Goal: Task Accomplishment & Management: Manage account settings

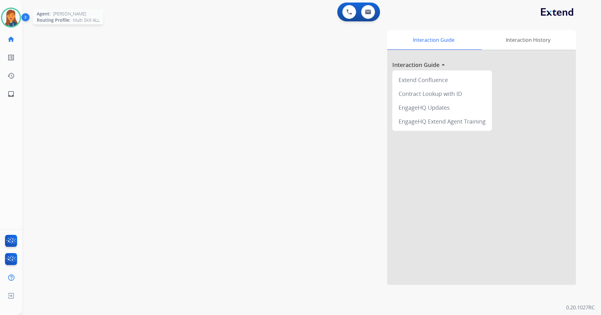
click at [16, 19] on img at bounding box center [11, 18] width 18 height 18
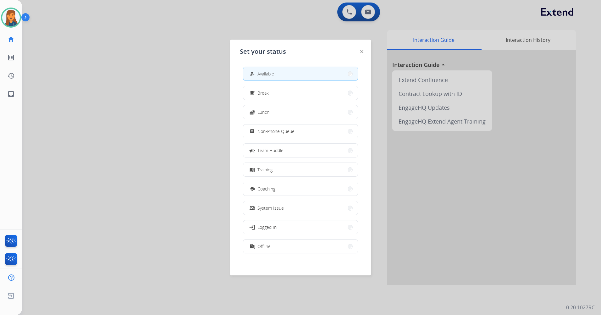
click at [99, 93] on div at bounding box center [300, 157] width 601 height 315
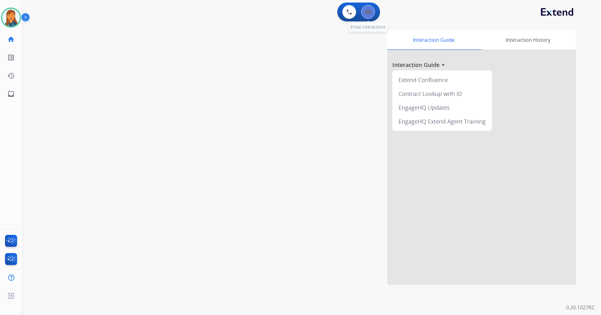
click at [373, 14] on button at bounding box center [368, 12] width 14 height 14
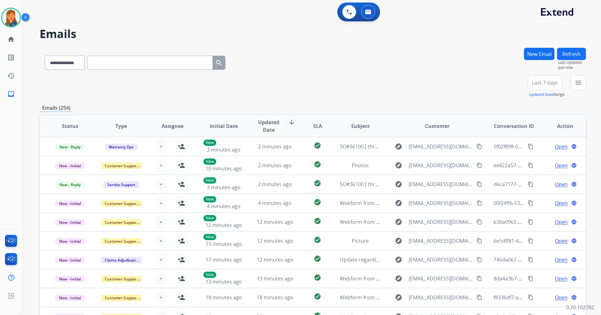
click at [541, 84] on span "Last 7 days" at bounding box center [545, 82] width 26 height 3
click at [533, 158] on div "Last 90 days" at bounding box center [542, 158] width 35 height 9
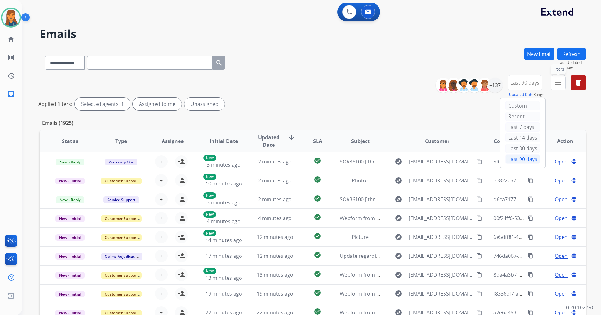
click at [557, 83] on mat-icon "menu" at bounding box center [558, 83] width 8 height 8
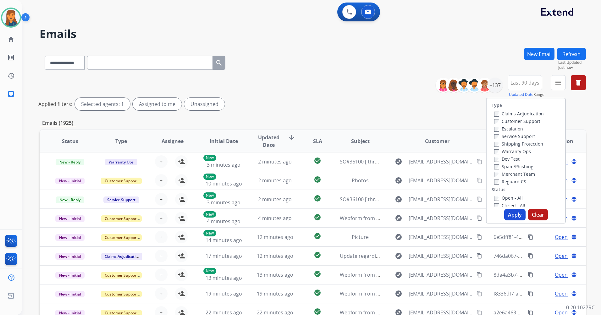
click at [510, 121] on label "Customer Support" at bounding box center [517, 121] width 46 height 6
click at [508, 143] on label "Shipping Protection" at bounding box center [518, 144] width 49 height 6
click at [505, 184] on label "Reguard CS" at bounding box center [510, 181] width 32 height 6
click at [499, 199] on label "Open - All" at bounding box center [508, 198] width 29 height 6
click at [507, 215] on button "Apply" at bounding box center [514, 214] width 21 height 11
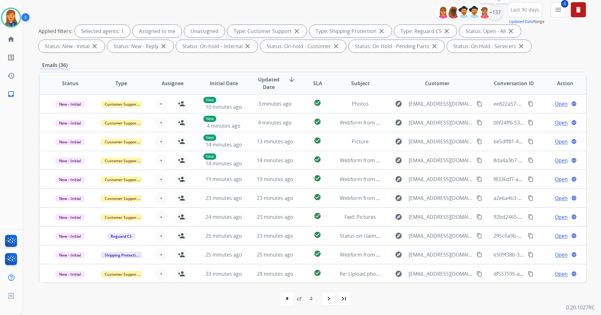
click at [494, 11] on div "+137" at bounding box center [494, 12] width 15 height 15
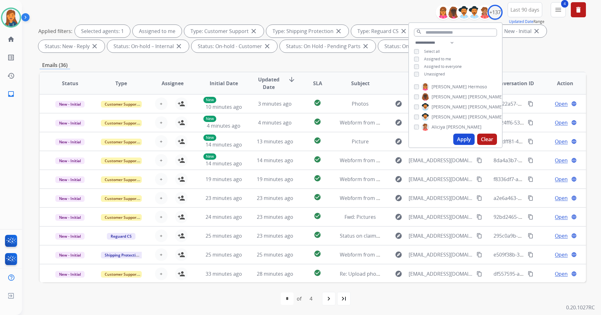
click at [462, 141] on button "Apply" at bounding box center [463, 139] width 21 height 11
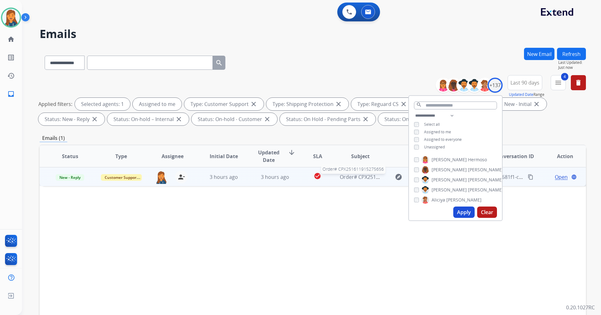
click at [362, 177] on span "Order# CPX251611915275656" at bounding box center [375, 176] width 70 height 7
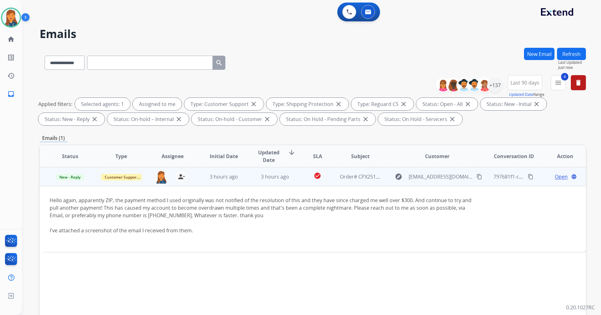
click at [555, 175] on span "Open" at bounding box center [561, 177] width 13 height 8
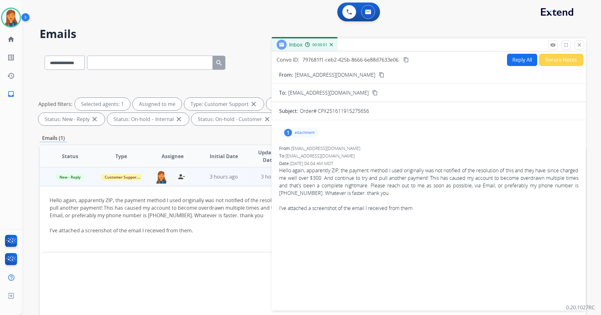
click at [297, 134] on p "attachment" at bounding box center [304, 132] width 20 height 5
click at [302, 148] on div at bounding box center [300, 149] width 31 height 22
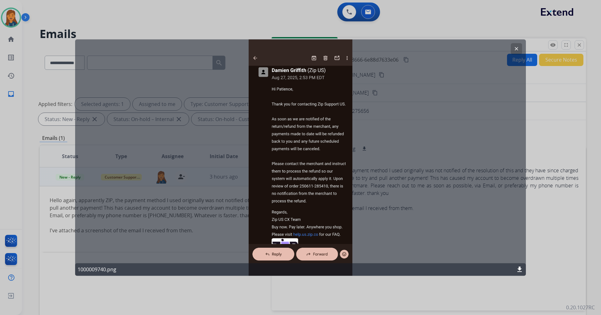
click at [514, 46] on mat-icon "clear" at bounding box center [516, 49] width 6 height 6
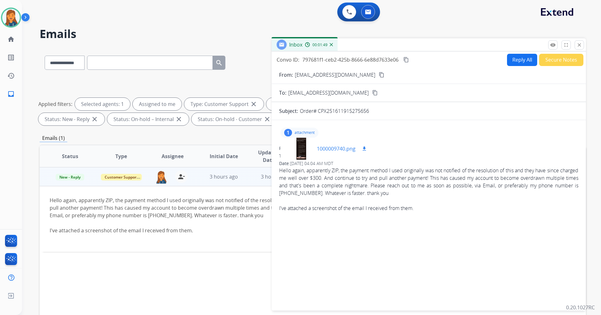
click at [298, 151] on div at bounding box center [300, 149] width 31 height 22
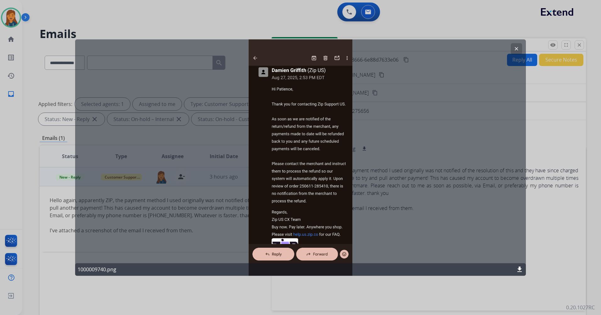
click at [516, 46] on mat-icon "clear" at bounding box center [516, 49] width 6 height 6
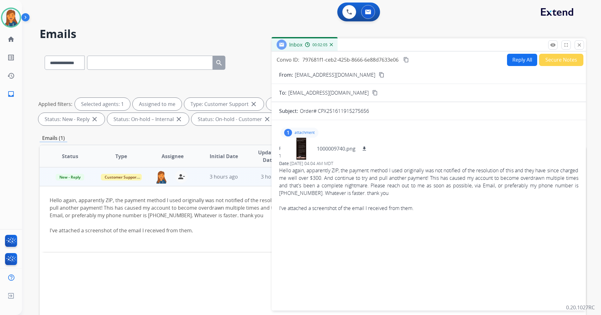
click at [379, 74] on mat-icon "content_copy" at bounding box center [382, 75] width 6 height 6
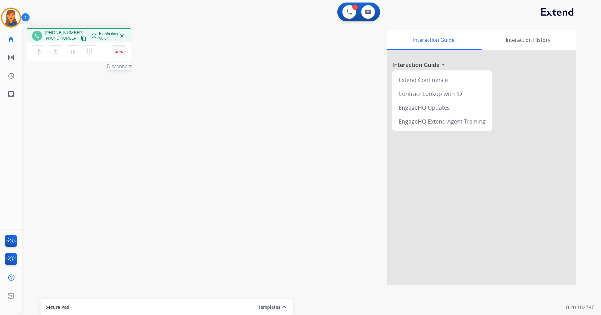
click at [119, 55] on button "Disconnect" at bounding box center [118, 51] width 13 height 13
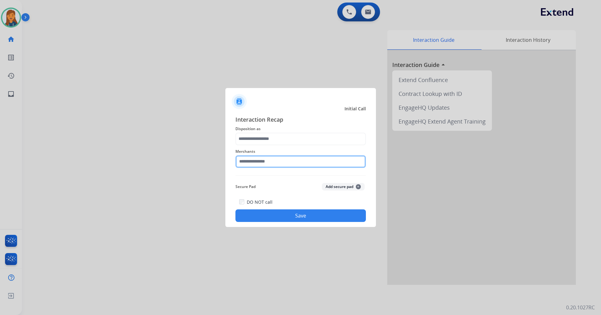
click at [261, 160] on input "text" at bounding box center [300, 161] width 130 height 13
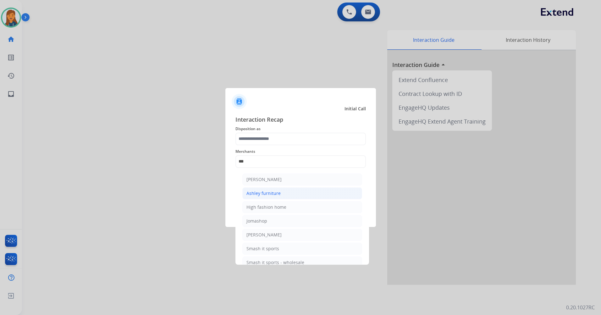
click at [251, 191] on div "Ashley furniture" at bounding box center [263, 193] width 34 height 6
type input "**********"
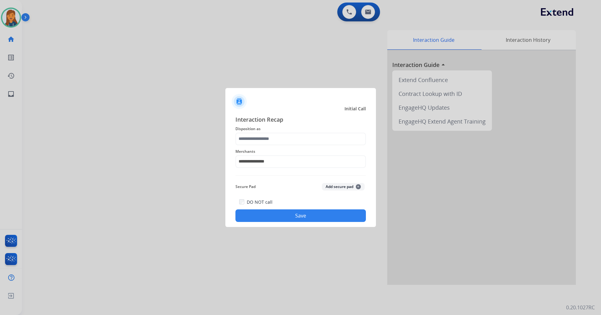
click at [254, 132] on span "Disposition as" at bounding box center [300, 129] width 130 height 8
click at [255, 139] on input "text" at bounding box center [300, 139] width 130 height 13
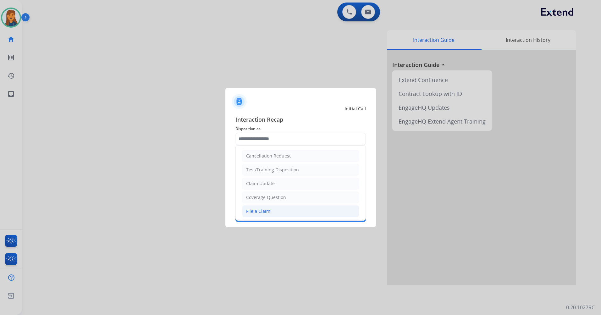
click at [264, 212] on div "File a Claim" at bounding box center [258, 211] width 24 height 6
type input "**********"
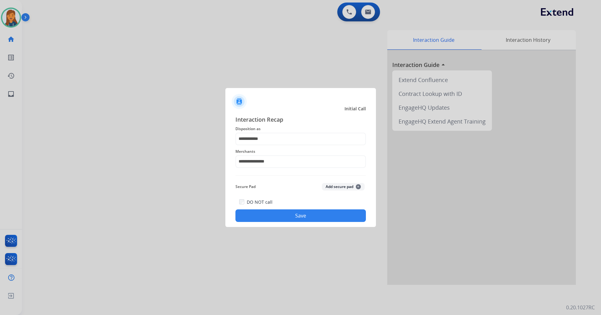
click at [262, 213] on button "Save" at bounding box center [300, 215] width 130 height 13
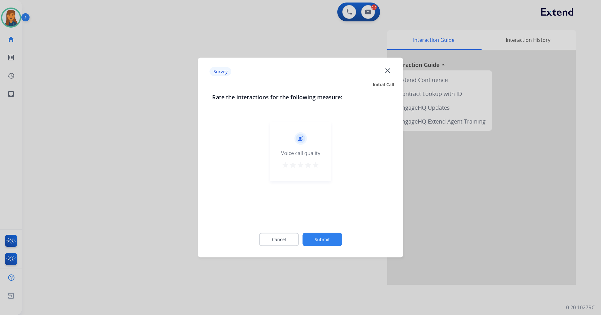
click at [317, 163] on mat-icon "star" at bounding box center [316, 165] width 8 height 8
click at [328, 248] on div "Cancel Submit" at bounding box center [300, 239] width 177 height 28
click at [328, 239] on button "Submit" at bounding box center [322, 239] width 40 height 13
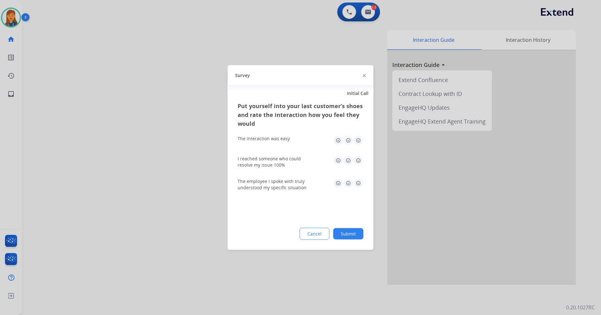
click at [358, 140] on img at bounding box center [358, 140] width 10 height 10
click at [358, 160] on img at bounding box center [358, 161] width 10 height 10
click at [357, 181] on img at bounding box center [358, 183] width 10 height 10
click at [354, 224] on div "Put yourself into your last customer’s shoes and rate the interaction how you f…" at bounding box center [300, 175] width 146 height 148
click at [349, 236] on button "Submit" at bounding box center [348, 233] width 30 height 11
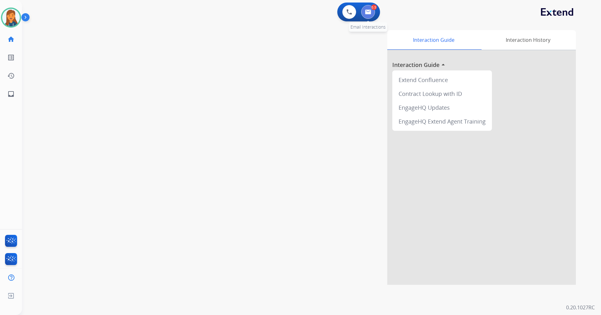
click at [369, 16] on button at bounding box center [368, 12] width 14 height 14
select select "**********"
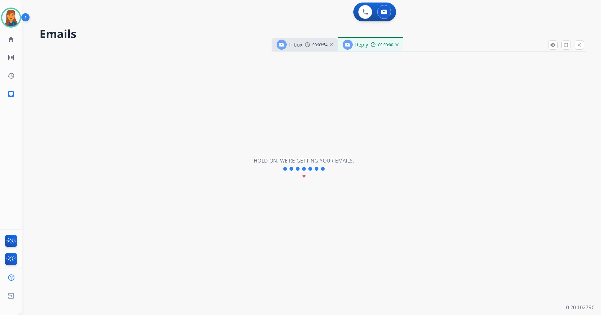
select select "**********"
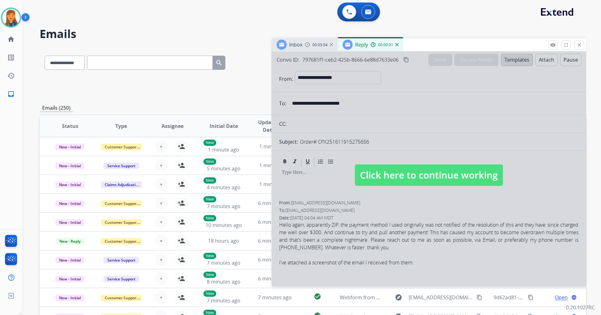
click at [384, 177] on span "Click here to continue working" at bounding box center [429, 174] width 148 height 21
select select
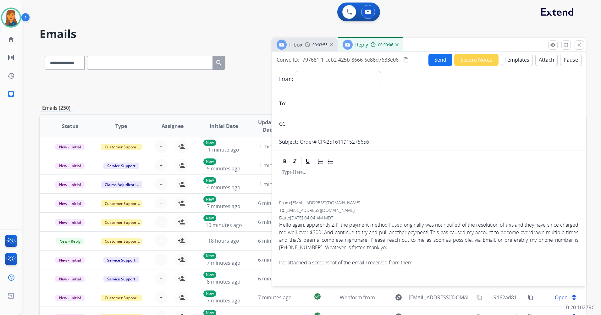
click at [397, 45] on img at bounding box center [396, 44] width 3 height 3
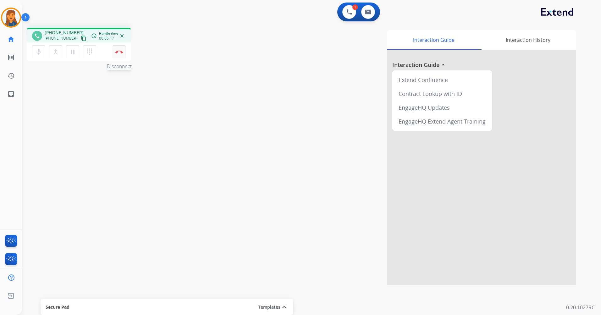
click at [115, 50] on button "Disconnect" at bounding box center [118, 51] width 13 height 13
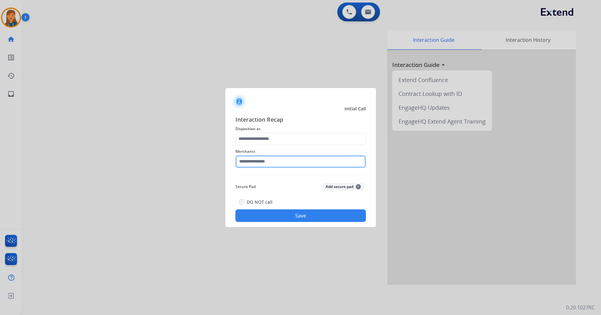
click at [299, 164] on input "text" at bounding box center [300, 161] width 130 height 13
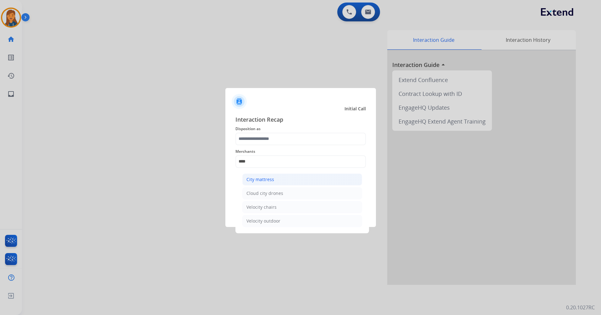
click at [269, 176] on div "City mattress" at bounding box center [260, 179] width 28 height 6
type input "**********"
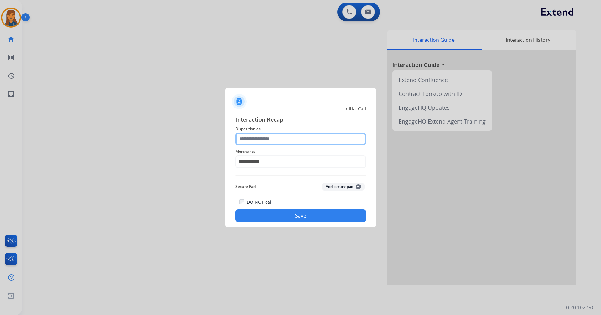
click at [270, 139] on input "text" at bounding box center [300, 139] width 130 height 13
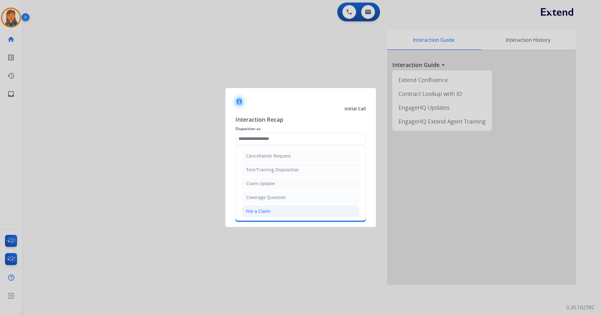
click at [259, 206] on li "File a Claim" at bounding box center [300, 211] width 117 height 12
type input "**********"
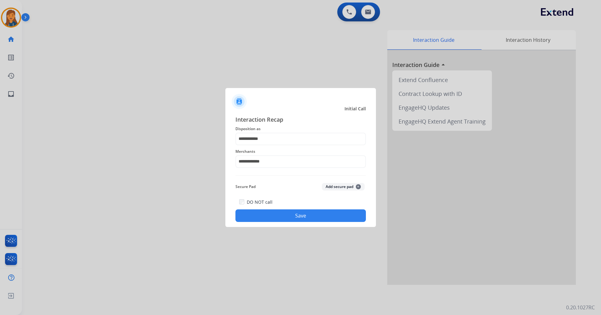
click at [268, 213] on button "Save" at bounding box center [300, 215] width 130 height 13
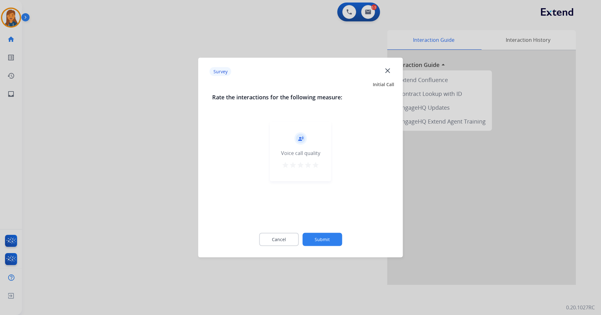
click at [318, 164] on mat-icon "star" at bounding box center [316, 165] width 8 height 8
click at [325, 232] on div "Cancel Submit" at bounding box center [300, 239] width 177 height 28
click at [325, 237] on button "Submit" at bounding box center [322, 239] width 40 height 13
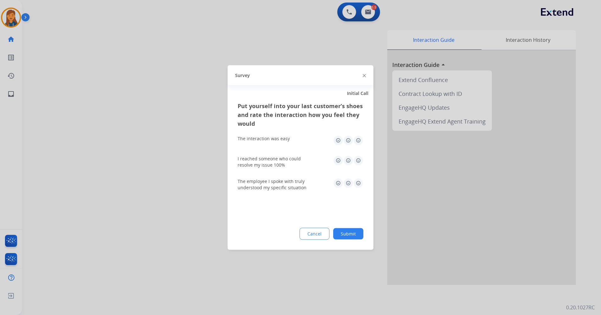
click at [359, 140] on img at bounding box center [358, 140] width 10 height 10
click at [356, 160] on img at bounding box center [358, 161] width 10 height 10
click at [357, 182] on img at bounding box center [358, 183] width 10 height 10
click at [337, 226] on div "Put yourself into your last customer’s shoes and rate the interaction how you f…" at bounding box center [300, 175] width 146 height 148
click at [341, 232] on button "Submit" at bounding box center [348, 233] width 30 height 11
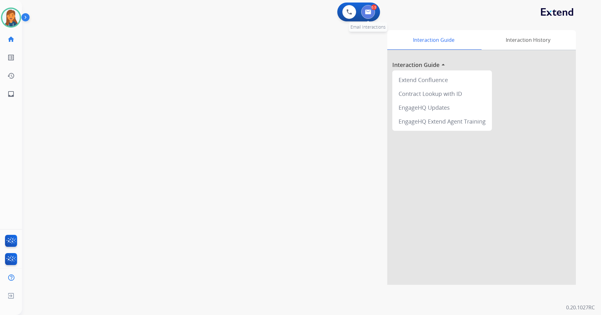
click at [371, 12] on img at bounding box center [368, 11] width 6 height 5
select select "**********"
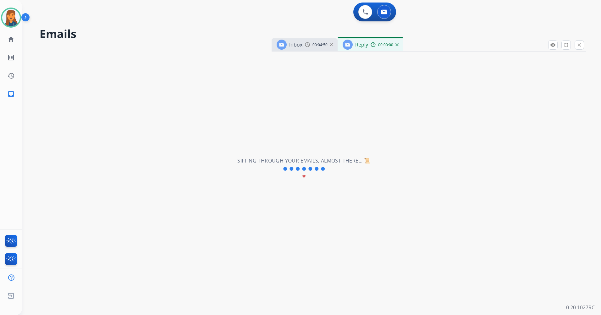
select select "**********"
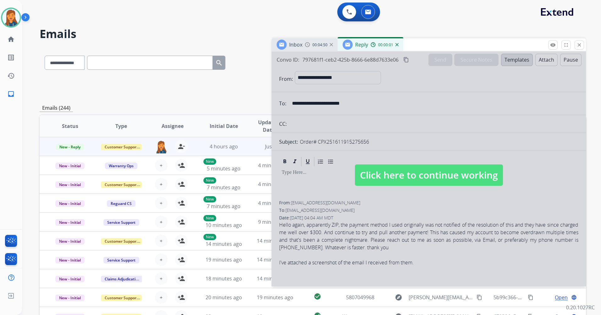
click at [581, 47] on mat-icon "close" at bounding box center [579, 45] width 6 height 6
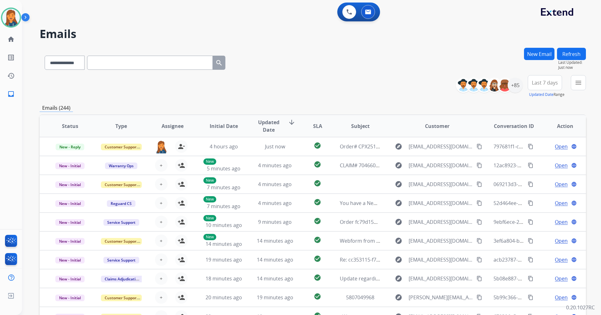
click at [541, 54] on button "New Email" at bounding box center [539, 54] width 30 height 12
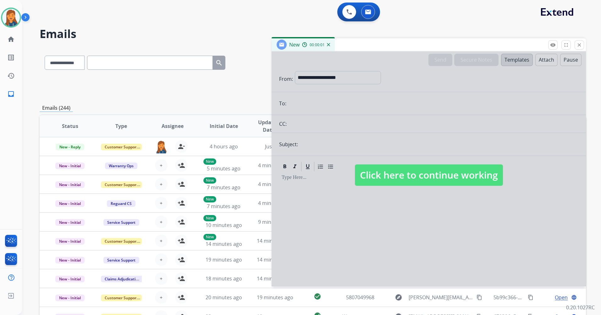
click at [394, 174] on span "Click here to continue working" at bounding box center [429, 174] width 148 height 21
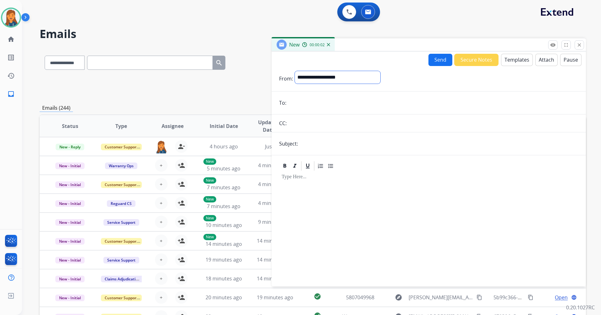
click at [344, 79] on select "**********" at bounding box center [337, 77] width 85 height 13
select select "**********"
click at [295, 71] on select "**********" at bounding box center [337, 77] width 85 height 13
click at [318, 110] on form "**********" at bounding box center [428, 175] width 314 height 218
drag, startPoint x: 316, startPoint y: 106, endPoint x: 311, endPoint y: 106, distance: 4.7
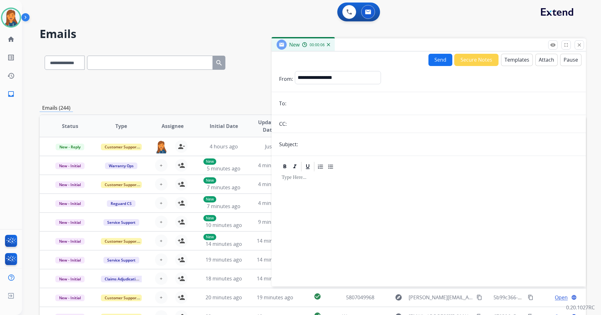
click at [313, 106] on input "email" at bounding box center [433, 103] width 290 height 13
paste input "**********"
type input "**********"
click at [318, 144] on input "text" at bounding box center [439, 144] width 278 height 13
type input "**********"
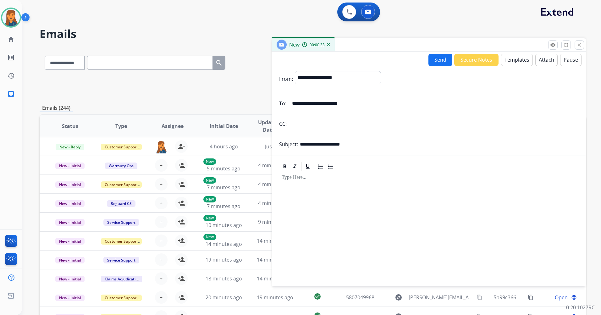
click at [512, 55] on button "Templates" at bounding box center [517, 60] width 32 height 12
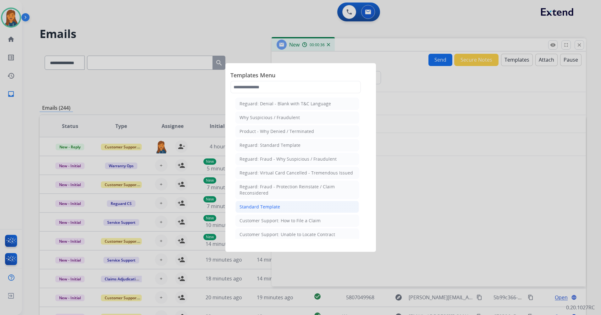
click at [258, 207] on div "Standard Template" at bounding box center [259, 207] width 41 height 6
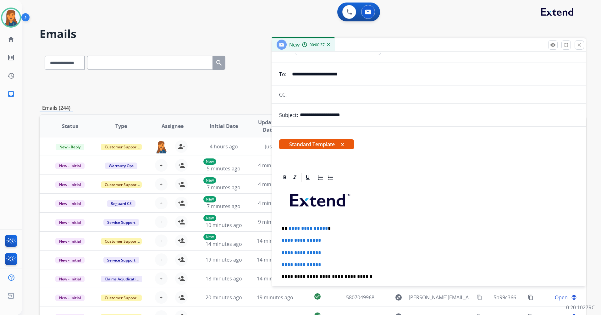
scroll to position [63, 0]
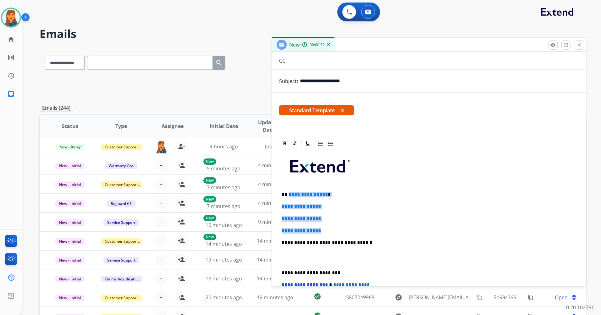
drag, startPoint x: 305, startPoint y: 220, endPoint x: 288, endPoint y: 196, distance: 29.0
click at [288, 196] on div "**********" at bounding box center [428, 257] width 299 height 216
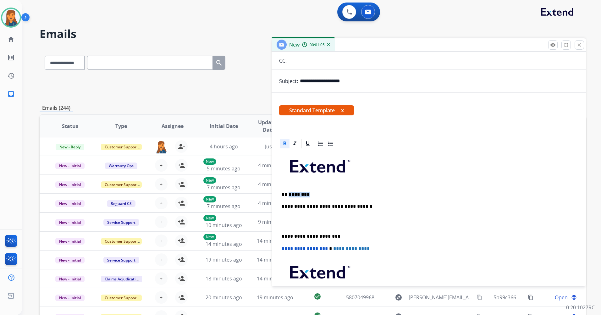
drag, startPoint x: 309, startPoint y: 194, endPoint x: 289, endPoint y: 191, distance: 21.0
click at [289, 191] on div "**********" at bounding box center [428, 239] width 299 height 180
click at [283, 147] on div at bounding box center [284, 143] width 9 height 9
click at [308, 198] on div "**********" at bounding box center [428, 239] width 299 height 180
click at [308, 194] on p "**********" at bounding box center [425, 195] width 289 height 6
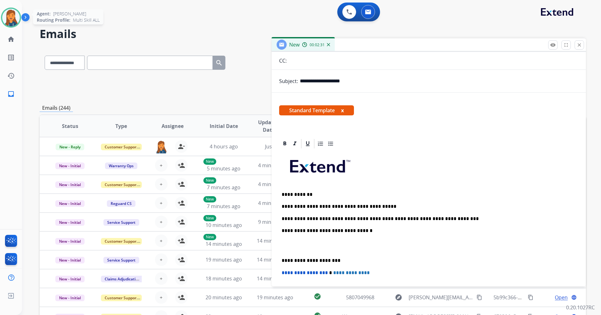
click at [15, 14] on img at bounding box center [11, 18] width 18 height 18
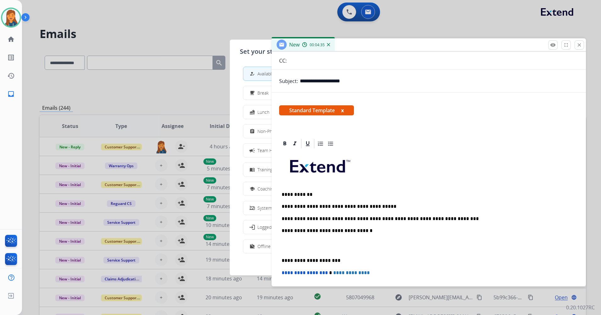
click at [442, 218] on p "**********" at bounding box center [425, 219] width 289 height 6
click at [307, 219] on p "**********" at bounding box center [425, 219] width 289 height 6
click at [280, 259] on div "**********" at bounding box center [428, 251] width 299 height 204
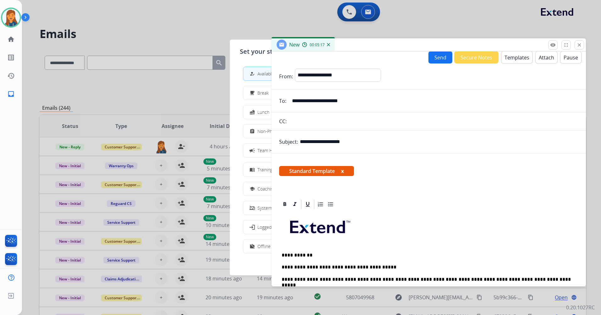
scroll to position [0, 0]
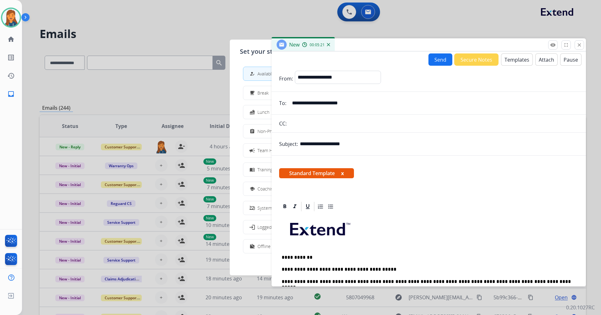
click at [429, 59] on button "Send" at bounding box center [440, 59] width 24 height 12
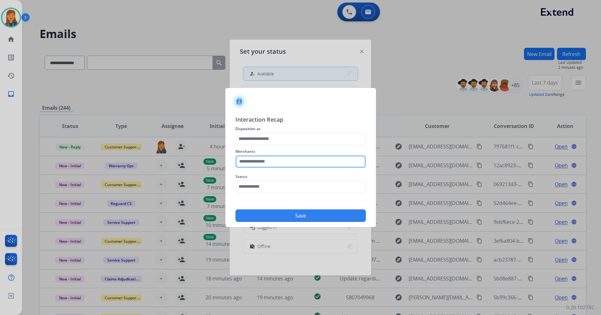
click at [266, 157] on input "text" at bounding box center [300, 161] width 130 height 13
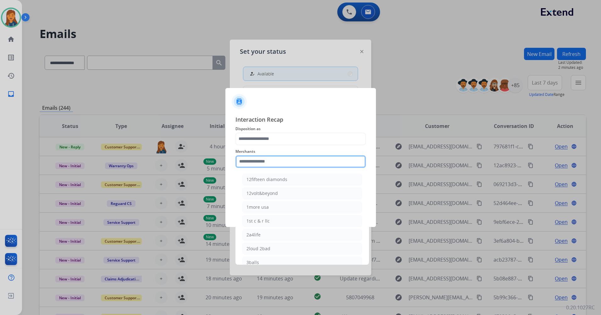
type input "*"
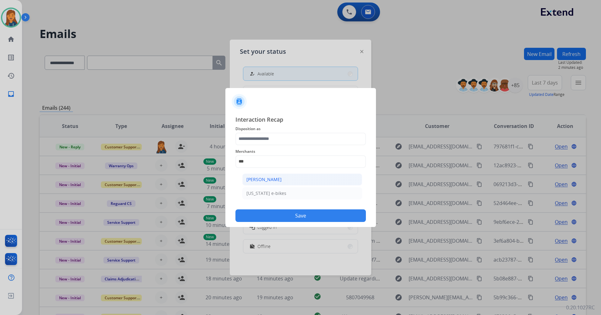
click at [258, 180] on div "Ashley - Reguard" at bounding box center [263, 179] width 35 height 6
type input "**********"
click at [261, 146] on div "**********" at bounding box center [300, 157] width 130 height 25
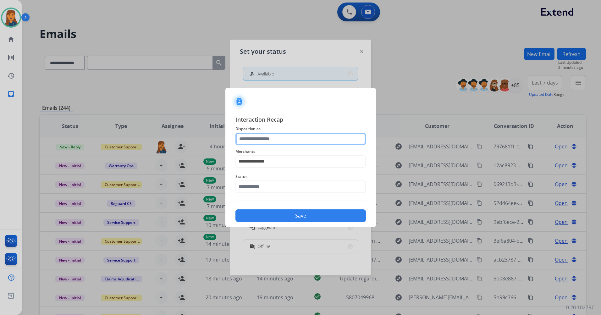
click at [261, 139] on input "text" at bounding box center [300, 139] width 130 height 13
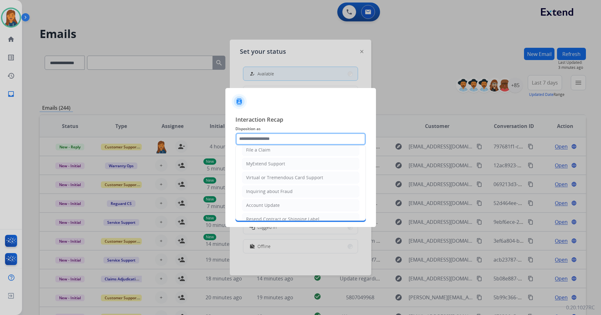
scroll to position [98, 0]
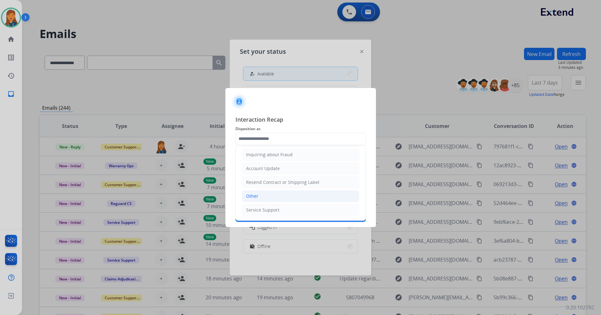
click at [266, 200] on li "Other" at bounding box center [300, 196] width 117 height 12
type input "*****"
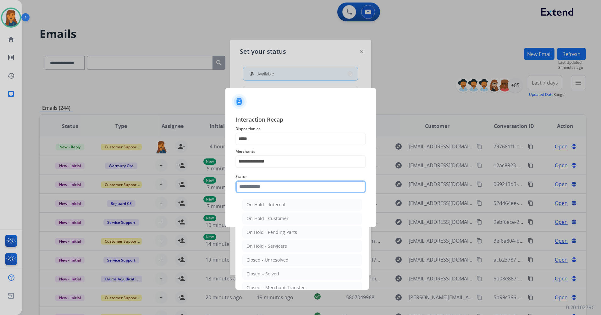
click at [254, 188] on input "text" at bounding box center [300, 186] width 130 height 13
click at [256, 269] on li "Closed – Solved" at bounding box center [302, 274] width 120 height 12
type input "**********"
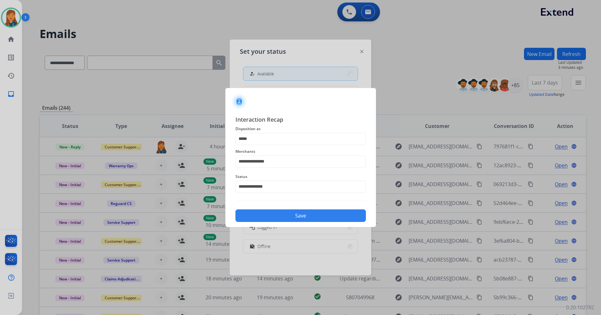
click at [271, 216] on button "Save" at bounding box center [300, 215] width 130 height 13
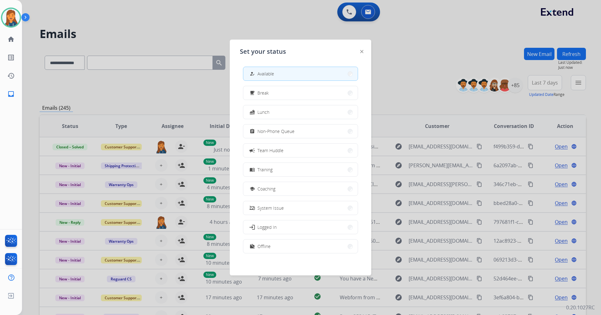
click at [401, 44] on div at bounding box center [300, 157] width 601 height 315
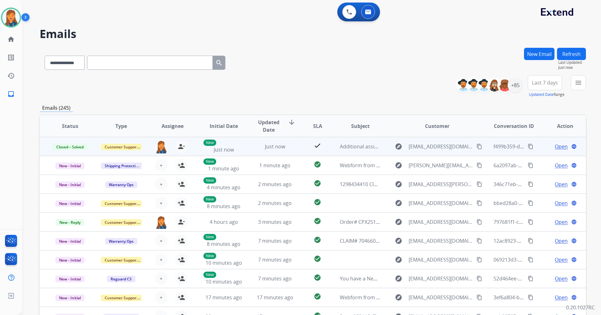
click at [527, 144] on mat-icon "content_copy" at bounding box center [530, 147] width 6 height 6
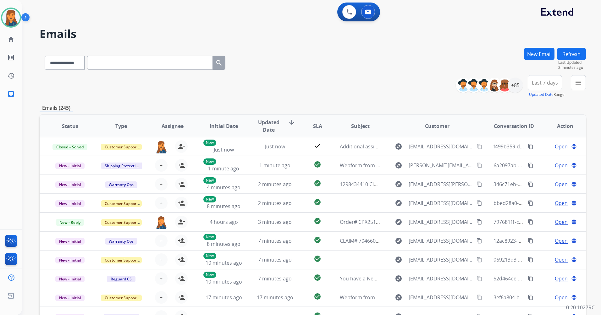
click at [112, 63] on input "text" at bounding box center [150, 63] width 126 height 14
paste input "**********"
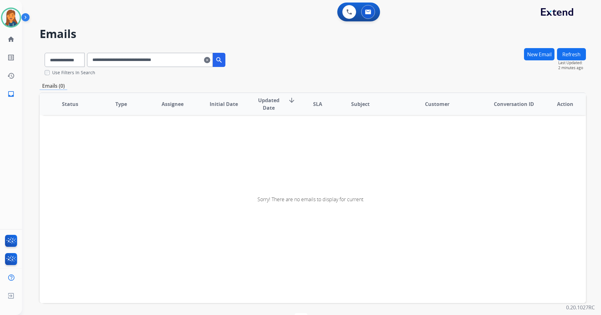
click at [186, 61] on input "**********" at bounding box center [150, 60] width 126 height 14
click at [100, 61] on input "**********" at bounding box center [150, 60] width 126 height 14
type input "**********"
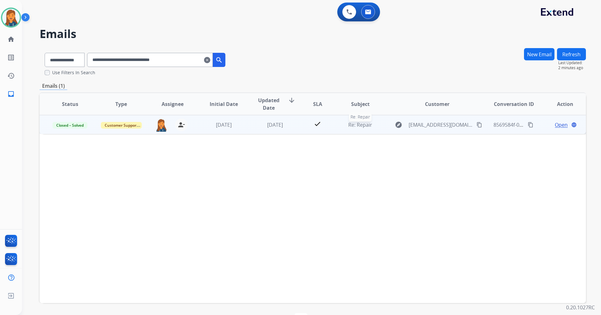
click at [357, 127] on span "Re: Repair" at bounding box center [360, 124] width 24 height 7
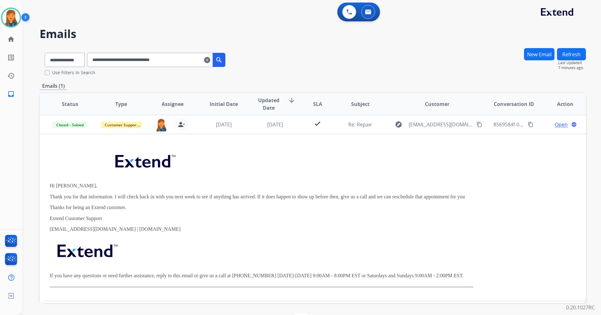
click at [210, 59] on mat-icon "clear" at bounding box center [207, 60] width 6 height 8
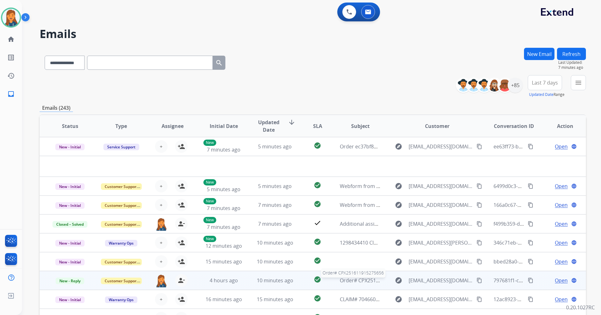
click at [354, 281] on span "Order# CPX251611915275656" at bounding box center [375, 280] width 70 height 7
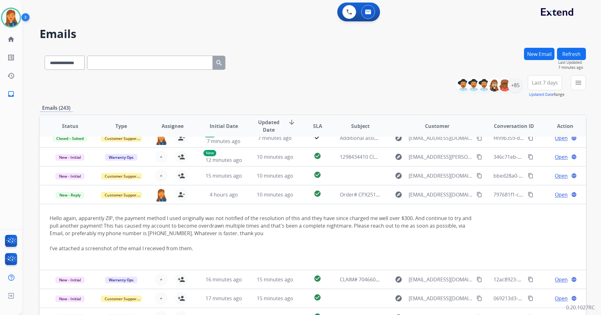
scroll to position [67, 0]
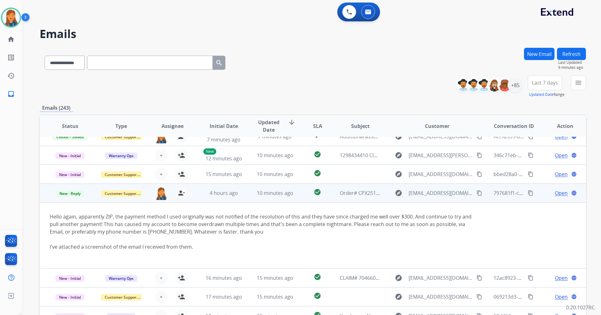
click at [555, 194] on span "Open" at bounding box center [561, 193] width 13 height 8
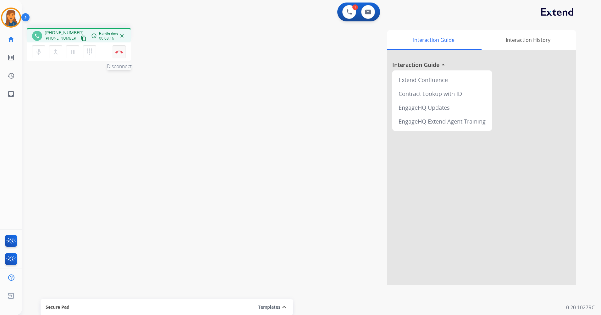
click at [122, 52] on img at bounding box center [119, 51] width 8 height 3
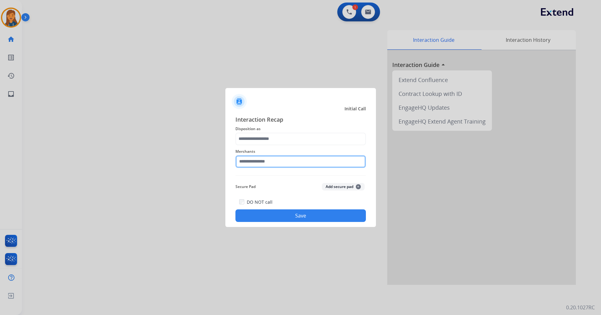
click at [255, 165] on input "text" at bounding box center [300, 161] width 130 height 13
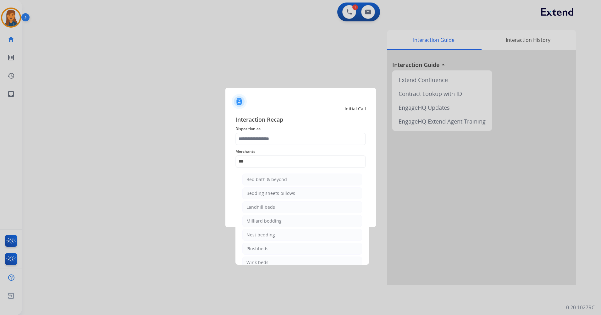
click at [249, 175] on li "Bed bath & beyond" at bounding box center [302, 179] width 120 height 12
type input "**********"
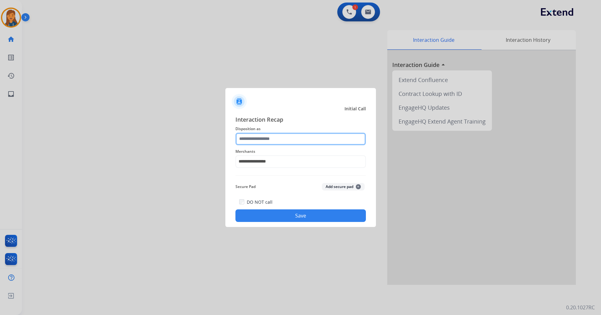
click at [254, 142] on input "text" at bounding box center [300, 139] width 130 height 13
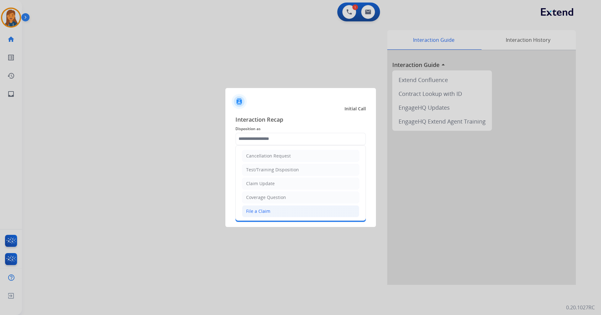
click at [259, 213] on div "File a Claim" at bounding box center [258, 211] width 24 height 6
type input "**********"
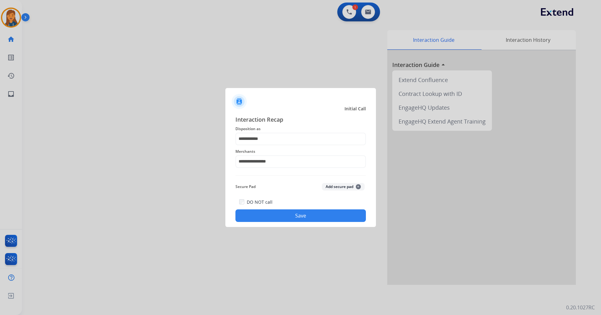
click at [292, 213] on button "Save" at bounding box center [300, 215] width 130 height 13
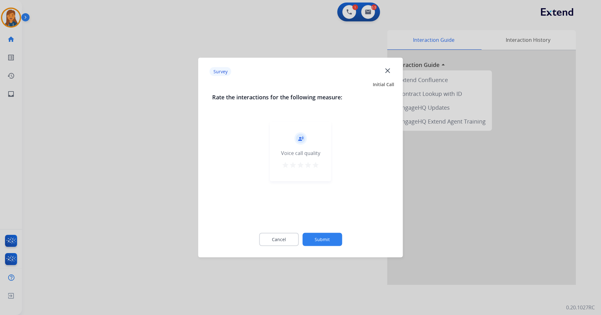
click at [313, 167] on mat-icon "star" at bounding box center [316, 165] width 8 height 8
click at [337, 238] on button "Submit" at bounding box center [322, 239] width 40 height 13
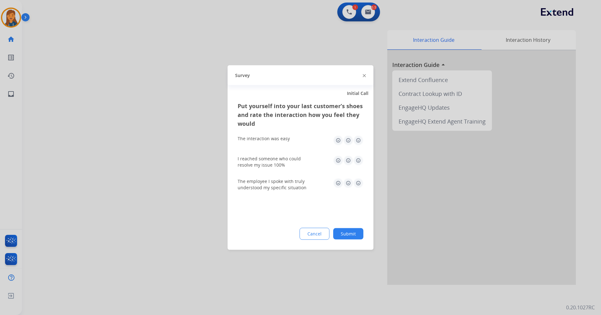
click at [359, 143] on img at bounding box center [358, 140] width 10 height 10
click at [358, 169] on div "I reached someone who could resolve my issue 100%" at bounding box center [301, 161] width 126 height 23
click at [359, 164] on img at bounding box center [358, 161] width 10 height 10
click at [358, 181] on img at bounding box center [358, 183] width 10 height 10
click at [348, 228] on button "Submit" at bounding box center [348, 233] width 30 height 11
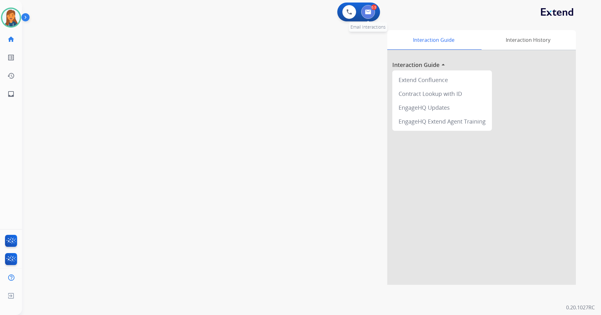
click at [373, 15] on button at bounding box center [368, 12] width 14 height 14
select select "**********"
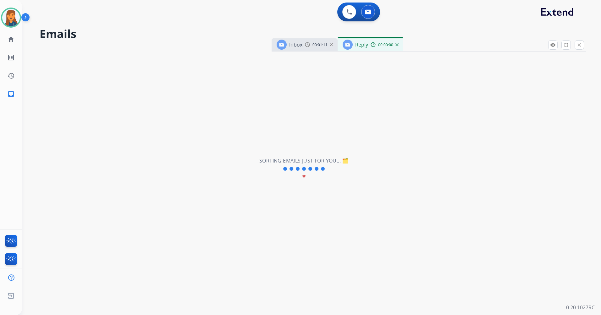
select select "**********"
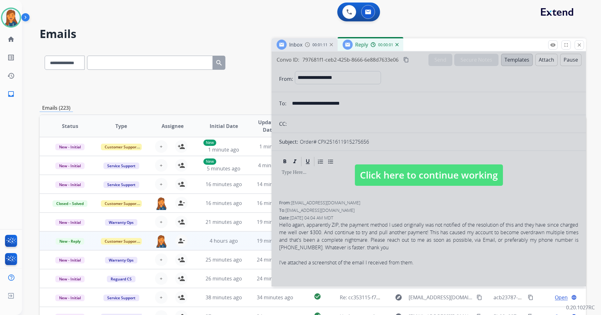
click at [433, 179] on span "Click here to continue working" at bounding box center [429, 174] width 148 height 21
select select
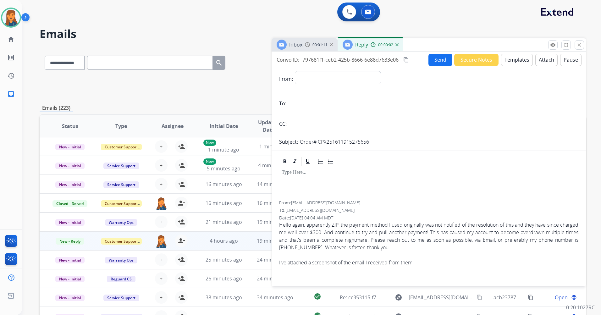
click at [505, 62] on button "Templates" at bounding box center [517, 60] width 32 height 12
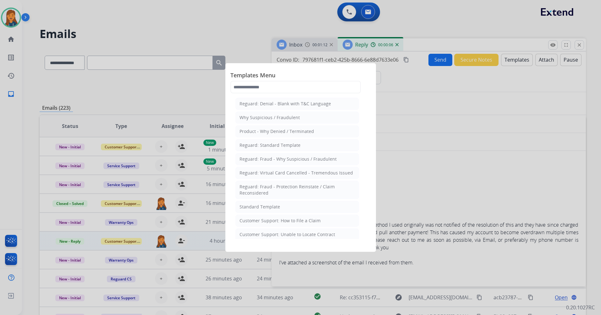
click at [398, 39] on div at bounding box center [300, 157] width 601 height 315
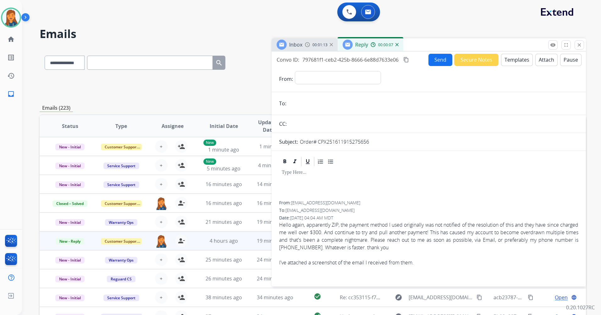
click at [397, 45] on img at bounding box center [396, 44] width 3 height 3
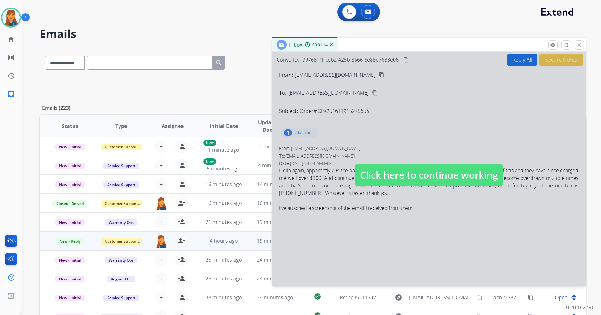
click at [380, 171] on span "Click here to continue working" at bounding box center [429, 174] width 148 height 21
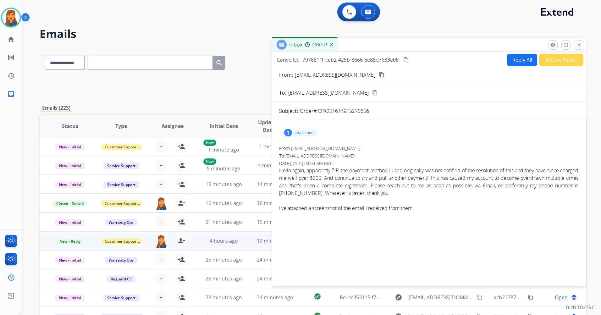
click at [519, 60] on button "Reply All" at bounding box center [522, 60] width 30 height 12
select select "**********"
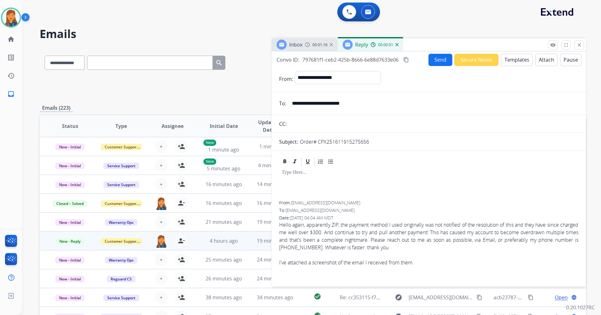
drag, startPoint x: 363, startPoint y: 106, endPoint x: 276, endPoint y: 96, distance: 86.7
click at [276, 96] on form "**********" at bounding box center [428, 175] width 314 height 218
click at [510, 64] on button "Templates" at bounding box center [517, 60] width 32 height 12
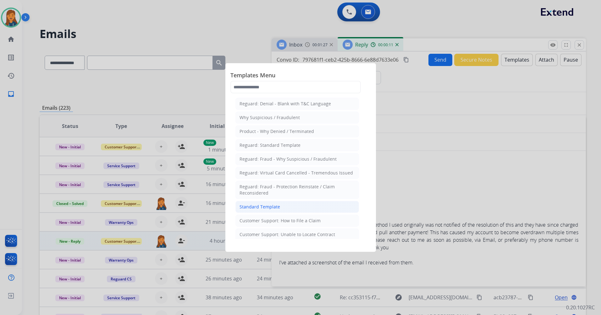
click at [256, 205] on div "Standard Template" at bounding box center [259, 207] width 41 height 6
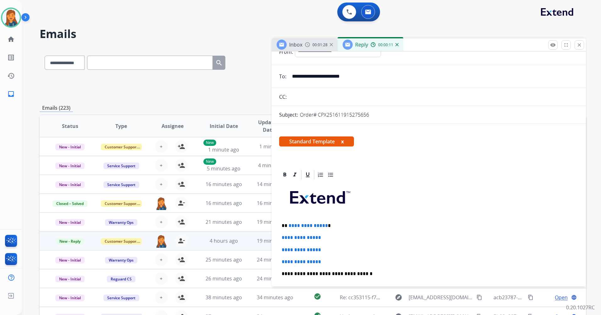
scroll to position [63, 0]
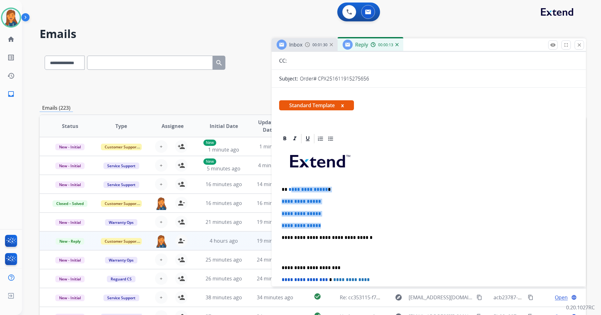
drag, startPoint x: 319, startPoint y: 220, endPoint x: 290, endPoint y: 189, distance: 42.7
click at [290, 189] on div "**********" at bounding box center [428, 252] width 299 height 216
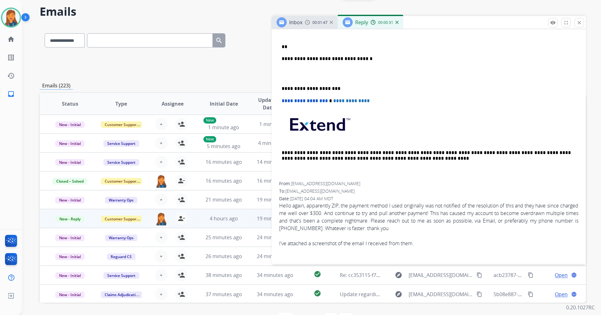
scroll to position [0, 0]
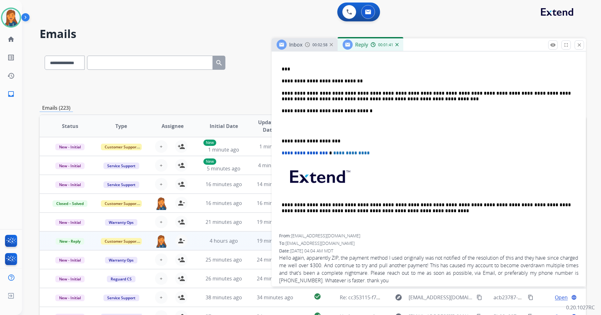
click at [542, 93] on p "**********" at bounding box center [425, 96] width 289 height 12
click at [526, 138] on p "**********" at bounding box center [425, 141] width 289 height 6
click at [281, 140] on div "**********" at bounding box center [428, 129] width 299 height 210
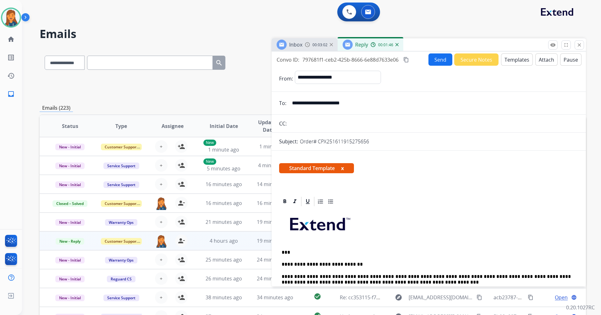
click at [433, 58] on button "Send" at bounding box center [440, 59] width 24 height 12
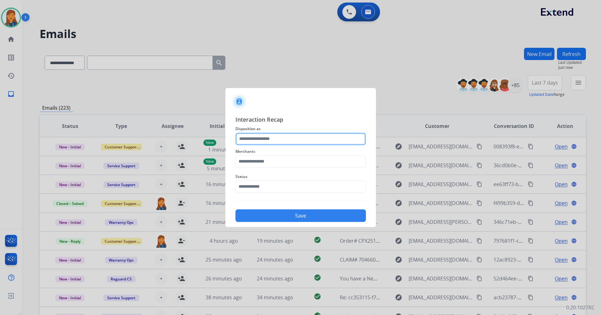
click at [257, 138] on input "text" at bounding box center [300, 139] width 130 height 13
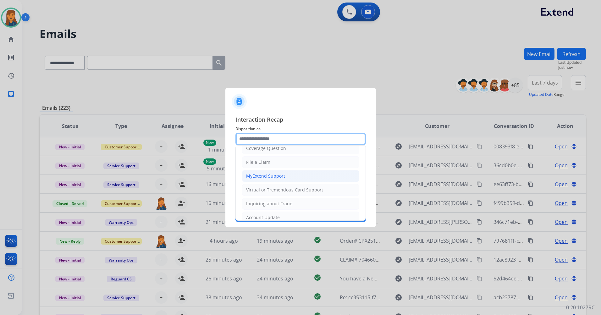
scroll to position [35, 0]
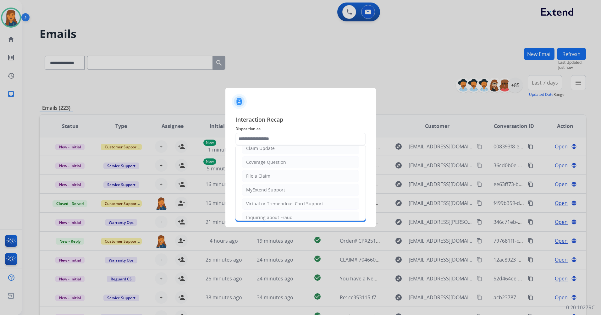
click at [266, 205] on div "Virtual or Tremendous Card Support" at bounding box center [284, 203] width 77 height 6
type input "**********"
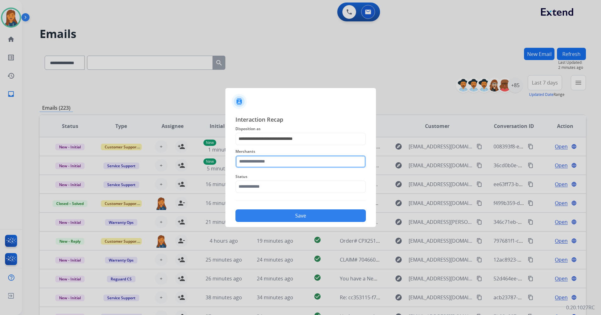
click at [260, 161] on input "text" at bounding box center [300, 161] width 130 height 13
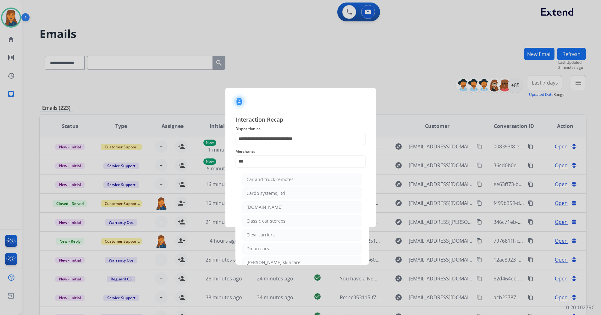
click at [264, 209] on div "Carparts.com" at bounding box center [264, 207] width 36 height 6
type input "**********"
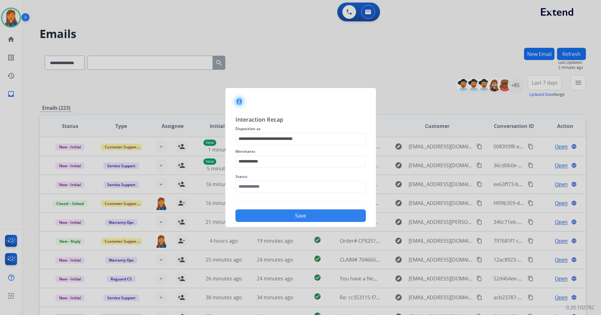
click at [266, 179] on span "Status" at bounding box center [300, 177] width 130 height 8
click at [266, 186] on input "text" at bounding box center [300, 186] width 130 height 13
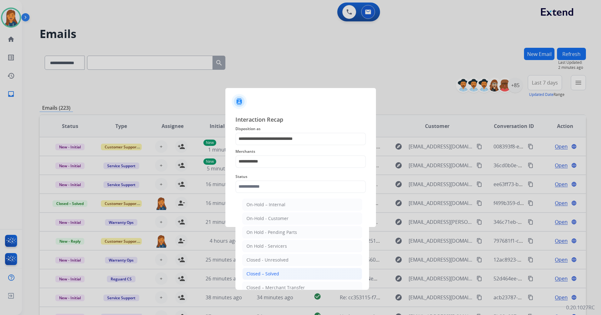
click at [255, 271] on div "Closed – Solved" at bounding box center [262, 273] width 33 height 6
type input "**********"
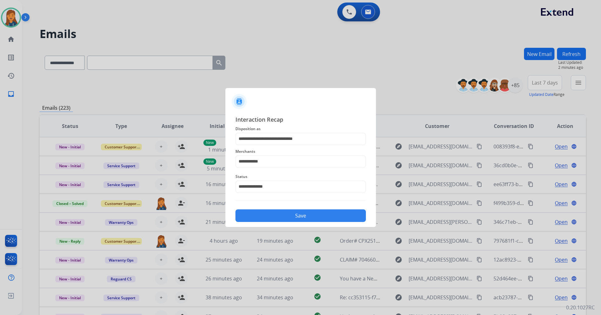
click at [281, 215] on button "Save" at bounding box center [300, 215] width 130 height 13
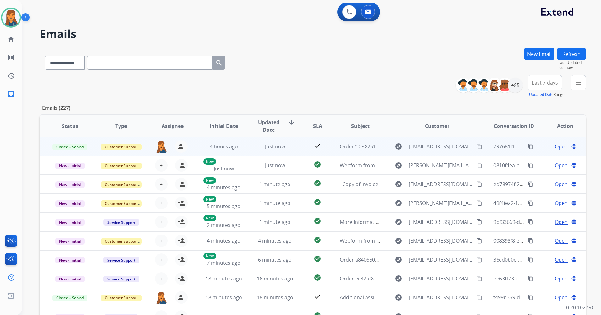
click at [527, 146] on mat-icon "content_copy" at bounding box center [530, 147] width 6 height 6
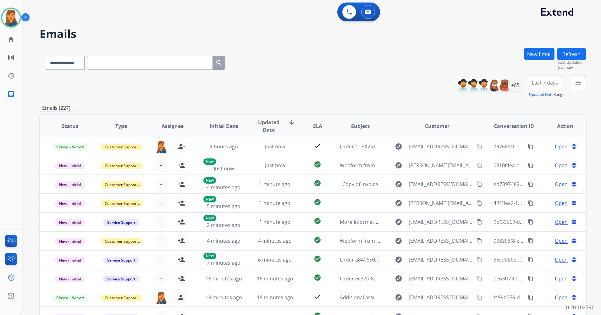
click at [544, 83] on span "Last 7 days" at bounding box center [545, 82] width 26 height 3
click at [536, 161] on div "Last 90 days" at bounding box center [542, 158] width 35 height 9
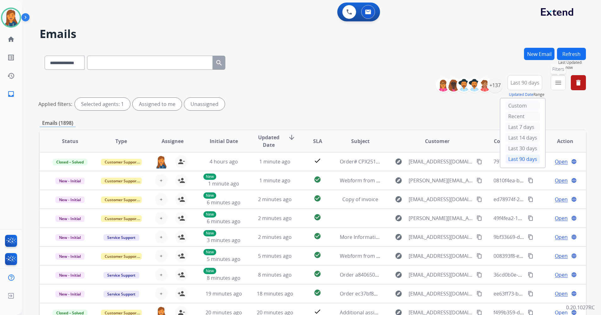
click at [558, 82] on mat-icon "menu" at bounding box center [558, 83] width 8 height 8
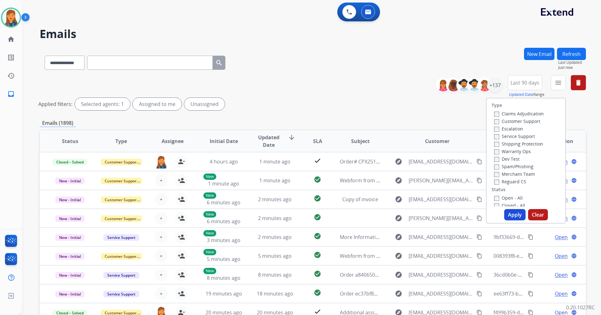
click at [515, 120] on label "Customer Support" at bounding box center [517, 121] width 46 height 6
click at [507, 146] on label "Shipping Protection" at bounding box center [518, 144] width 49 height 6
click at [503, 186] on div "Type Claims Adjudication Customer Support Escalation Service Support Shipping P…" at bounding box center [525, 152] width 79 height 108
click at [502, 181] on label "Reguard CS" at bounding box center [510, 181] width 32 height 6
click at [504, 195] on label "Open - All" at bounding box center [508, 198] width 29 height 6
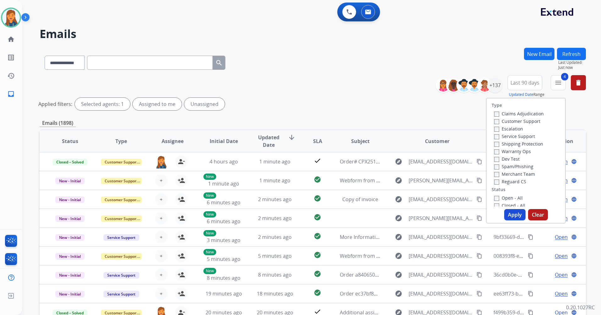
click at [504, 212] on button "Apply" at bounding box center [514, 214] width 21 height 11
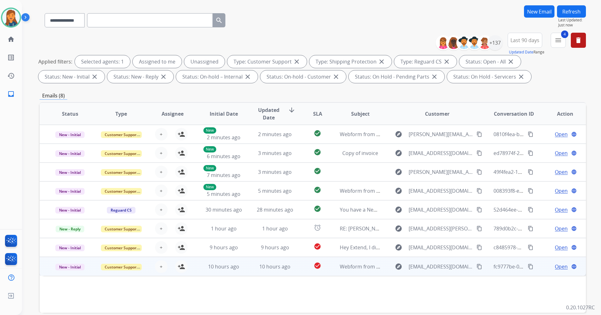
scroll to position [73, 0]
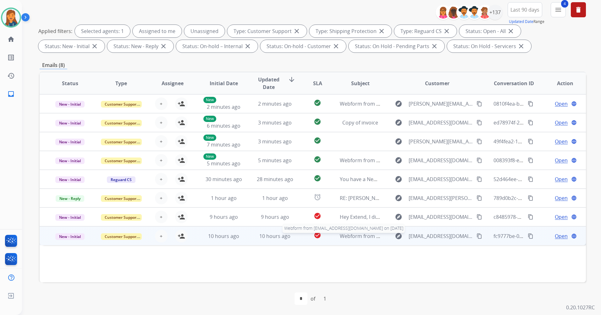
click at [347, 238] on span "Webform from Amalla9115@gmail.com on 08/28/2025" at bounding box center [411, 235] width 142 height 7
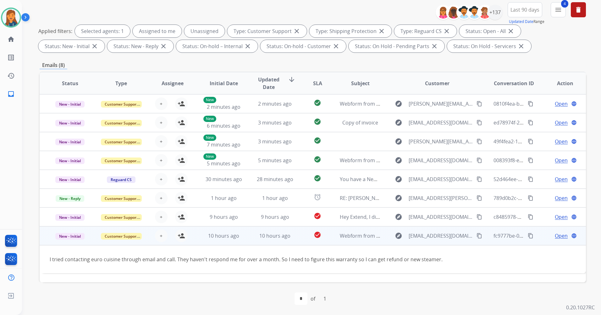
click at [476, 235] on mat-icon "content_copy" at bounding box center [479, 236] width 6 height 6
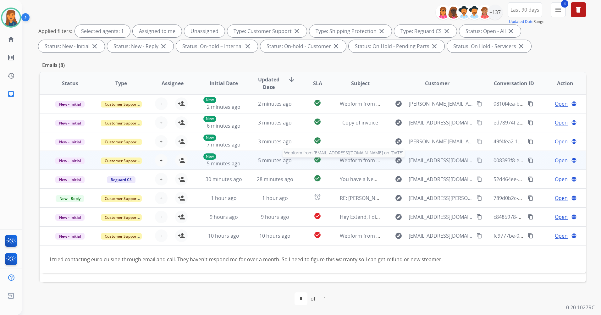
click at [356, 160] on span "Webform from Samtendolma5610@gmail.com on 08/28/2025" at bounding box center [411, 160] width 142 height 7
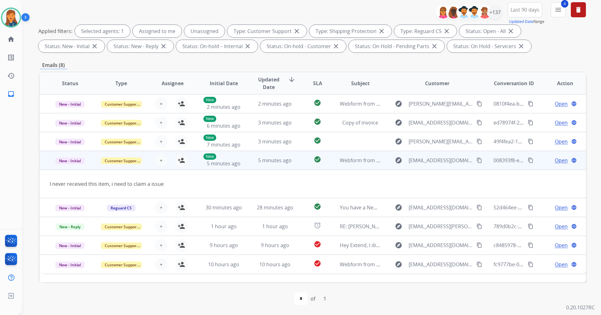
click at [476, 159] on mat-icon "content_copy" at bounding box center [479, 160] width 6 height 6
click at [178, 161] on mat-icon "person_add" at bounding box center [182, 160] width 8 height 8
click at [556, 161] on span "Open" at bounding box center [561, 160] width 13 height 8
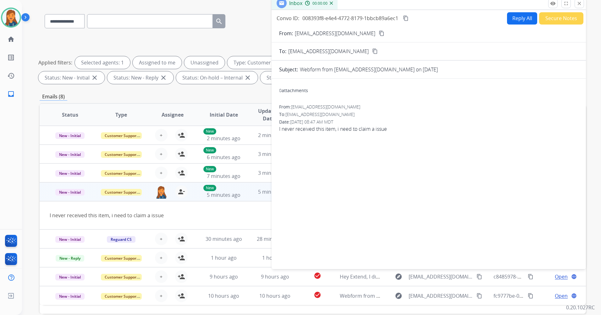
scroll to position [0, 0]
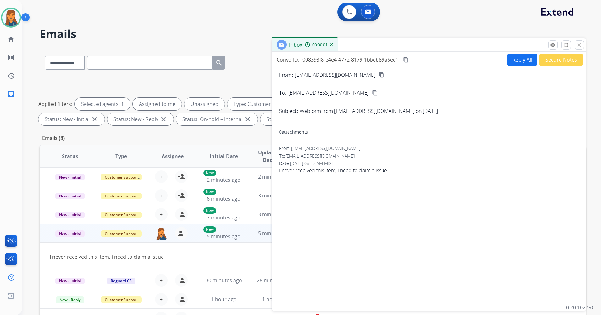
click at [511, 60] on button "Reply All" at bounding box center [522, 60] width 30 height 12
select select "**********"
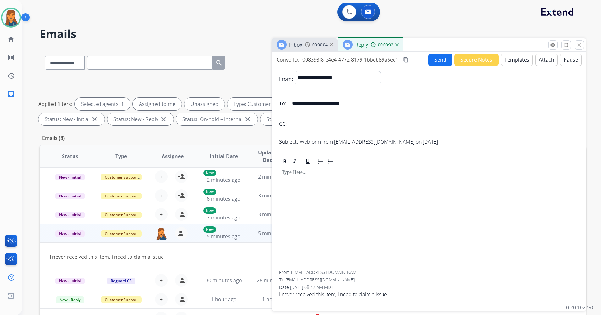
click at [508, 56] on button "Templates" at bounding box center [517, 60] width 32 height 12
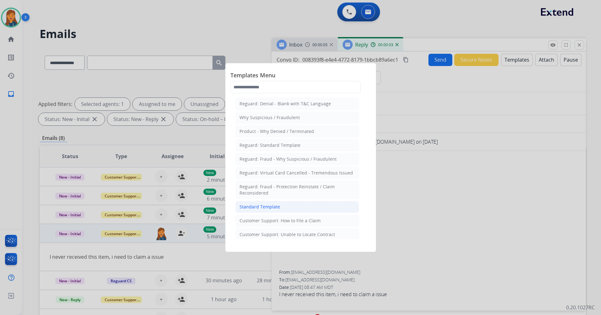
click at [266, 205] on div "Standard Template" at bounding box center [259, 207] width 41 height 6
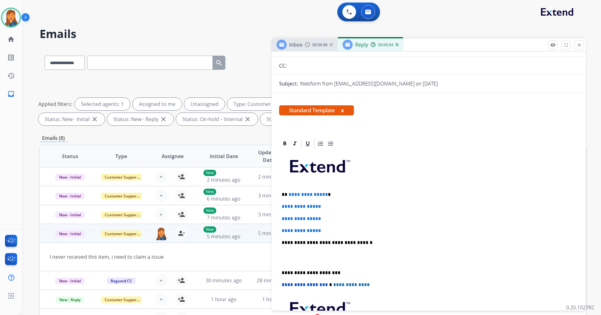
scroll to position [63, 0]
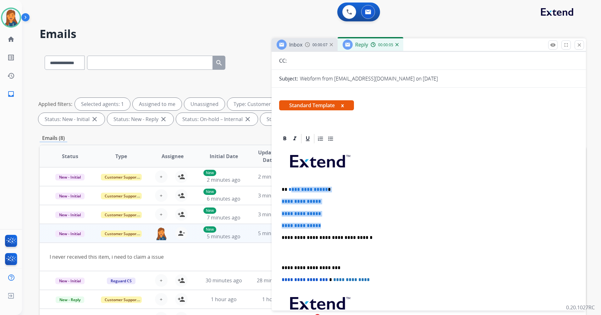
drag, startPoint x: 325, startPoint y: 224, endPoint x: 289, endPoint y: 187, distance: 51.3
click at [289, 187] on div "**********" at bounding box center [428, 252] width 299 height 216
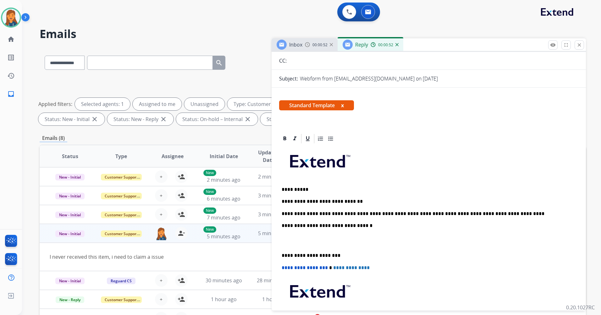
click at [281, 256] on p "**********" at bounding box center [425, 256] width 289 height 6
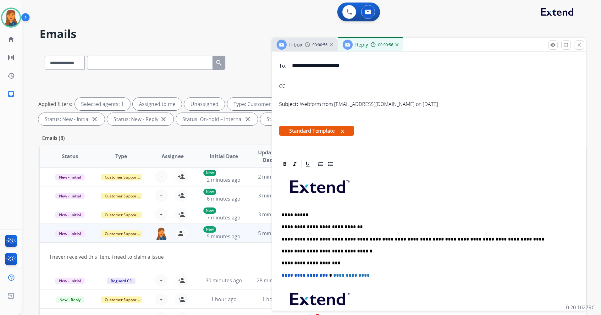
scroll to position [0, 0]
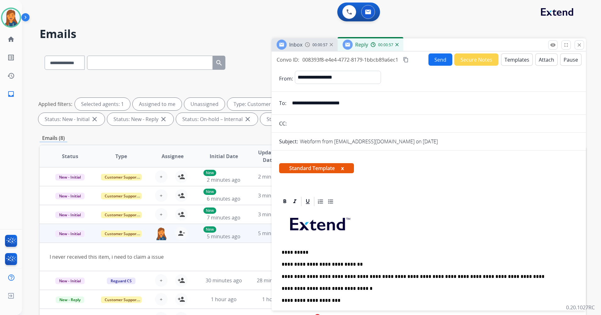
click at [406, 58] on mat-icon "content_copy" at bounding box center [406, 60] width 6 height 6
click at [431, 61] on button "Send" at bounding box center [440, 59] width 24 height 12
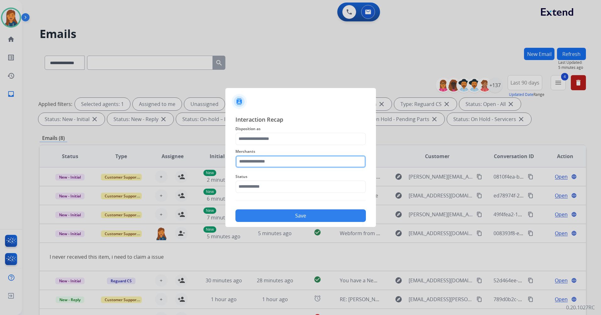
click at [269, 161] on input "text" at bounding box center [300, 161] width 130 height 13
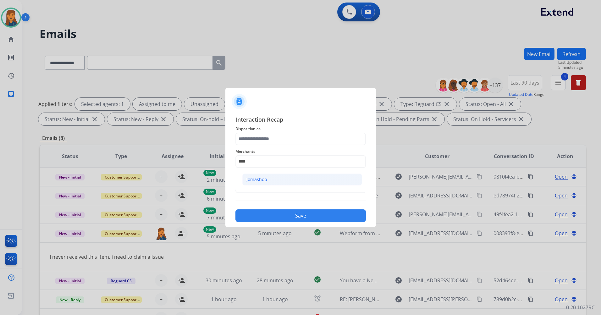
click at [273, 176] on li "Jomashop" at bounding box center [302, 179] width 120 height 12
type input "********"
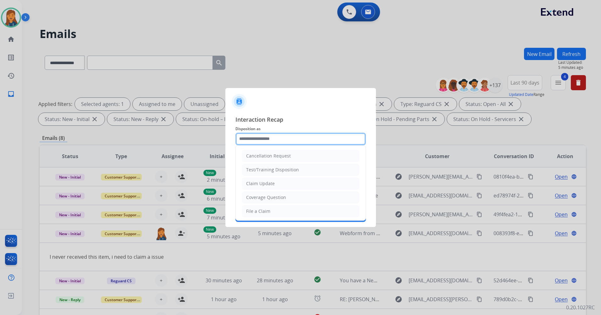
click at [266, 140] on input "text" at bounding box center [300, 139] width 130 height 13
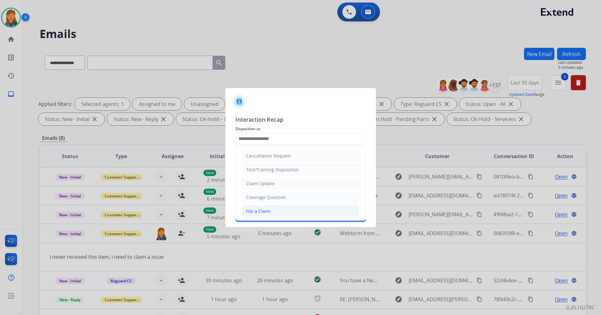
click at [264, 207] on li "File a Claim" at bounding box center [300, 211] width 117 height 12
type input "**********"
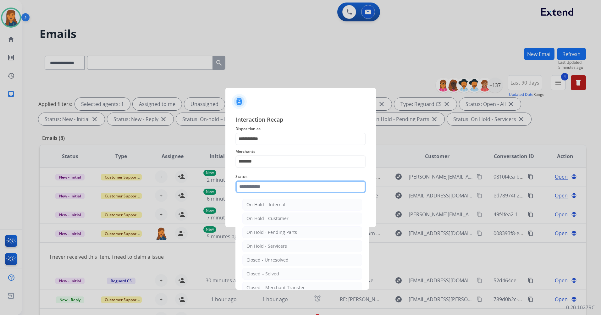
click at [262, 189] on input "text" at bounding box center [300, 186] width 130 height 13
drag, startPoint x: 266, startPoint y: 272, endPoint x: 263, endPoint y: 240, distance: 31.9
click at [266, 272] on div "Closed – Solved" at bounding box center [262, 273] width 33 height 6
type input "**********"
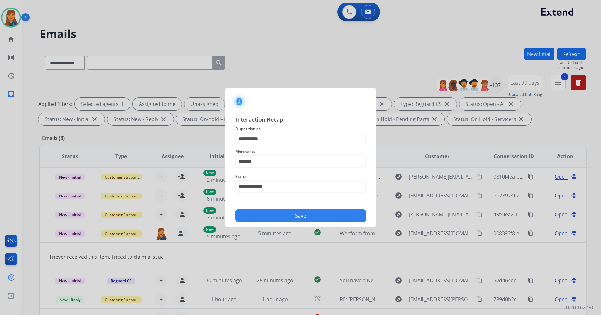
click at [265, 214] on button "Save" at bounding box center [300, 215] width 130 height 13
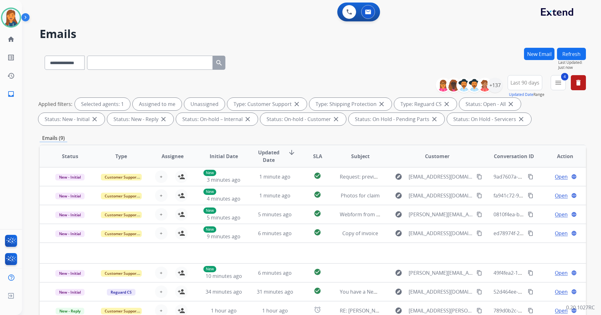
click at [575, 51] on button "Refresh" at bounding box center [571, 54] width 29 height 12
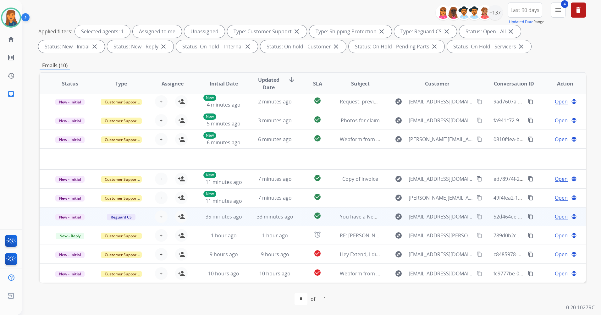
scroll to position [73, 0]
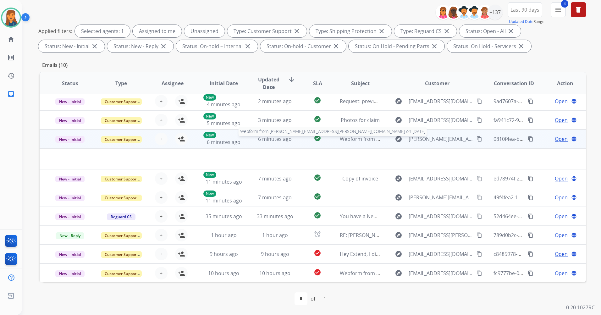
click at [350, 137] on span "Webform from tamrah.rouleau@comcast.net on 08/28/2025" at bounding box center [450, 138] width 220 height 7
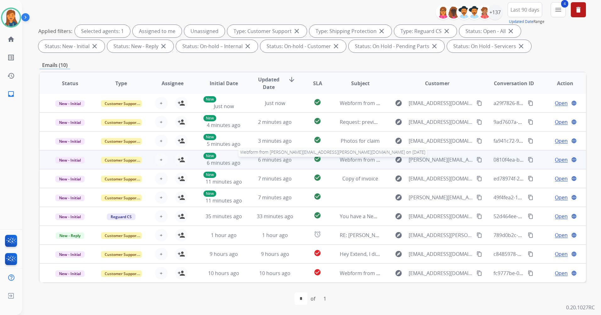
click at [355, 159] on span "Webform from tamrah.rouleau@comcast.net on 08/28/2025" at bounding box center [450, 159] width 220 height 7
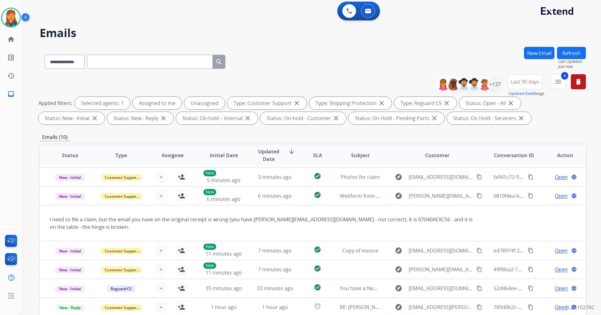
scroll to position [0, 0]
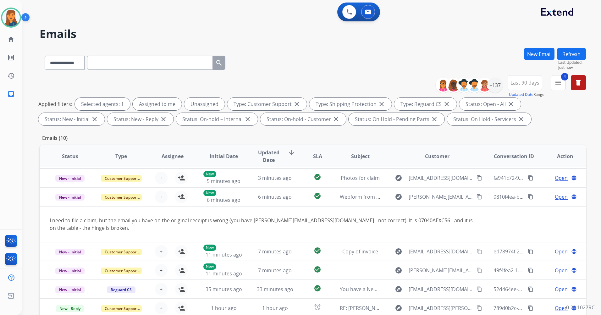
click at [573, 49] on button "Refresh" at bounding box center [571, 54] width 29 height 12
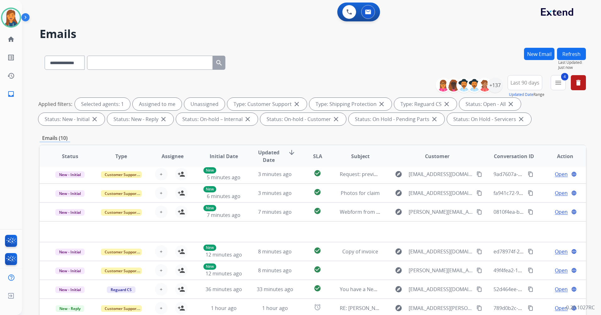
scroll to position [21, 0]
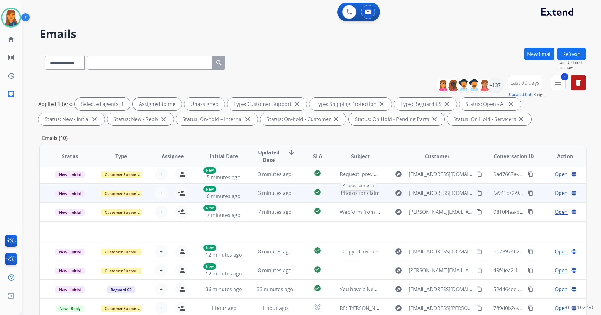
click at [345, 193] on span "Photos for claim" at bounding box center [360, 192] width 39 height 7
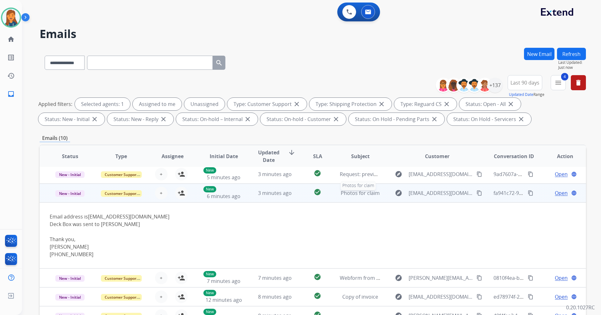
scroll to position [38, 0]
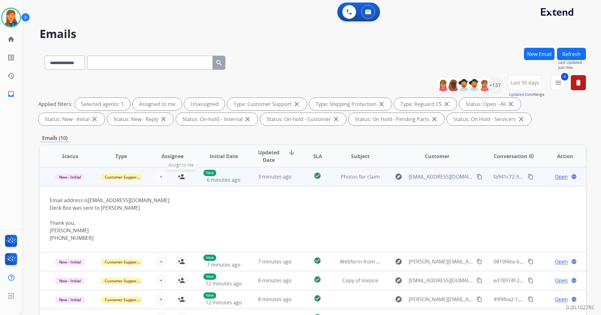
click at [180, 177] on mat-icon "person_add" at bounding box center [182, 177] width 8 height 8
click at [557, 176] on span "Open" at bounding box center [561, 177] width 13 height 8
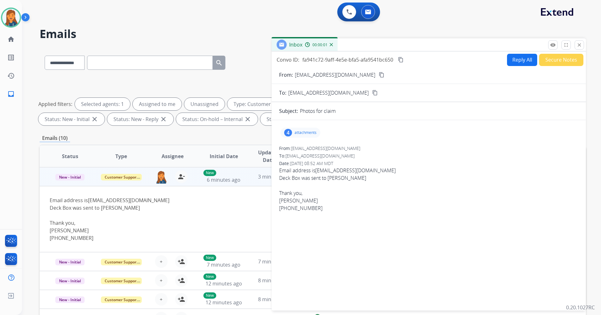
click at [301, 134] on p "attachments" at bounding box center [305, 132] width 22 height 5
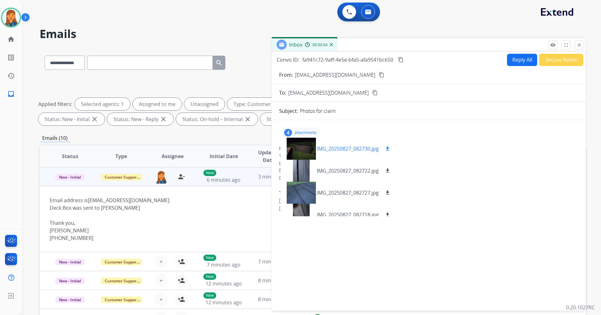
click at [301, 155] on div at bounding box center [300, 149] width 31 height 22
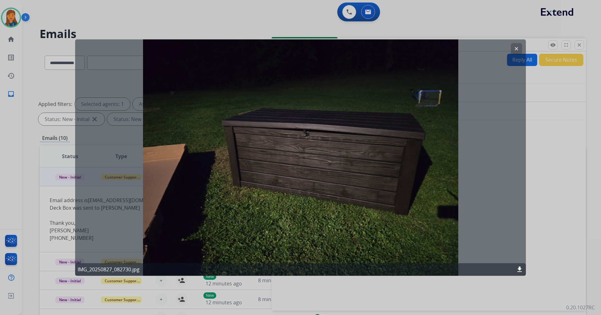
click at [515, 49] on mat-icon "clear" at bounding box center [516, 49] width 6 height 6
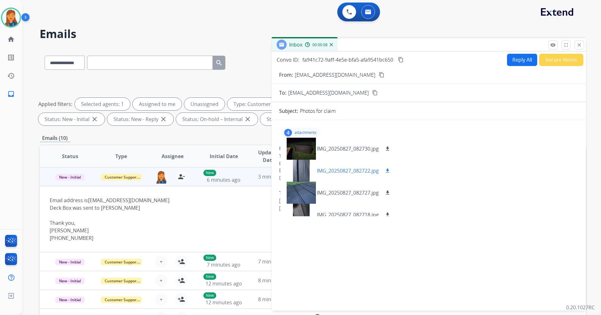
click at [301, 173] on div at bounding box center [300, 171] width 31 height 22
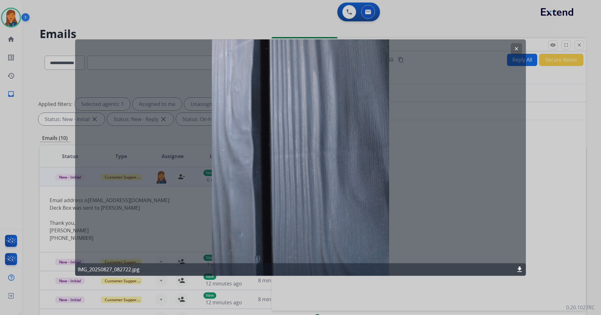
click at [519, 48] on mat-icon "clear" at bounding box center [516, 49] width 6 height 6
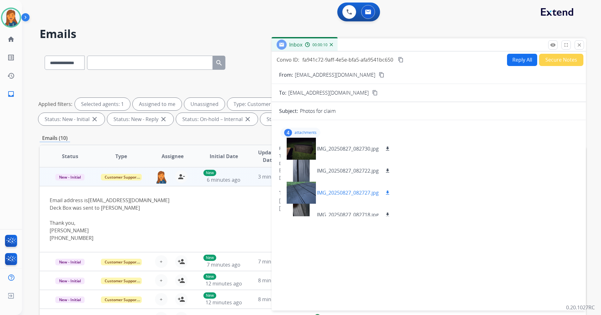
click at [289, 185] on div at bounding box center [300, 193] width 31 height 22
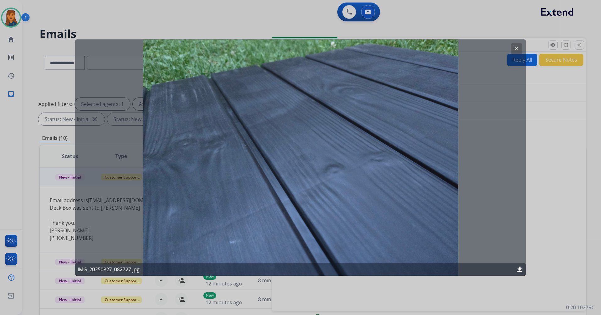
click at [516, 49] on mat-icon "clear" at bounding box center [516, 49] width 6 height 6
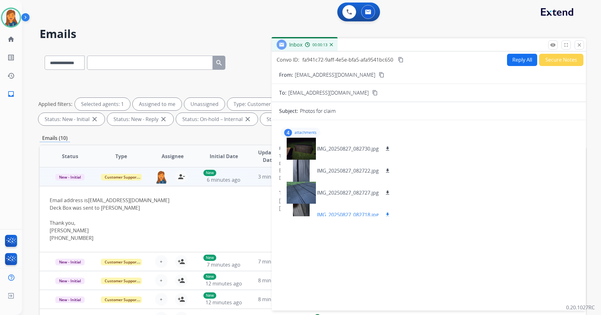
click at [297, 209] on div at bounding box center [300, 215] width 31 height 22
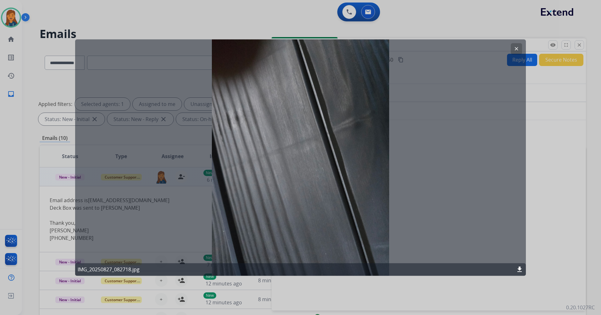
click at [515, 48] on mat-icon "clear" at bounding box center [516, 49] width 6 height 6
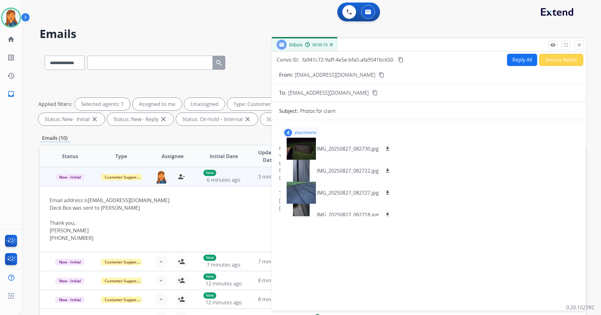
click at [525, 57] on button "Reply All" at bounding box center [522, 60] width 30 height 12
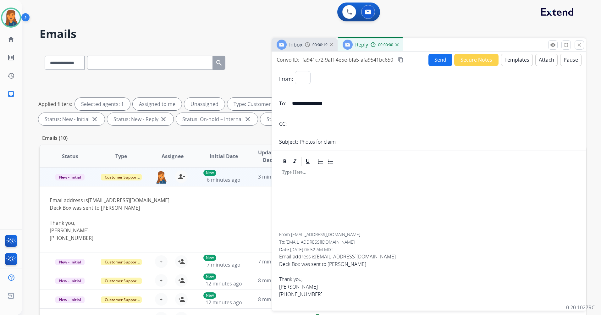
select select "**********"
click at [516, 61] on button "Templates" at bounding box center [517, 60] width 32 height 12
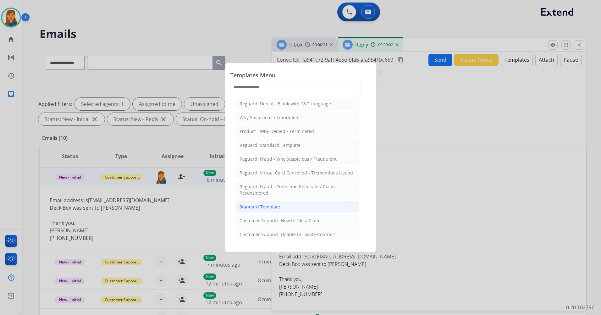
click at [268, 204] on div "Standard Template" at bounding box center [259, 207] width 41 height 6
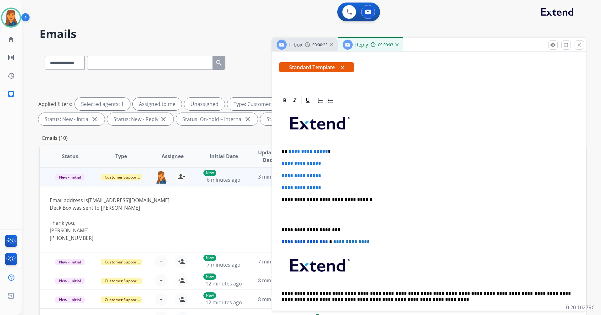
scroll to position [126, 0]
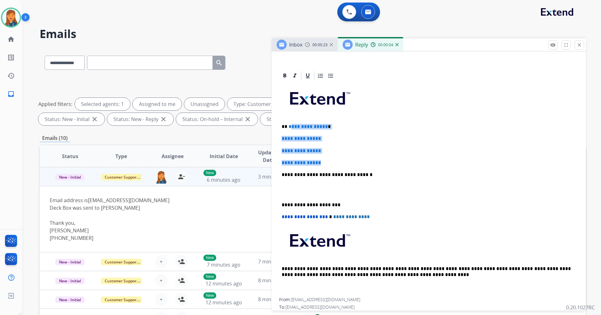
drag, startPoint x: 320, startPoint y: 164, endPoint x: 290, endPoint y: 124, distance: 50.2
click at [290, 124] on div "**********" at bounding box center [428, 189] width 299 height 216
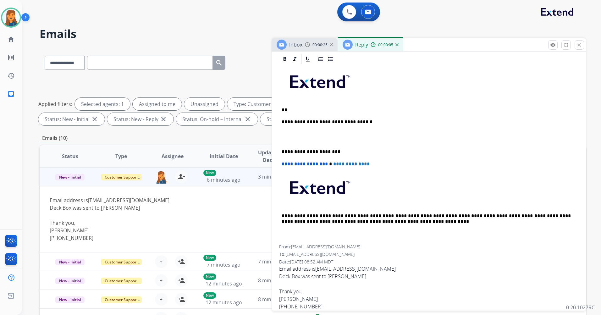
scroll to position [151, 0]
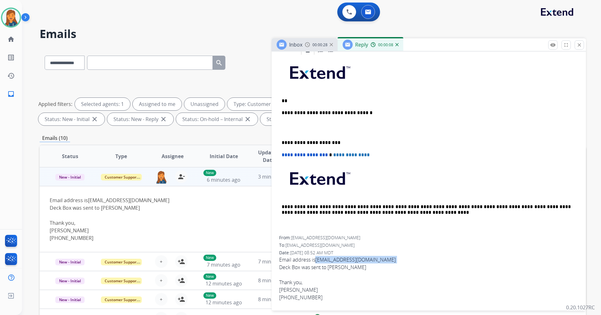
drag, startPoint x: 381, startPoint y: 258, endPoint x: 317, endPoint y: 258, distance: 64.7
click at [317, 258] on span "Email address is jknapp@physics.umass.edu Deck Box was sent to Jillian Millett …" at bounding box center [428, 278] width 299 height 45
copy span "jknapp@physics.umass.edu"
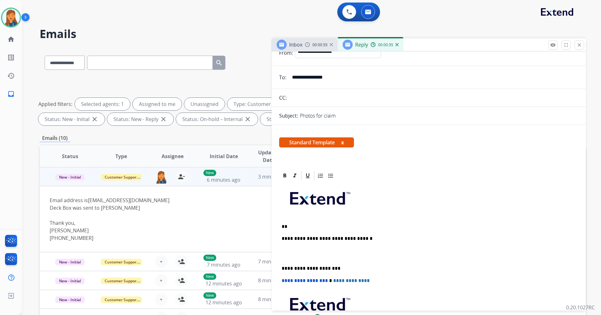
click at [288, 228] on p "**" at bounding box center [425, 227] width 289 height 6
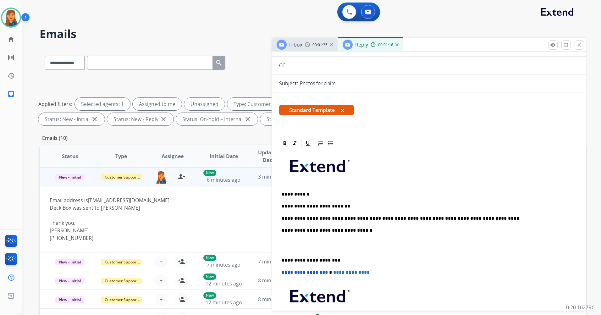
scroll to position [89, 0]
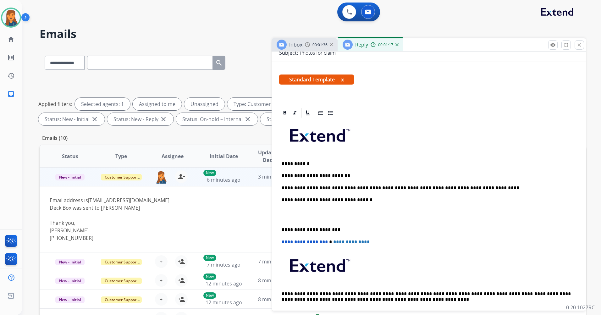
click at [281, 231] on p "**********" at bounding box center [425, 230] width 289 height 6
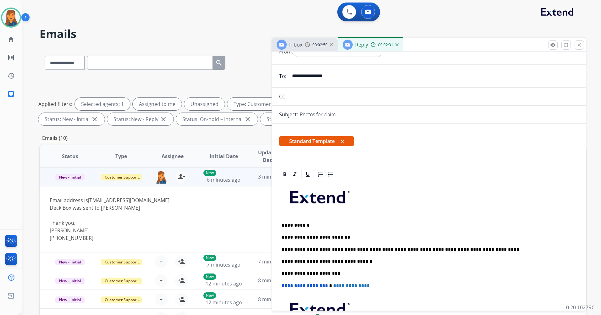
scroll to position [0, 0]
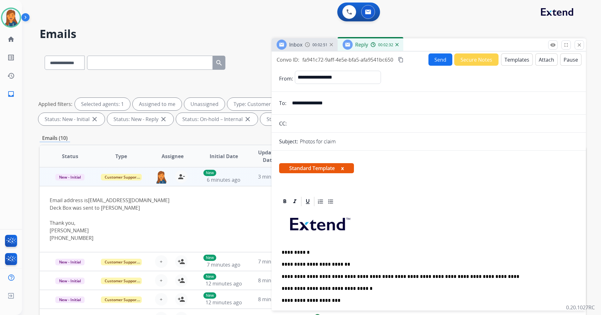
click at [402, 62] on mat-icon "content_copy" at bounding box center [401, 60] width 6 height 6
click at [433, 59] on button "Send" at bounding box center [440, 59] width 24 height 12
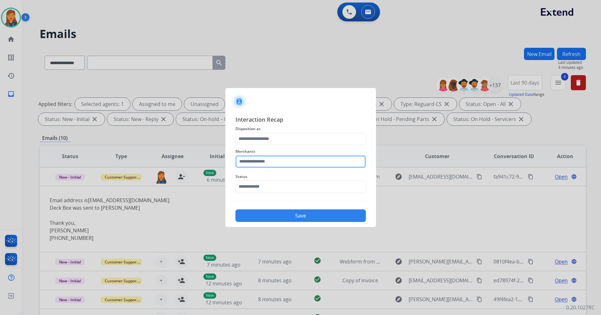
click at [277, 159] on input "text" at bounding box center [300, 161] width 130 height 13
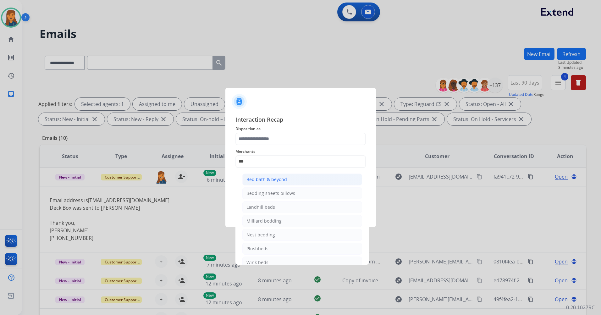
click at [271, 182] on div "Bed bath & beyond" at bounding box center [266, 179] width 41 height 6
type input "**********"
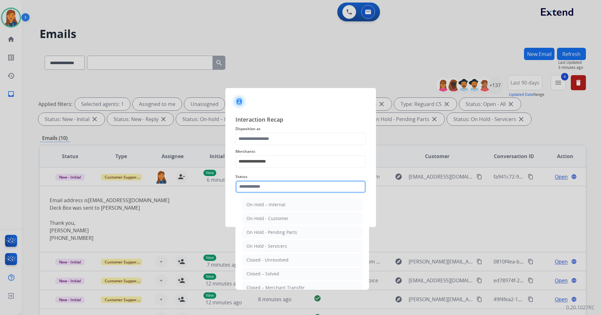
click at [256, 183] on input "text" at bounding box center [300, 186] width 130 height 13
click at [270, 271] on div "Closed – Solved" at bounding box center [262, 273] width 33 height 6
type input "**********"
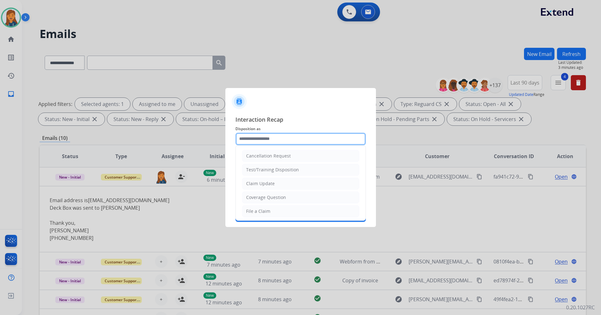
click at [269, 137] on input "text" at bounding box center [300, 139] width 130 height 13
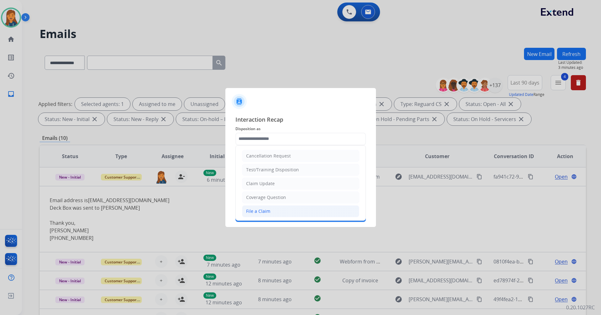
click at [257, 210] on div "File a Claim" at bounding box center [258, 211] width 24 height 6
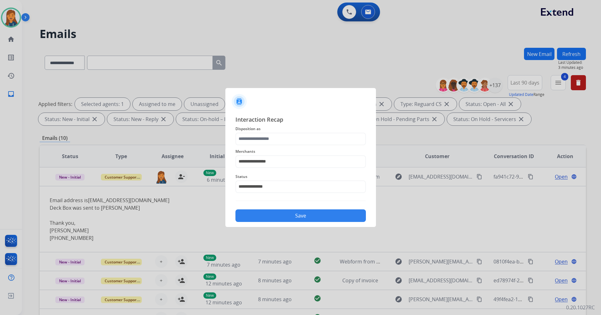
type input "**********"
click at [257, 210] on button "Save" at bounding box center [300, 215] width 130 height 13
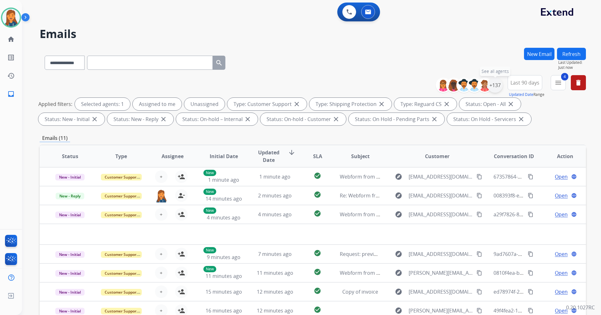
click at [495, 84] on div "+137" at bounding box center [494, 85] width 15 height 15
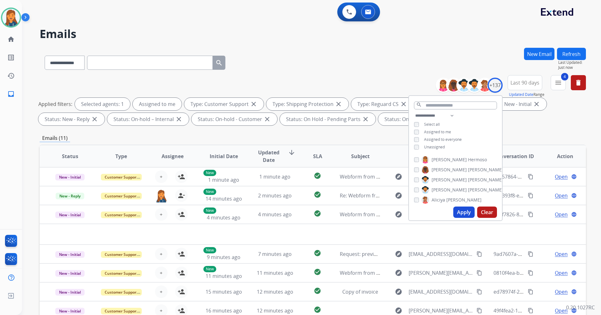
click at [464, 214] on button "Apply" at bounding box center [463, 211] width 21 height 11
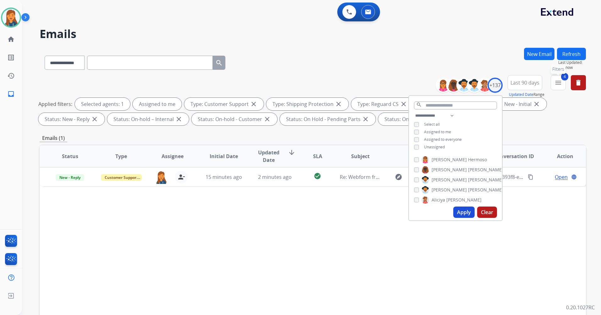
click at [558, 84] on mat-icon "menu" at bounding box center [558, 83] width 8 height 8
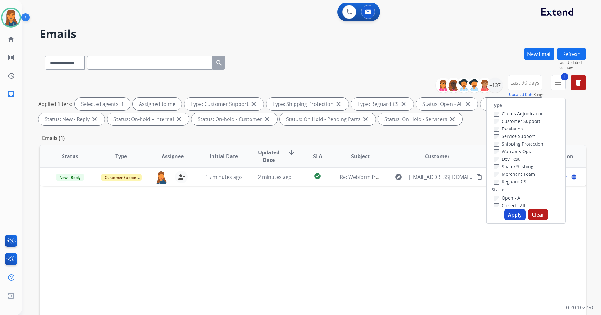
click at [514, 213] on button "Apply" at bounding box center [514, 214] width 21 height 11
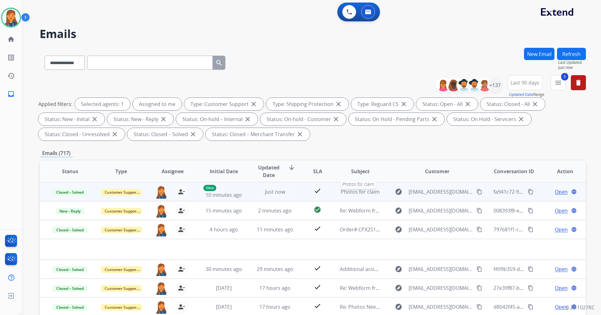
click at [357, 192] on span "Photos for claim" at bounding box center [360, 191] width 39 height 7
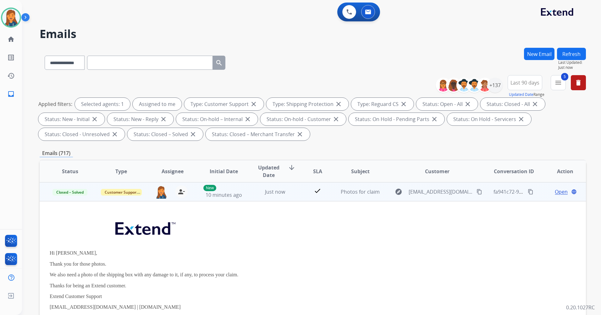
click at [558, 191] on span "Open" at bounding box center [561, 192] width 13 height 8
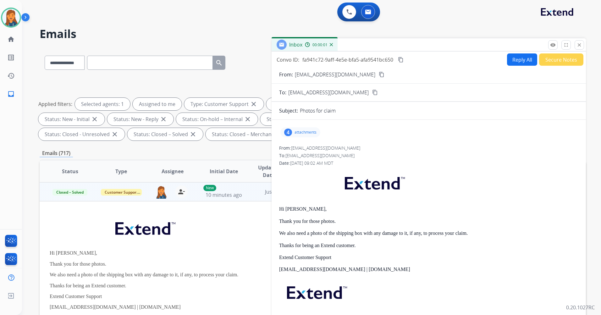
click at [289, 137] on div "4 attachments" at bounding box center [300, 132] width 40 height 10
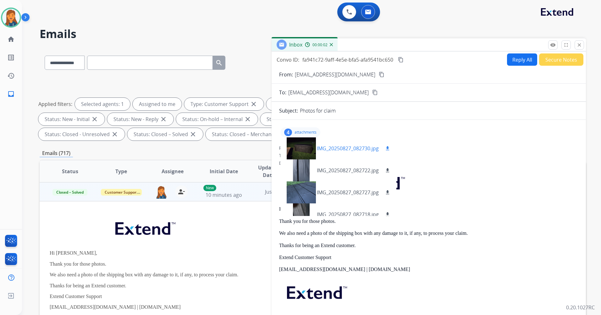
click at [295, 147] on div at bounding box center [300, 148] width 31 height 22
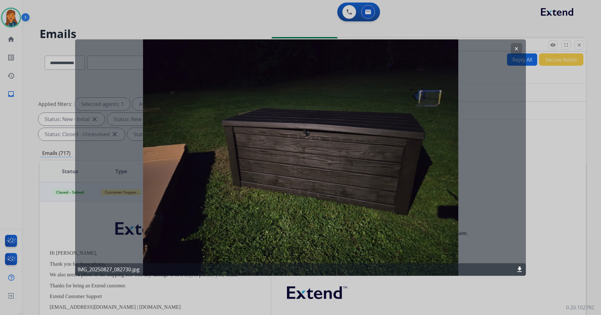
click at [515, 46] on mat-icon "clear" at bounding box center [516, 49] width 6 height 6
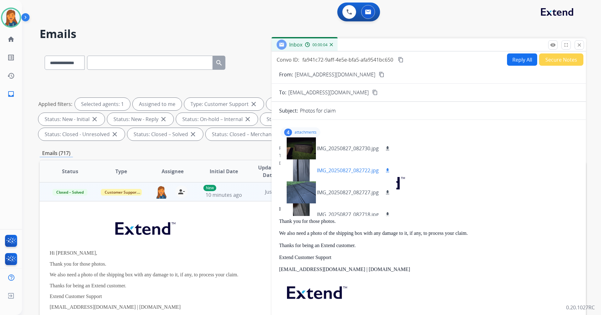
click at [295, 172] on div at bounding box center [300, 170] width 31 height 22
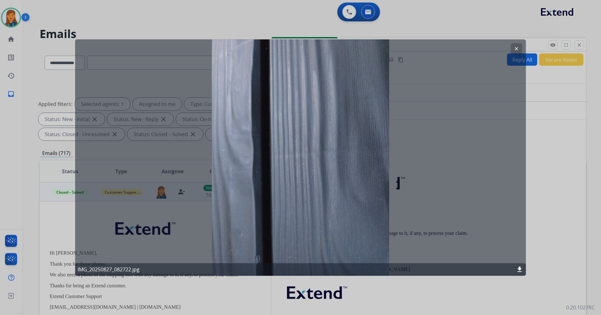
click at [517, 46] on mat-icon "clear" at bounding box center [516, 49] width 6 height 6
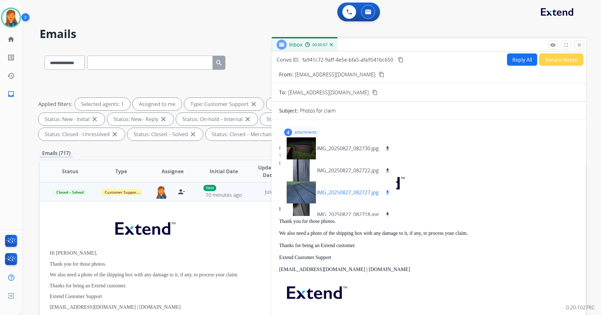
click at [292, 196] on div at bounding box center [300, 192] width 31 height 22
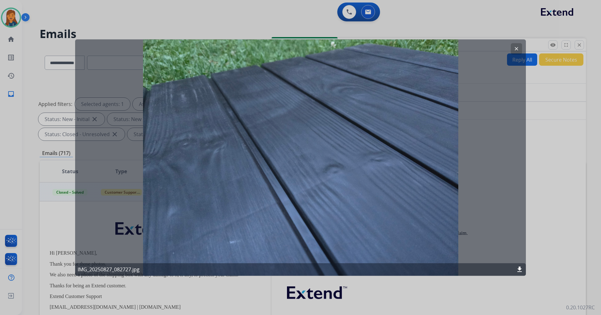
drag, startPoint x: 293, startPoint y: 192, endPoint x: 454, endPoint y: 111, distance: 180.8
click at [426, 130] on div "clear IMG_20250827_082727.jpg download" at bounding box center [300, 157] width 451 height 236
click at [517, 50] on mat-icon "clear" at bounding box center [516, 49] width 6 height 6
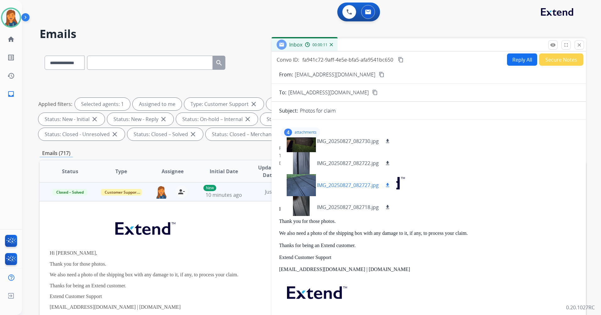
scroll to position [9, 0]
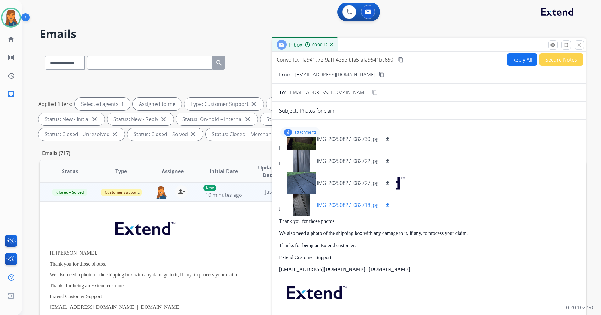
click at [294, 205] on div at bounding box center [300, 205] width 31 height 22
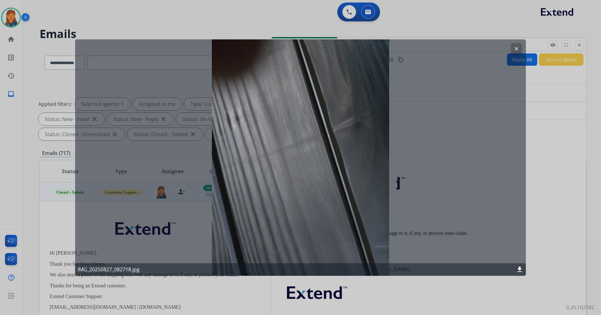
click at [515, 48] on mat-icon "clear" at bounding box center [516, 49] width 6 height 6
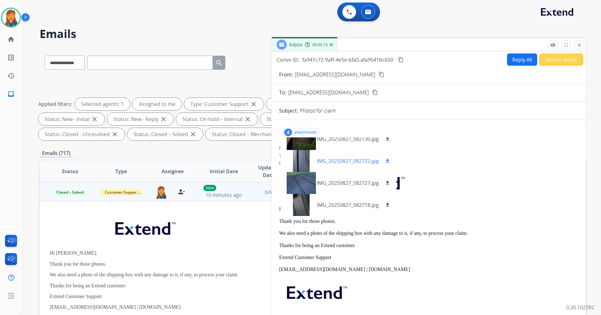
click at [390, 158] on mat-icon "download" at bounding box center [388, 161] width 6 height 6
click at [390, 182] on mat-icon "download" at bounding box center [388, 183] width 6 height 6
click at [387, 205] on mat-icon "download" at bounding box center [388, 205] width 6 height 6
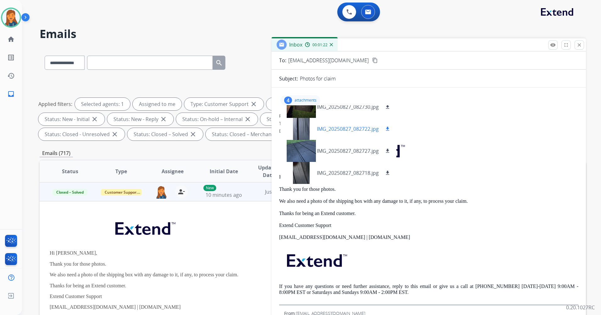
scroll to position [0, 0]
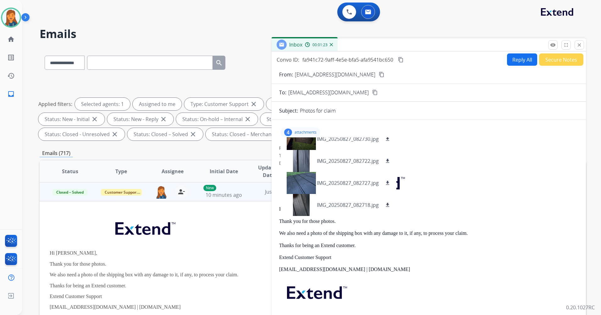
click at [399, 60] on mat-icon "content_copy" at bounding box center [401, 60] width 6 height 6
click at [578, 46] on mat-icon "close" at bounding box center [579, 45] width 6 height 6
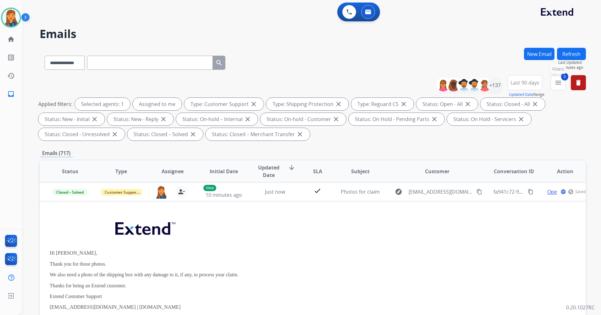
click at [563, 80] on span "5" at bounding box center [564, 77] width 7 height 8
click at [559, 74] on div "New Email Refresh Last Updated: 2 minutes ago" at bounding box center [555, 61] width 62 height 27
click at [554, 86] on button "5 menu Filters" at bounding box center [557, 82] width 15 height 15
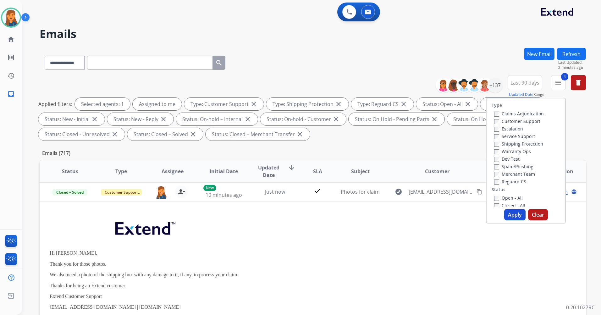
click at [511, 215] on button "Apply" at bounding box center [514, 214] width 21 height 11
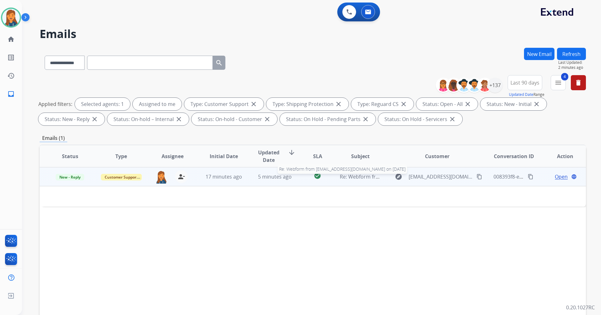
click at [357, 177] on span "Re: Webform from Samtendolma5610@gmail.com on 08/28/2025" at bounding box center [415, 176] width 151 height 7
click at [358, 178] on span "Re: Webform from Samtendolma5610@gmail.com on 08/28/2025" at bounding box center [415, 176] width 151 height 7
click at [555, 175] on span "Open" at bounding box center [561, 177] width 13 height 8
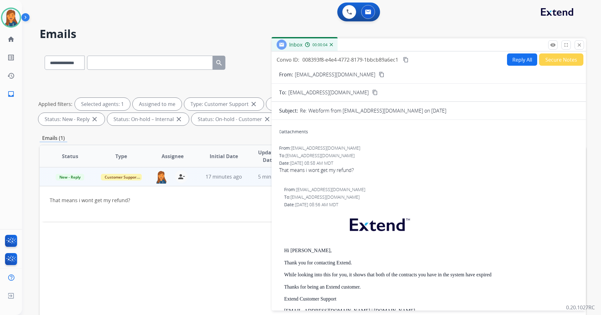
click at [515, 60] on button "Reply All" at bounding box center [522, 59] width 30 height 12
select select "**********"
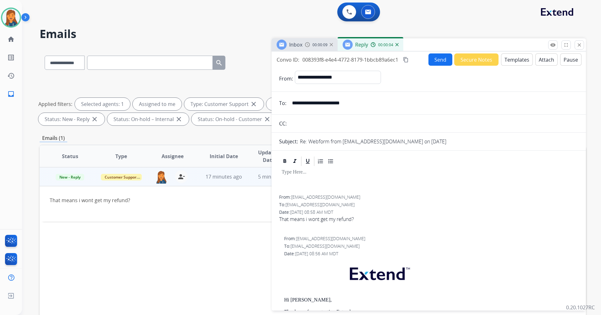
click at [519, 60] on button "Templates" at bounding box center [517, 59] width 32 height 12
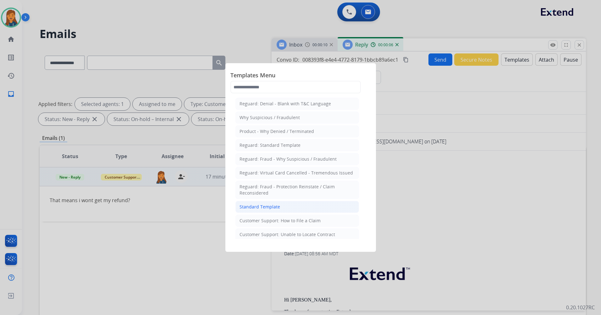
click at [269, 205] on div "Standard Template" at bounding box center [259, 207] width 41 height 6
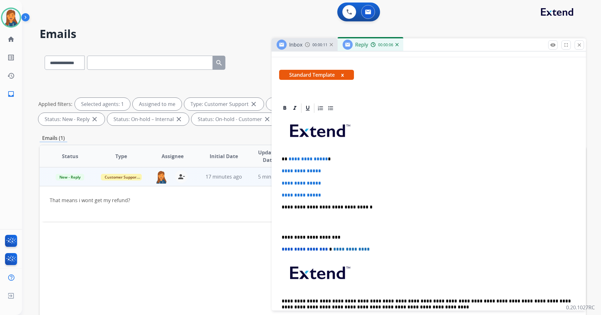
scroll to position [94, 0]
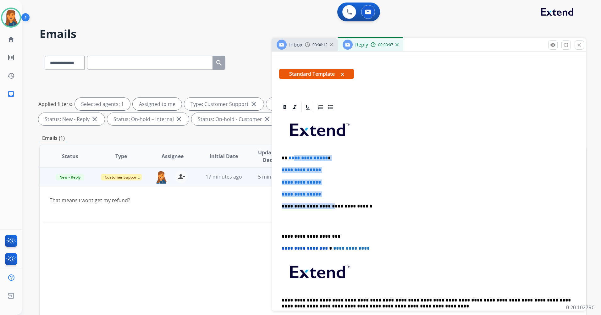
drag, startPoint x: 325, startPoint y: 198, endPoint x: 293, endPoint y: 160, distance: 49.4
click at [293, 160] on div "**********" at bounding box center [428, 221] width 299 height 216
click at [327, 193] on p "**********" at bounding box center [428, 194] width 294 height 6
drag, startPoint x: 326, startPoint y: 192, endPoint x: 290, endPoint y: 156, distance: 50.9
click at [290, 156] on div "**********" at bounding box center [428, 221] width 299 height 216
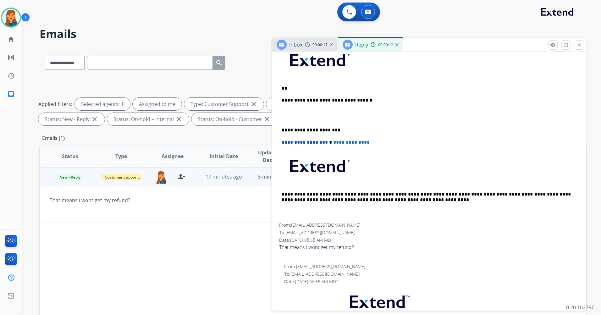
scroll to position [157, 0]
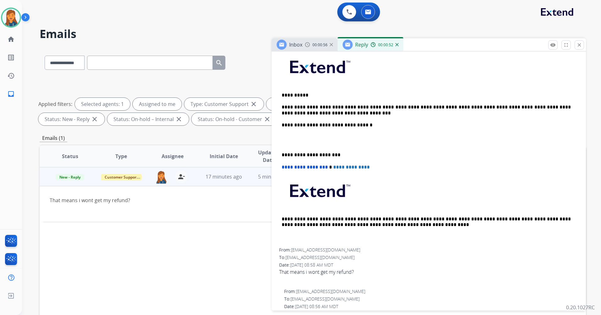
click at [278, 154] on div "**********" at bounding box center [428, 279] width 314 height 481
click at [280, 155] on div "**********" at bounding box center [428, 149] width 299 height 198
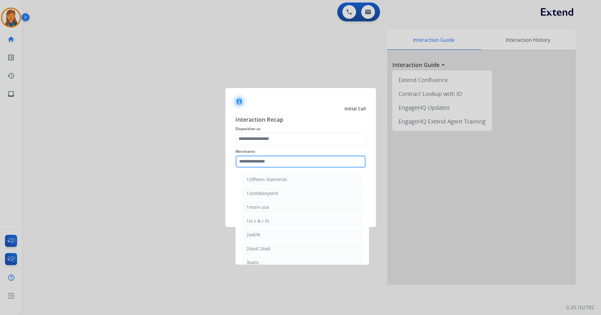
click at [261, 158] on input "text" at bounding box center [300, 161] width 130 height 13
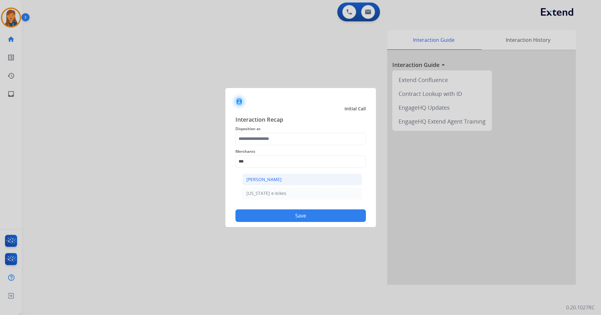
click at [272, 180] on div "Ashley - Reguard" at bounding box center [263, 179] width 35 height 6
type input "**********"
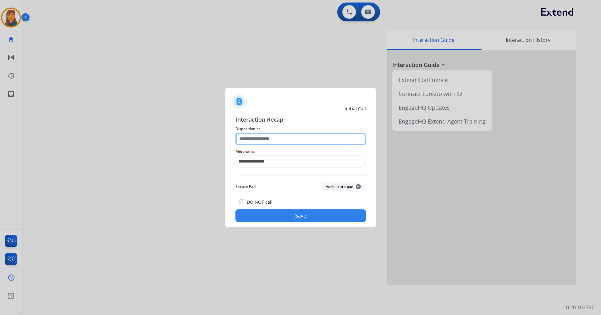
click at [273, 140] on input "text" at bounding box center [300, 139] width 130 height 13
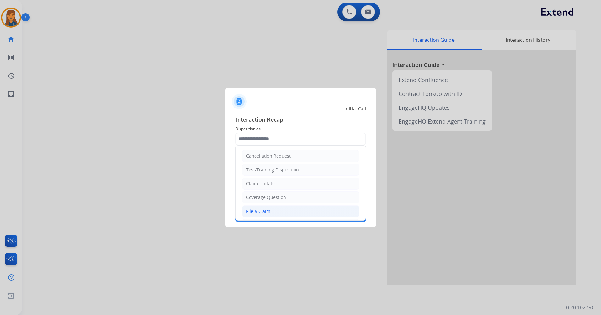
click at [256, 210] on div "File a Claim" at bounding box center [258, 211] width 24 height 6
type input "**********"
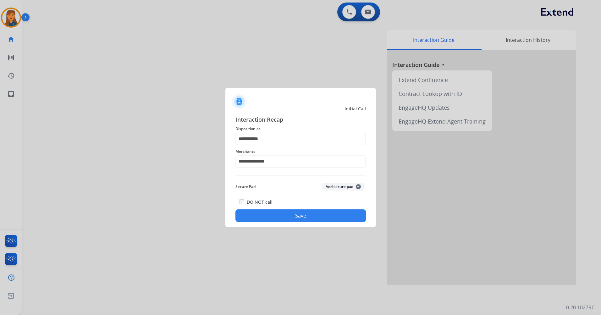
click at [280, 210] on button "Save" at bounding box center [300, 215] width 130 height 13
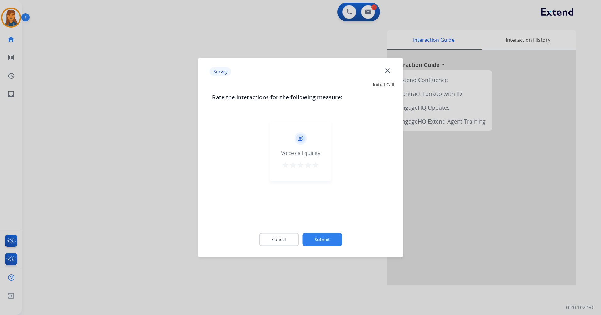
click at [312, 166] on mat-icon "star" at bounding box center [316, 165] width 8 height 8
click at [328, 233] on button "Submit" at bounding box center [322, 239] width 40 height 13
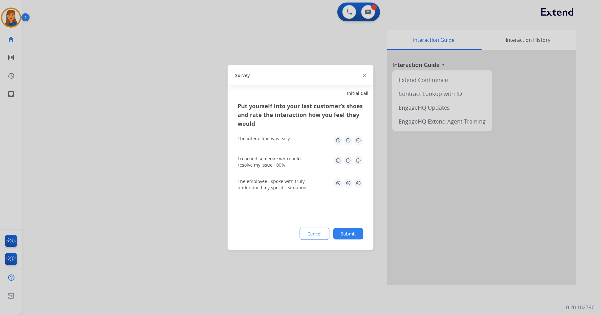
click at [362, 140] on img at bounding box center [358, 140] width 10 height 10
click at [361, 140] on img at bounding box center [358, 140] width 10 height 10
click at [354, 167] on div "I reached someone who could resolve my issue 100%" at bounding box center [301, 162] width 126 height 13
drag, startPoint x: 357, startPoint y: 162, endPoint x: 354, endPoint y: 182, distance: 19.9
click at [357, 161] on img at bounding box center [358, 161] width 10 height 10
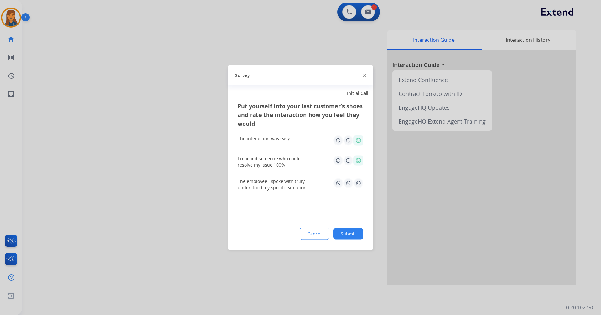
click at [355, 186] on img at bounding box center [358, 183] width 10 height 10
click at [343, 231] on button "Submit" at bounding box center [348, 233] width 30 height 11
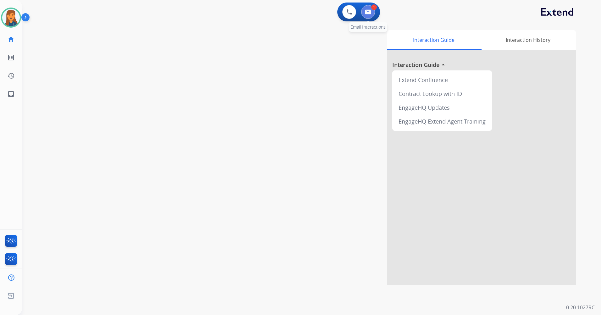
click at [364, 10] on button at bounding box center [368, 12] width 14 height 14
select select "**********"
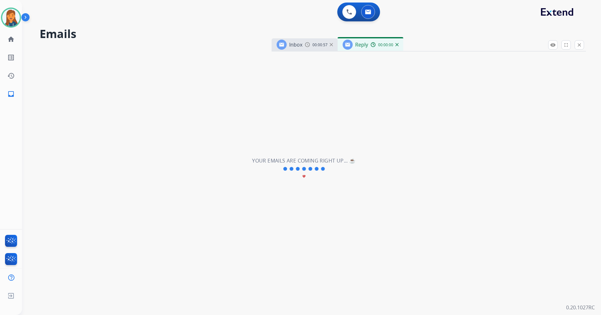
select select "**********"
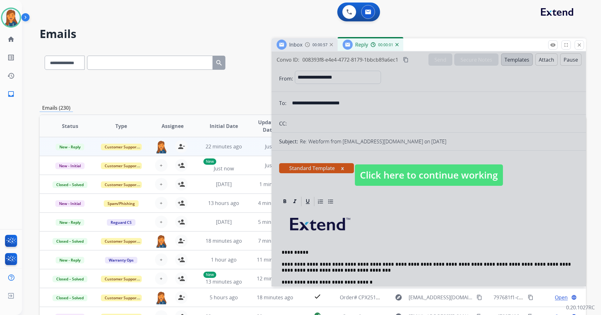
click at [445, 171] on span "Click here to continue working" at bounding box center [429, 174] width 148 height 21
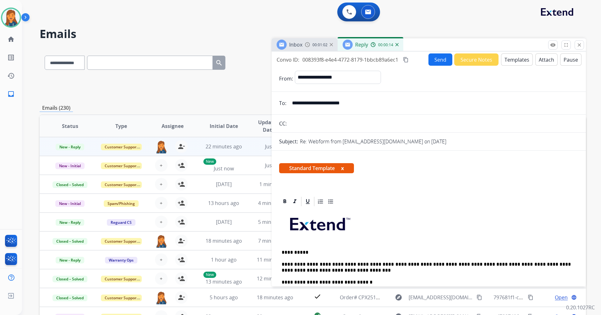
click at [432, 57] on button "Send" at bounding box center [440, 59] width 24 height 12
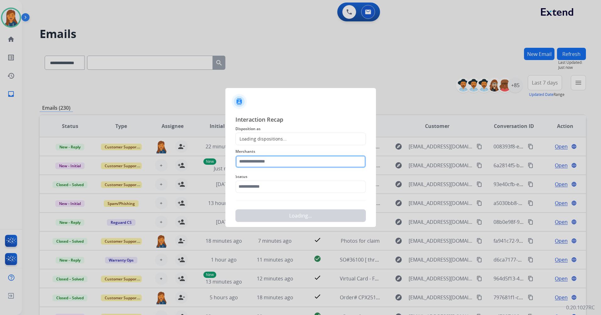
click at [310, 159] on input "text" at bounding box center [300, 161] width 130 height 13
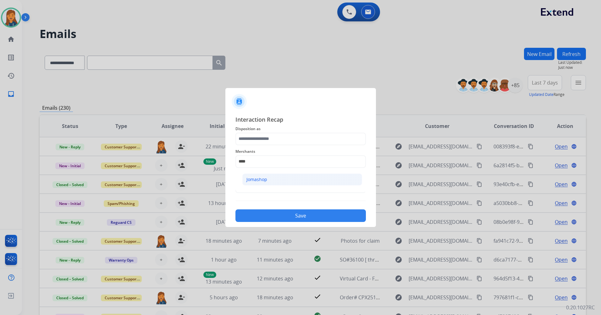
click at [258, 179] on div "Jomashop" at bounding box center [256, 179] width 21 height 6
type input "********"
click at [252, 147] on div "Merchants ********" at bounding box center [300, 157] width 130 height 25
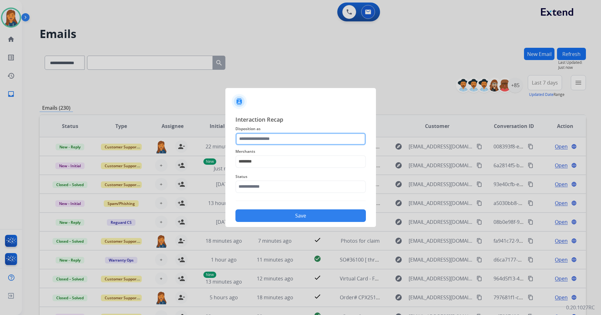
click at [251, 139] on input "text" at bounding box center [300, 139] width 130 height 13
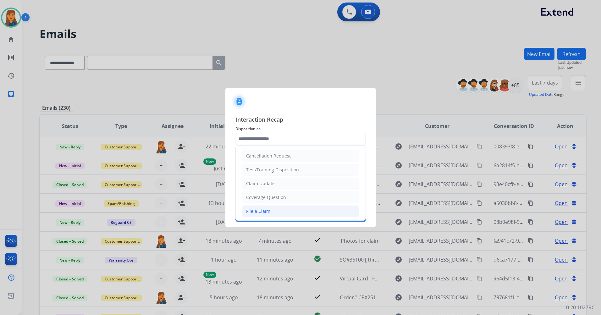
click at [250, 205] on li "File a Claim" at bounding box center [300, 211] width 117 height 12
type input "**********"
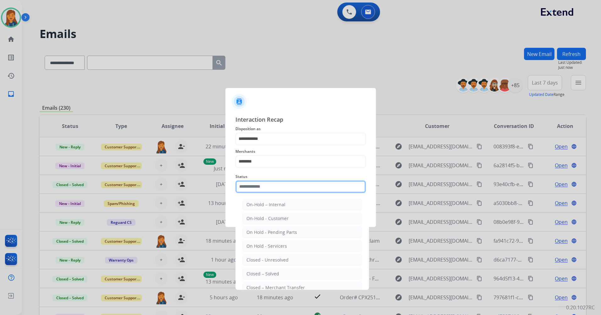
click at [250, 186] on input "text" at bounding box center [300, 186] width 130 height 13
click at [247, 272] on div "Closed – Solved" at bounding box center [262, 273] width 33 height 6
type input "**********"
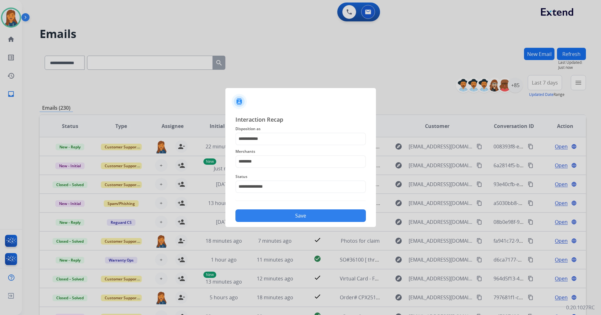
click at [276, 207] on div "Save" at bounding box center [300, 213] width 130 height 16
click at [275, 217] on button "Save" at bounding box center [300, 215] width 130 height 13
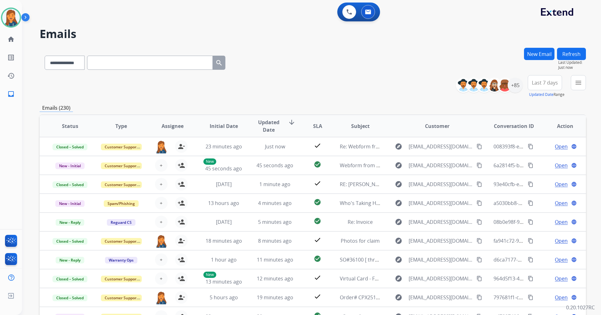
click at [543, 84] on span "Last 7 days" at bounding box center [545, 82] width 26 height 3
click at [537, 160] on div "Last 90 days" at bounding box center [542, 158] width 35 height 9
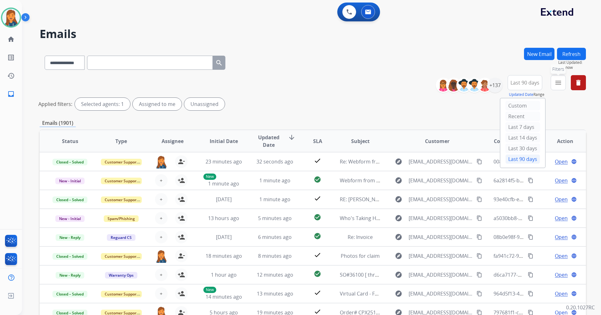
click at [558, 80] on mat-icon "menu" at bounding box center [558, 83] width 8 height 8
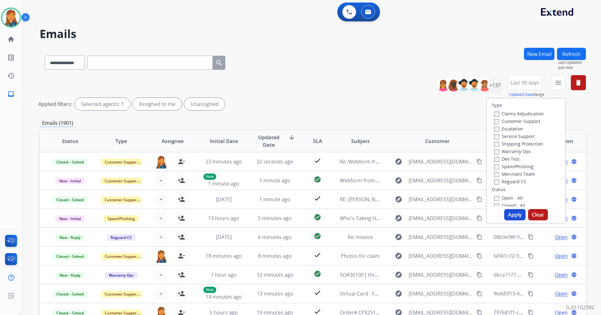
click at [514, 119] on label "Customer Support" at bounding box center [517, 121] width 46 height 6
click at [509, 146] on label "Shipping Protection" at bounding box center [518, 144] width 49 height 6
click at [500, 183] on label "Reguard CS" at bounding box center [510, 181] width 32 height 6
click at [502, 198] on label "Open - All" at bounding box center [508, 198] width 29 height 6
click at [505, 216] on button "Apply" at bounding box center [514, 214] width 21 height 11
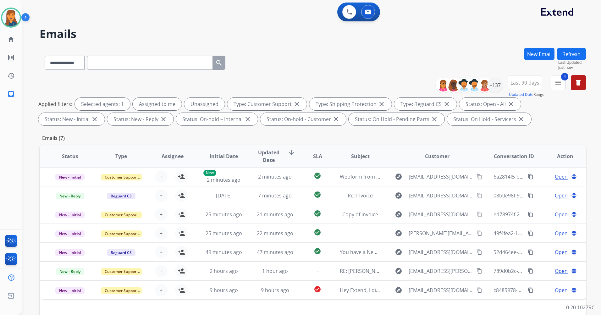
click at [562, 55] on button "Refresh" at bounding box center [571, 54] width 29 height 12
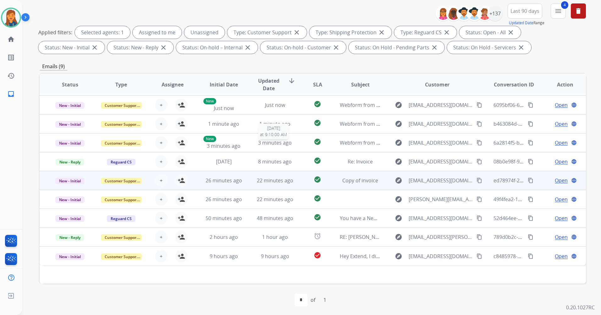
scroll to position [73, 0]
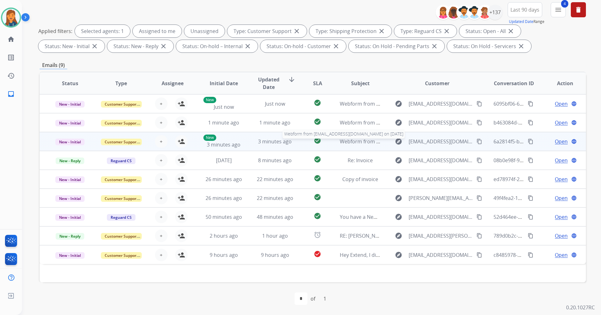
click at [347, 140] on span "Webform from andersondhe3@gmail.com on 08/28/2025" at bounding box center [411, 141] width 142 height 7
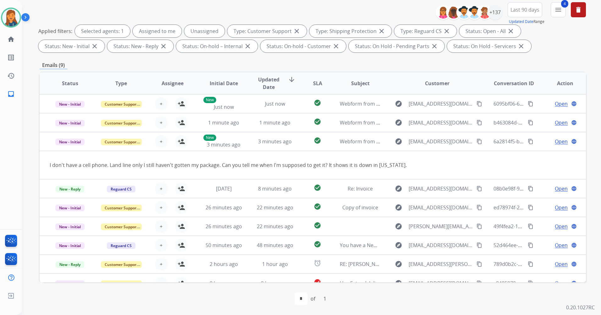
scroll to position [0, 0]
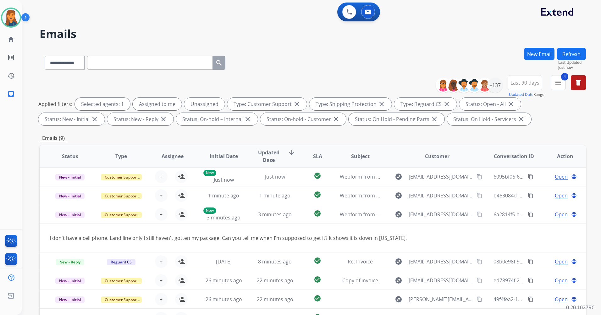
click at [574, 57] on button "Refresh" at bounding box center [571, 54] width 29 height 12
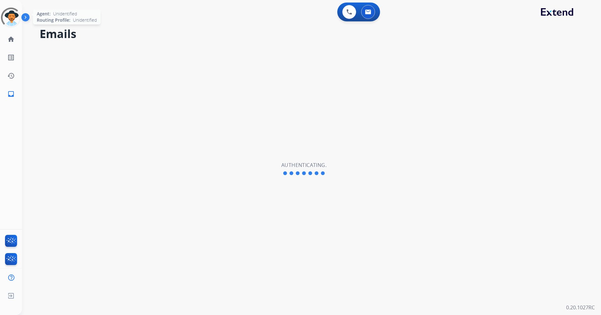
select select "**********"
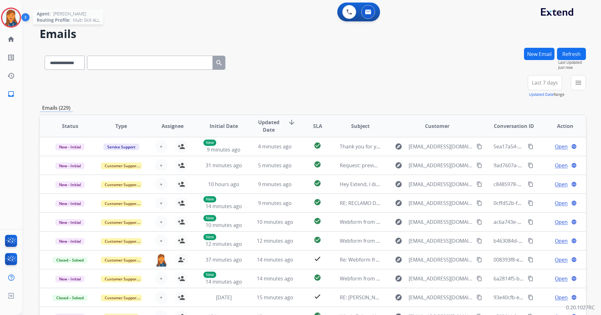
click at [14, 18] on img at bounding box center [11, 18] width 18 height 18
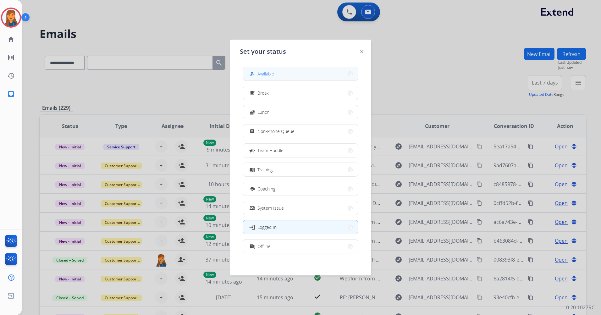
click at [302, 70] on button "how_to_reg Available" at bounding box center [300, 74] width 114 height 14
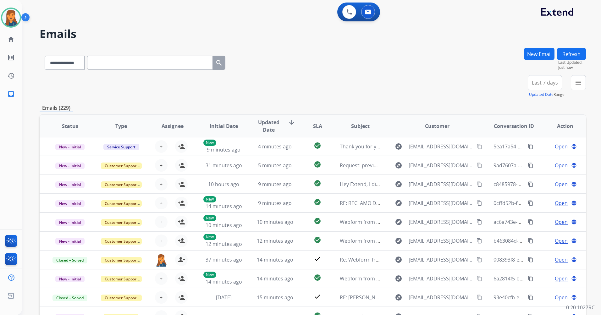
click at [387, 69] on div "**********" at bounding box center [313, 61] width 546 height 27
click at [579, 50] on button "Refresh" at bounding box center [571, 54] width 29 height 12
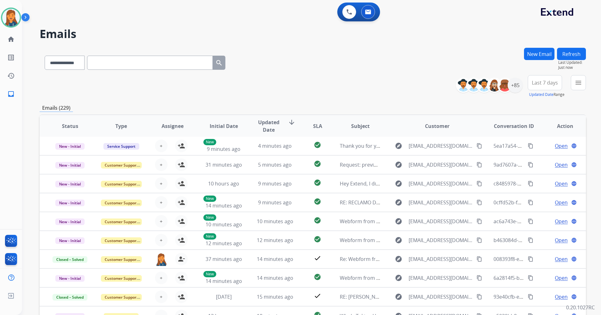
click at [542, 81] on span "Last 7 days" at bounding box center [545, 82] width 26 height 3
click at [532, 163] on div "Last 90 days" at bounding box center [542, 158] width 35 height 9
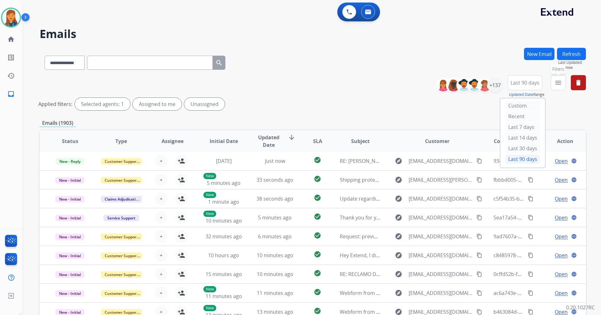
click at [555, 83] on mat-icon "menu" at bounding box center [558, 83] width 8 height 8
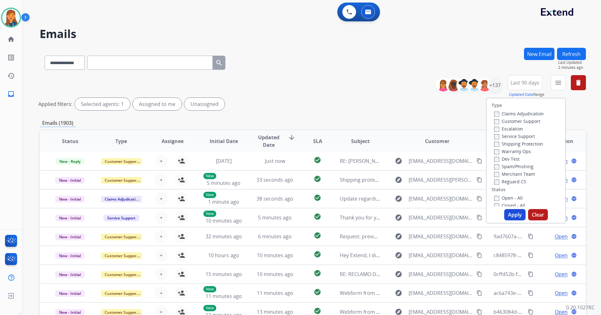
click at [519, 119] on label "Customer Support" at bounding box center [517, 121] width 46 height 6
click at [508, 145] on label "Shipping Protection" at bounding box center [518, 144] width 49 height 6
click at [505, 183] on label "Reguard CS" at bounding box center [510, 181] width 32 height 6
click at [507, 200] on label "Open - All" at bounding box center [508, 198] width 29 height 6
click at [506, 212] on button "Apply" at bounding box center [514, 214] width 21 height 11
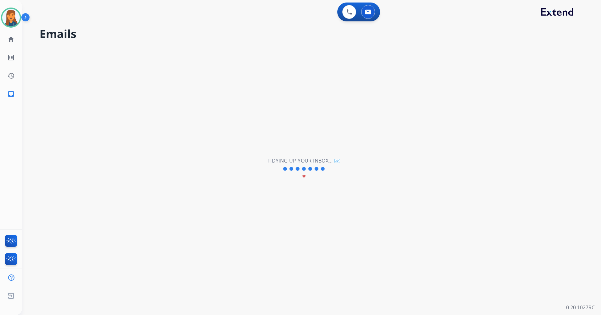
scroll to position [0, 0]
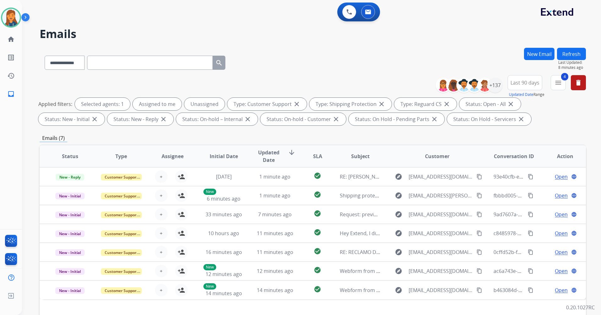
click at [576, 56] on button "Refresh" at bounding box center [571, 54] width 29 height 12
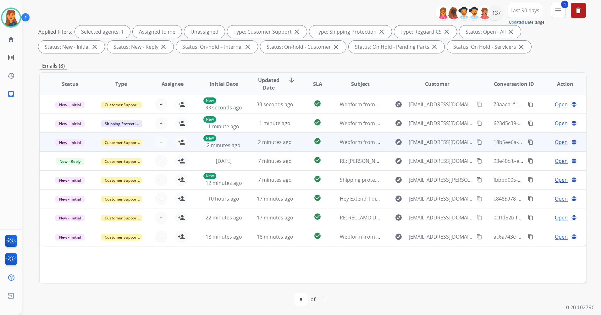
scroll to position [73, 0]
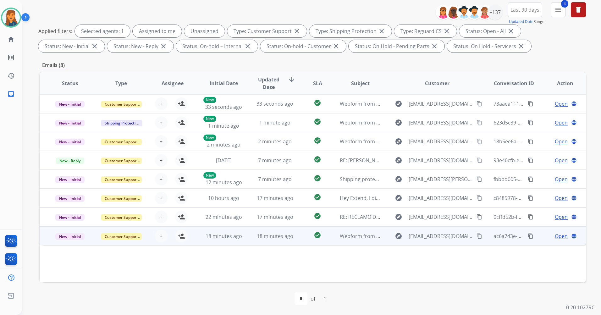
click at [362, 240] on td "Webform from guilnadeau1@gmail.com on 08/28/2025" at bounding box center [355, 235] width 51 height 19
click at [352, 235] on span "Webform from guilnadeau1@gmail.com on 08/28/2025" at bounding box center [411, 235] width 142 height 7
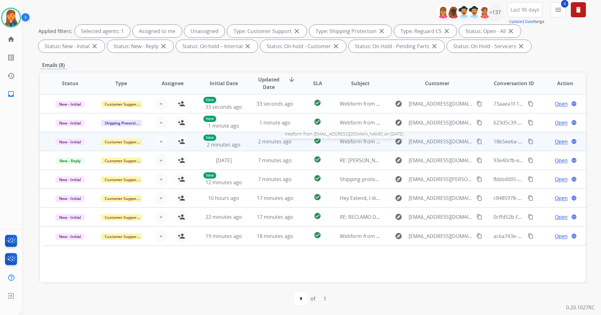
click at [362, 141] on span "Webform from psurace620@gmail.com on 08/28/2025" at bounding box center [411, 141] width 142 height 7
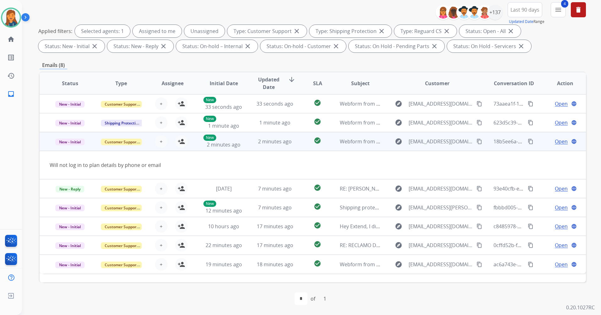
click at [476, 141] on mat-icon "content_copy" at bounding box center [479, 142] width 6 height 6
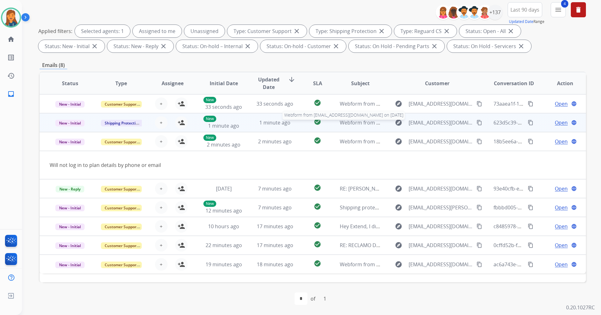
click at [360, 124] on span "Webform from woodslashay0@gmail.com on 08/28/2025" at bounding box center [411, 122] width 142 height 7
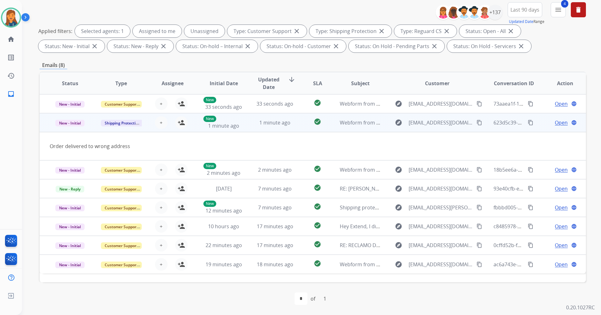
click at [476, 124] on mat-icon "content_copy" at bounding box center [479, 123] width 6 height 6
click at [181, 121] on mat-icon "person_add" at bounding box center [182, 123] width 8 height 8
click at [559, 122] on span "Open" at bounding box center [561, 123] width 13 height 8
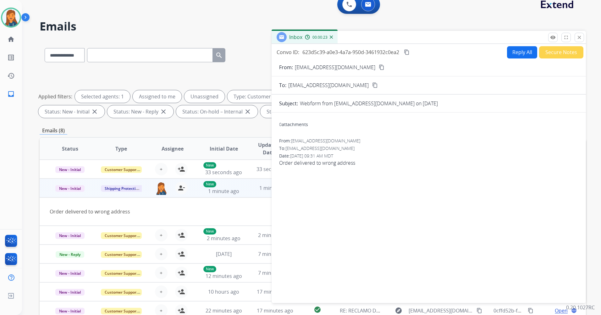
scroll to position [0, 0]
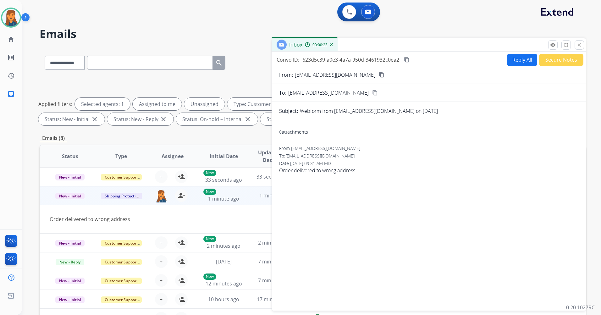
click at [519, 57] on button "Reply All" at bounding box center [522, 60] width 30 height 12
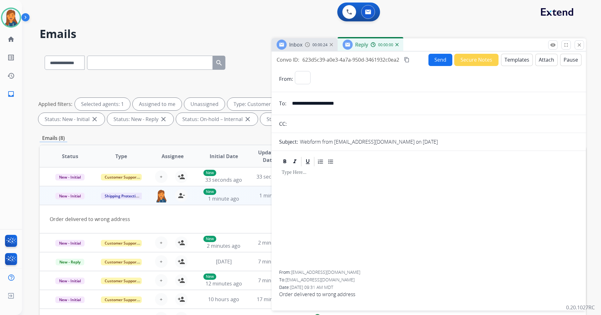
select select "**********"
click at [521, 61] on button "Templates" at bounding box center [517, 60] width 32 height 12
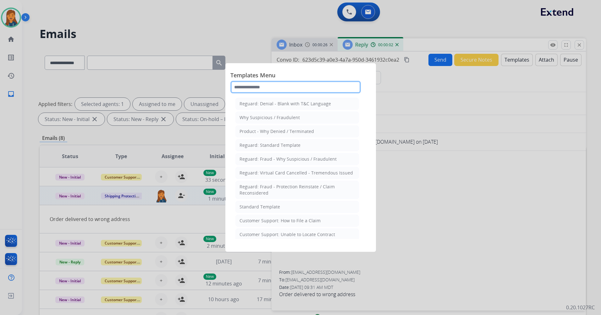
click at [268, 91] on input "text" at bounding box center [295, 87] width 130 height 13
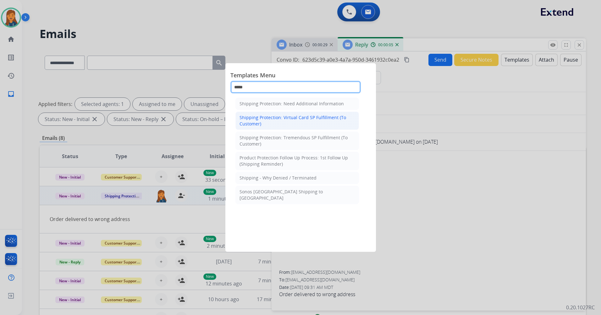
type input "*****"
click at [290, 123] on div "Shipping Protection: Virtual Card SP Fulfillment (To Customer)" at bounding box center [296, 120] width 115 height 13
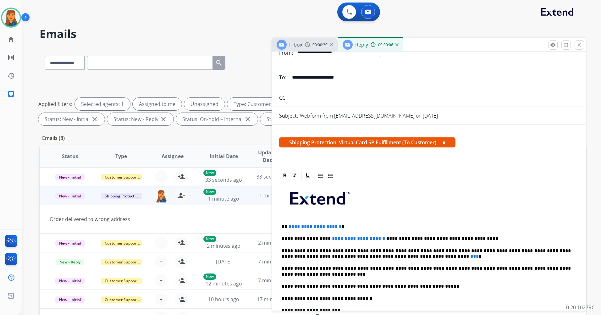
scroll to position [31, 0]
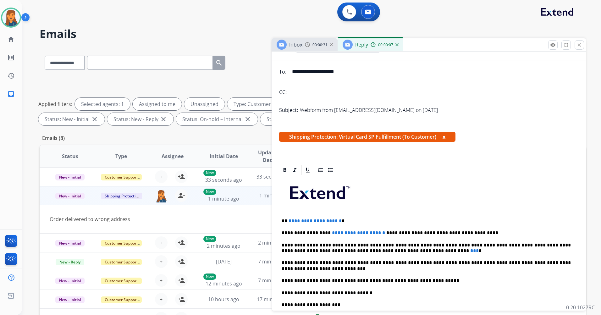
click at [341, 219] on span "**********" at bounding box center [314, 220] width 53 height 5
click at [368, 232] on p "**********" at bounding box center [425, 233] width 289 height 6
click at [470, 251] on span "***" at bounding box center [474, 250] width 8 height 5
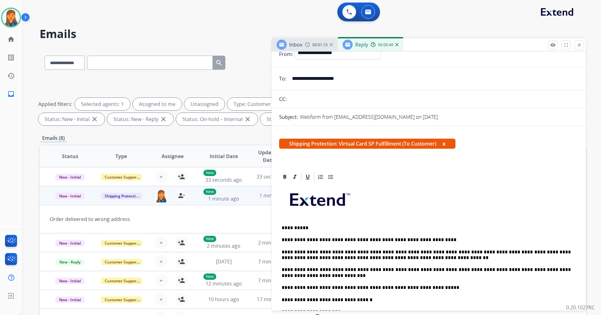
scroll to position [0, 0]
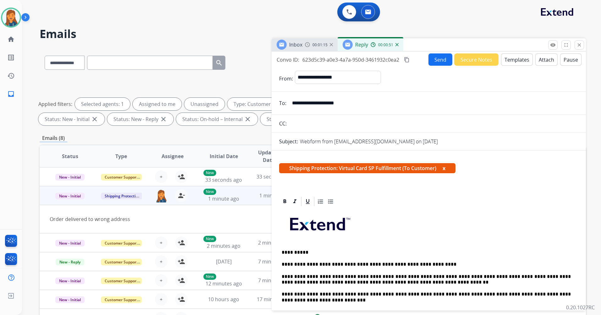
click at [408, 60] on mat-icon "content_copy" at bounding box center [407, 60] width 6 height 6
click at [437, 64] on button "Send" at bounding box center [440, 59] width 24 height 12
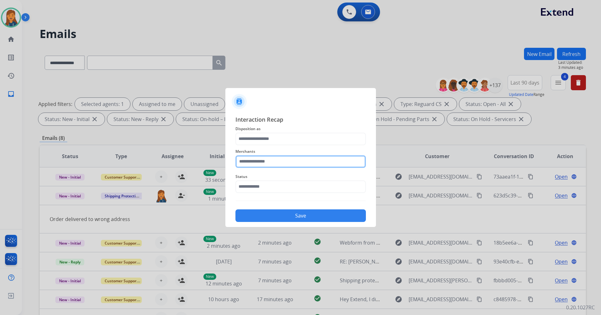
click at [259, 162] on input "text" at bounding box center [300, 161] width 130 height 13
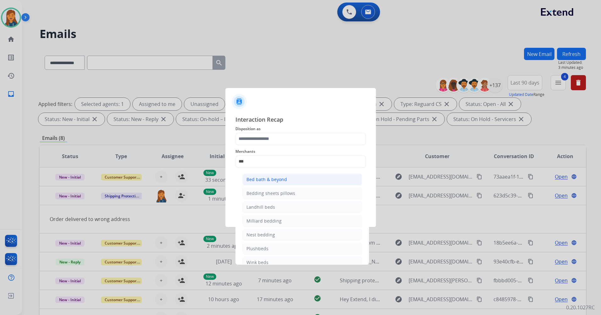
click at [274, 184] on li "Bed bath & beyond" at bounding box center [302, 179] width 120 height 12
type input "**********"
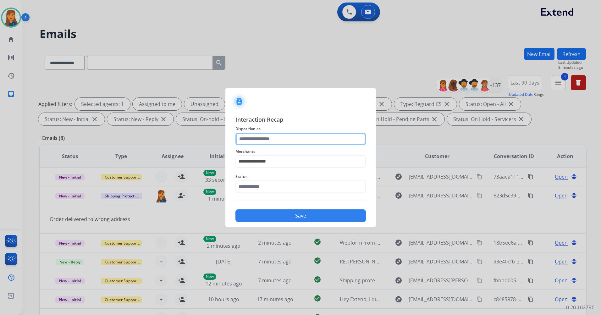
click at [258, 140] on input "text" at bounding box center [300, 139] width 130 height 13
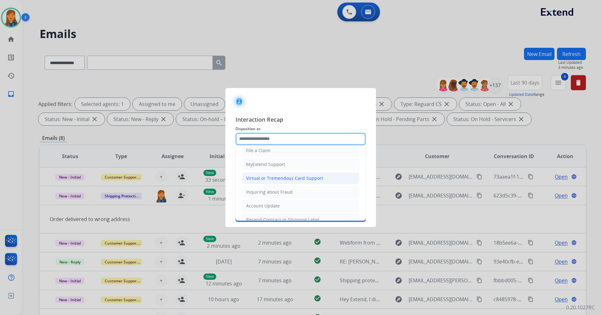
scroll to position [63, 0]
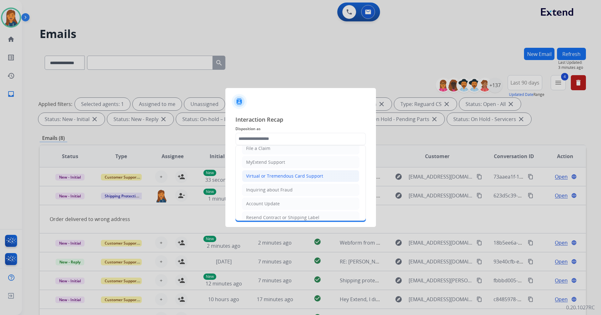
click at [262, 174] on div "Virtual or Tremendous Card Support" at bounding box center [284, 176] width 77 height 6
type input "**********"
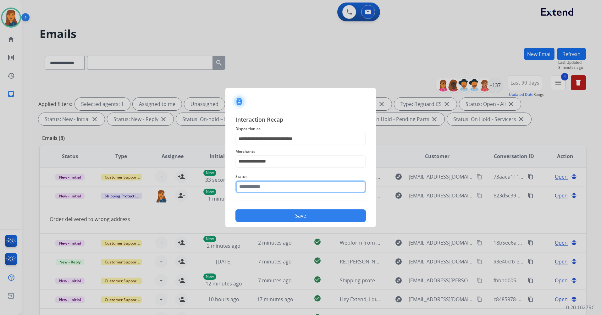
click at [260, 188] on input "text" at bounding box center [300, 186] width 130 height 13
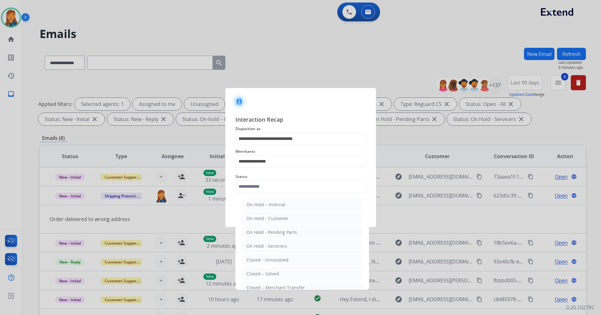
drag, startPoint x: 273, startPoint y: 271, endPoint x: 269, endPoint y: 240, distance: 31.4
click at [273, 271] on div "Closed – Solved" at bounding box center [262, 273] width 33 height 6
type input "**********"
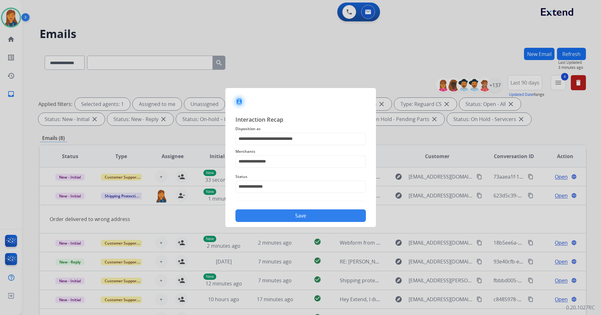
click at [261, 209] on div "Save" at bounding box center [300, 213] width 130 height 16
click at [296, 212] on button "Save" at bounding box center [300, 215] width 130 height 13
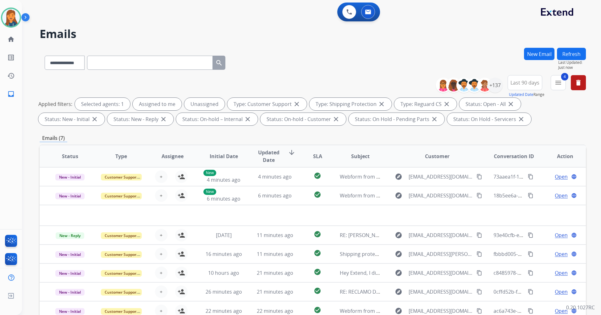
click at [571, 52] on button "Refresh" at bounding box center [571, 54] width 29 height 12
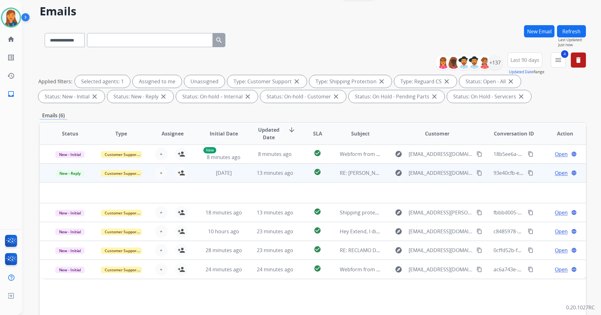
scroll to position [31, 0]
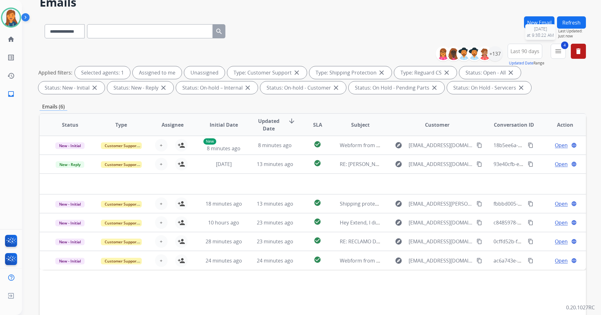
click at [573, 24] on button "Refresh" at bounding box center [571, 22] width 29 height 12
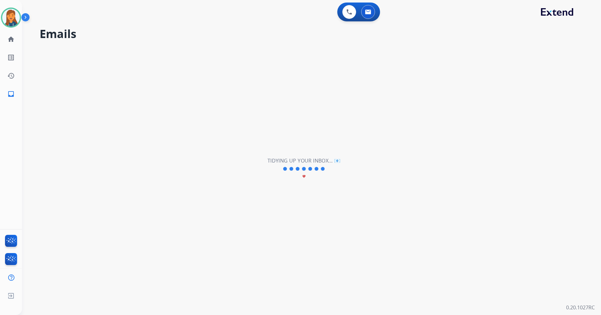
scroll to position [0, 0]
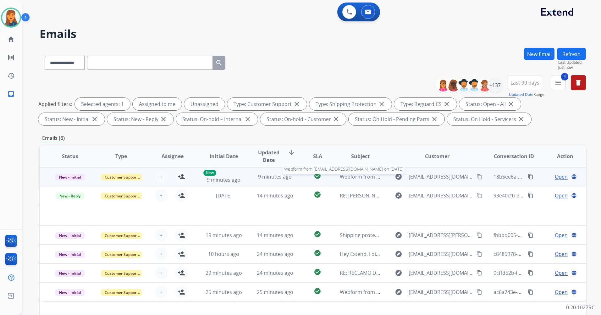
click at [365, 176] on span "Webform from psurace620@gmail.com on 08/28/2025" at bounding box center [411, 176] width 142 height 7
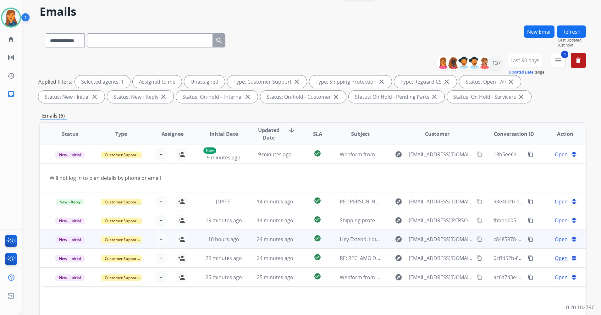
scroll to position [31, 0]
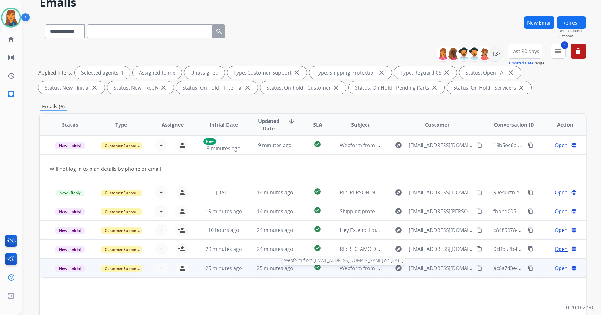
click at [358, 267] on span "Webform from guilnadeau1@gmail.com on 08/28/2025" at bounding box center [411, 268] width 142 height 7
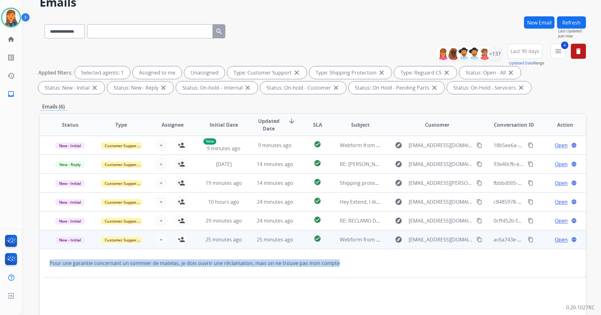
drag, startPoint x: 314, startPoint y: 266, endPoint x: 47, endPoint y: 266, distance: 267.0
click at [47, 266] on td "Pour une garantie concernant un sommier de matelas, je dois ouvrir une réclamat…" at bounding box center [262, 263] width 444 height 28
copy div "Pour une garantie concernant un sommier de matelas, je dois ouvrir une réclamat…"
click at [476, 240] on mat-icon "content_copy" at bounding box center [479, 240] width 6 height 6
click at [179, 239] on mat-icon "person_add" at bounding box center [182, 240] width 8 height 8
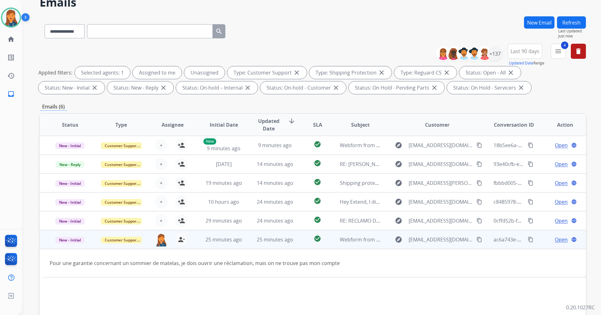
click at [555, 238] on span "Open" at bounding box center [561, 240] width 13 height 8
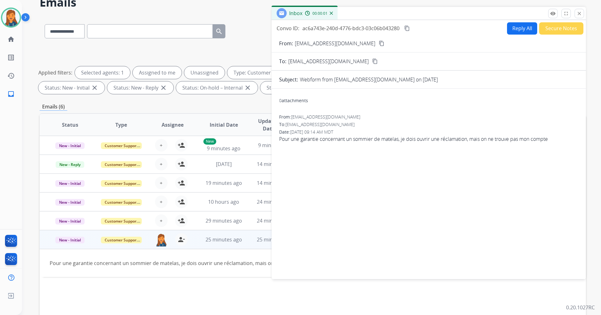
click at [522, 25] on button "Reply All" at bounding box center [522, 28] width 30 height 12
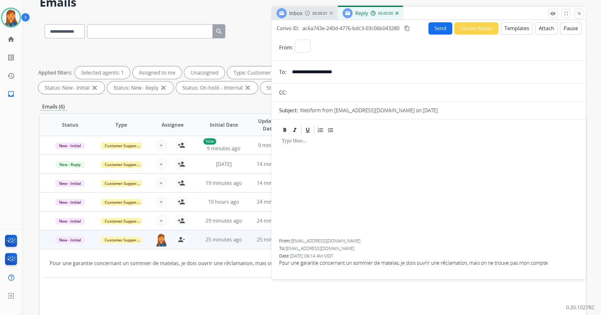
select select "**********"
click at [511, 28] on button "Templates" at bounding box center [517, 28] width 32 height 12
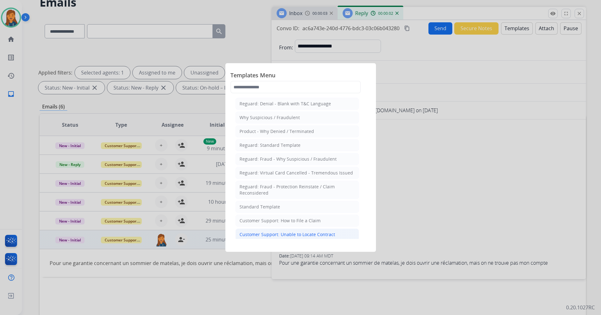
click at [285, 232] on div "Customer Support: Unable to Locate Contract" at bounding box center [287, 234] width 96 height 6
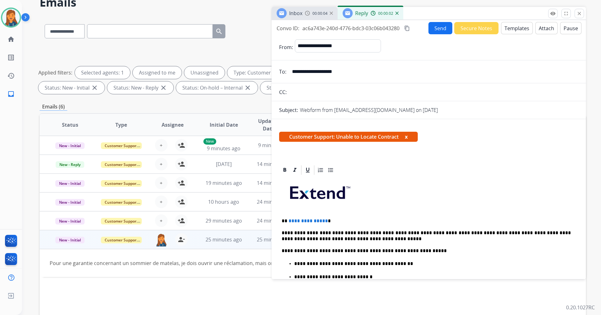
scroll to position [94, 0]
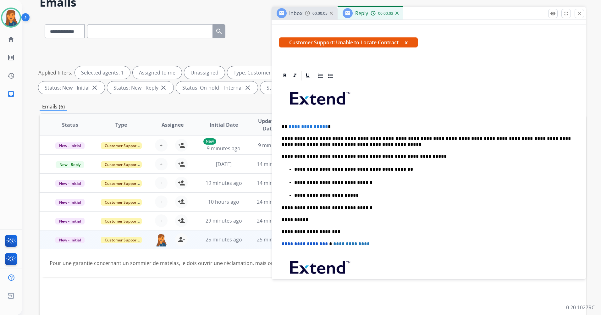
click at [323, 126] on span "**********" at bounding box center [307, 126] width 39 height 5
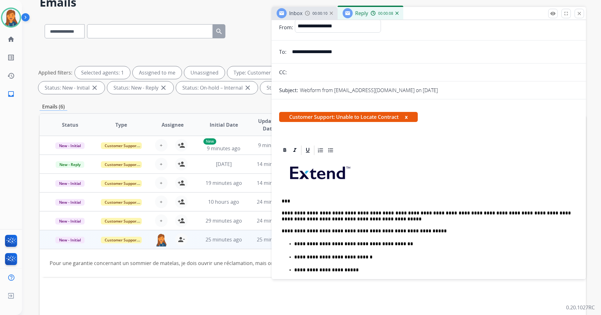
scroll to position [0, 0]
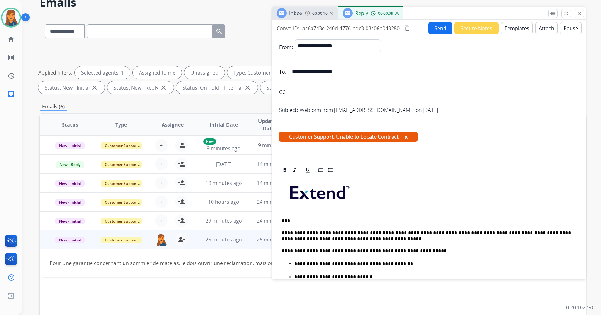
click at [431, 28] on button "Send" at bounding box center [440, 28] width 24 height 12
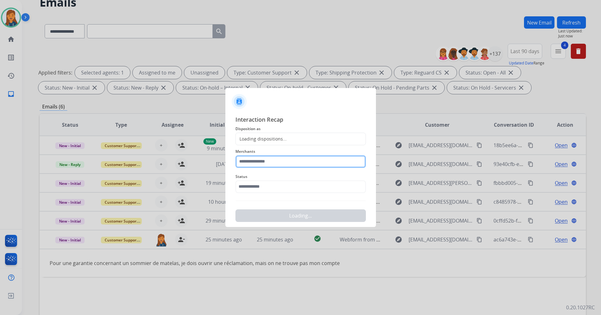
click at [286, 165] on input "text" at bounding box center [300, 161] width 130 height 13
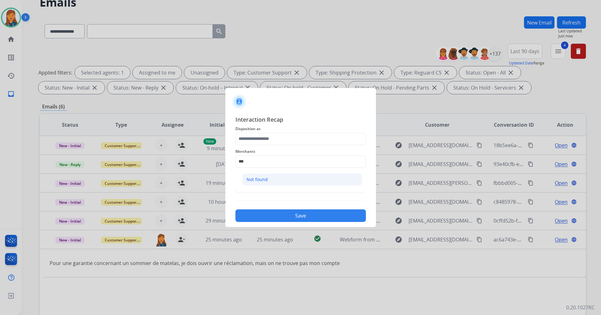
click at [309, 178] on li "Not found" at bounding box center [302, 179] width 120 height 12
type input "*********"
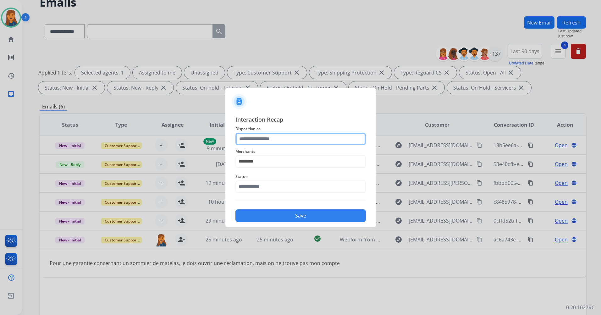
click at [274, 136] on input "text" at bounding box center [300, 139] width 130 height 13
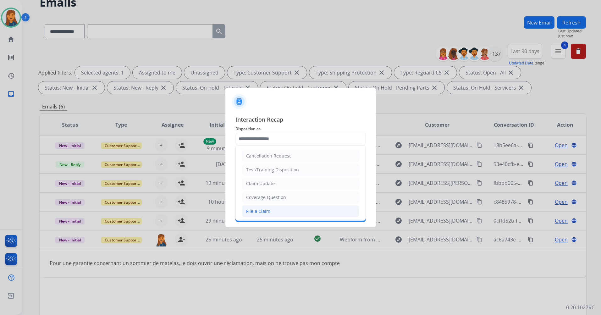
click at [272, 214] on li "File a Claim" at bounding box center [300, 211] width 117 height 12
type input "**********"
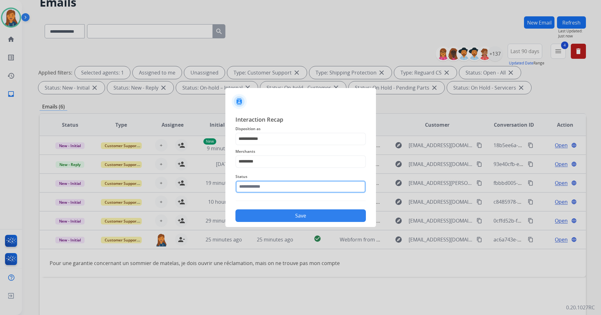
click at [262, 186] on input "text" at bounding box center [300, 186] width 130 height 13
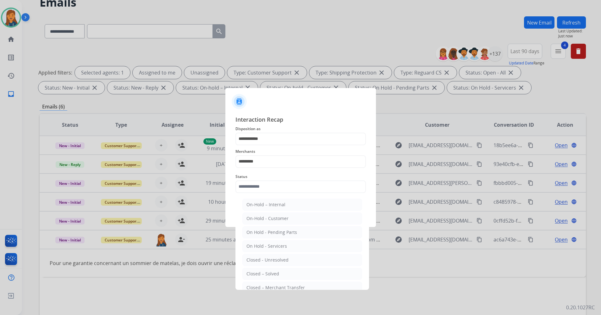
click at [271, 271] on div "Closed – Solved" at bounding box center [262, 273] width 33 height 6
type input "**********"
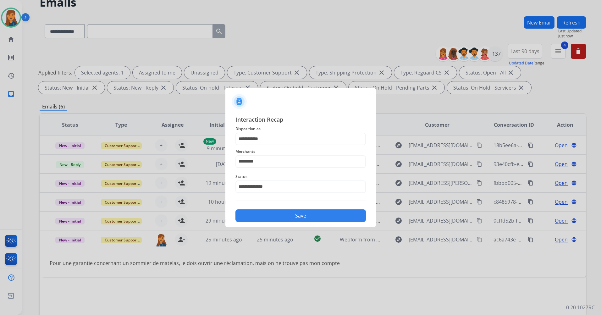
click at [284, 216] on button "Save" at bounding box center [300, 215] width 130 height 13
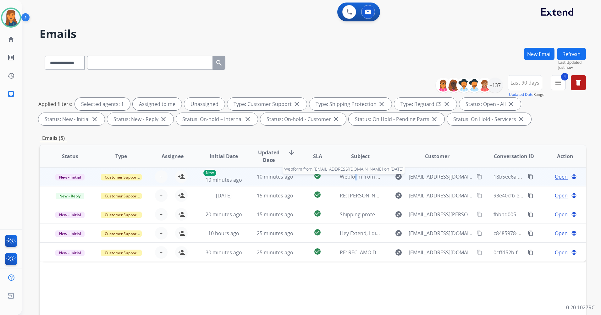
click at [351, 179] on span "Webform from psurace620@gmail.com on 08/28/2025" at bounding box center [411, 176] width 142 height 7
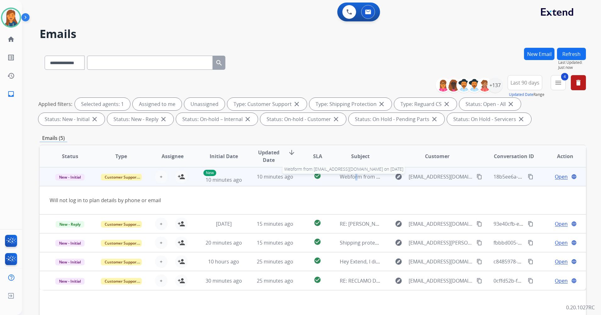
click at [351, 179] on span "Webform from psurace620@gmail.com on 08/28/2025" at bounding box center [411, 176] width 142 height 7
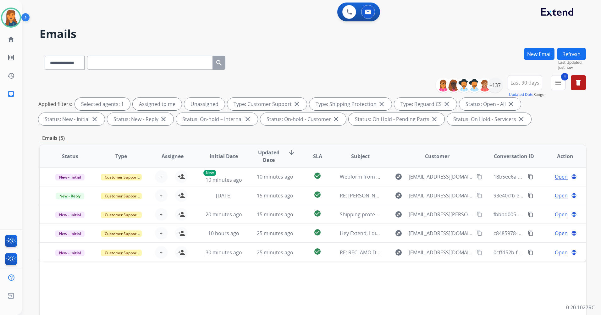
click at [570, 55] on button "Refresh" at bounding box center [571, 54] width 29 height 12
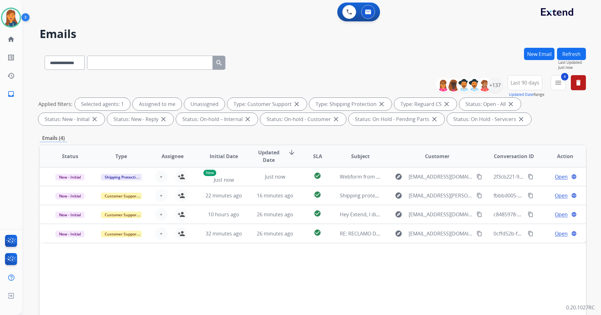
click at [570, 50] on button "Refresh" at bounding box center [571, 54] width 29 height 12
click at [582, 55] on button "Refresh" at bounding box center [571, 54] width 29 height 12
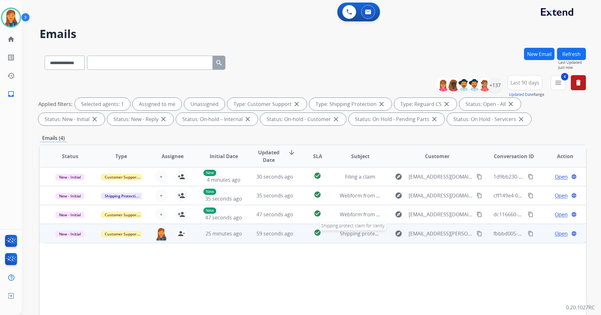
click at [348, 233] on span "Shipping protect claim for Vanity" at bounding box center [379, 233] width 78 height 7
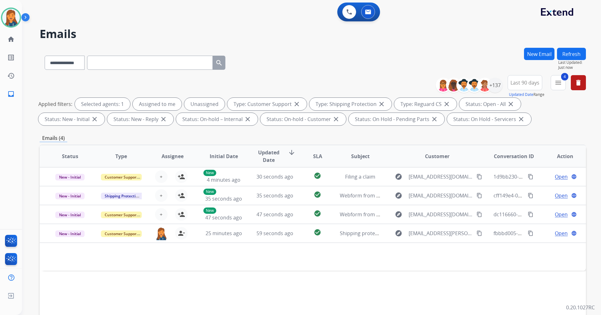
scroll to position [63, 0]
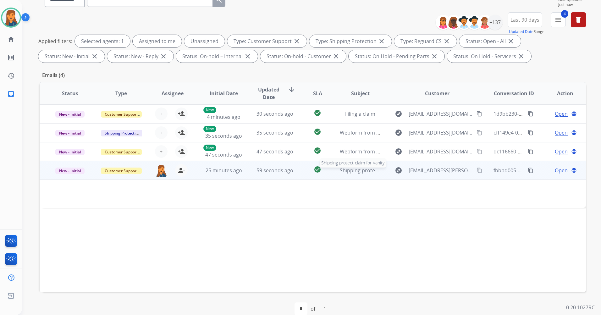
click at [358, 170] on span "Shipping protect claim for Vanity" at bounding box center [379, 170] width 78 height 7
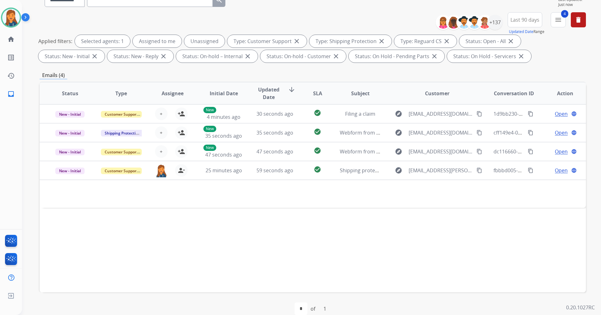
click at [348, 227] on div "Status Type Assignee Initial Date Updated Date arrow_downward SLA Subject Custo…" at bounding box center [313, 187] width 546 height 210
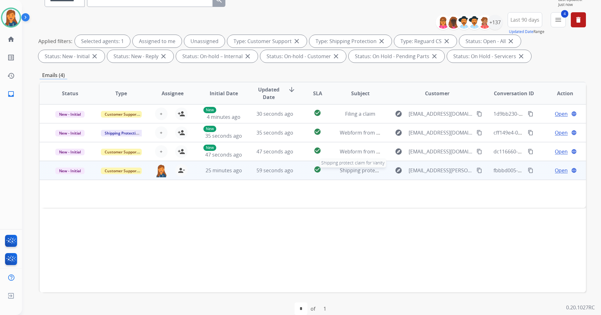
click at [352, 171] on span "Shipping protect claim for Vanity" at bounding box center [379, 170] width 78 height 7
click at [555, 171] on span "Open" at bounding box center [561, 171] width 13 height 8
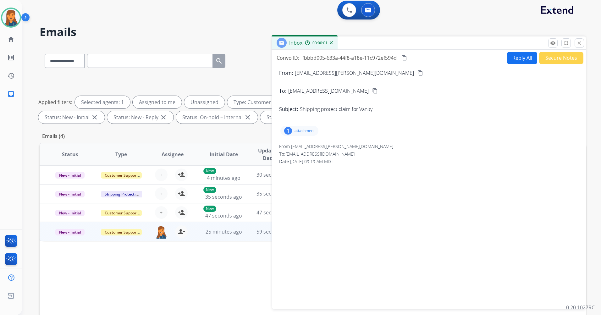
scroll to position [0, 0]
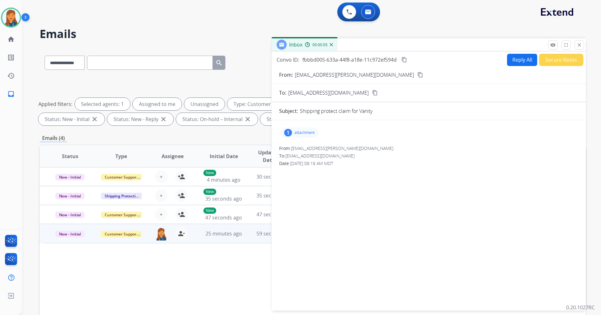
click at [289, 132] on div "1" at bounding box center [288, 133] width 8 height 8
click at [553, 46] on mat-icon "remove_red_eye" at bounding box center [553, 45] width 6 height 6
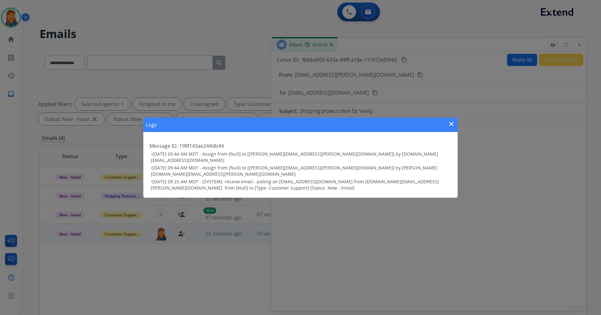
click at [452, 128] on mat-icon "close" at bounding box center [451, 124] width 8 height 8
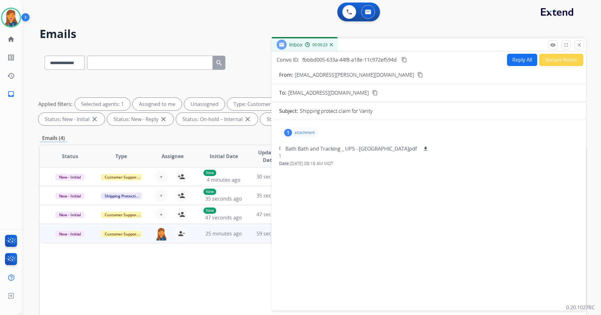
click at [301, 129] on div "1 attachment Bath Bath and Tracking _ UPS - United States.pdf download" at bounding box center [299, 133] width 38 height 10
click at [301, 129] on div "1 attachment" at bounding box center [299, 133] width 38 height 10
click at [365, 222] on div "1 attachment Bath Bath and Tracking _ UPS - United States.pdf download From: ma…" at bounding box center [428, 214] width 314 height 178
click at [416, 78] on button "content_copy" at bounding box center [420, 75] width 8 height 8
click at [552, 44] on mat-icon "remove_red_eye" at bounding box center [553, 45] width 6 height 6
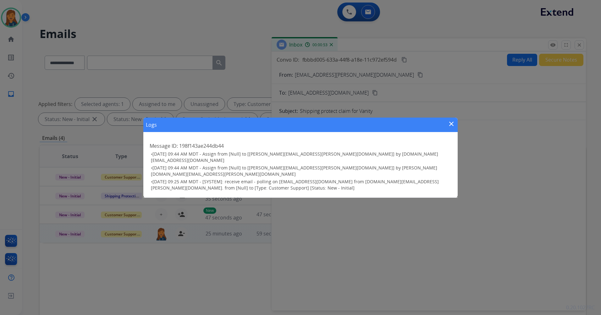
click at [451, 128] on mat-icon "close" at bounding box center [451, 124] width 8 height 8
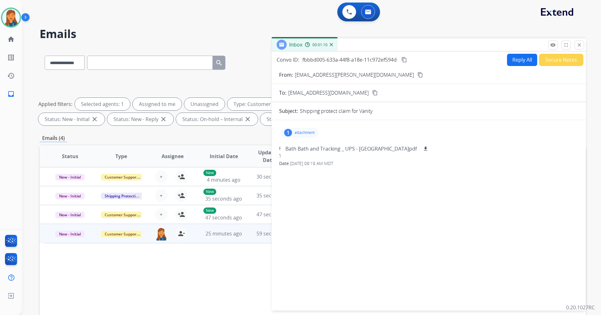
click at [518, 64] on button "Reply All" at bounding box center [522, 60] width 30 height 12
select select "**********"
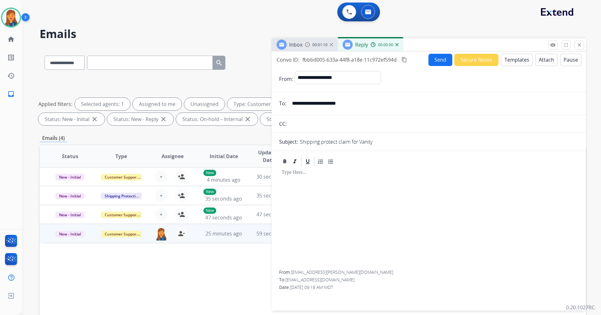
click at [517, 61] on button "Templates" at bounding box center [517, 60] width 32 height 12
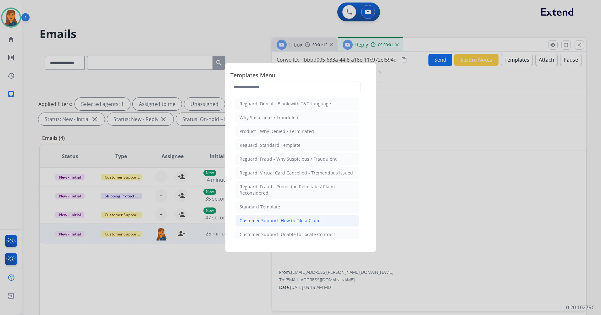
click at [292, 225] on li "Customer Support: How to File a Claim" at bounding box center [296, 221] width 123 height 12
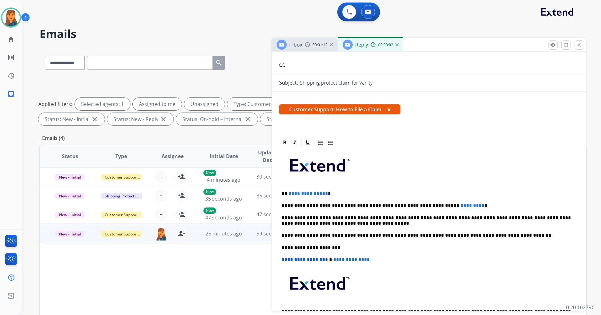
scroll to position [63, 0]
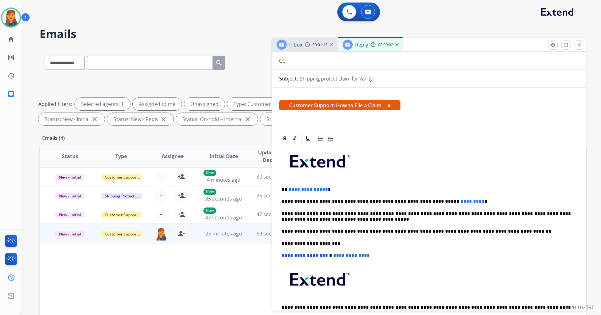
click at [324, 188] on p "**********" at bounding box center [425, 190] width 289 height 6
drag, startPoint x: 291, startPoint y: 189, endPoint x: 297, endPoint y: 192, distance: 6.6
click at [291, 190] on p "********" at bounding box center [425, 190] width 289 height 6
click at [454, 202] on p "**********" at bounding box center [425, 202] width 289 height 6
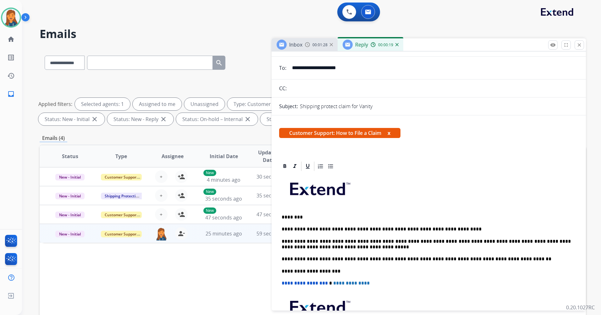
scroll to position [0, 0]
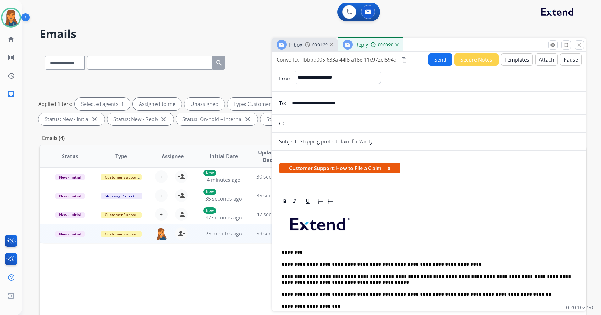
click at [439, 59] on button "Send" at bounding box center [440, 59] width 24 height 12
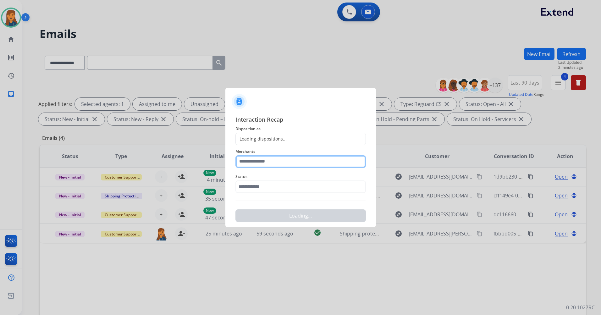
click at [304, 161] on input "text" at bounding box center [300, 161] width 130 height 13
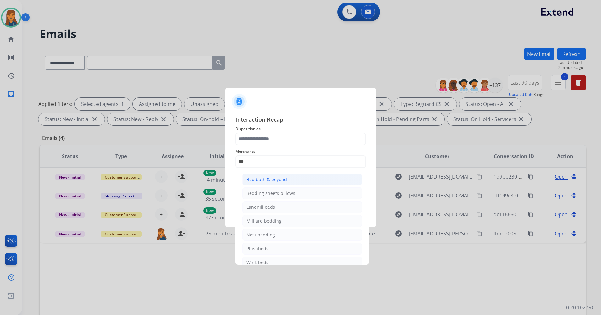
click at [271, 182] on div "Bed bath & beyond" at bounding box center [266, 179] width 41 height 6
type input "**********"
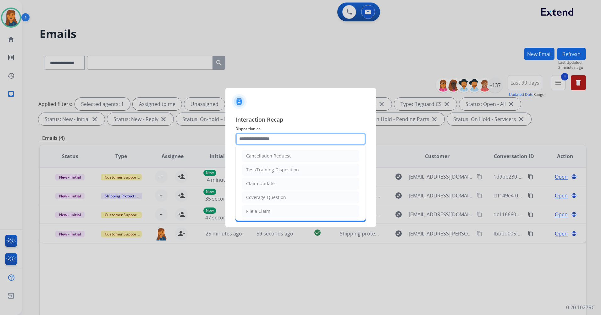
click at [262, 133] on input "text" at bounding box center [300, 139] width 130 height 13
click at [245, 209] on li "File a Claim" at bounding box center [300, 211] width 117 height 12
type input "**********"
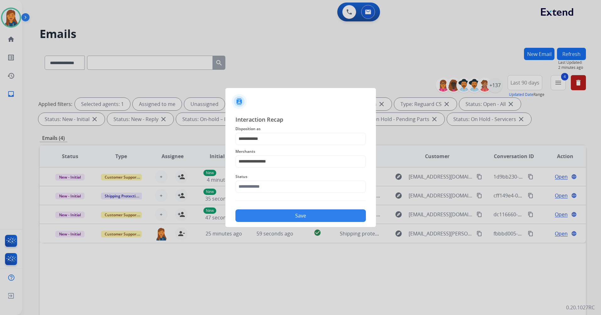
click at [256, 197] on div "**********" at bounding box center [300, 168] width 130 height 107
click at [259, 189] on input "text" at bounding box center [300, 186] width 130 height 13
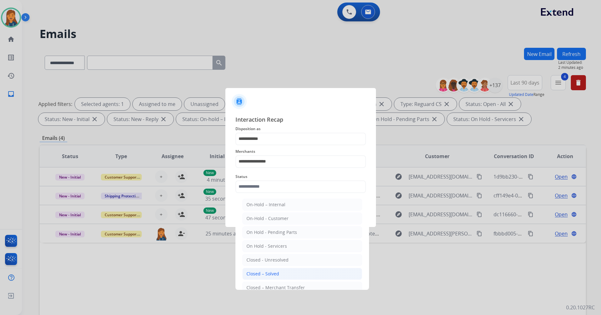
click at [258, 274] on div "Closed – Solved" at bounding box center [262, 273] width 33 height 6
type input "**********"
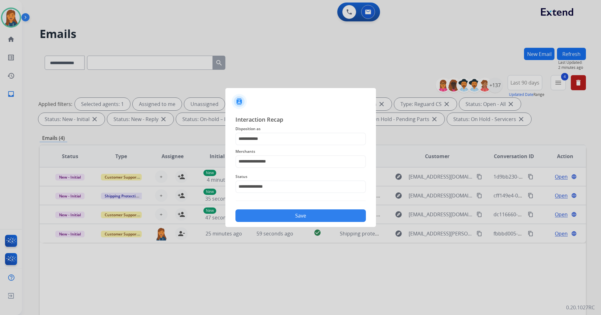
click at [271, 220] on button "Save" at bounding box center [300, 215] width 130 height 13
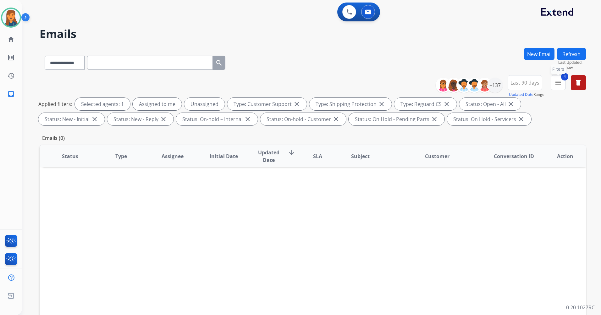
click at [560, 81] on mat-icon "menu" at bounding box center [558, 83] width 8 height 8
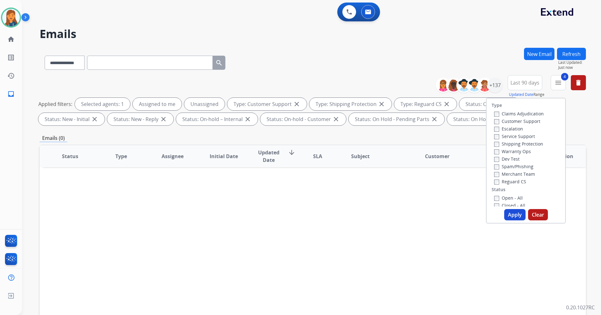
click at [569, 54] on button "Refresh" at bounding box center [571, 54] width 29 height 12
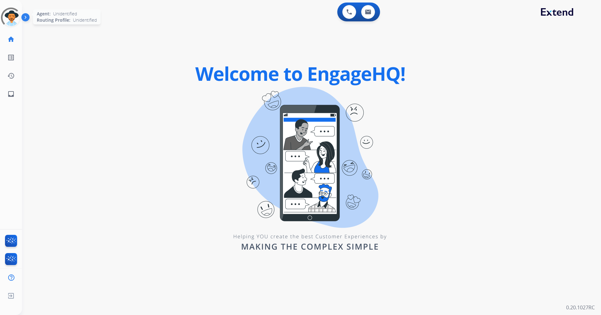
click at [14, 19] on div at bounding box center [11, 18] width 20 height 20
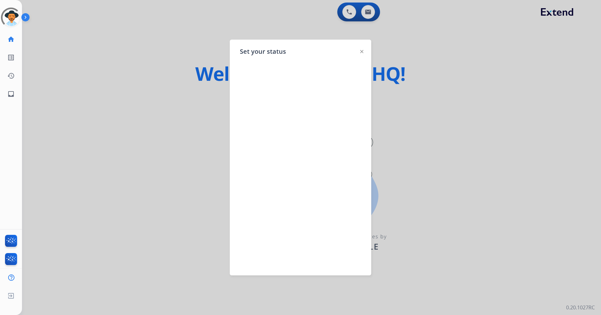
click at [267, 76] on div at bounding box center [300, 161] width 121 height 198
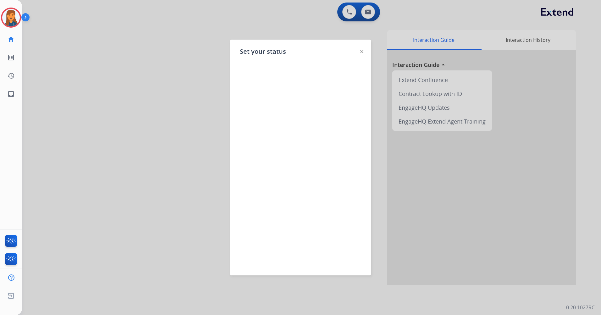
click at [264, 78] on div at bounding box center [300, 161] width 121 height 198
click at [10, 21] on img at bounding box center [11, 18] width 18 height 18
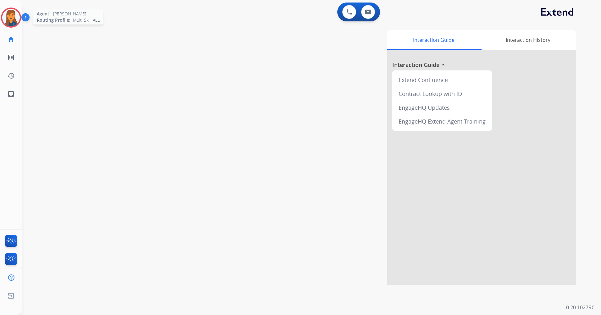
click at [11, 21] on img at bounding box center [11, 18] width 18 height 18
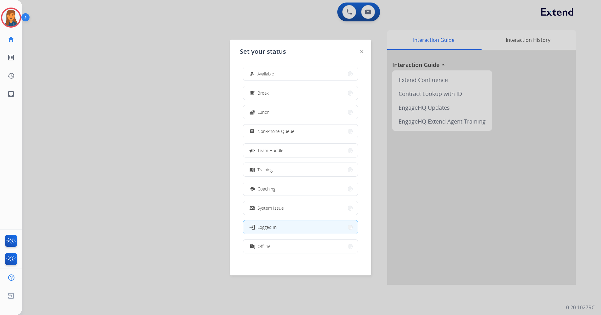
click at [290, 76] on button "how_to_reg Available" at bounding box center [300, 74] width 114 height 14
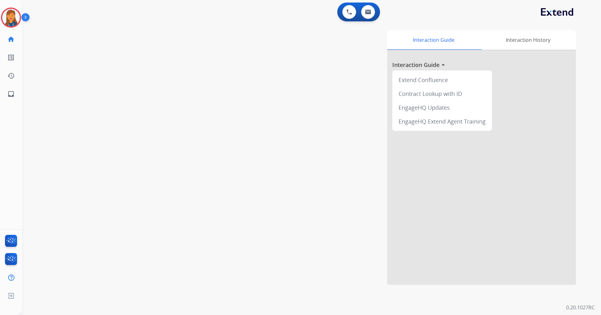
click at [201, 72] on div "swap_horiz Break voice bridge close_fullscreen Connect 3-Way Call merge_type Se…" at bounding box center [304, 154] width 564 height 262
click at [371, 11] on button at bounding box center [368, 12] width 14 height 14
select select "**********"
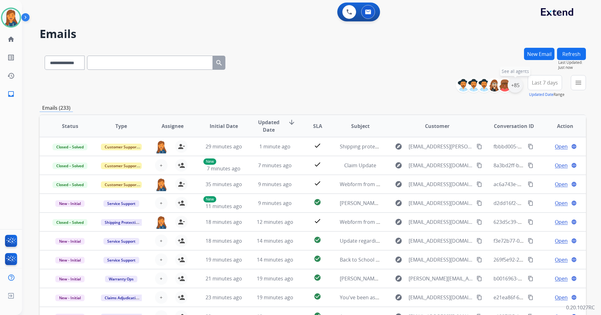
click at [515, 87] on div "+85" at bounding box center [514, 85] width 15 height 15
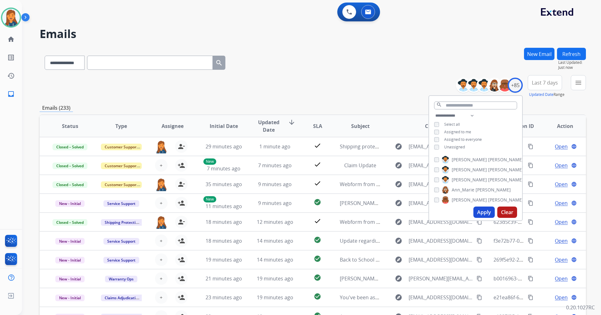
click at [542, 81] on span "Last 7 days" at bounding box center [545, 82] width 26 height 3
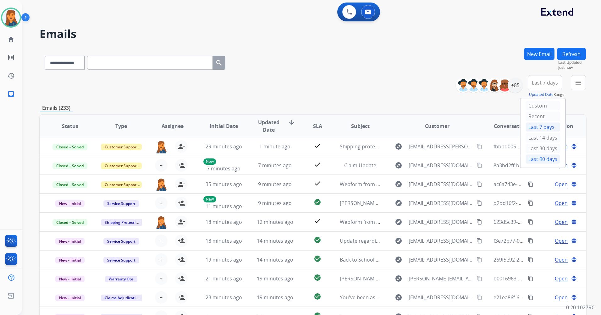
click at [530, 157] on div "Last 90 days" at bounding box center [542, 158] width 35 height 9
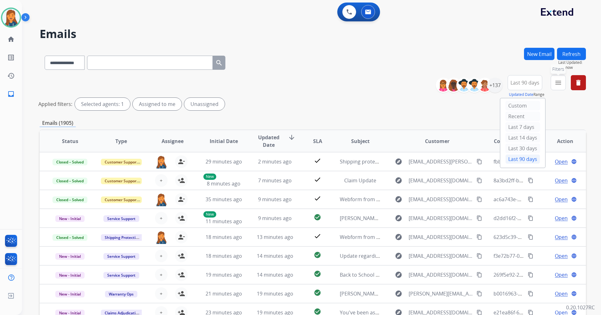
click at [555, 78] on button "menu Filters" at bounding box center [557, 82] width 15 height 15
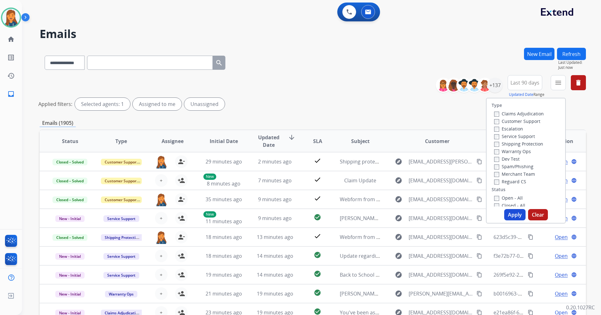
click at [516, 123] on label "Customer Support" at bounding box center [517, 121] width 46 height 6
click at [513, 143] on label "Shipping Protection" at bounding box center [518, 144] width 49 height 6
click at [514, 180] on label "Reguard CS" at bounding box center [510, 181] width 32 height 6
click at [505, 199] on label "Open - All" at bounding box center [508, 198] width 29 height 6
click at [513, 220] on button "Apply" at bounding box center [514, 214] width 21 height 11
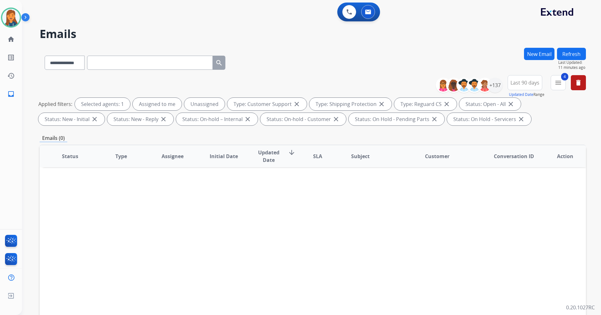
click at [565, 52] on button "Refresh" at bounding box center [571, 54] width 29 height 12
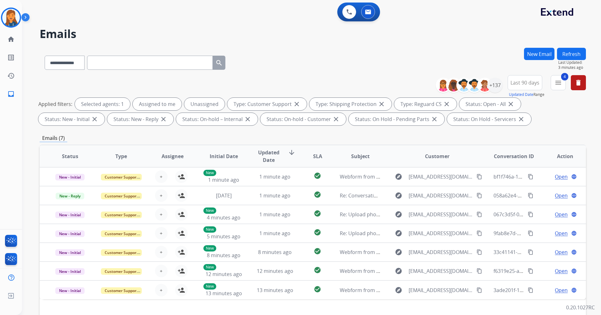
click at [575, 58] on button "Refresh" at bounding box center [571, 54] width 29 height 12
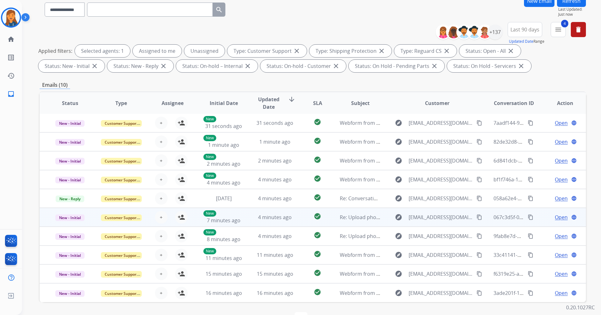
scroll to position [73, 0]
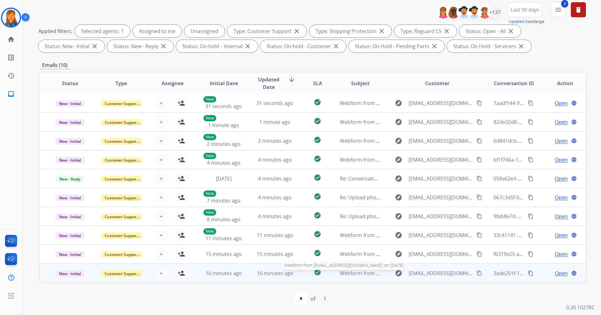
click at [352, 270] on span "Webform from Batesmichelle18@yahoo.com on 08/28/2025" at bounding box center [411, 273] width 142 height 7
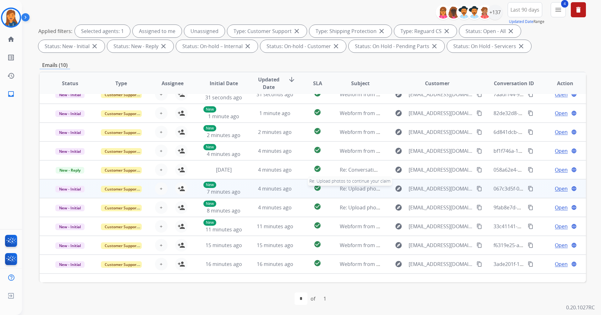
scroll to position [0, 0]
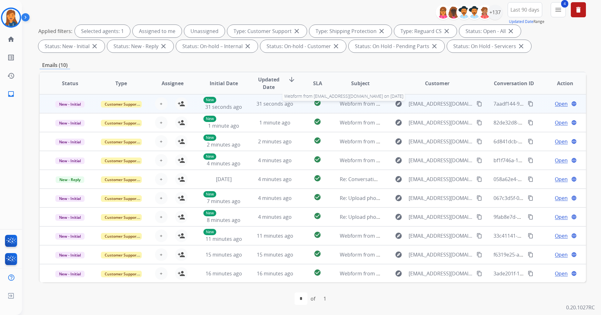
click at [347, 102] on span "Webform from riggsdiana22@gmail.com on 08/28/2025" at bounding box center [411, 103] width 142 height 7
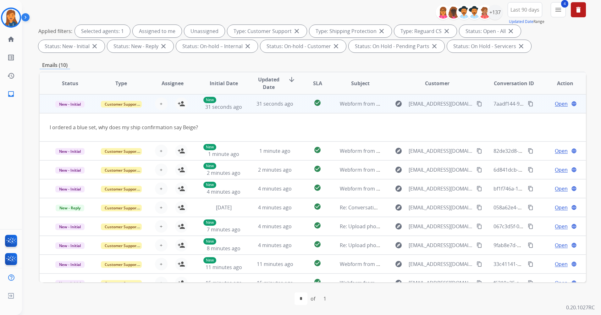
click at [476, 103] on mat-icon "content_copy" at bounding box center [479, 104] width 6 height 6
click at [181, 102] on mat-icon "person_add" at bounding box center [182, 104] width 8 height 8
click at [556, 105] on span "Open" at bounding box center [561, 104] width 13 height 8
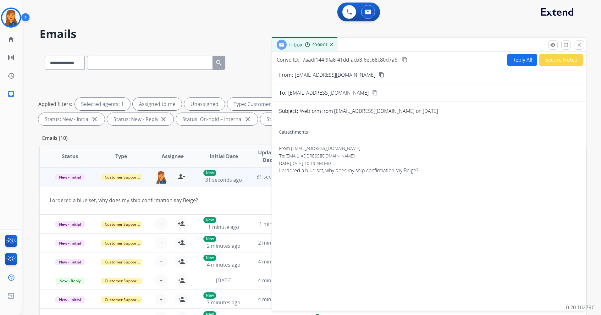
click at [516, 68] on form "From: riggsdiana22@gmail.com content_copy To: support@extend.com content_copy S…" at bounding box center [428, 187] width 314 height 242
click at [514, 58] on button "Reply All" at bounding box center [522, 60] width 30 height 12
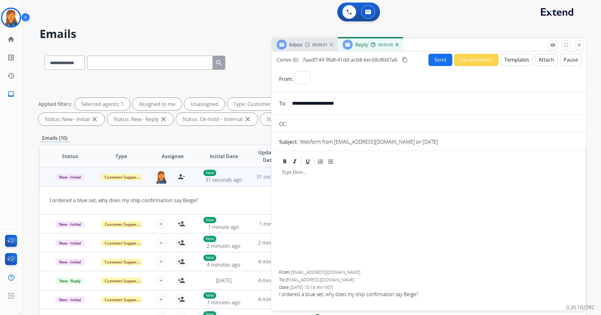
select select "**********"
click at [509, 57] on button "Templates" at bounding box center [517, 60] width 32 height 12
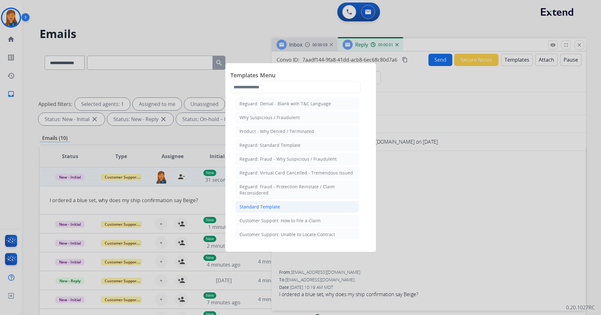
click at [267, 209] on div "Standard Template" at bounding box center [259, 207] width 41 height 6
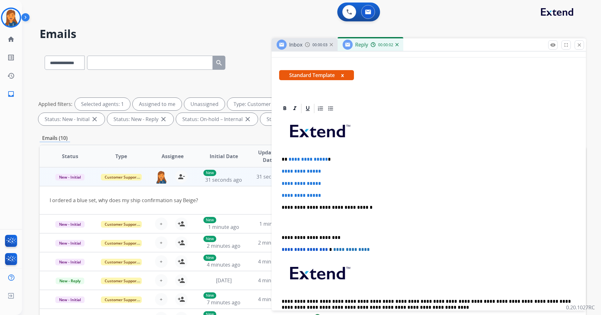
scroll to position [94, 0]
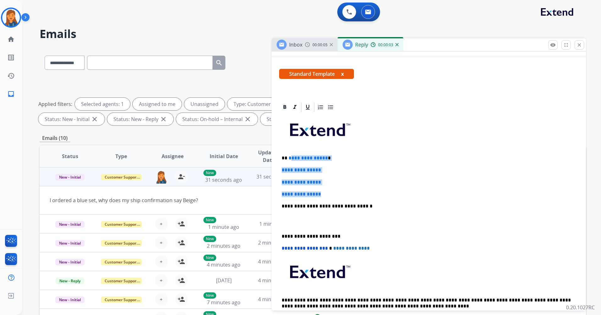
drag, startPoint x: 324, startPoint y: 193, endPoint x: 291, endPoint y: 156, distance: 49.9
click at [291, 156] on div "**********" at bounding box center [428, 221] width 299 height 216
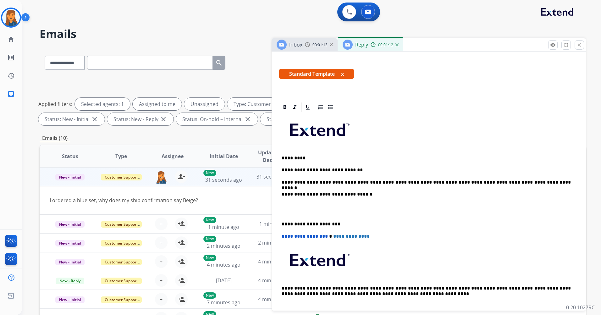
click at [281, 226] on div "**********" at bounding box center [428, 215] width 299 height 204
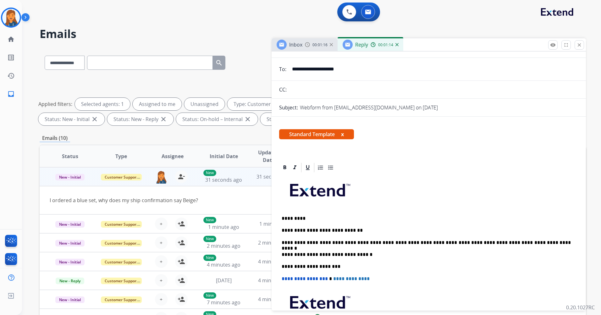
scroll to position [0, 0]
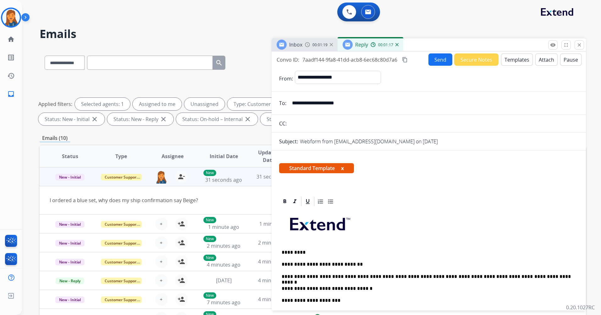
click at [403, 62] on mat-icon "content_copy" at bounding box center [405, 60] width 6 height 6
click at [432, 61] on button "Send" at bounding box center [440, 59] width 24 height 12
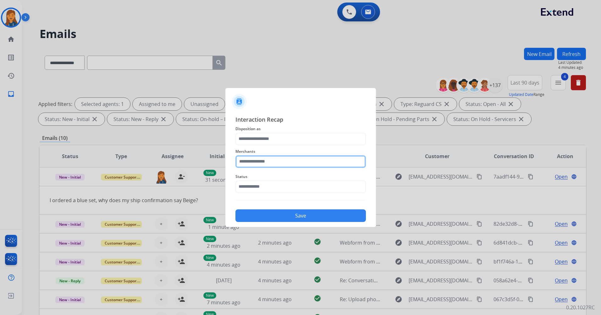
click at [288, 158] on input "text" at bounding box center [300, 161] width 130 height 13
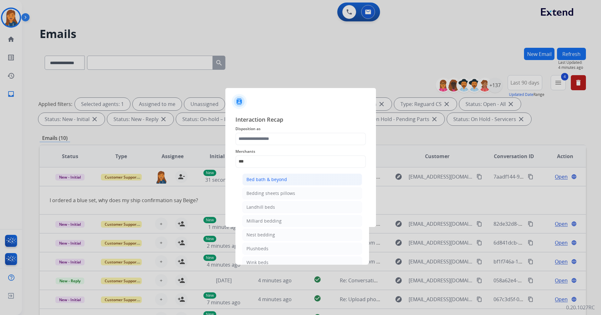
drag, startPoint x: 280, startPoint y: 177, endPoint x: 277, endPoint y: 170, distance: 7.1
click at [279, 177] on div "Bed bath & beyond" at bounding box center [266, 179] width 41 height 6
type input "**********"
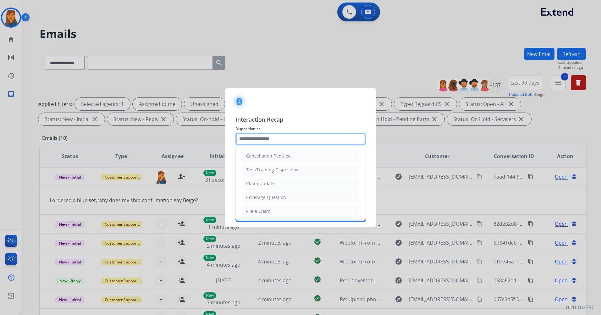
click at [268, 139] on input "text" at bounding box center [300, 139] width 130 height 13
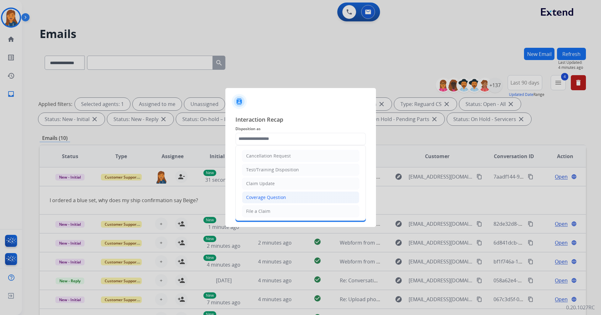
click at [264, 192] on li "Coverage Question" at bounding box center [300, 197] width 117 height 12
type input "**********"
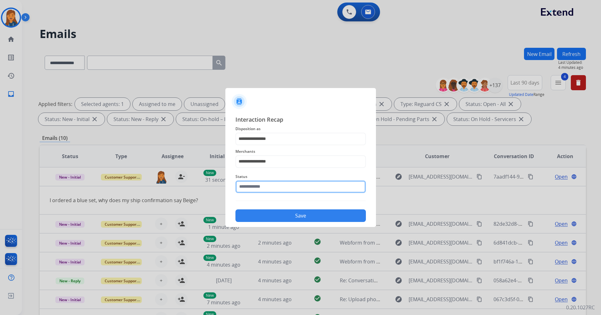
click at [264, 188] on input "text" at bounding box center [300, 186] width 130 height 13
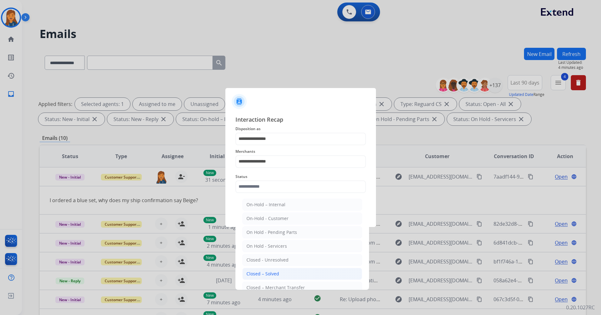
click at [251, 276] on div "Closed – Solved" at bounding box center [262, 273] width 33 height 6
type input "**********"
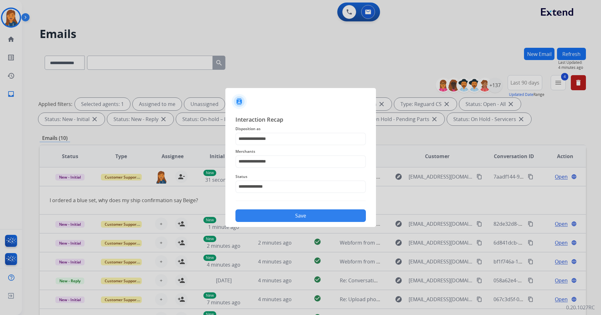
click at [256, 216] on button "Save" at bounding box center [300, 215] width 130 height 13
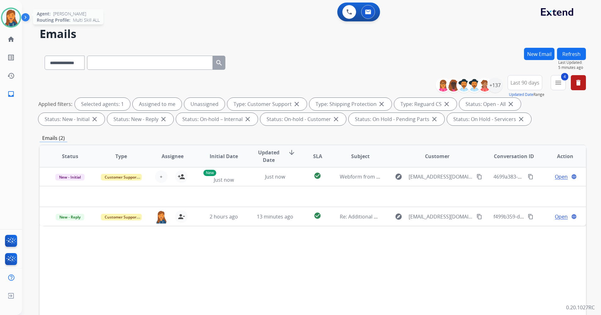
click at [9, 20] on img at bounding box center [11, 18] width 18 height 18
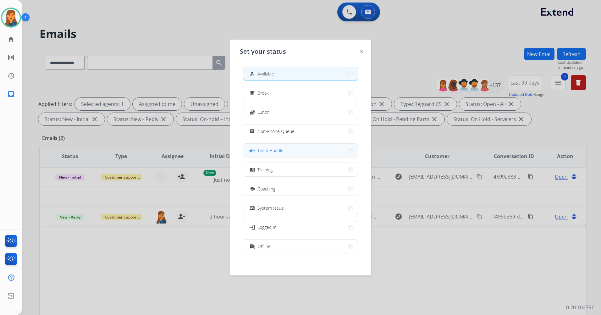
click at [283, 152] on span "Team Huddle" at bounding box center [270, 150] width 26 height 7
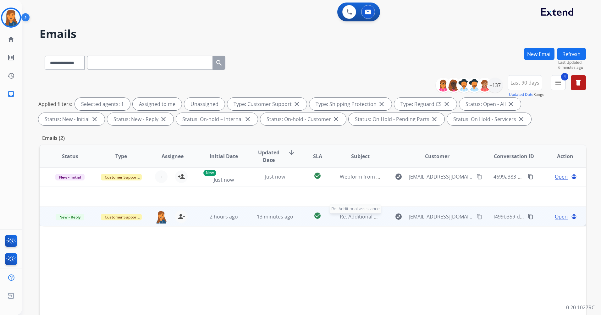
click at [353, 220] on div "Re: Additional assistance" at bounding box center [360, 217] width 41 height 8
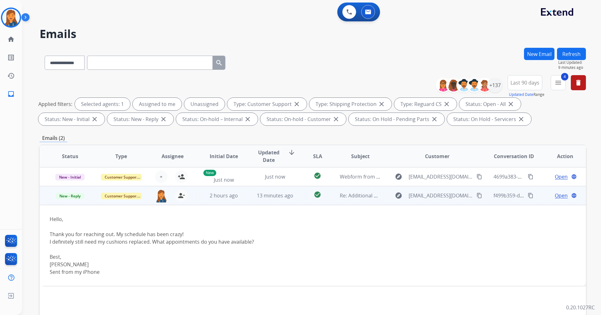
click at [476, 196] on mat-icon "content_copy" at bounding box center [479, 196] width 6 height 6
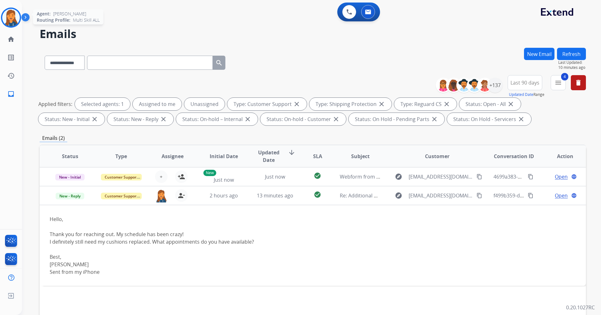
click at [8, 18] on img at bounding box center [11, 18] width 18 height 18
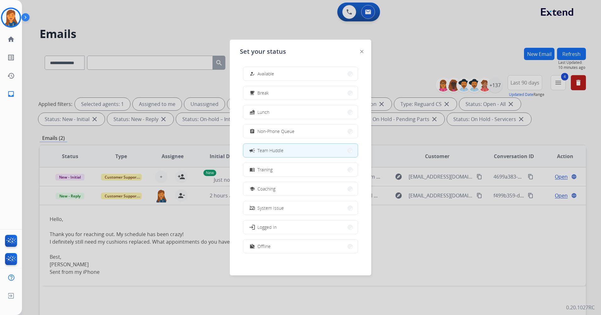
click at [297, 131] on button "assignment Non-Phone Queue" at bounding box center [300, 131] width 114 height 14
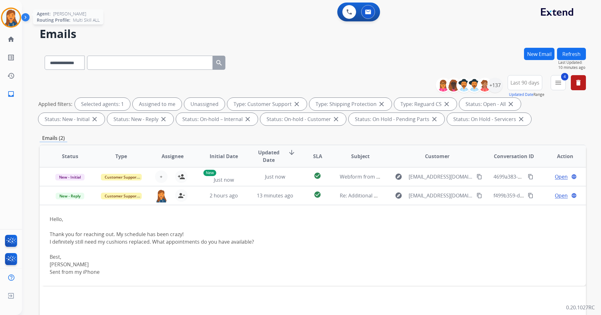
click at [14, 19] on img at bounding box center [11, 18] width 18 height 18
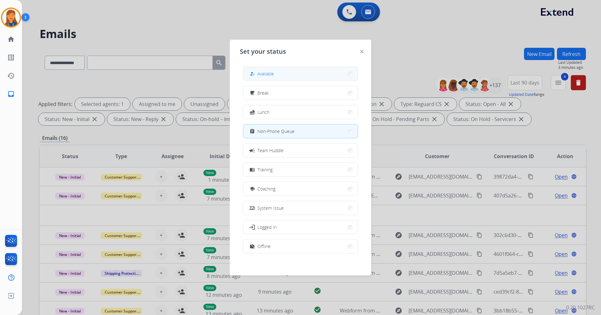
click at [270, 74] on span "Available" at bounding box center [265, 73] width 17 height 7
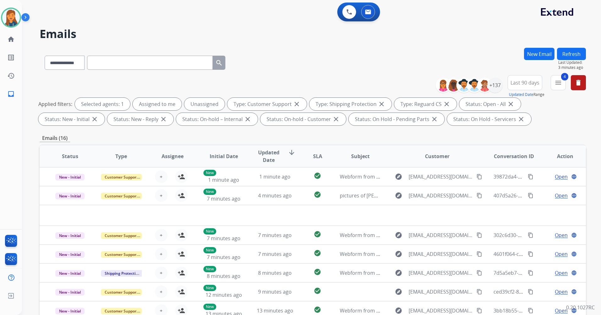
click at [397, 65] on div "**********" at bounding box center [313, 61] width 546 height 27
click at [572, 50] on button "Refresh" at bounding box center [571, 54] width 29 height 12
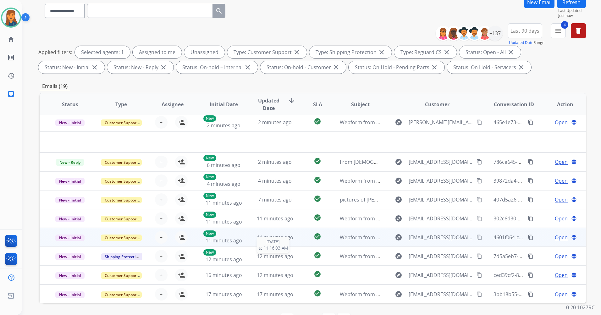
scroll to position [73, 0]
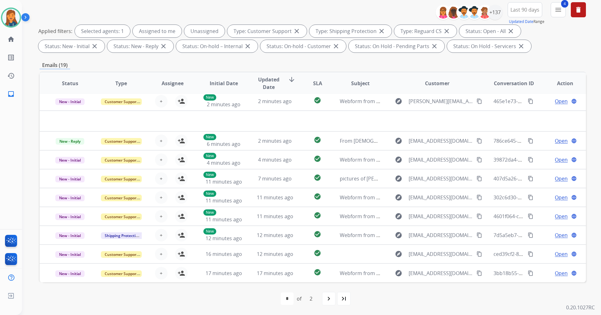
click at [334, 297] on div "navigate_next" at bounding box center [329, 299] width 14 height 14
select select "*"
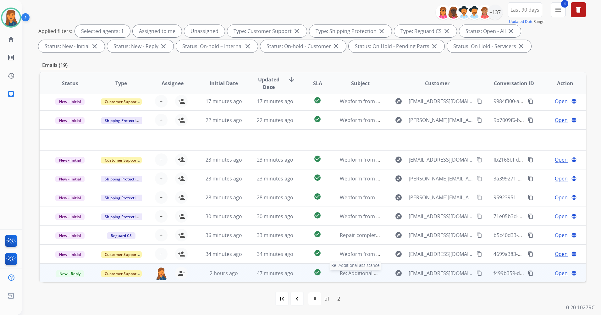
click at [356, 273] on span "Re: Additional assistance" at bounding box center [369, 273] width 59 height 7
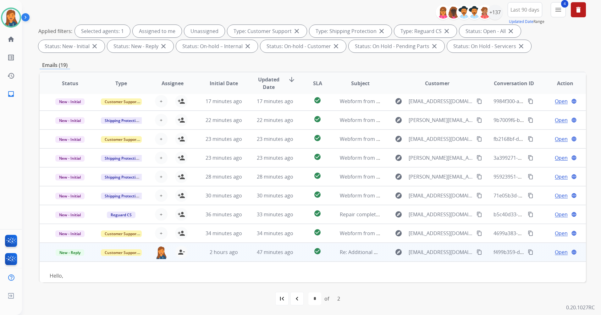
scroll to position [63, 0]
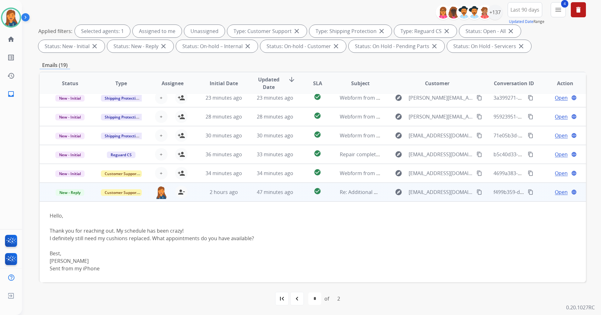
click at [555, 194] on span "Open" at bounding box center [561, 192] width 13 height 8
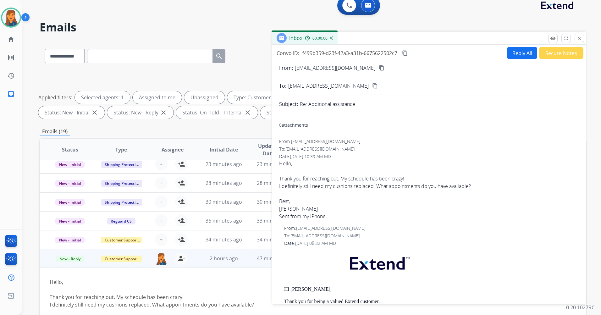
scroll to position [0, 0]
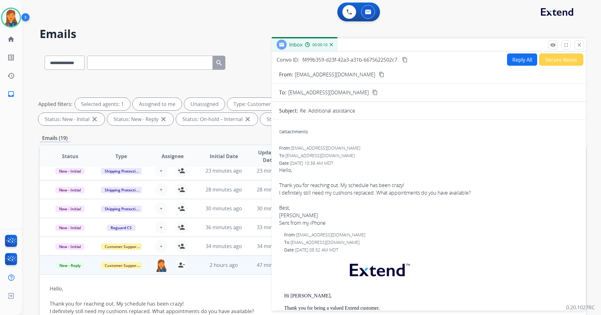
click at [511, 62] on button "Reply All" at bounding box center [522, 59] width 30 height 12
select select "**********"
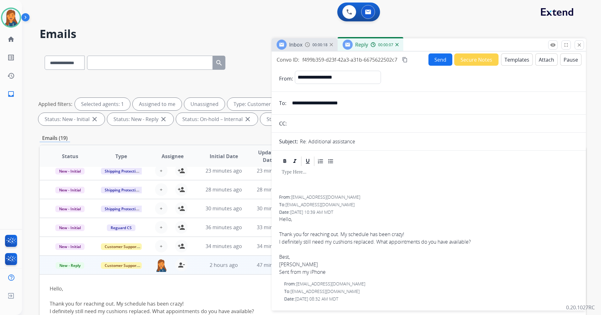
click at [513, 54] on button "Templates" at bounding box center [517, 59] width 32 height 12
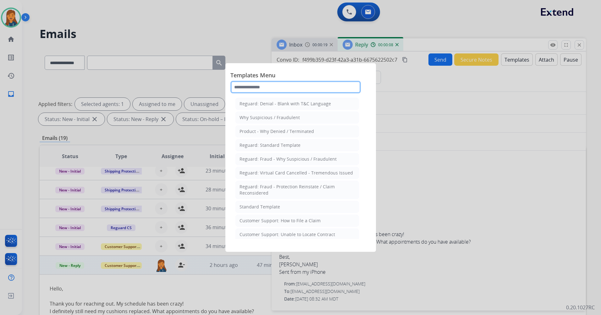
click at [261, 90] on input "text" at bounding box center [295, 87] width 130 height 13
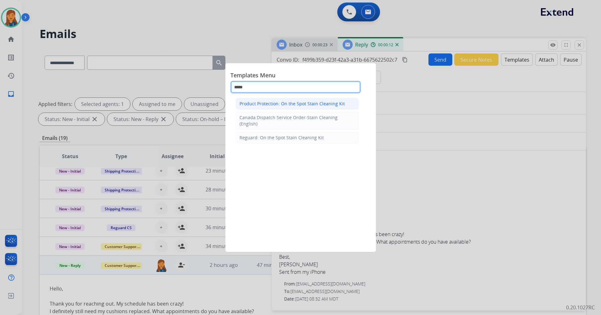
type input "*****"
click at [279, 104] on div "Product Protection: On the Spot Stain Cleaning Kit" at bounding box center [291, 104] width 105 height 6
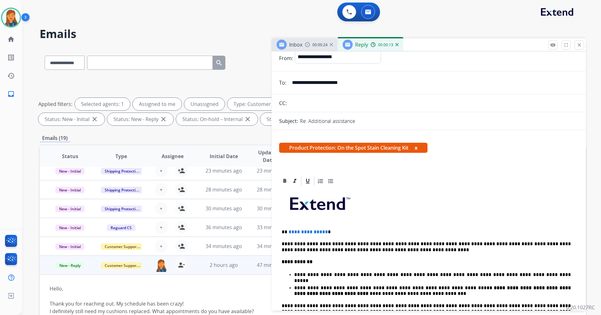
scroll to position [31, 0]
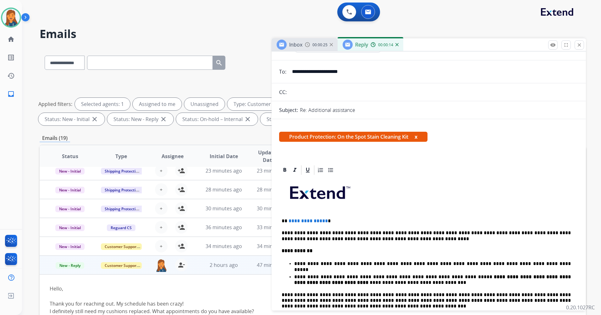
click at [323, 218] on span "**********" at bounding box center [307, 220] width 39 height 5
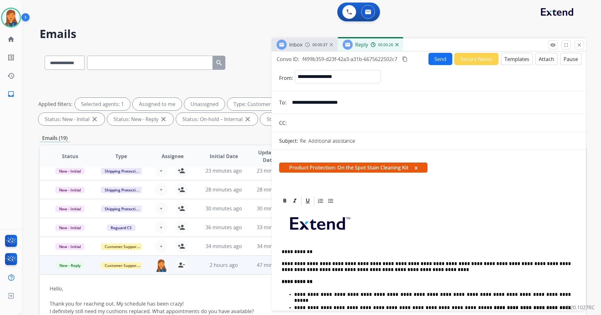
scroll to position [0, 0]
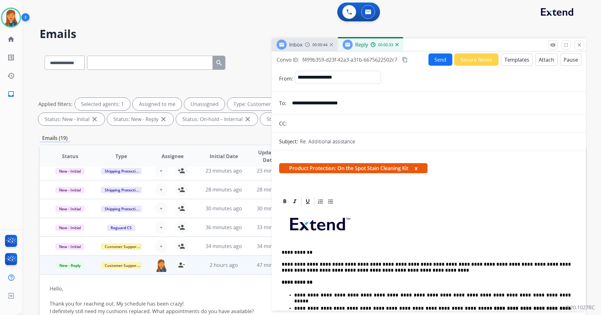
click at [436, 59] on button "Send" at bounding box center [440, 59] width 24 height 12
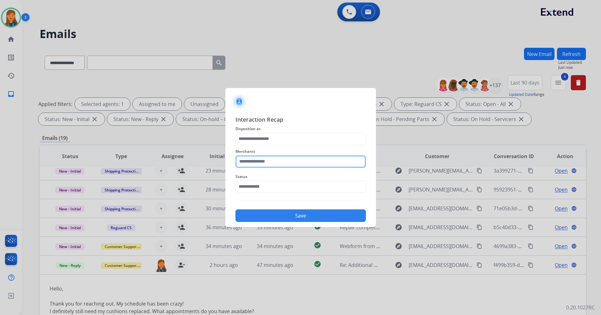
click at [275, 164] on input "text" at bounding box center [300, 161] width 130 height 13
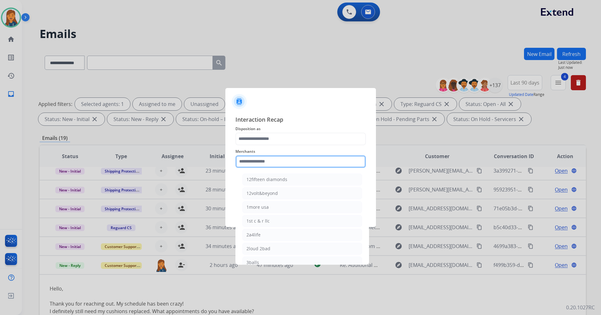
type input "*"
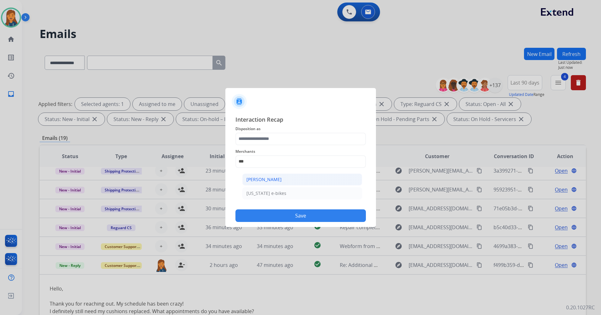
click at [260, 178] on div "[PERSON_NAME]" at bounding box center [263, 179] width 35 height 6
type input "**********"
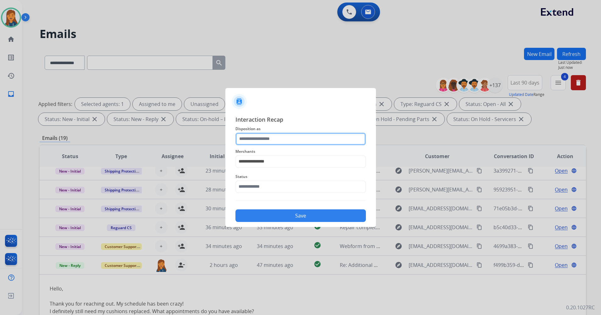
click at [261, 136] on input "text" at bounding box center [300, 139] width 130 height 13
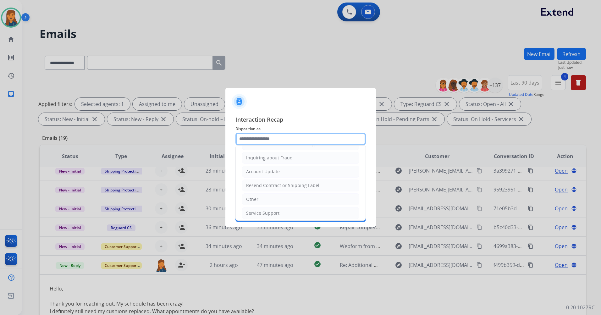
scroll to position [98, 0]
click at [262, 201] on li "Other" at bounding box center [300, 196] width 117 height 12
type input "*****"
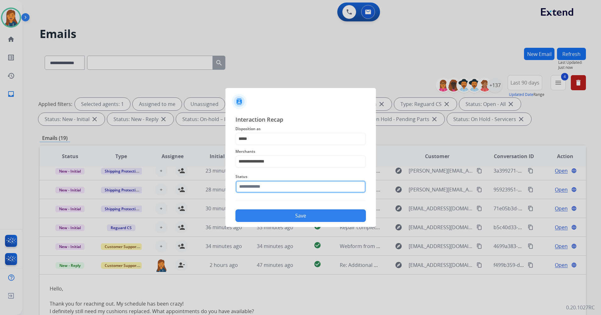
click at [263, 190] on input "text" at bounding box center [300, 186] width 130 height 13
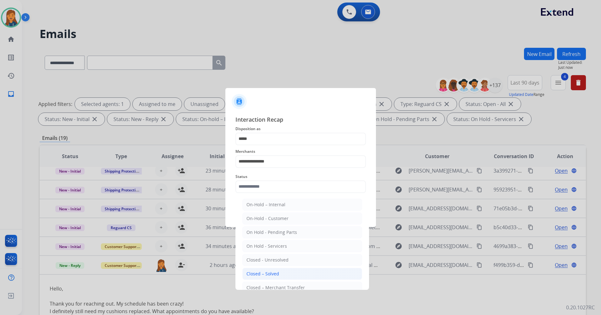
click at [270, 271] on div "Closed – Solved" at bounding box center [262, 273] width 33 height 6
type input "**********"
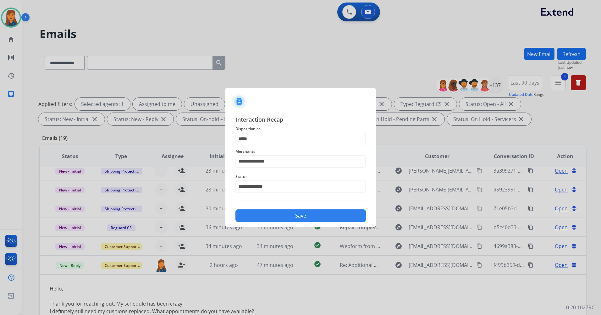
click at [287, 223] on div "**********" at bounding box center [300, 168] width 150 height 117
click at [290, 215] on button "Save" at bounding box center [300, 215] width 130 height 13
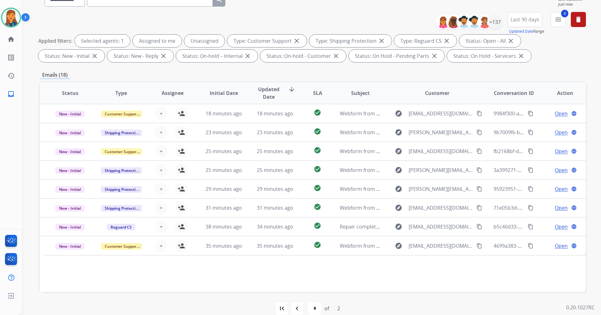
scroll to position [73, 0]
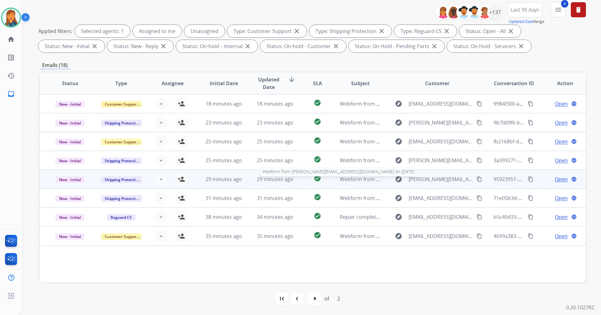
click at [358, 180] on span "Webform from melvin.kentsr@gmail.com on 08/28/2025" at bounding box center [430, 179] width 181 height 7
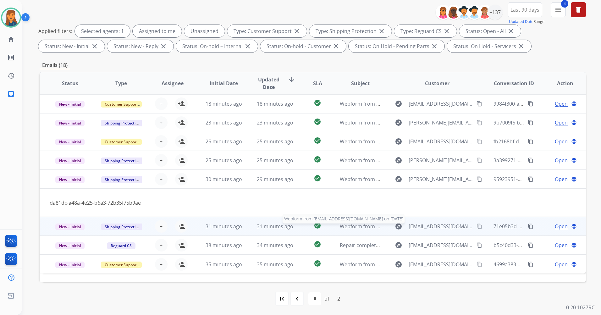
click at [343, 225] on span "Webform from plucky714@yahoo.com on 08/28/2025" at bounding box center [411, 226] width 142 height 7
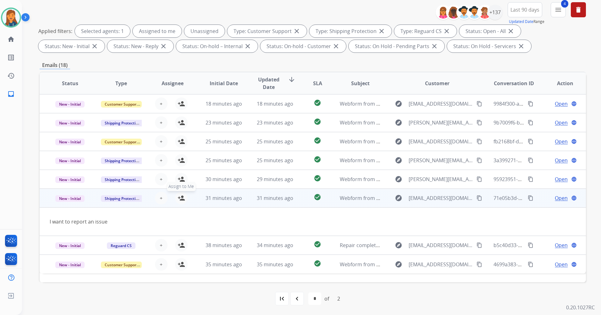
click at [182, 199] on mat-icon "person_add" at bounding box center [182, 198] width 8 height 8
click at [555, 198] on span "Open" at bounding box center [561, 198] width 13 height 8
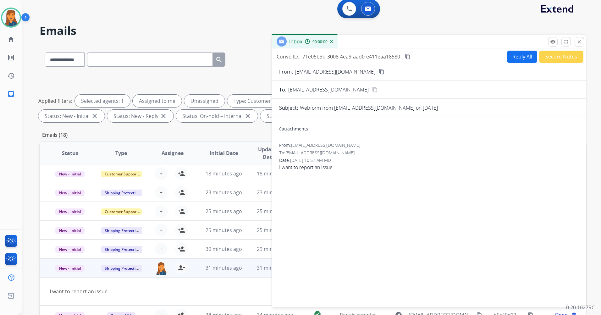
scroll to position [0, 0]
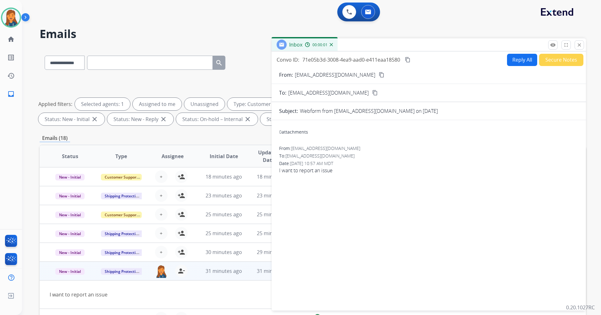
click at [379, 75] on mat-icon "content_copy" at bounding box center [382, 75] width 6 height 6
click at [521, 60] on button "Reply All" at bounding box center [522, 60] width 30 height 12
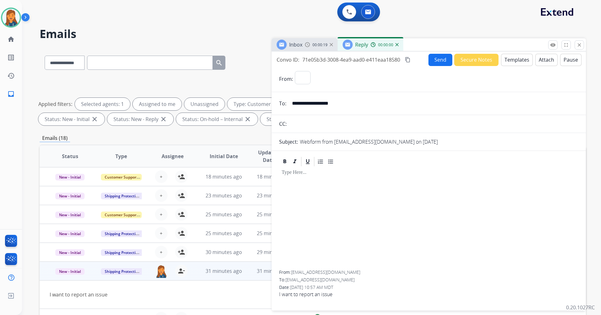
select select "**********"
click at [517, 62] on button "Templates" at bounding box center [517, 60] width 32 height 12
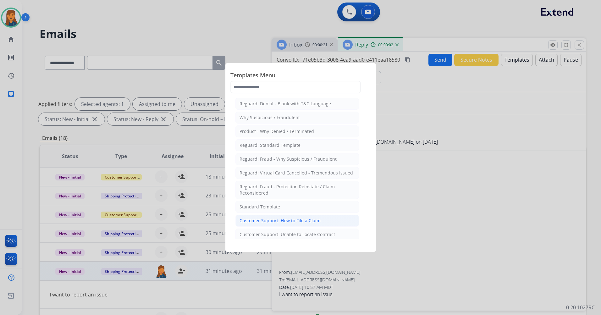
click at [277, 218] on div "Customer Support: How to File a Claim" at bounding box center [279, 220] width 81 height 6
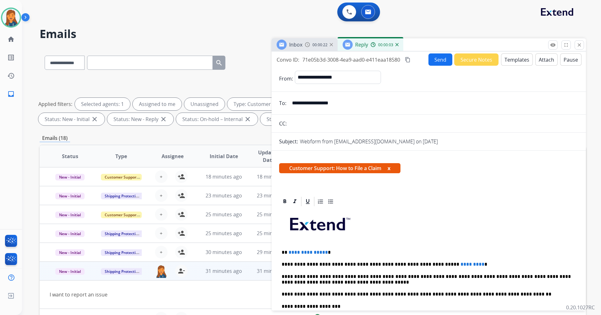
scroll to position [126, 0]
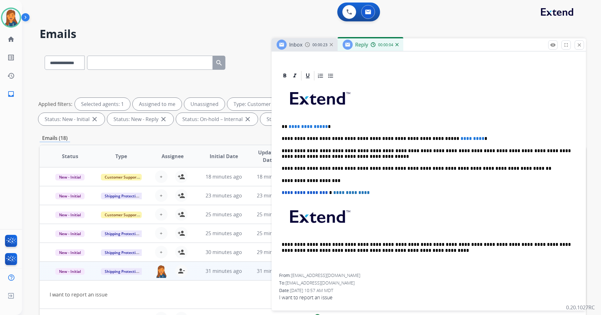
click at [325, 128] on p "**********" at bounding box center [425, 127] width 289 height 6
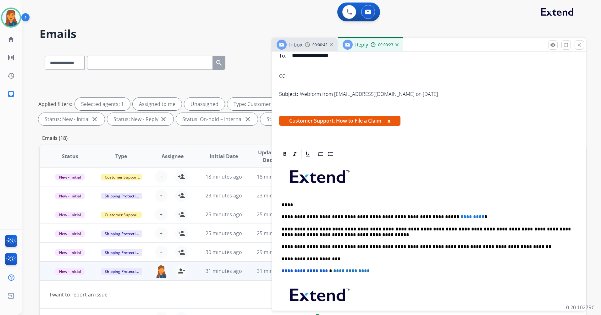
scroll to position [0, 0]
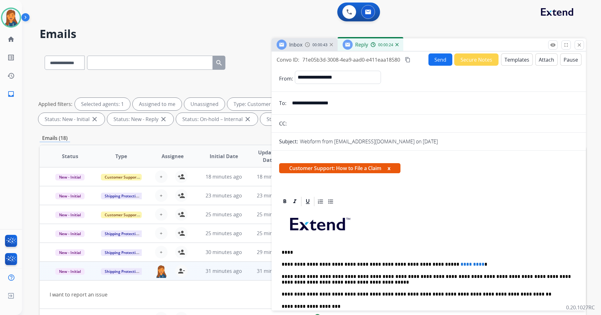
click at [510, 56] on button "Templates" at bounding box center [517, 59] width 32 height 12
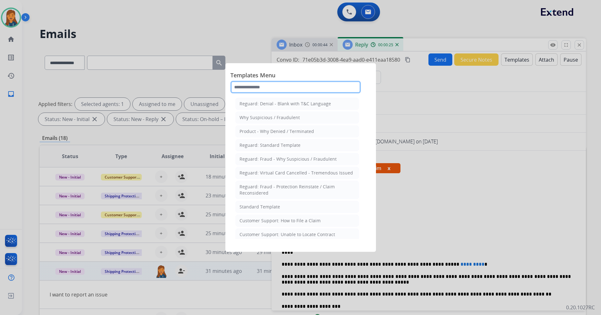
click at [283, 87] on input "text" at bounding box center [295, 87] width 130 height 13
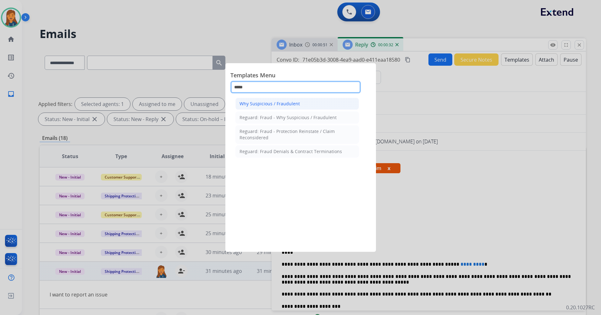
type input "*****"
click at [311, 105] on li "Why Suspicious / Fraudulent" at bounding box center [296, 104] width 123 height 12
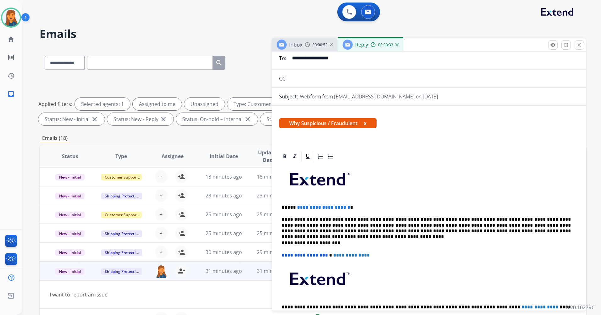
scroll to position [63, 0]
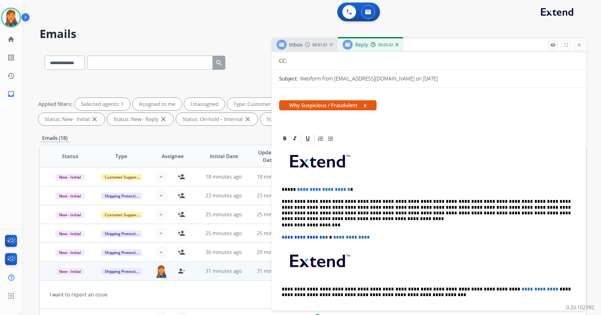
click at [356, 192] on p "**********" at bounding box center [425, 190] width 289 height 6
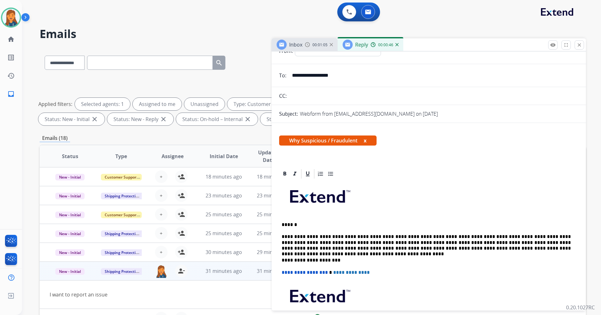
scroll to position [0, 0]
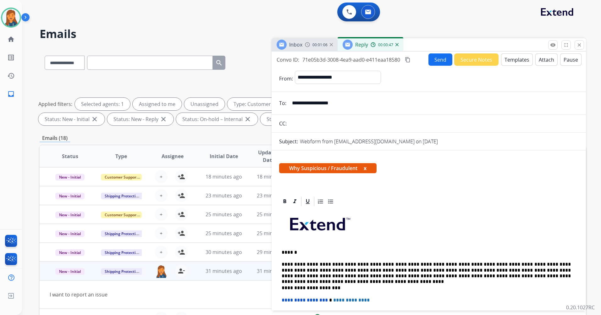
click at [440, 56] on button "Send" at bounding box center [440, 59] width 24 height 12
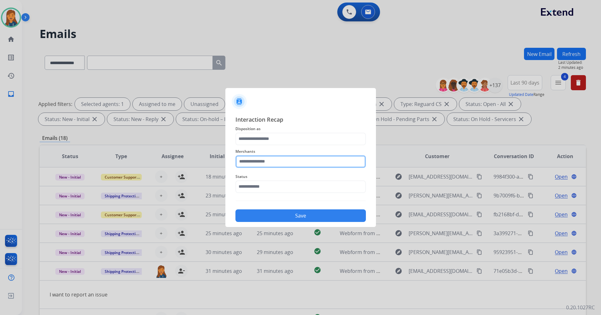
click at [258, 156] on input "text" at bounding box center [300, 161] width 130 height 13
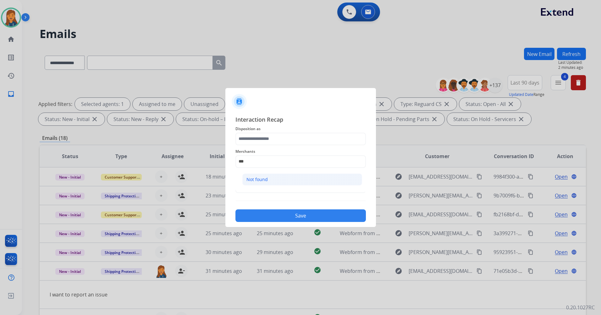
click at [258, 176] on div "Not found" at bounding box center [256, 179] width 21 height 6
type input "*********"
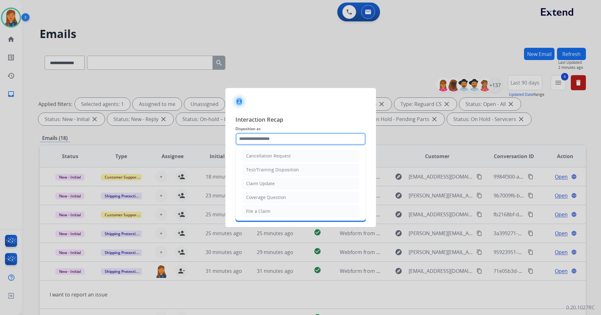
click at [255, 142] on input "text" at bounding box center [300, 139] width 130 height 13
click at [255, 190] on li "Other" at bounding box center [300, 196] width 117 height 12
type input "*****"
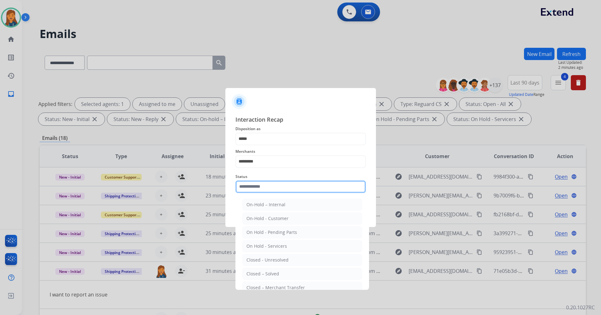
click at [254, 186] on input "text" at bounding box center [300, 186] width 130 height 13
click at [272, 274] on div "Closed – Solved" at bounding box center [262, 273] width 33 height 6
type input "**********"
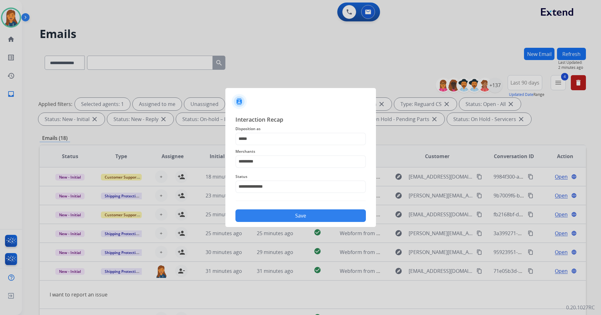
click at [266, 212] on button "Save" at bounding box center [300, 215] width 130 height 13
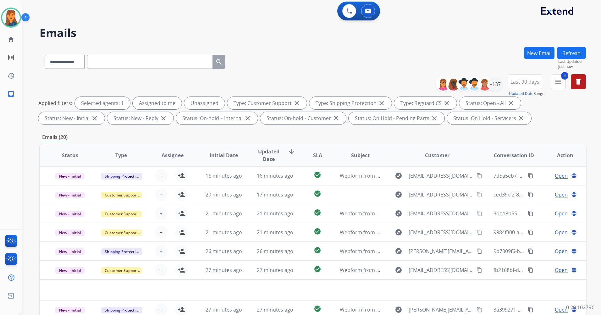
scroll to position [0, 0]
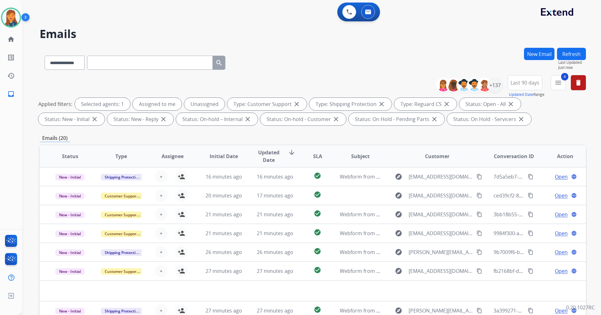
click at [565, 54] on button "Refresh" at bounding box center [571, 54] width 29 height 12
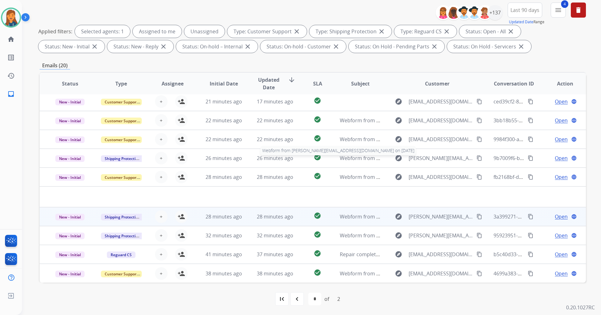
scroll to position [73, 0]
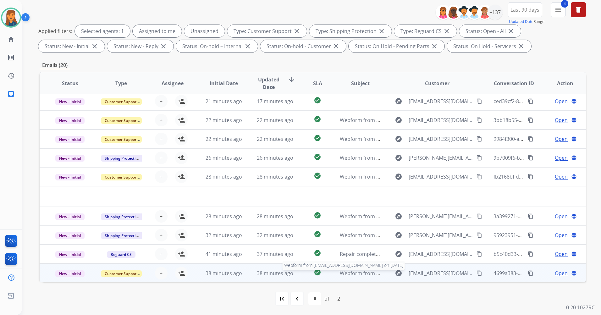
click at [343, 272] on span "Webform from mikecurry1970@yahoo.com on 08/28/2025" at bounding box center [411, 273] width 142 height 7
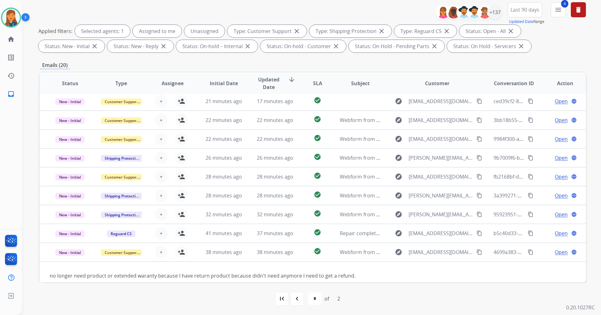
scroll to position [29, 0]
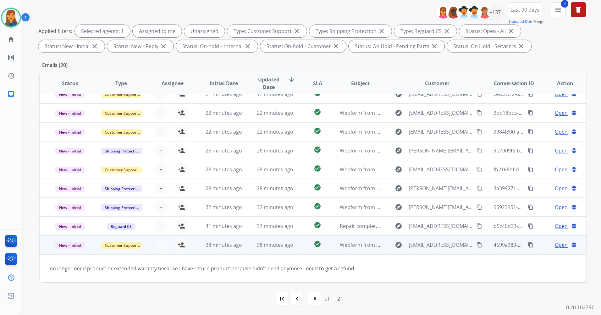
click at [555, 244] on span "Open" at bounding box center [561, 245] width 13 height 8
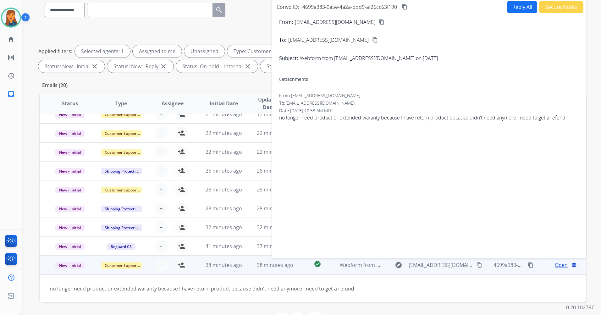
scroll to position [41, 0]
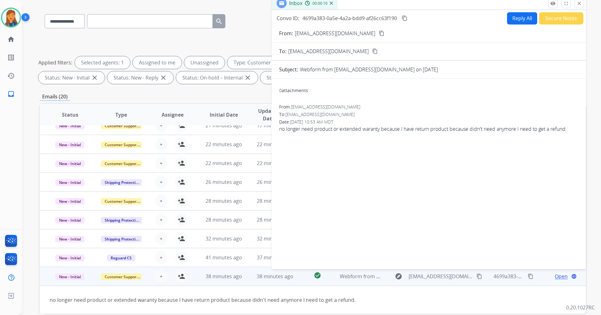
click at [379, 35] on mat-icon "content_copy" at bounding box center [382, 33] width 6 height 6
click at [521, 15] on button "Reply All" at bounding box center [522, 18] width 30 height 12
select select "**********"
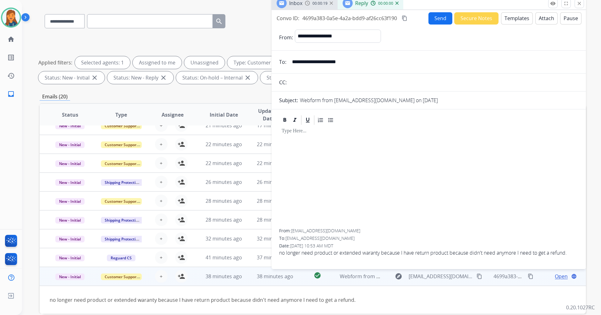
click at [510, 15] on button "Templates" at bounding box center [517, 18] width 32 height 12
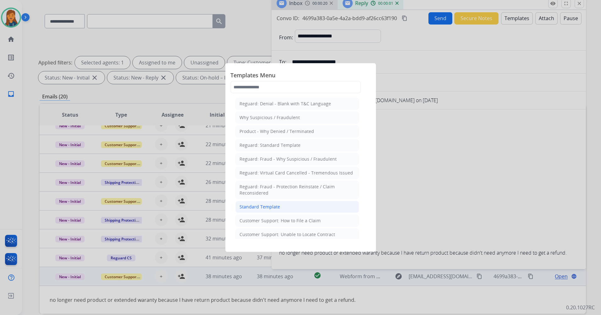
click at [256, 207] on div "Standard Template" at bounding box center [259, 207] width 41 height 6
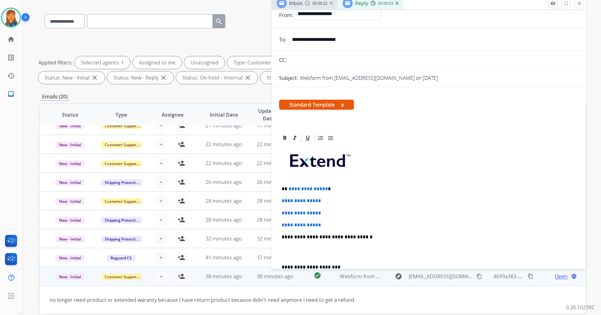
scroll to position [31, 0]
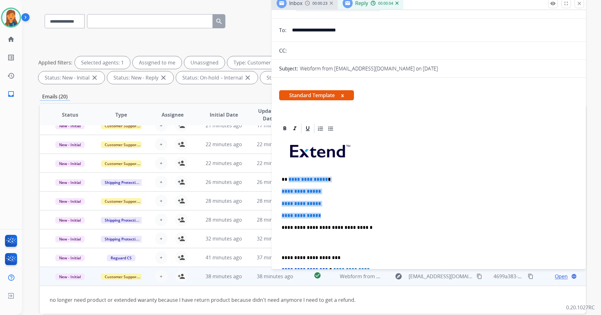
drag, startPoint x: 327, startPoint y: 215, endPoint x: 288, endPoint y: 180, distance: 52.5
click at [288, 180] on div "**********" at bounding box center [428, 242] width 299 height 216
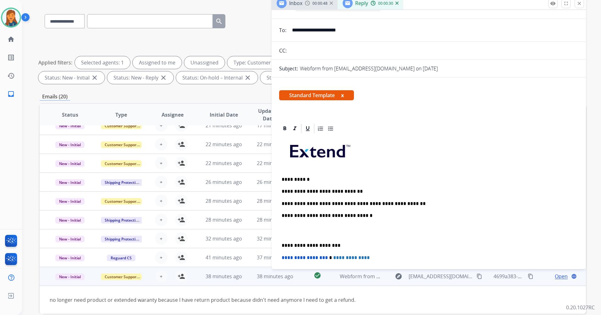
click at [397, 202] on p "**********" at bounding box center [425, 204] width 289 height 6
click at [282, 242] on div "**********" at bounding box center [428, 236] width 299 height 204
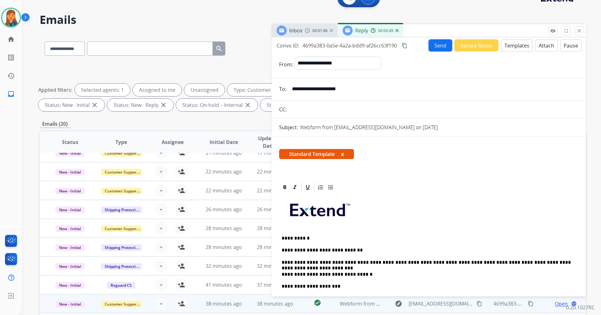
scroll to position [10, 0]
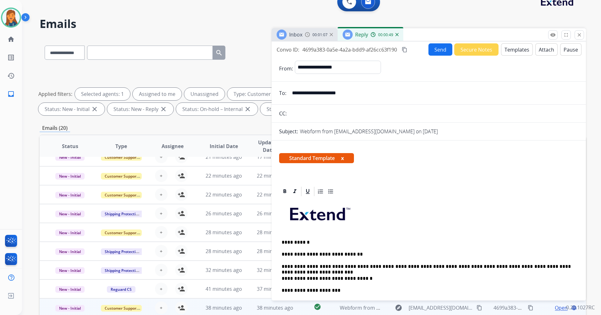
click at [406, 48] on mat-icon "content_copy" at bounding box center [405, 50] width 6 height 6
click at [433, 48] on button "Send" at bounding box center [440, 49] width 24 height 12
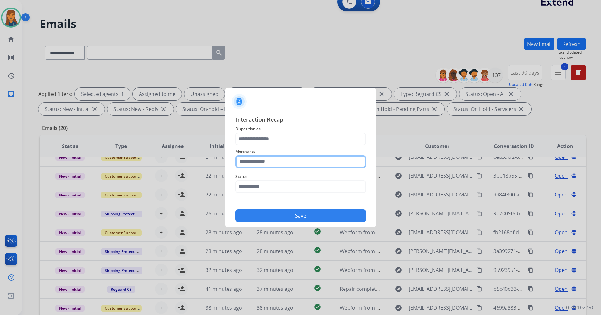
click at [262, 161] on input "text" at bounding box center [300, 161] width 130 height 13
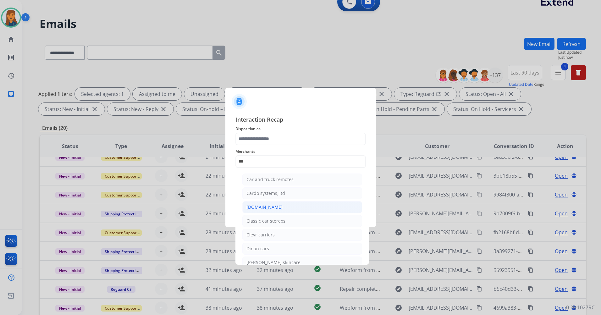
click at [266, 207] on div "[DOMAIN_NAME]" at bounding box center [264, 207] width 36 height 6
type input "**********"
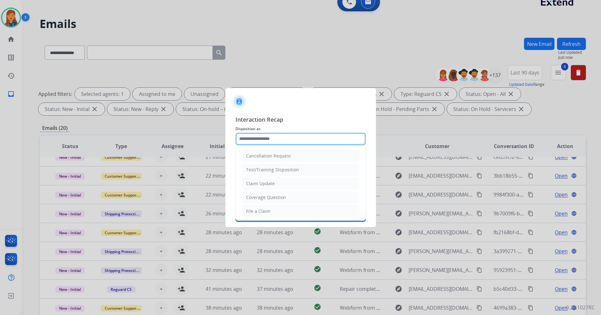
click at [271, 144] on input "text" at bounding box center [300, 139] width 130 height 13
click at [271, 157] on div "Cancellation Request" at bounding box center [268, 156] width 45 height 6
type input "**********"
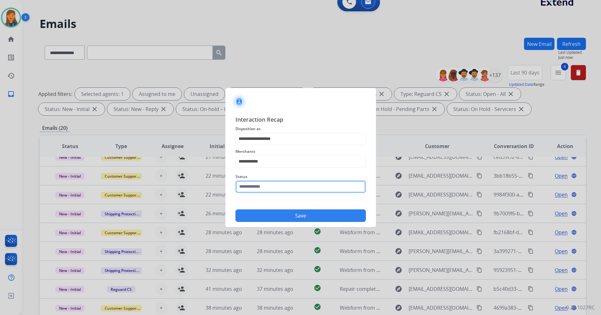
click at [273, 185] on input "text" at bounding box center [300, 186] width 130 height 13
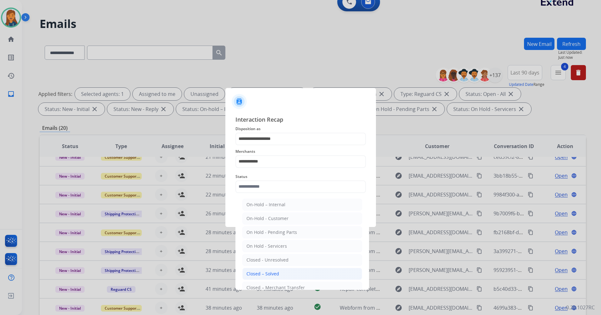
click at [254, 274] on div "Closed – Solved" at bounding box center [262, 273] width 33 height 6
type input "**********"
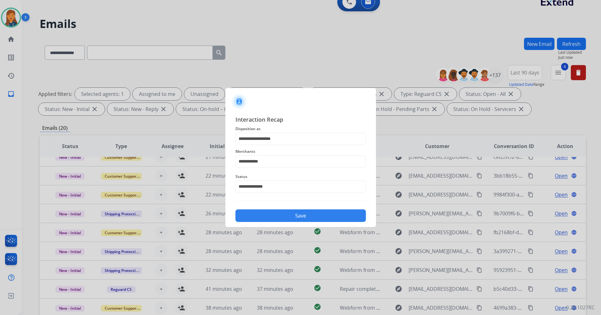
click at [273, 209] on div "Save" at bounding box center [300, 213] width 130 height 16
click at [270, 214] on button "Save" at bounding box center [300, 215] width 130 height 13
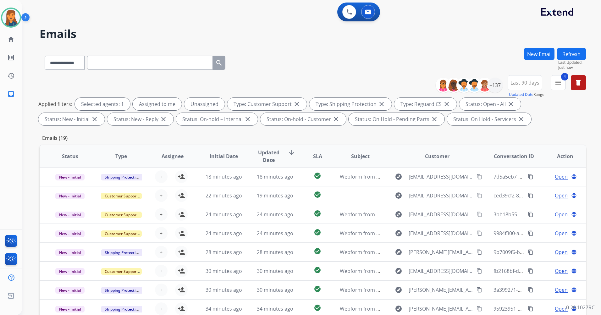
click at [577, 57] on button "Refresh" at bounding box center [571, 54] width 29 height 12
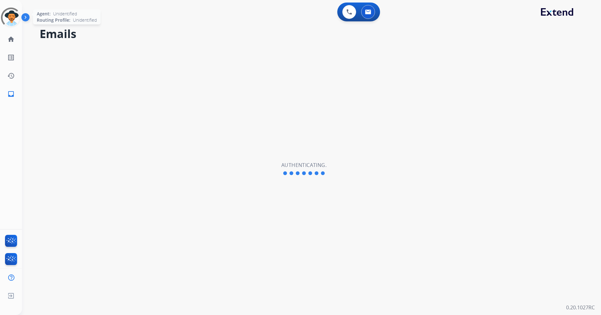
click at [16, 14] on div at bounding box center [10, 17] width 27 height 27
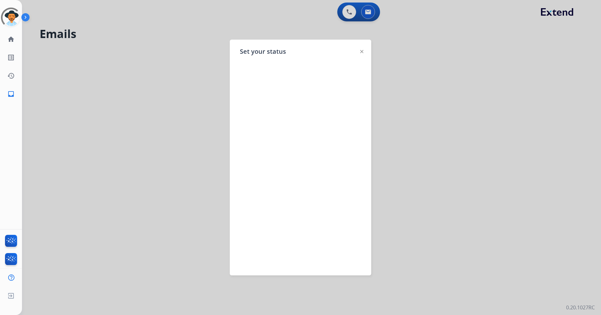
select select "**********"
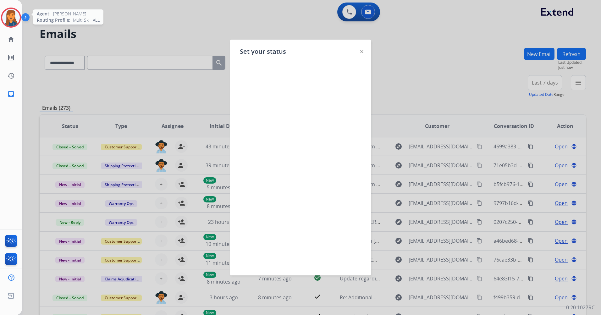
click at [13, 16] on img at bounding box center [11, 18] width 18 height 18
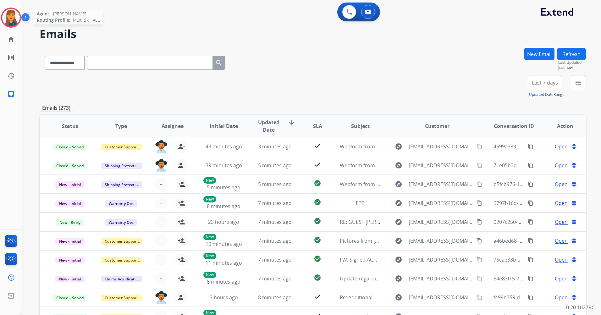
click at [9, 19] on img at bounding box center [11, 18] width 18 height 18
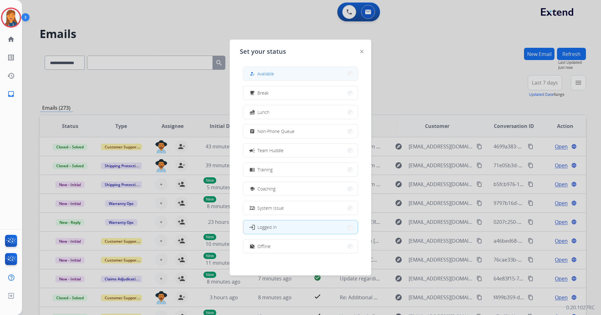
click at [304, 76] on button "how_to_reg Available" at bounding box center [300, 74] width 114 height 14
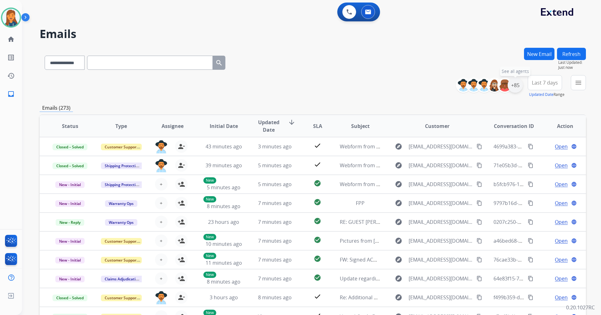
click at [516, 86] on div "+85" at bounding box center [514, 85] width 15 height 15
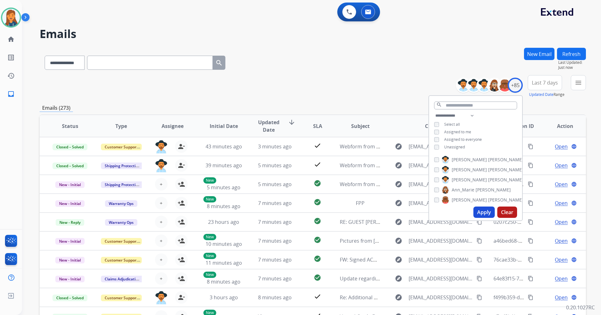
click at [548, 83] on span "Last 7 days" at bounding box center [545, 82] width 26 height 3
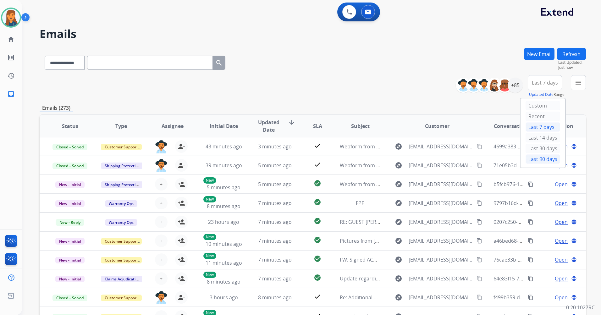
click at [534, 156] on div "Last 90 days" at bounding box center [542, 158] width 35 height 9
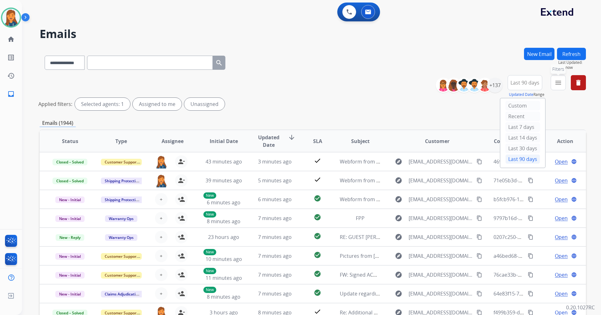
click at [560, 81] on mat-icon "menu" at bounding box center [558, 83] width 8 height 8
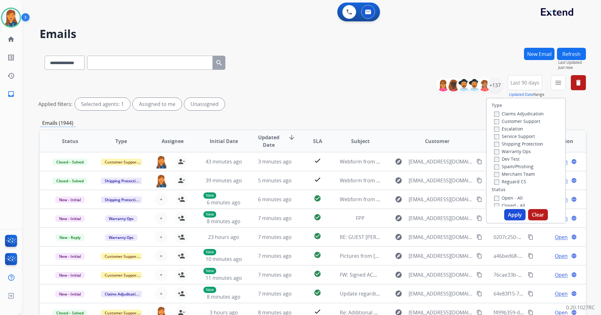
click at [508, 120] on label "Customer Support" at bounding box center [517, 121] width 46 height 6
click at [503, 145] on label "Shipping Protection" at bounding box center [518, 144] width 49 height 6
click at [504, 184] on label "Reguard CS" at bounding box center [510, 181] width 32 height 6
click at [506, 195] on label "Open - All" at bounding box center [508, 198] width 29 height 6
click at [511, 214] on button "Apply" at bounding box center [514, 214] width 21 height 11
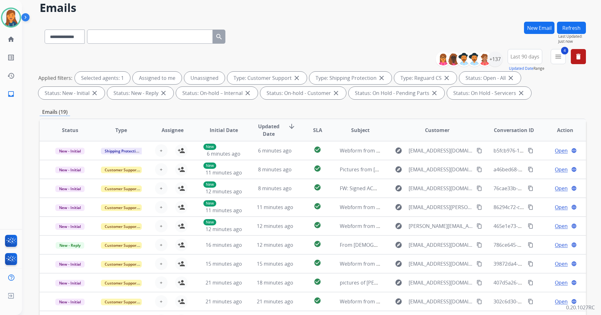
scroll to position [73, 0]
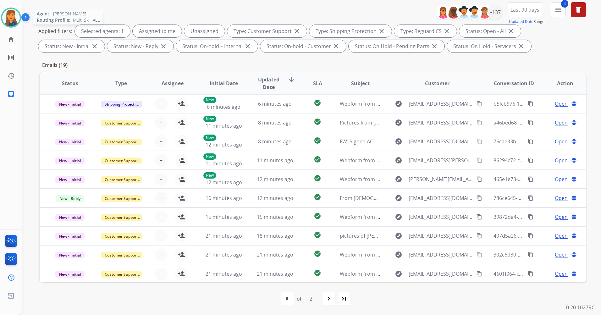
click at [14, 9] on div at bounding box center [11, 18] width 20 height 20
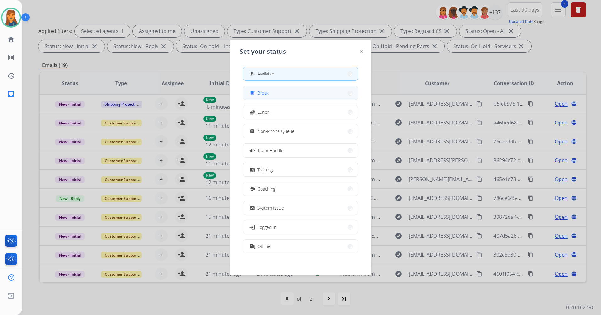
click at [281, 96] on button "free_breakfast Break" at bounding box center [300, 93] width 114 height 14
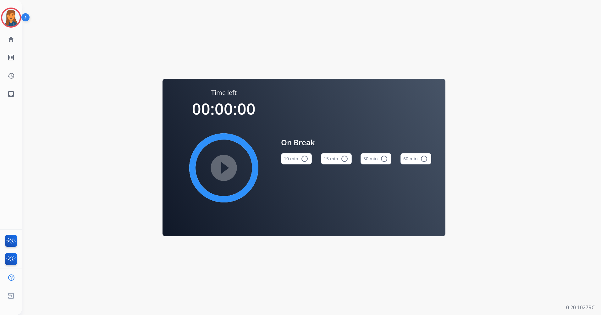
click at [342, 160] on mat-icon "radio_button_unchecked" at bounding box center [345, 159] width 8 height 8
click at [220, 169] on mat-icon "play_circle_filled" at bounding box center [224, 168] width 8 height 8
click at [8, 19] on img at bounding box center [11, 18] width 18 height 18
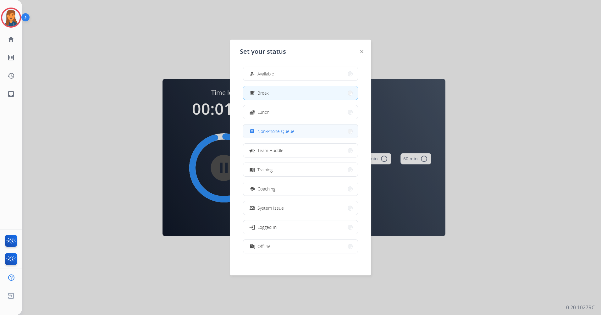
click at [286, 131] on span "Non-Phone Queue" at bounding box center [275, 131] width 37 height 7
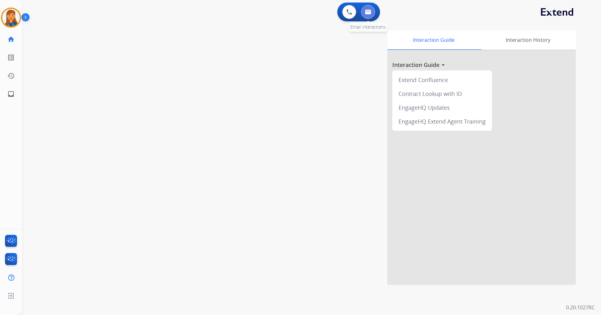
click at [368, 11] on img at bounding box center [368, 11] width 6 height 5
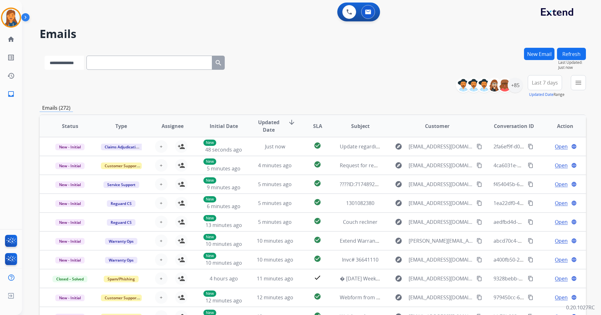
click at [78, 65] on select "**********" at bounding box center [64, 63] width 39 height 14
select select "**********"
click at [45, 56] on select "**********" at bounding box center [64, 63] width 39 height 14
click at [124, 63] on input "text" at bounding box center [150, 63] width 126 height 14
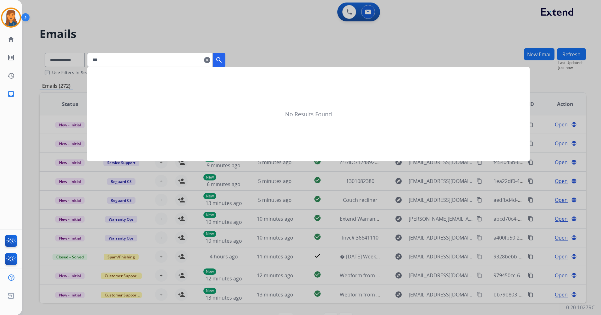
type input "****"
drag, startPoint x: 137, startPoint y: 59, endPoint x: 88, endPoint y: 54, distance: 49.3
click at [88, 54] on app-all-customers "**********" at bounding box center [300, 157] width 601 height 315
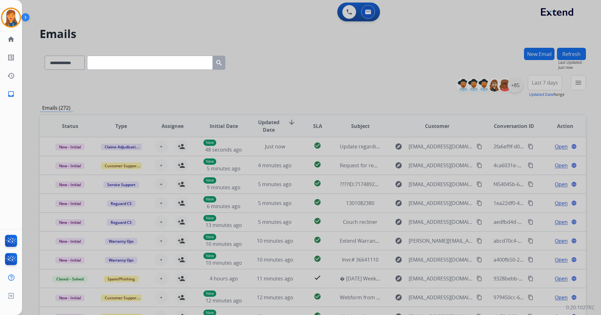
click at [515, 85] on div at bounding box center [300, 157] width 601 height 315
select select "**********"
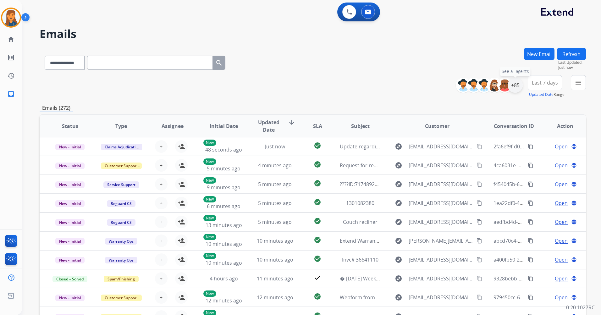
click at [512, 86] on div "+85" at bounding box center [514, 85] width 15 height 15
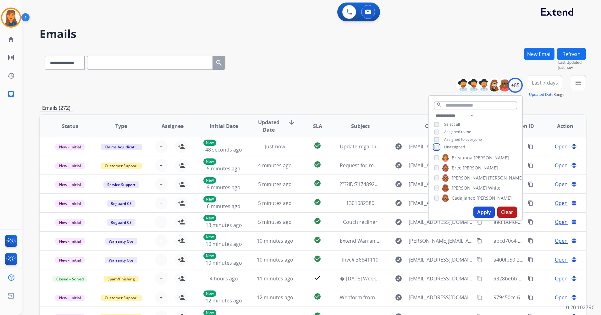
scroll to position [63, 0]
click at [485, 214] on button "Apply" at bounding box center [483, 211] width 21 height 11
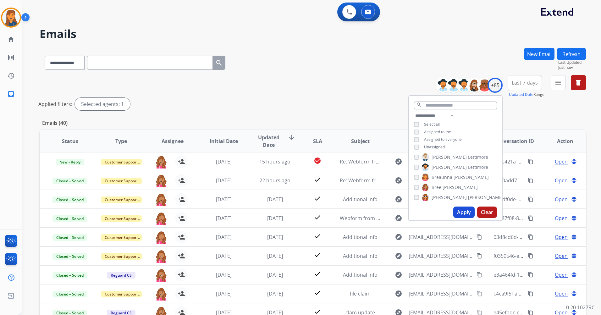
click at [527, 81] on span "Last 7 days" at bounding box center [524, 82] width 26 height 3
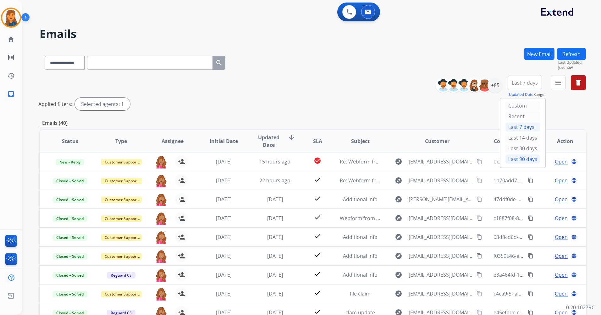
click at [510, 160] on div "Last 90 days" at bounding box center [522, 158] width 35 height 9
click at [555, 83] on mat-icon "menu" at bounding box center [558, 83] width 8 height 8
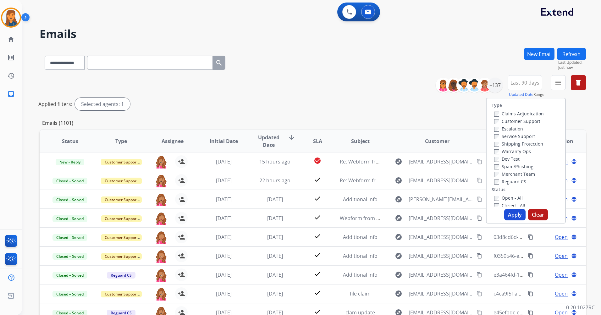
click at [517, 121] on label "Customer Support" at bounding box center [517, 121] width 46 height 6
click at [511, 142] on label "Shipping Protection" at bounding box center [518, 144] width 49 height 6
click at [500, 183] on label "Reguard CS" at bounding box center [510, 181] width 32 height 6
click at [495, 198] on label "Open - All" at bounding box center [508, 198] width 29 height 6
click at [518, 217] on button "Apply" at bounding box center [514, 214] width 21 height 11
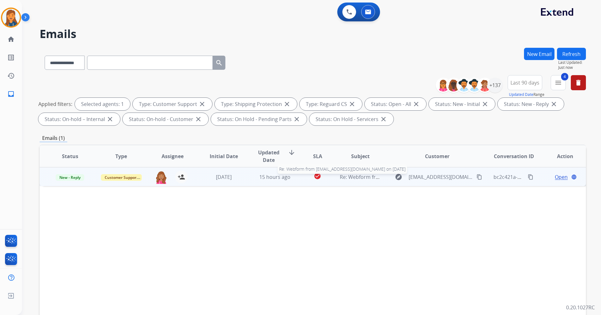
click at [365, 177] on span "Re: Webform from Fijordinalikaj@gmail.com on 08/27/2025" at bounding box center [415, 176] width 151 height 7
click at [558, 177] on span "Open" at bounding box center [561, 177] width 13 height 8
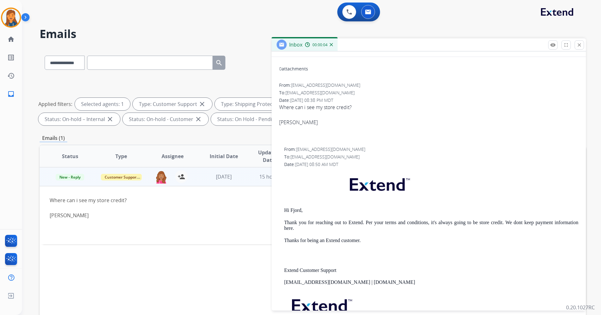
scroll to position [0, 0]
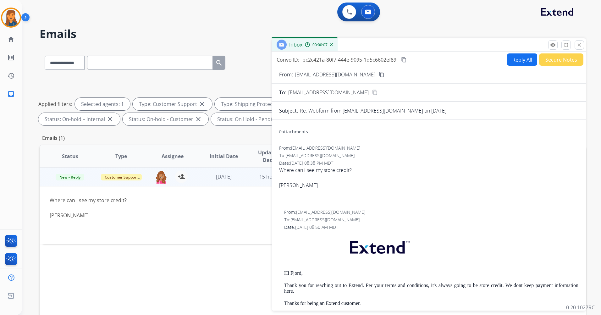
click at [405, 60] on mat-icon "content_copy" at bounding box center [404, 60] width 6 height 6
drag, startPoint x: 357, startPoint y: 75, endPoint x: 290, endPoint y: 53, distance: 70.1
click at [379, 75] on mat-icon "content_copy" at bounding box center [382, 75] width 6 height 6
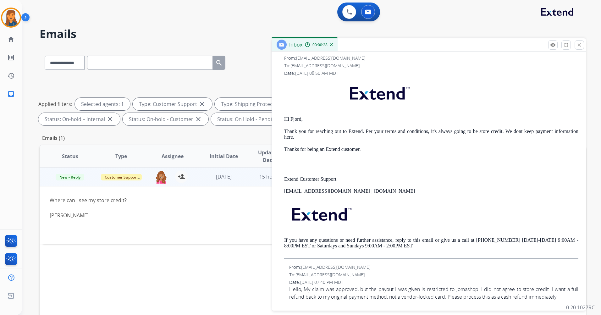
scroll to position [31, 0]
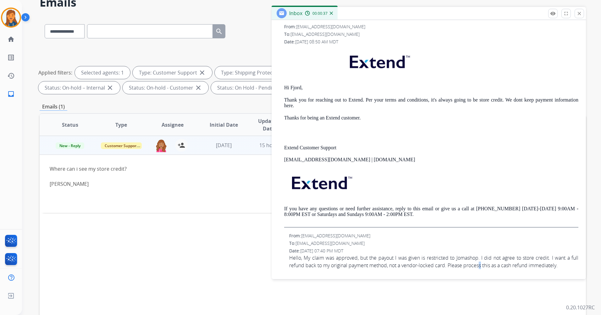
click at [483, 269] on div "From: fijordinalikaj@gmail.com To: support@extend.com Date: 08/27/2025 - 08:38 …" at bounding box center [428, 116] width 299 height 314
drag, startPoint x: 483, startPoint y: 269, endPoint x: 466, endPoint y: 188, distance: 82.8
click at [466, 188] on p at bounding box center [431, 184] width 294 height 30
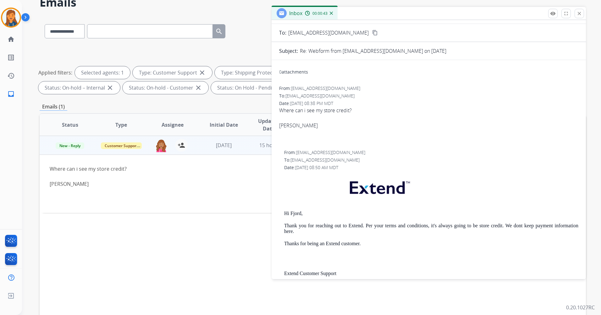
scroll to position [0, 0]
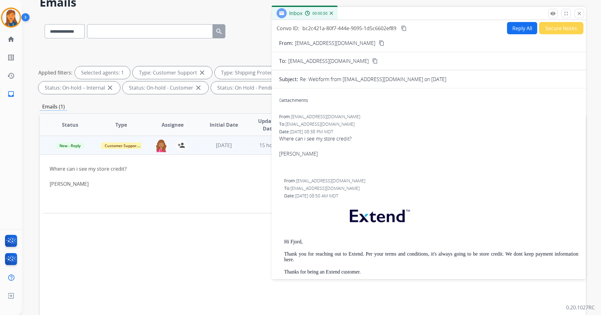
click at [515, 27] on button "Reply All" at bounding box center [522, 28] width 30 height 12
select select "**********"
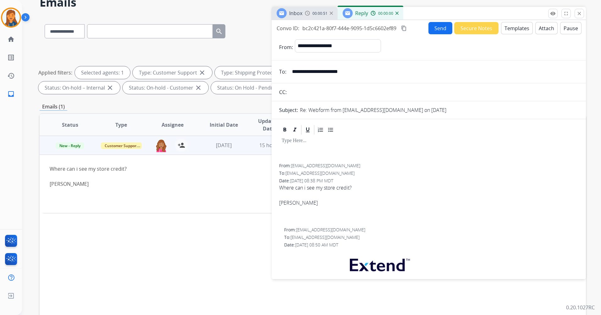
click at [503, 31] on button "Templates" at bounding box center [517, 28] width 32 height 12
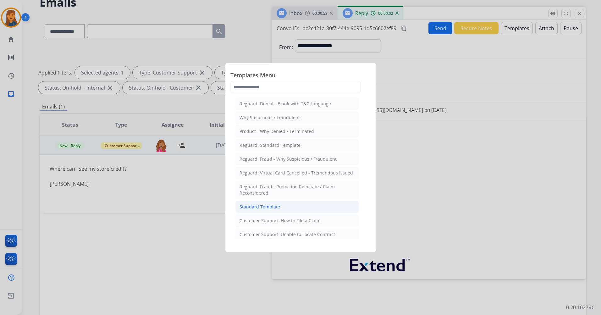
click at [267, 208] on div "Standard Template" at bounding box center [259, 207] width 41 height 6
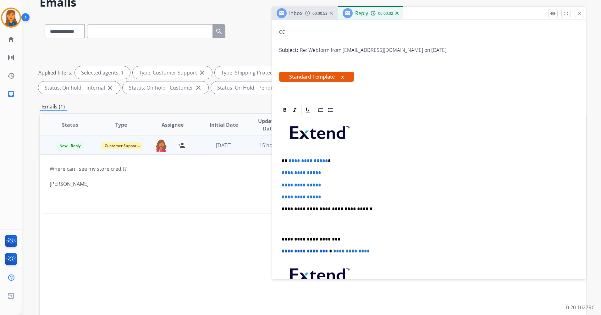
scroll to position [63, 0]
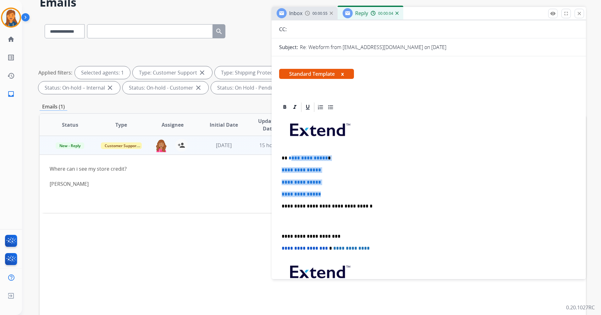
drag, startPoint x: 323, startPoint y: 195, endPoint x: 289, endPoint y: 158, distance: 50.3
click at [289, 158] on div "**********" at bounding box center [428, 221] width 299 height 216
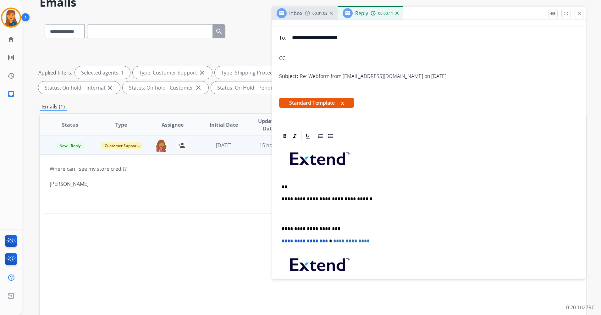
scroll to position [31, 0]
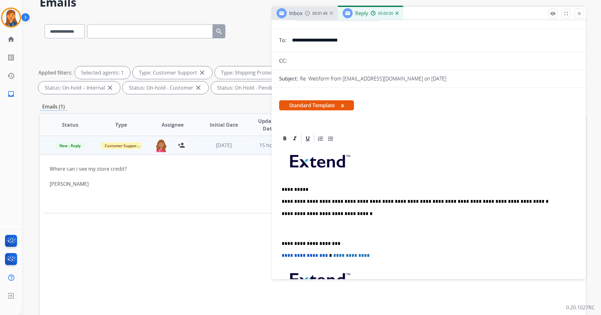
click at [280, 240] on div "**********" at bounding box center [428, 240] width 299 height 192
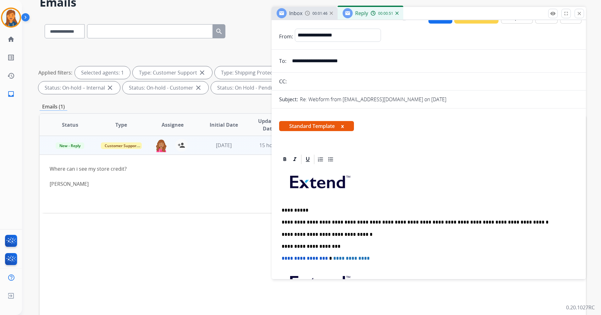
scroll to position [0, 0]
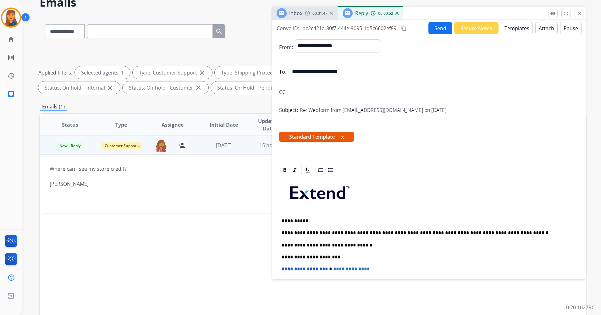
click at [403, 29] on mat-icon "content_copy" at bounding box center [404, 28] width 6 height 6
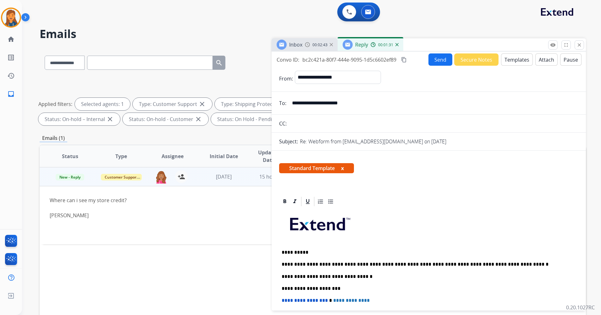
click at [428, 61] on button "Send" at bounding box center [440, 59] width 24 height 12
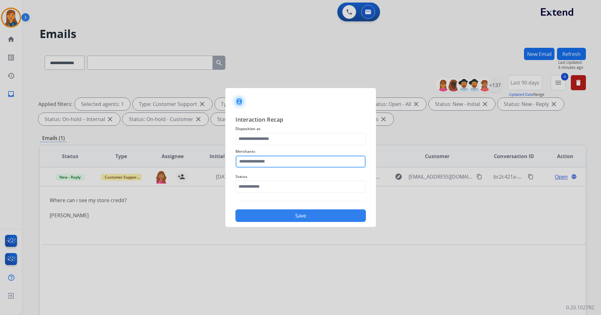
drag, startPoint x: 279, startPoint y: 156, endPoint x: 271, endPoint y: 164, distance: 10.9
click at [277, 157] on input "text" at bounding box center [300, 161] width 130 height 13
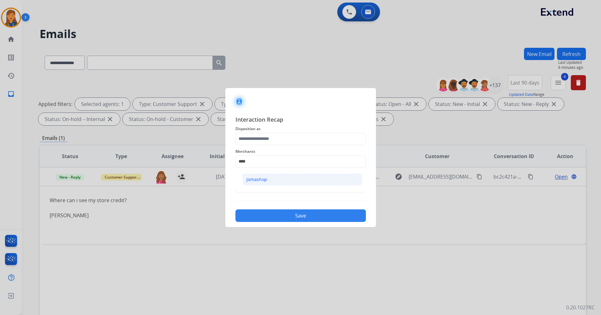
click at [270, 176] on li "Jomashop" at bounding box center [302, 179] width 120 height 12
type input "********"
click at [256, 126] on span "Disposition as" at bounding box center [300, 129] width 130 height 8
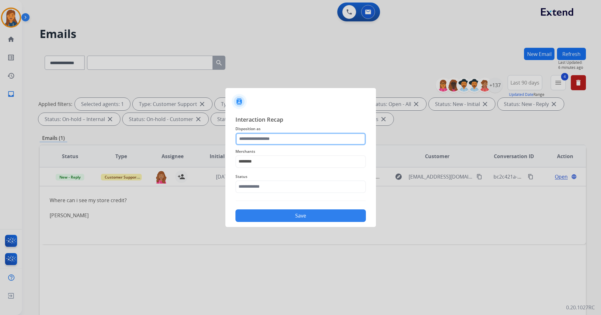
click at [254, 137] on input "text" at bounding box center [300, 139] width 130 height 13
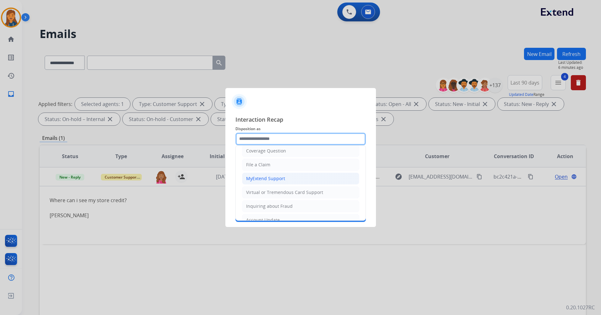
scroll to position [63, 0]
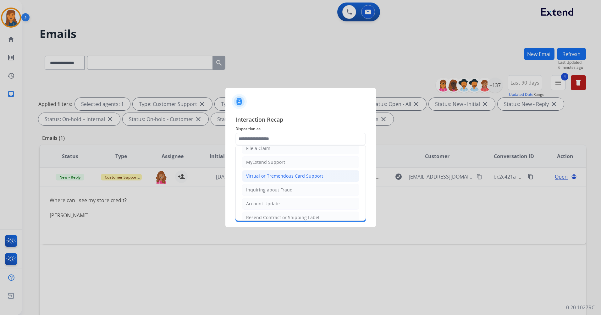
click at [260, 175] on div "Virtual or Tremendous Card Support" at bounding box center [284, 176] width 77 height 6
type input "**********"
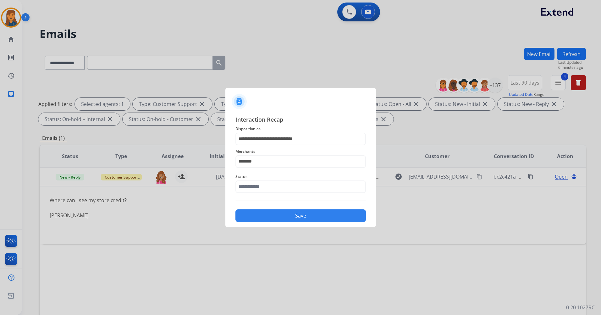
click at [259, 193] on div "Status" at bounding box center [300, 182] width 130 height 25
click at [260, 185] on input "text" at bounding box center [300, 186] width 130 height 13
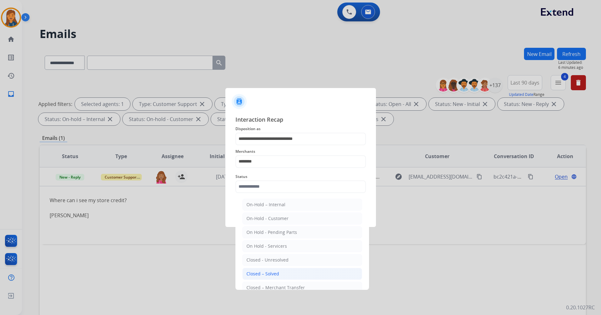
click at [256, 276] on div "Closed – Solved" at bounding box center [262, 273] width 33 height 6
type input "**********"
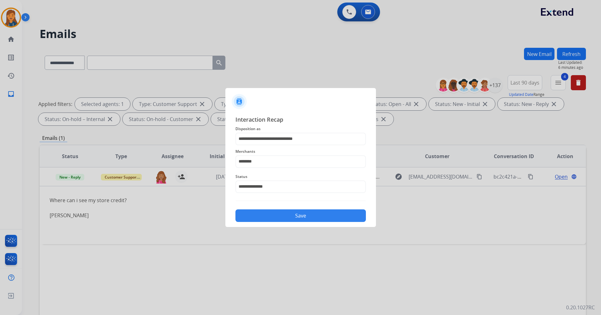
click at [260, 214] on button "Save" at bounding box center [300, 215] width 130 height 13
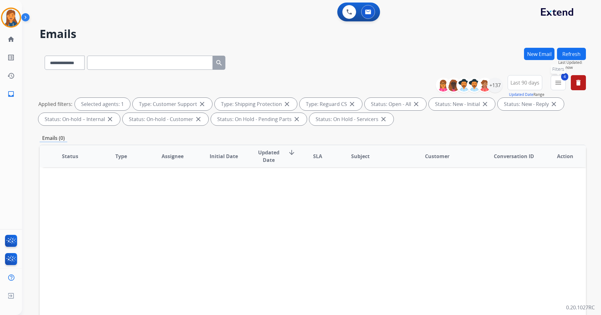
click at [558, 83] on mat-icon "menu" at bounding box center [558, 83] width 8 height 8
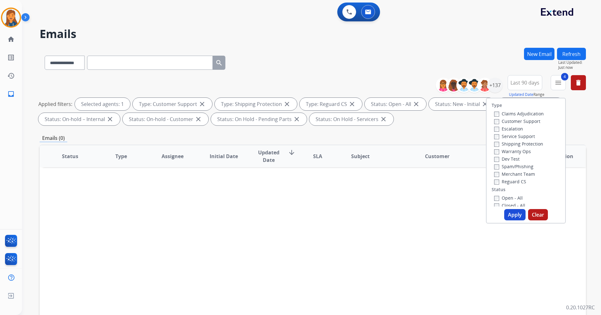
click at [494, 203] on label "Closed - All" at bounding box center [509, 205] width 31 height 6
click at [512, 215] on button "Apply" at bounding box center [514, 214] width 21 height 11
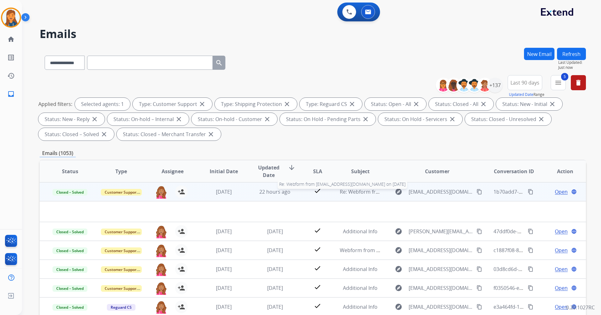
click at [364, 189] on span "Re: Webform from rgfb62@yahoo.com on 07/23/2025" at bounding box center [415, 191] width 151 height 7
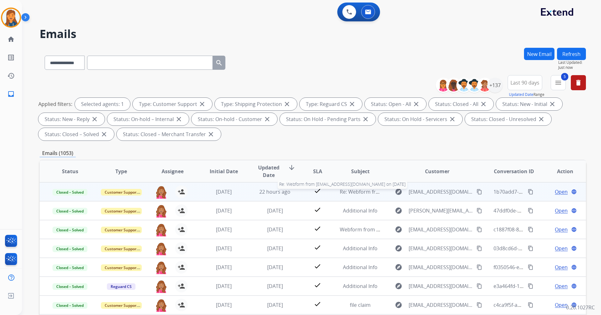
click at [358, 193] on span "Re: Webform from rgfb62@yahoo.com on 07/23/2025" at bounding box center [415, 191] width 151 height 7
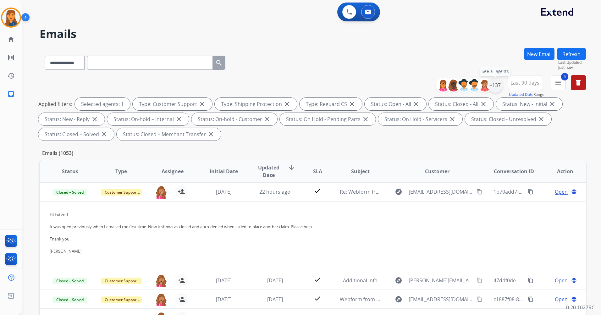
click at [494, 81] on div "+137" at bounding box center [494, 85] width 15 height 15
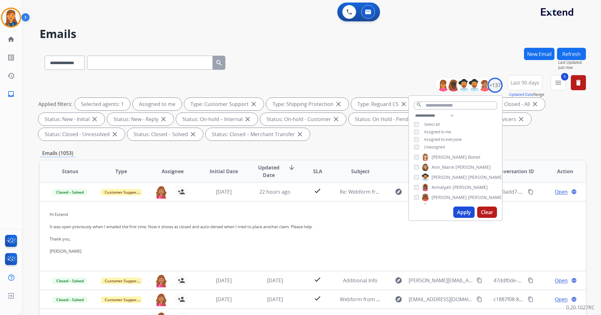
click at [462, 210] on button "Apply" at bounding box center [463, 211] width 21 height 11
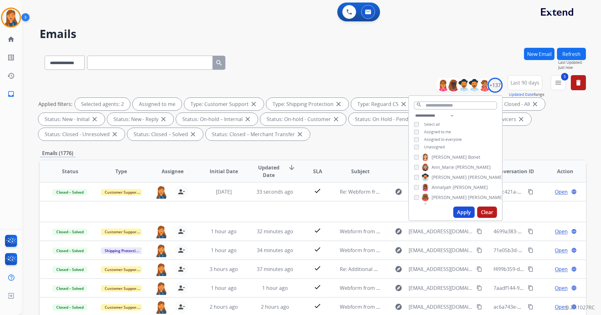
click at [361, 135] on div "Applied filters: Selected agents: 2 Assigned to me Type: Customer Support close…" at bounding box center [311, 119] width 546 height 43
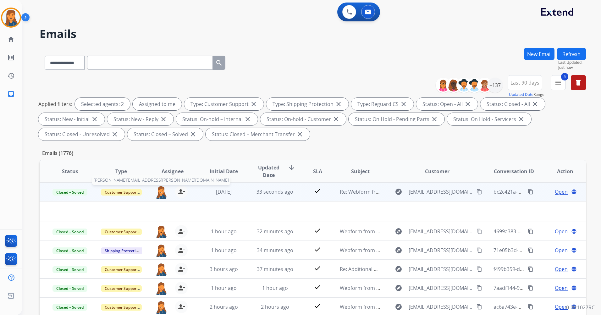
click at [157, 194] on img at bounding box center [161, 191] width 13 height 13
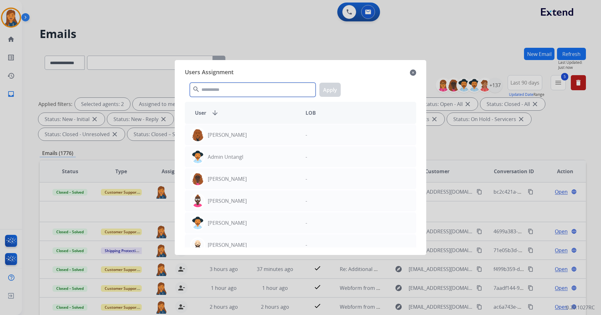
click at [226, 94] on input "text" at bounding box center [253, 90] width 126 height 14
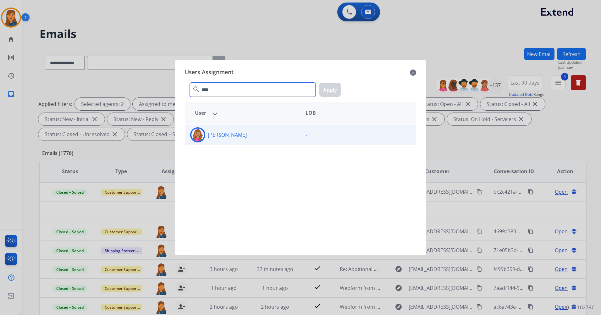
type input "****"
click at [230, 139] on div "Bree Montez" at bounding box center [242, 134] width 115 height 15
click at [336, 89] on button "Apply" at bounding box center [329, 90] width 21 height 14
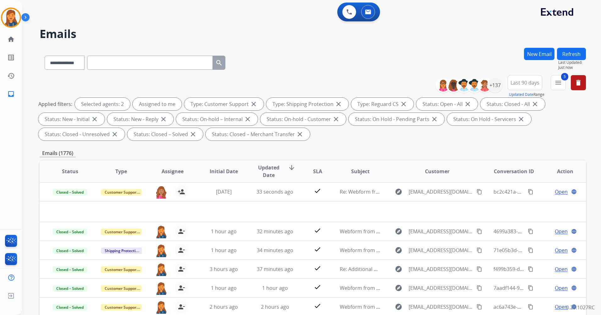
click at [551, 85] on button "5 menu" at bounding box center [557, 82] width 15 height 15
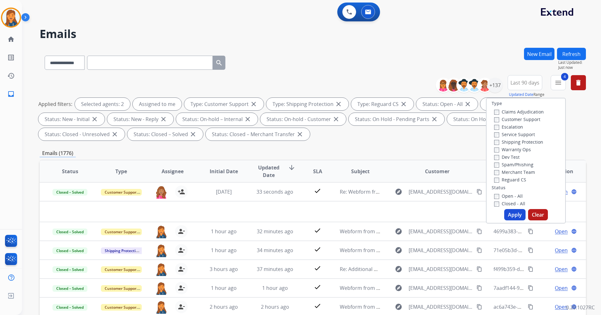
click at [507, 212] on button "Apply" at bounding box center [514, 214] width 21 height 11
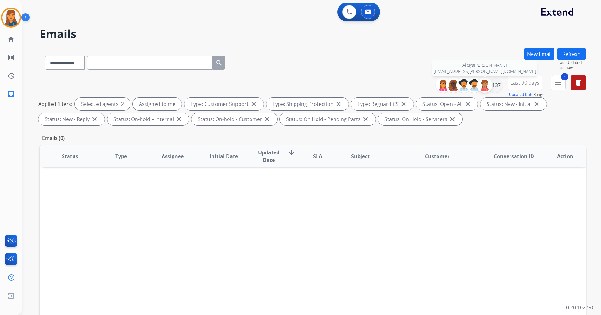
click at [490, 85] on div at bounding box center [484, 85] width 15 height 15
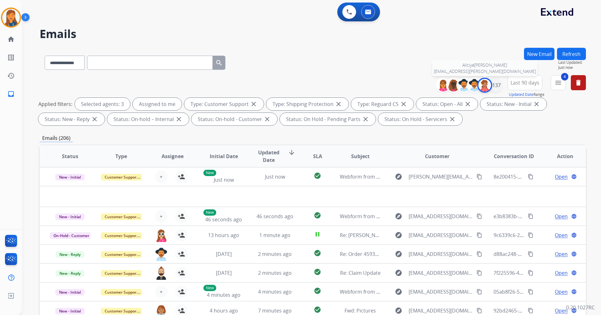
click at [481, 86] on img at bounding box center [484, 85] width 13 height 13
click at [496, 83] on div "+137" at bounding box center [494, 85] width 15 height 15
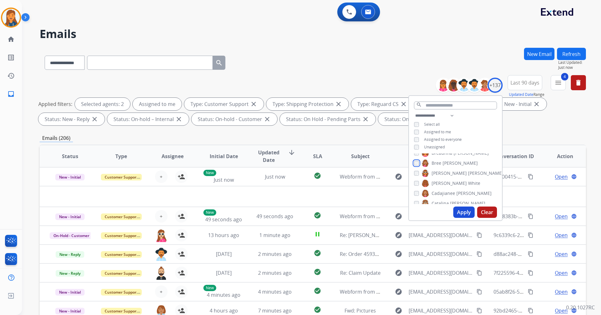
scroll to position [188, 0]
click at [466, 212] on button "Apply" at bounding box center [463, 211] width 21 height 11
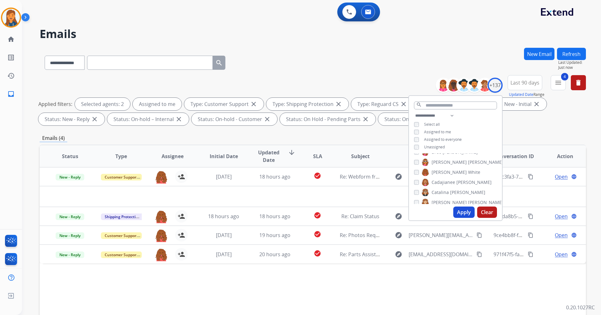
click at [235, 304] on div "Status Type Assignee Initial Date Updated Date arrow_downward SLA Subject Custo…" at bounding box center [313, 250] width 546 height 210
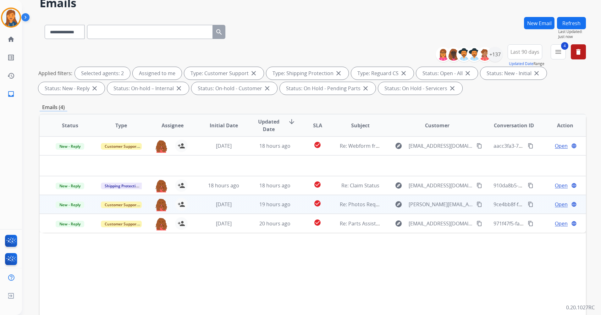
scroll to position [31, 0]
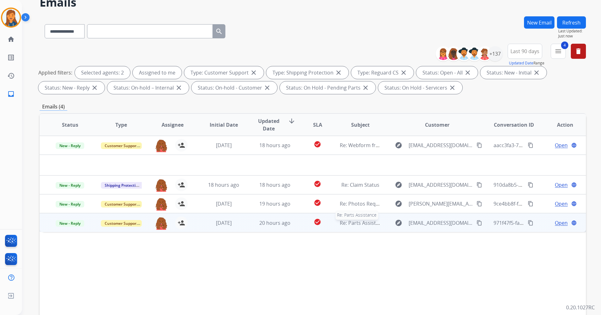
click at [364, 222] on span "Re: Parts Assistance" at bounding box center [363, 222] width 47 height 7
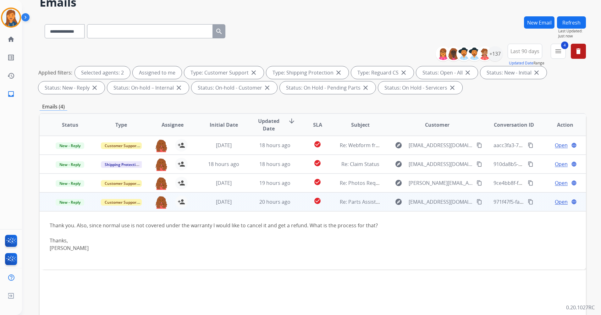
click at [557, 202] on span "Open" at bounding box center [561, 202] width 13 height 8
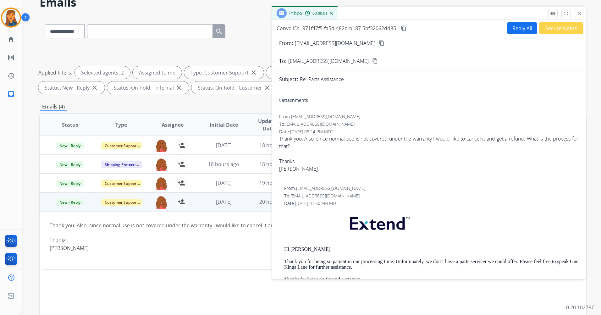
click at [379, 45] on mat-icon "content_copy" at bounding box center [382, 43] width 6 height 6
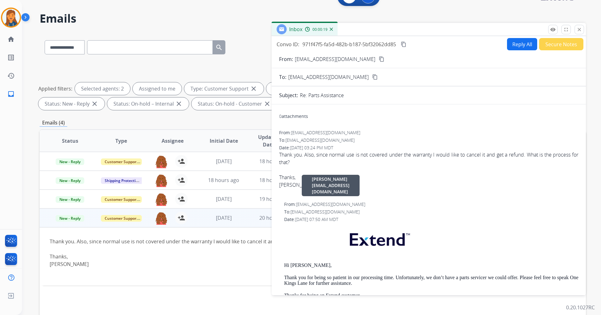
scroll to position [0, 0]
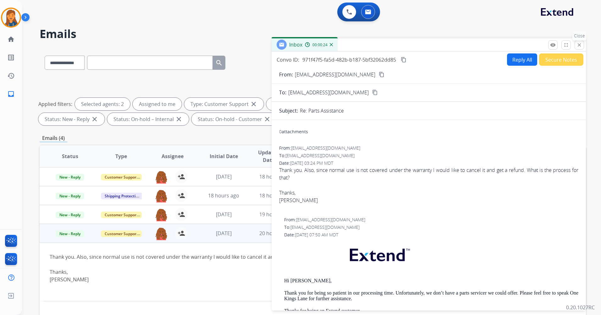
click at [577, 47] on mat-icon "close" at bounding box center [579, 45] width 6 height 6
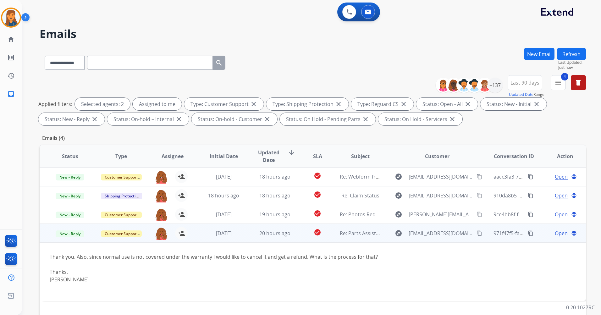
click at [560, 232] on span "Open" at bounding box center [561, 233] width 13 height 8
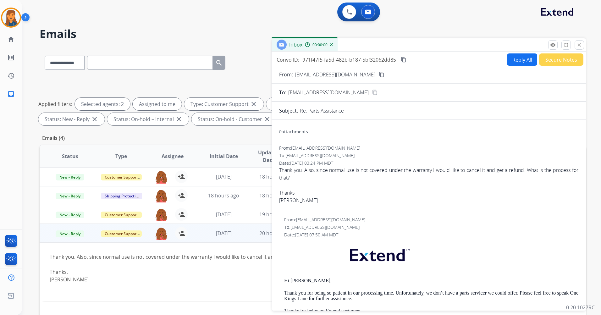
click at [511, 57] on button "Reply All" at bounding box center [522, 59] width 30 height 12
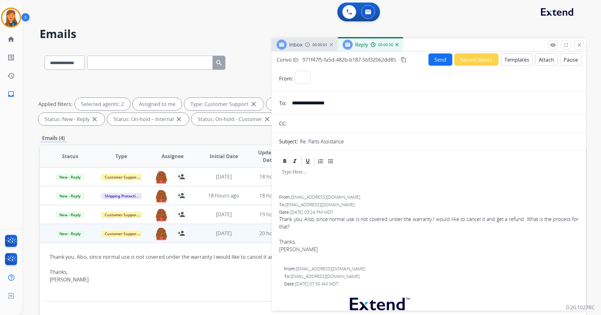
select select "**********"
click at [503, 62] on button "Templates" at bounding box center [517, 59] width 32 height 12
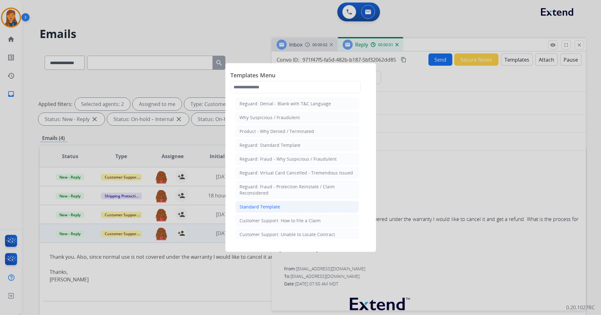
click at [277, 205] on div "Standard Template" at bounding box center [259, 207] width 41 height 6
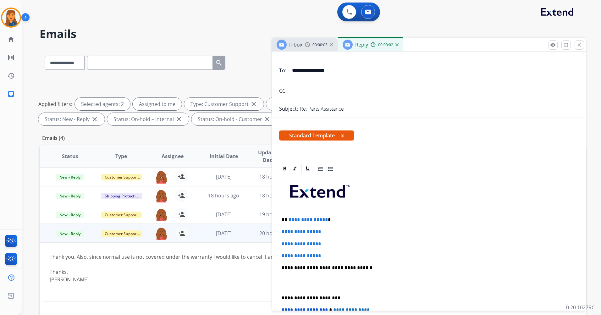
scroll to position [63, 0]
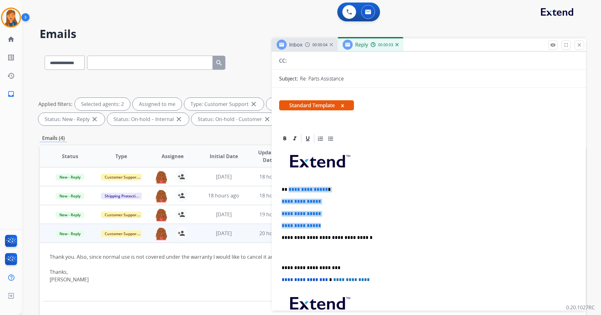
drag, startPoint x: 307, startPoint y: 215, endPoint x: 287, endPoint y: 185, distance: 35.4
click at [287, 185] on div "**********" at bounding box center [428, 252] width 299 height 216
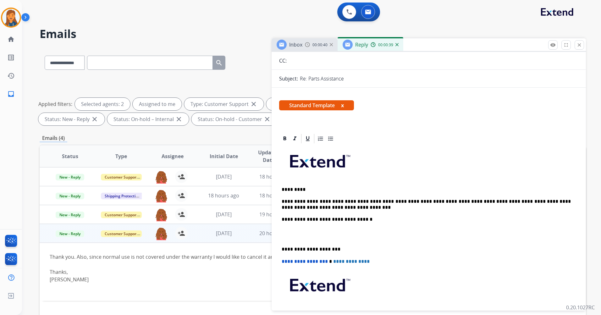
click at [280, 248] on div "**********" at bounding box center [428, 243] width 299 height 198
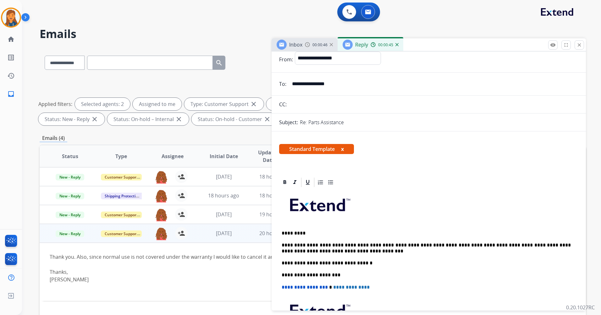
scroll to position [0, 0]
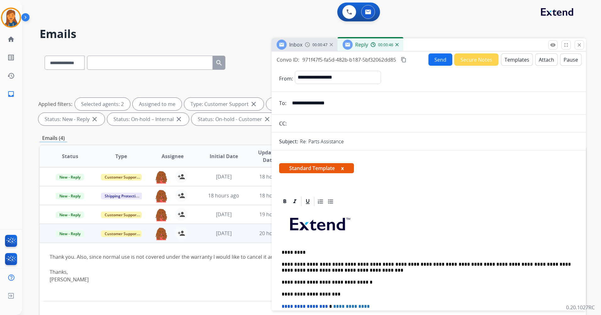
click at [406, 64] on div "Convo ID: 971f47f5-fa5d-482b-b187-5bf32062dd85 content_copy Send Secure Notes T…" at bounding box center [428, 59] width 314 height 12
click at [404, 58] on mat-icon "content_copy" at bounding box center [404, 60] width 6 height 6
click at [433, 58] on button "Send" at bounding box center [440, 59] width 24 height 12
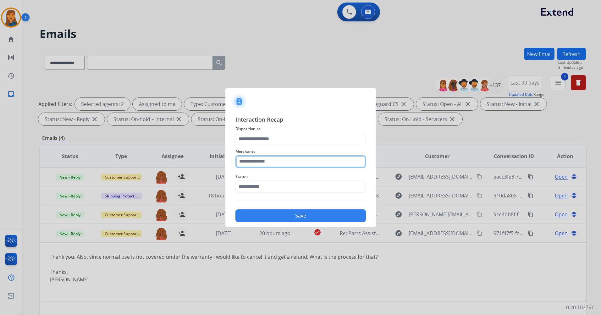
click at [278, 164] on input "text" at bounding box center [300, 161] width 130 height 13
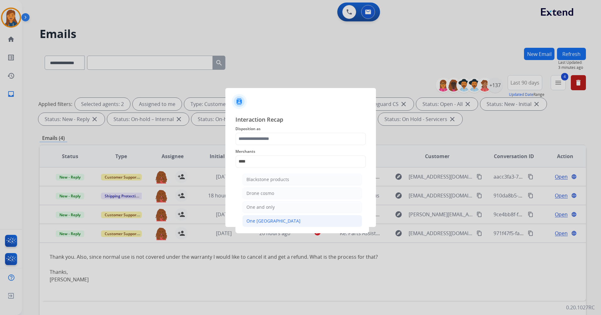
click at [264, 218] on div "One kings lane" at bounding box center [273, 221] width 54 height 6
type input "**********"
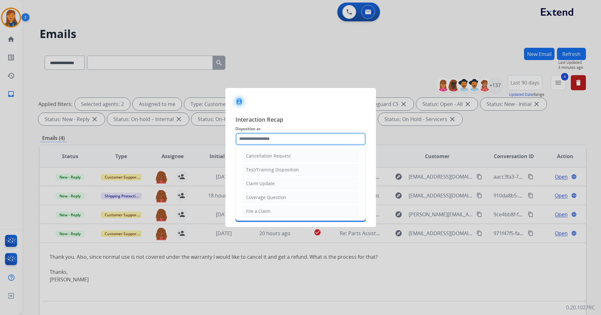
click at [275, 141] on input "text" at bounding box center [300, 139] width 130 height 13
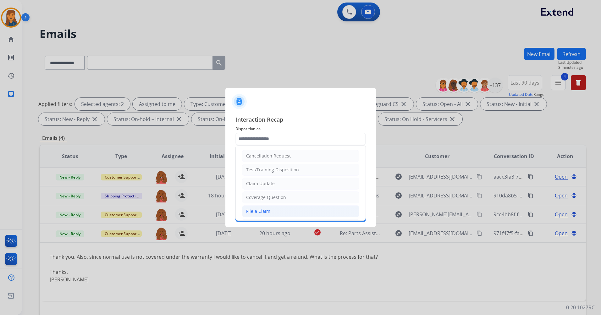
click at [259, 210] on div "File a Claim" at bounding box center [258, 211] width 24 height 6
type input "**********"
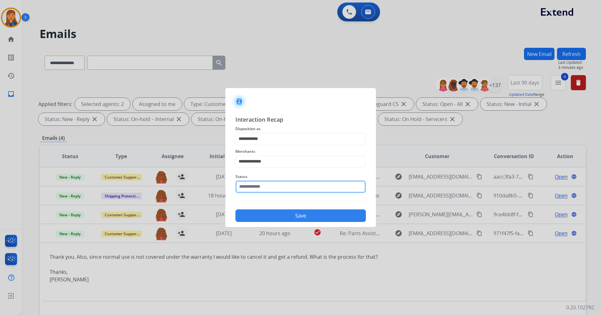
click at [264, 185] on input "text" at bounding box center [300, 186] width 130 height 13
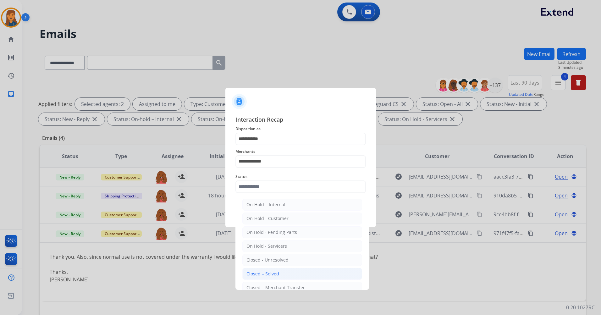
click at [266, 271] on div "Closed – Solved" at bounding box center [262, 273] width 33 height 6
type input "**********"
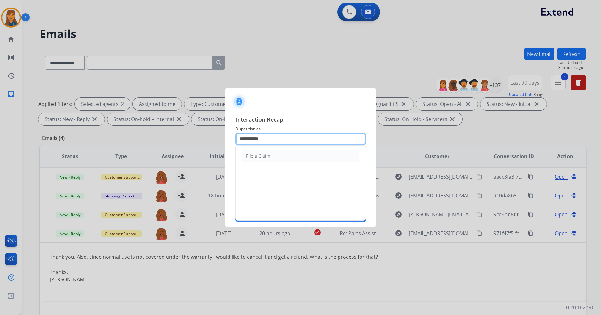
click at [273, 134] on input "**********" at bounding box center [300, 139] width 130 height 13
click at [276, 139] on input "**********" at bounding box center [300, 139] width 130 height 13
drag, startPoint x: 271, startPoint y: 140, endPoint x: 209, endPoint y: 141, distance: 62.5
click at [0, 141] on app-contact-recap-modal "**********" at bounding box center [0, 157] width 0 height 315
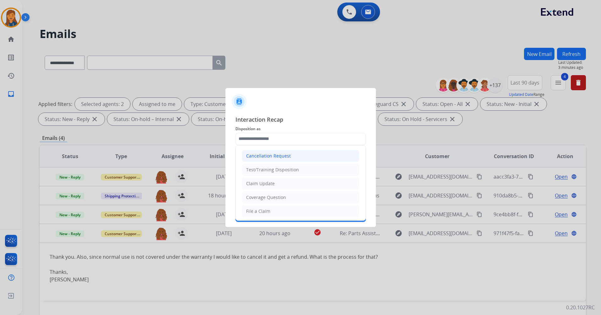
click at [270, 153] on div "Cancellation Request" at bounding box center [268, 156] width 45 height 6
type input "**********"
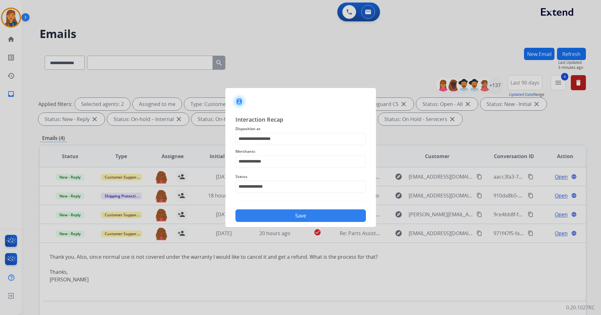
drag, startPoint x: 259, startPoint y: 214, endPoint x: 245, endPoint y: 162, distance: 54.3
click at [259, 214] on button "Save" at bounding box center [300, 215] width 130 height 13
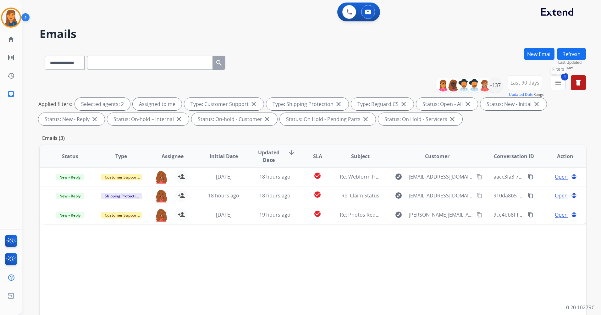
click at [559, 80] on mat-icon "menu" at bounding box center [558, 83] width 8 height 8
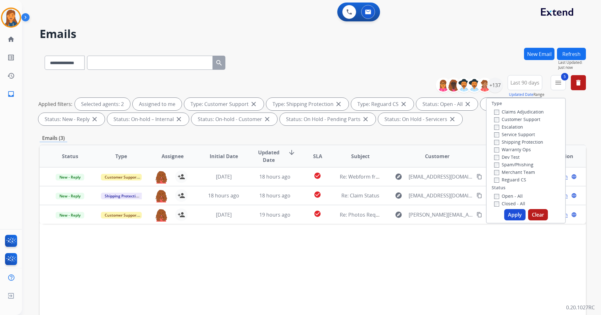
click at [519, 220] on button "Apply" at bounding box center [514, 214] width 21 height 11
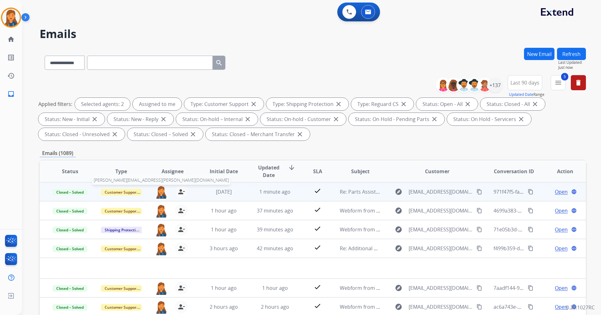
click at [163, 194] on img at bounding box center [161, 191] width 13 height 13
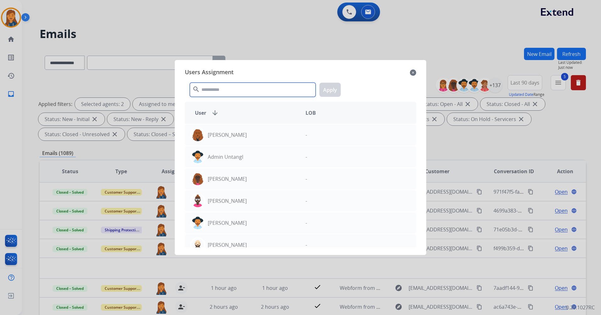
click at [219, 95] on input "text" at bounding box center [253, 90] width 126 height 14
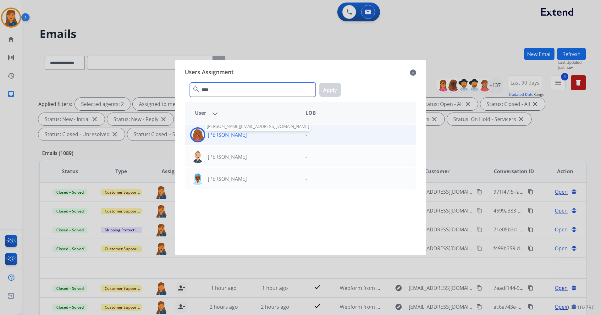
type input "****"
click at [201, 133] on img at bounding box center [197, 134] width 13 height 13
click at [328, 86] on button "Apply" at bounding box center [329, 90] width 21 height 14
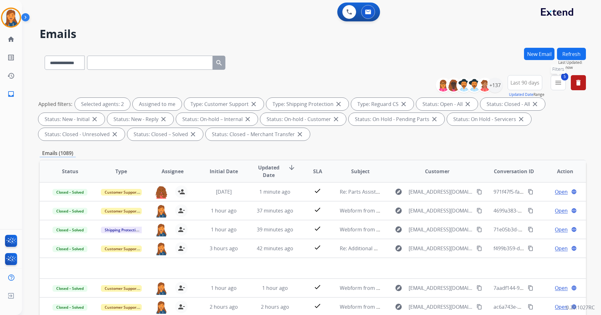
drag, startPoint x: 562, startPoint y: 86, endPoint x: 555, endPoint y: 99, distance: 14.8
click at [561, 85] on button "5 menu Filters" at bounding box center [557, 82] width 15 height 15
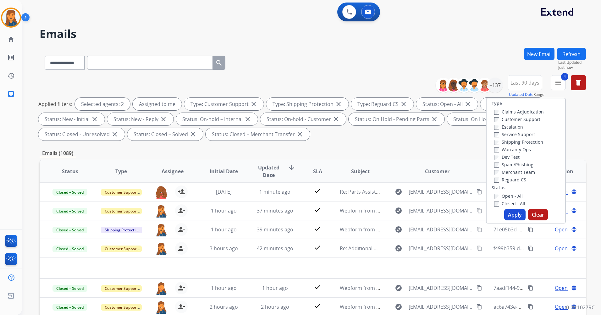
click at [506, 211] on button "Apply" at bounding box center [514, 214] width 21 height 11
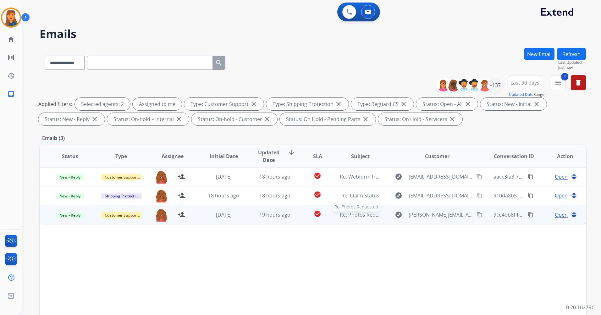
click at [353, 213] on span "Re: Photos Requested" at bounding box center [366, 214] width 52 height 7
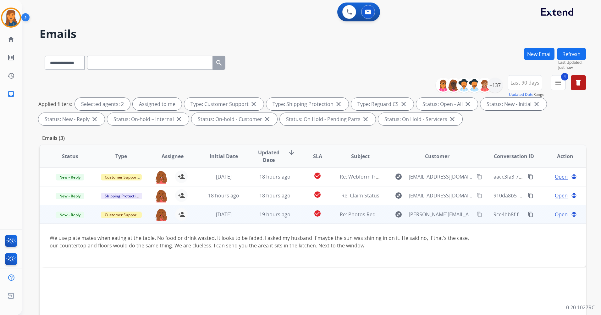
click at [555, 215] on span "Open" at bounding box center [561, 214] width 13 height 8
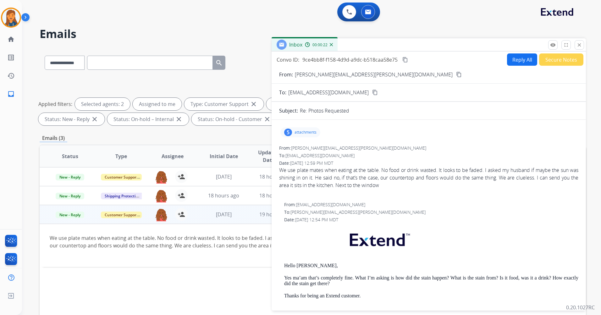
click at [306, 136] on div "5 attachments" at bounding box center [300, 132] width 40 height 10
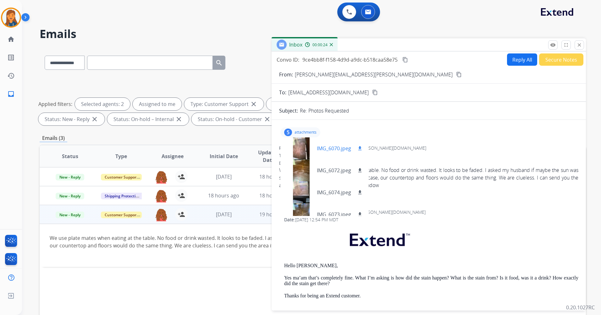
click at [298, 151] on div at bounding box center [300, 148] width 31 height 22
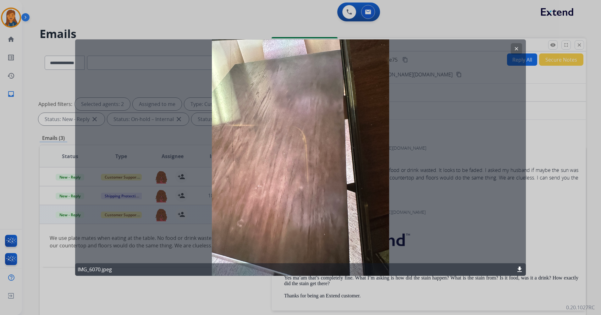
click at [517, 49] on mat-icon "clear" at bounding box center [516, 49] width 6 height 6
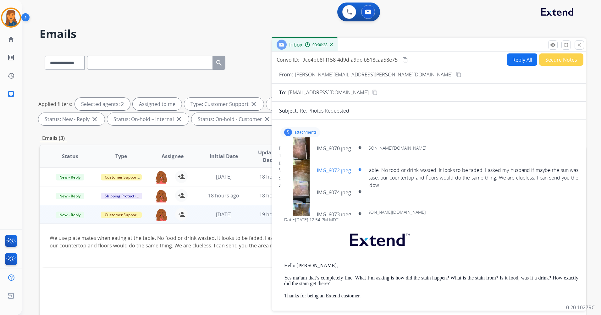
click at [303, 170] on div at bounding box center [300, 170] width 31 height 22
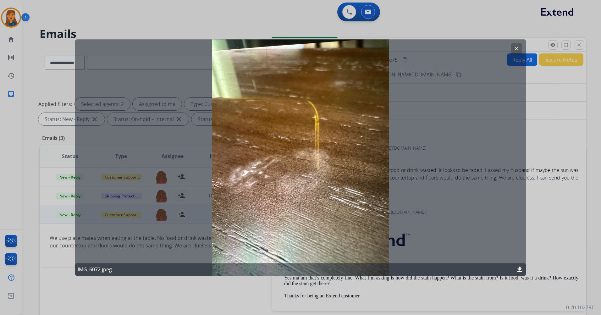
click at [513, 51] on mat-icon "clear" at bounding box center [516, 49] width 6 height 6
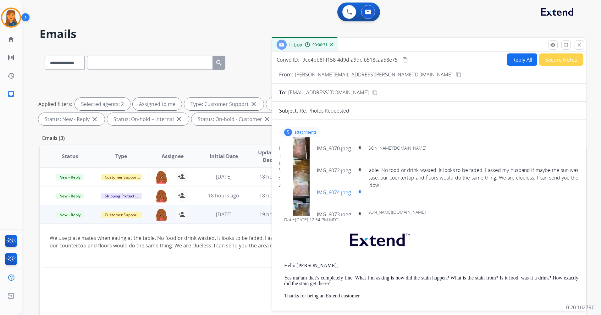
click at [300, 183] on div at bounding box center [300, 192] width 31 height 22
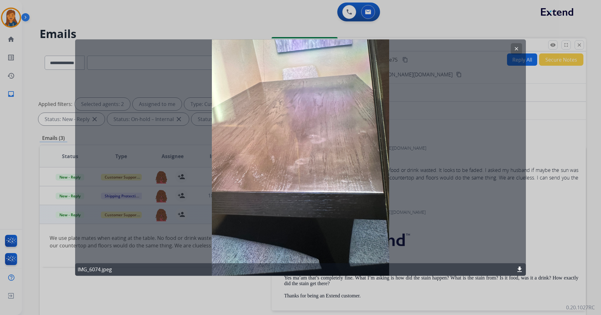
click at [521, 49] on button "clear" at bounding box center [516, 48] width 11 height 11
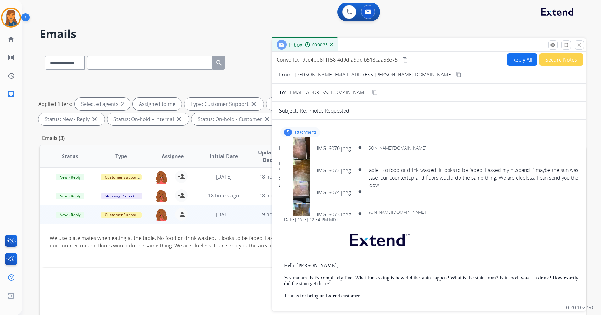
click at [456, 76] on mat-icon "content_copy" at bounding box center [459, 75] width 6 height 6
drag, startPoint x: 415, startPoint y: 136, endPoint x: 393, endPoint y: 129, distance: 22.5
click at [414, 135] on div "5 attachments IMG_6070.jpeg download IMG_6072.jpeg download IMG_6074.jpeg downl…" at bounding box center [428, 132] width 299 height 15
click at [302, 130] on p "attachments" at bounding box center [305, 132] width 22 height 5
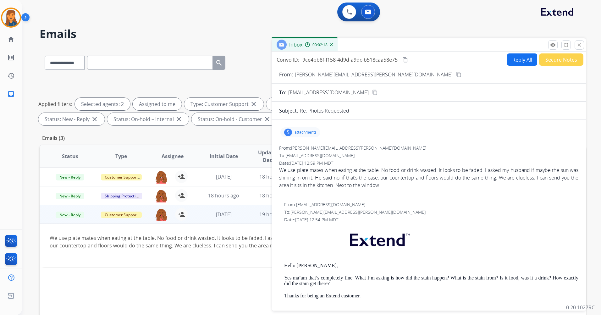
click at [542, 59] on button "Secure Notes" at bounding box center [561, 59] width 44 height 12
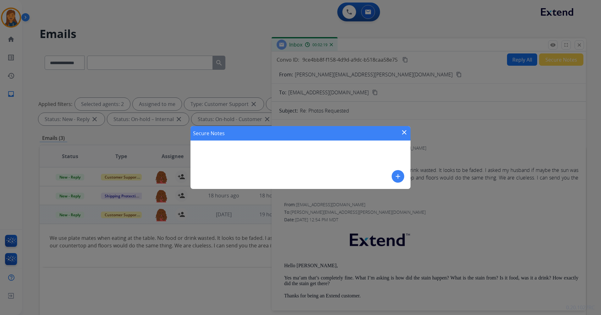
drag, startPoint x: 401, startPoint y: 173, endPoint x: 396, endPoint y: 175, distance: 4.7
click at [396, 175] on mat-icon "add" at bounding box center [398, 176] width 8 height 8
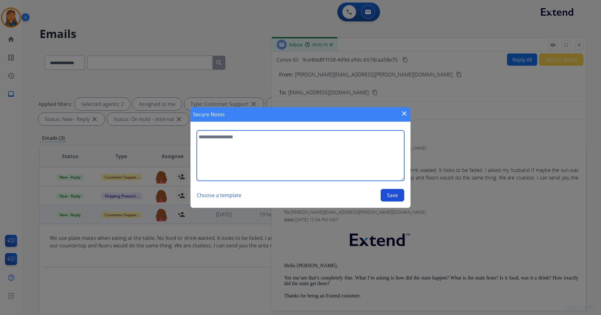
click at [274, 150] on textarea at bounding box center [300, 155] width 207 height 50
paste textarea "**********"
click at [198, 144] on textarea "**********" at bounding box center [300, 155] width 207 height 50
type textarea "**********"
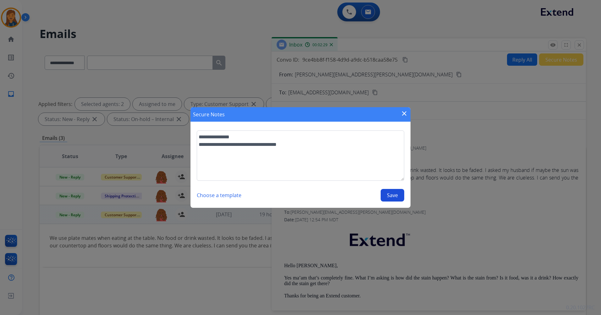
click at [387, 195] on button "Save" at bounding box center [392, 195] width 24 height 13
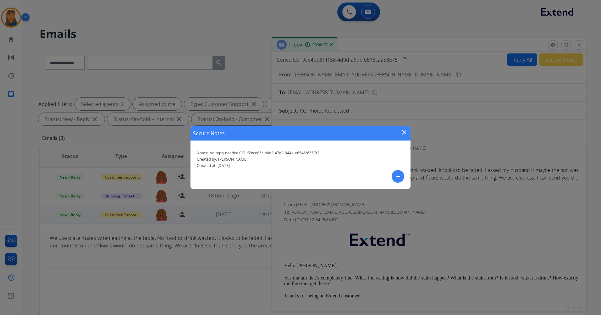
click at [402, 131] on mat-icon "close" at bounding box center [404, 132] width 8 height 8
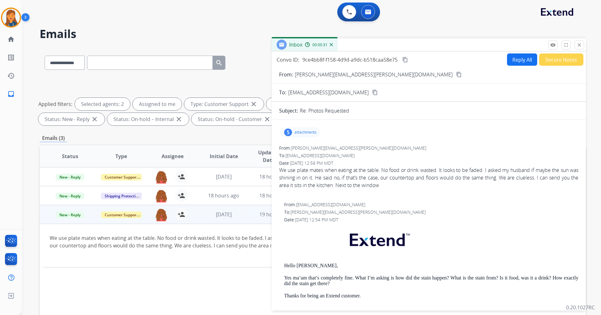
drag, startPoint x: 582, startPoint y: 47, endPoint x: 503, endPoint y: 74, distance: 83.7
click at [582, 47] on button "close Close" at bounding box center [578, 44] width 9 height 9
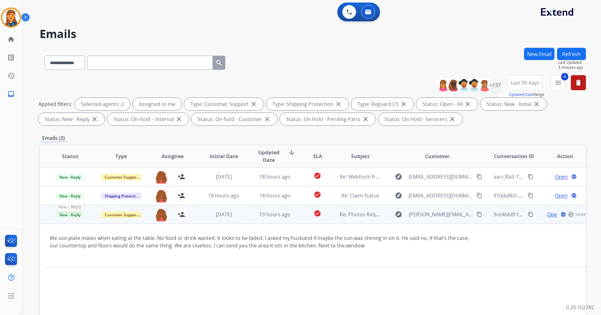
click at [74, 215] on span "New - Reply" at bounding box center [70, 214] width 29 height 7
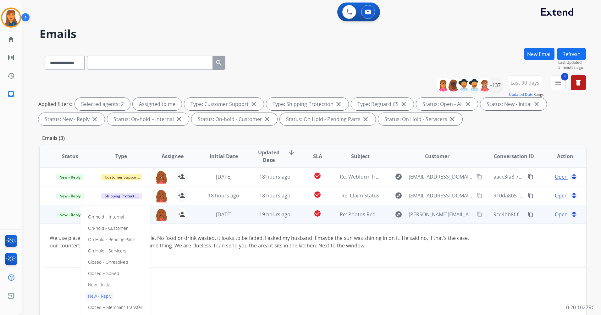
click at [102, 278] on div "On-hold – Internal On-hold - Customer On Hold - Pending Parts On Hold - Service…" at bounding box center [114, 262] width 69 height 112
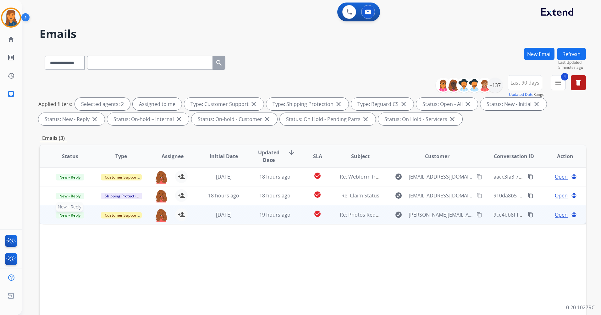
click at [68, 215] on span "New - Reply" at bounding box center [70, 215] width 29 height 7
drag, startPoint x: 68, startPoint y: 215, endPoint x: 63, endPoint y: 216, distance: 5.4
click at [63, 216] on span "New - Reply" at bounding box center [70, 215] width 29 height 7
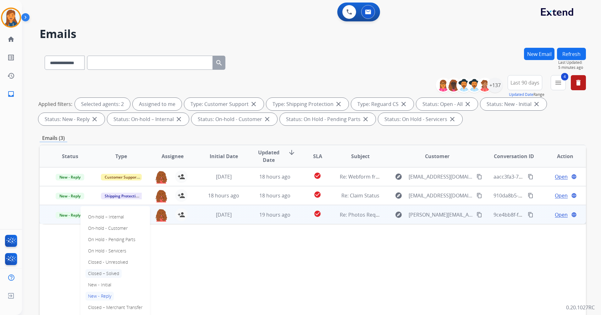
click at [96, 272] on p "Closed – Solved" at bounding box center [103, 273] width 36 height 9
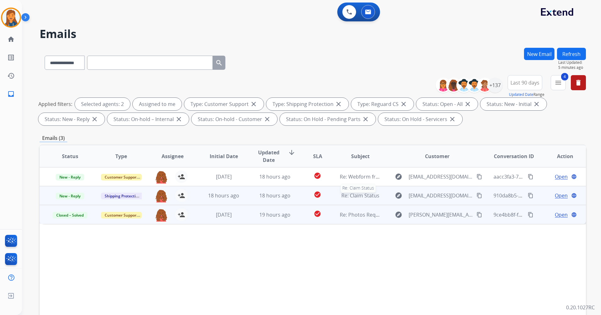
click at [355, 195] on span "Re: Claim Status" at bounding box center [360, 195] width 38 height 7
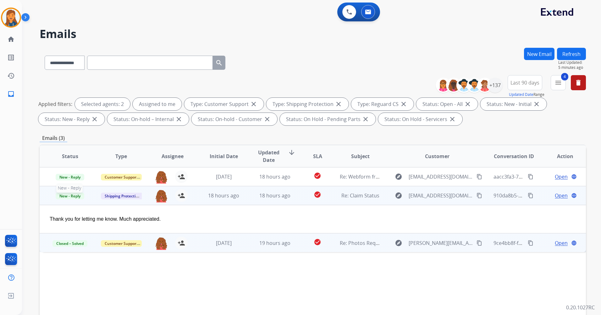
click at [74, 198] on span "New - Reply" at bounding box center [70, 196] width 29 height 7
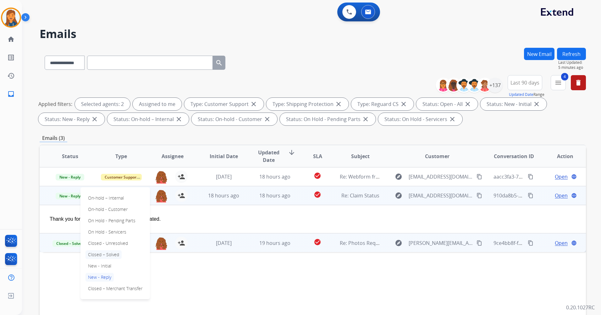
click at [98, 254] on p "Closed – Solved" at bounding box center [103, 254] width 36 height 9
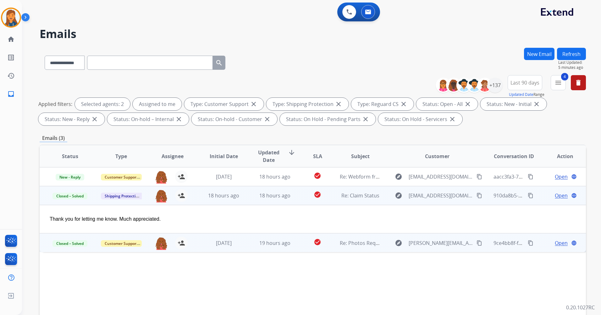
click at [554, 199] on td "Open language" at bounding box center [559, 195] width 51 height 19
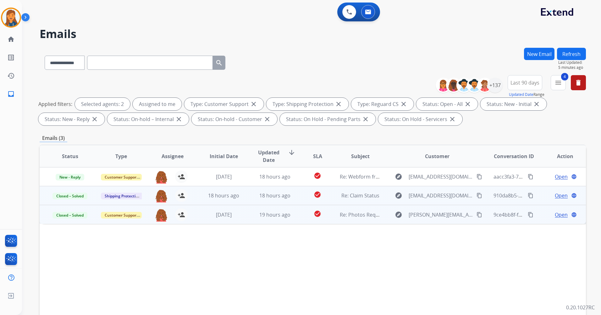
click at [555, 196] on span "Open" at bounding box center [561, 196] width 13 height 8
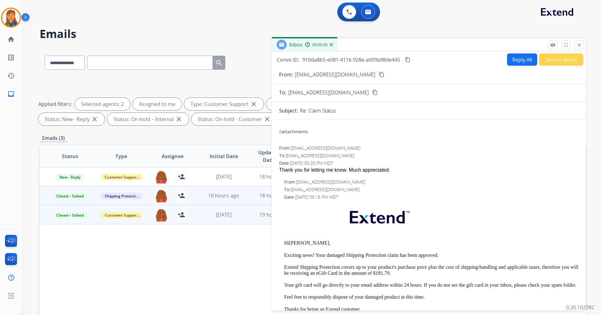
click at [546, 60] on button "Secure Notes" at bounding box center [561, 59] width 44 height 12
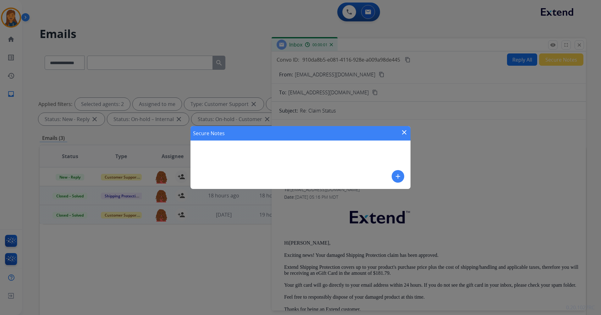
drag, startPoint x: 247, startPoint y: 152, endPoint x: 360, endPoint y: 174, distance: 116.0
click at [247, 154] on div "Secure Notes close add" at bounding box center [300, 157] width 220 height 63
click at [403, 176] on button "add" at bounding box center [397, 176] width 13 height 13
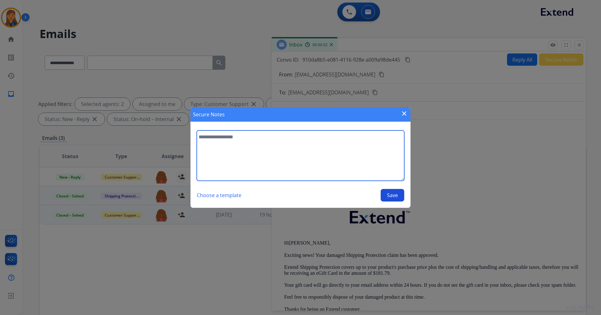
click at [268, 153] on textarea at bounding box center [300, 155] width 207 height 50
type textarea "**********"
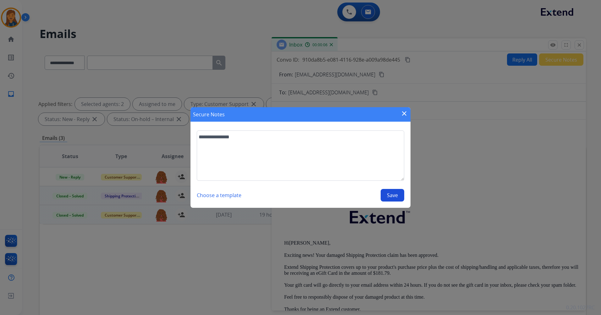
click at [394, 195] on button "Save" at bounding box center [392, 195] width 24 height 13
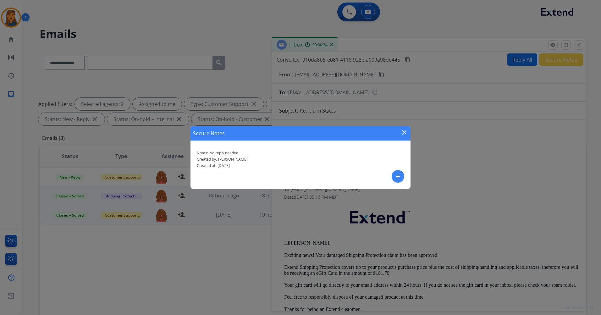
click at [403, 130] on mat-icon "close" at bounding box center [404, 132] width 8 height 8
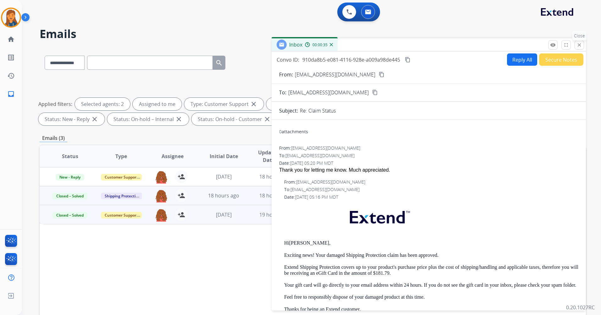
click at [576, 44] on mat-icon "close" at bounding box center [579, 45] width 6 height 6
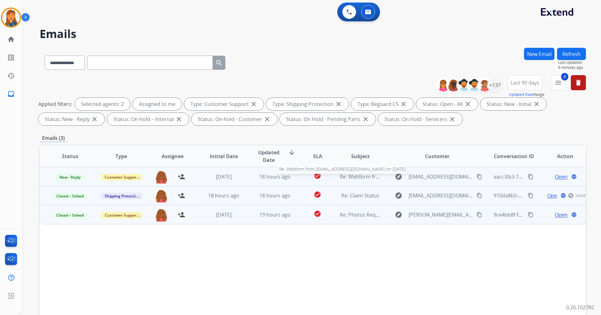
click at [368, 176] on span "Re: Webform from benny232052@icloud.com on 08/27/2025" at bounding box center [415, 176] width 151 height 7
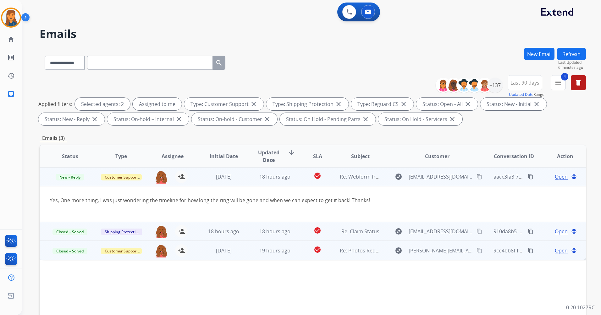
click at [556, 177] on span "Open" at bounding box center [561, 177] width 13 height 8
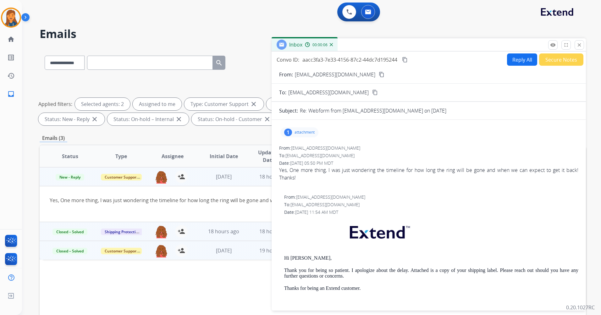
click at [379, 74] on mat-icon "content_copy" at bounding box center [382, 75] width 6 height 6
click at [512, 61] on button "Reply All" at bounding box center [522, 59] width 30 height 12
select select "**********"
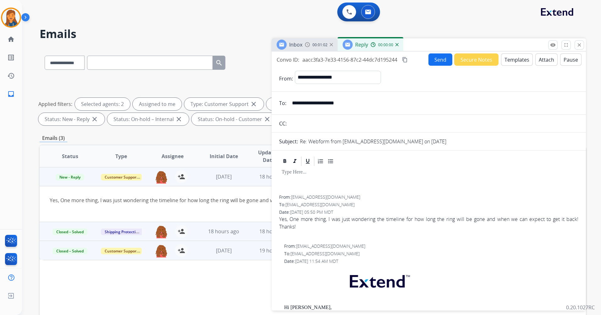
click at [517, 66] on form "**********" at bounding box center [428, 278] width 314 height 425
click at [515, 61] on button "Templates" at bounding box center [517, 59] width 32 height 12
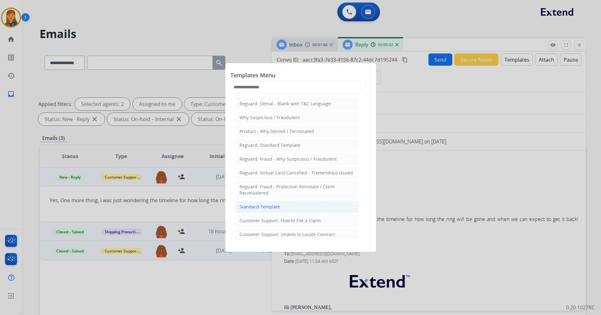
click at [260, 209] on div "Standard Template" at bounding box center [259, 207] width 41 height 6
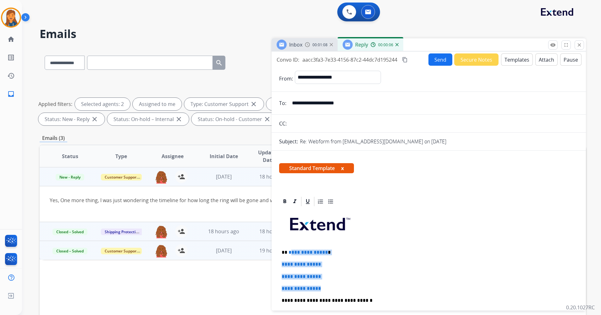
drag, startPoint x: 336, startPoint y: 289, endPoint x: 289, endPoint y: 247, distance: 63.0
click at [289, 247] on div "**********" at bounding box center [428, 315] width 299 height 216
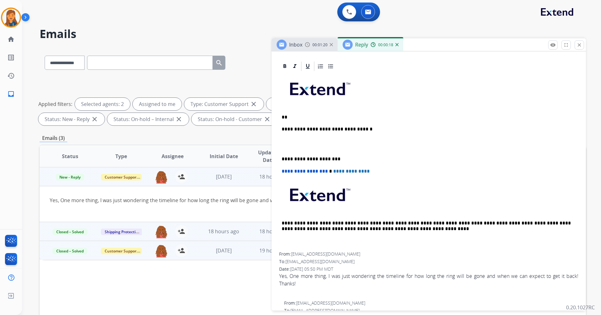
scroll to position [126, 0]
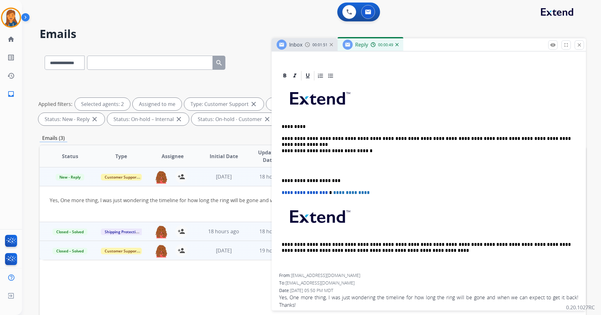
click at [281, 179] on p "**********" at bounding box center [425, 181] width 289 height 6
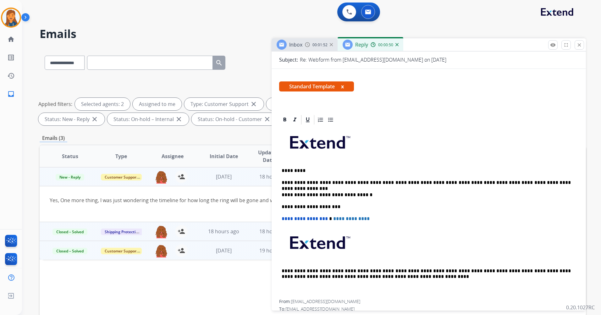
scroll to position [0, 0]
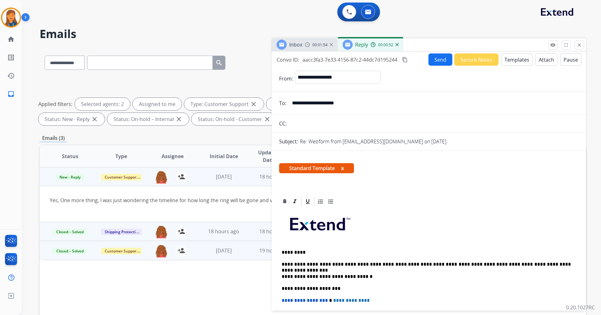
click at [430, 59] on button "Send" at bounding box center [440, 59] width 24 height 12
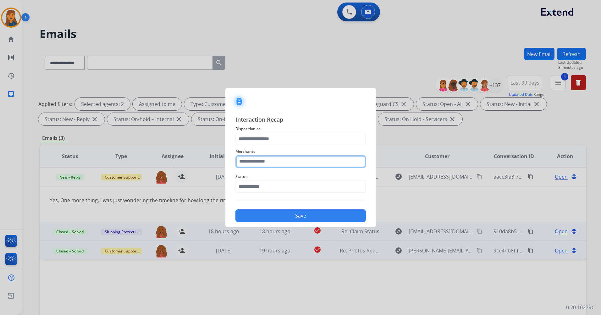
click at [266, 161] on input "text" at bounding box center [300, 161] width 130 height 13
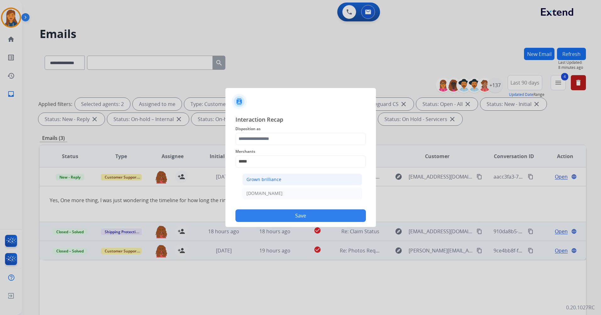
click at [256, 180] on div "Grown brilliance" at bounding box center [263, 179] width 35 height 6
type input "**********"
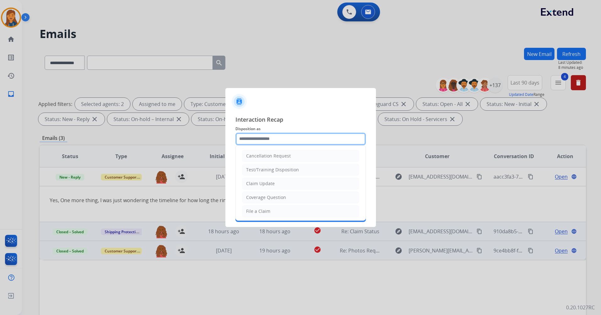
click at [255, 141] on input "text" at bounding box center [300, 139] width 130 height 13
click at [257, 199] on li "Other" at bounding box center [300, 196] width 117 height 12
type input "*****"
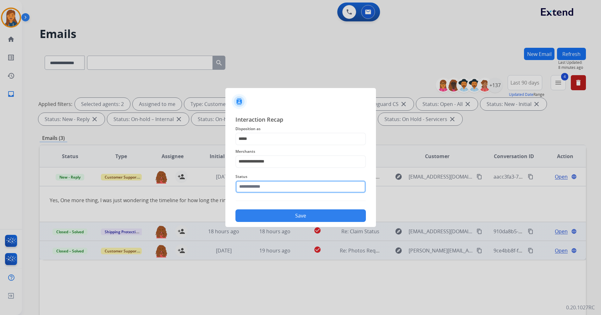
click at [258, 187] on input "text" at bounding box center [300, 186] width 130 height 13
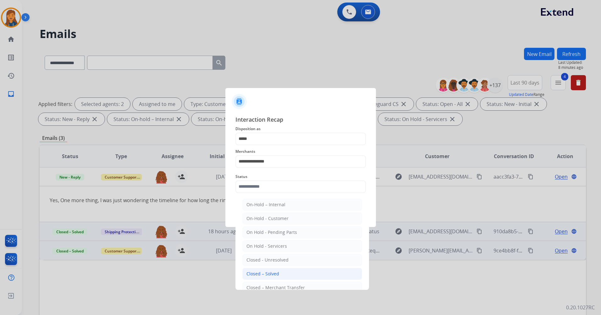
click at [252, 273] on div "Closed – Solved" at bounding box center [262, 273] width 33 height 6
type input "**********"
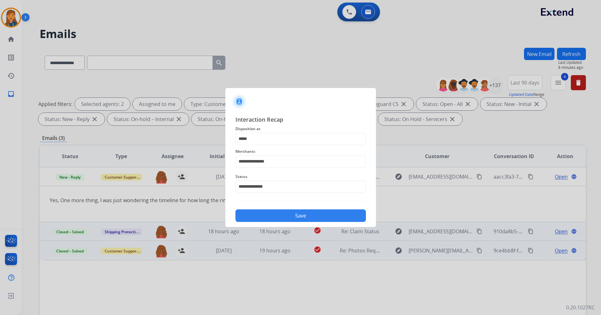
click at [272, 213] on button "Save" at bounding box center [300, 215] width 130 height 13
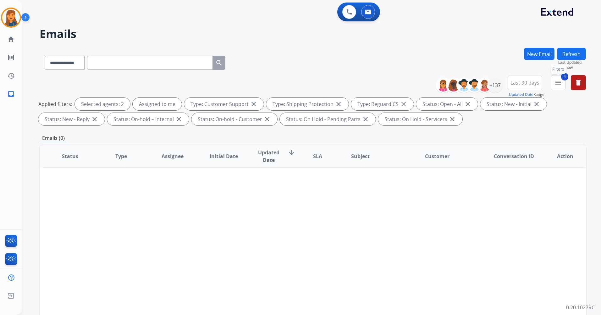
click at [556, 86] on button "4 menu Filters" at bounding box center [557, 82] width 15 height 15
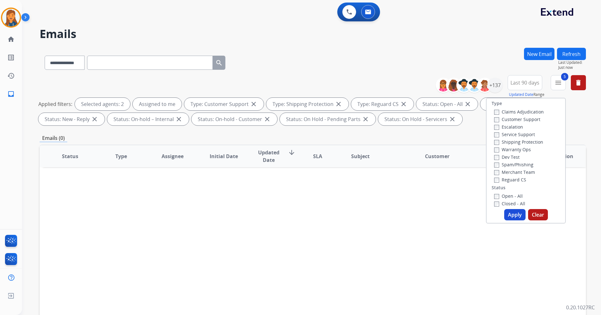
click at [514, 212] on button "Apply" at bounding box center [514, 214] width 21 height 11
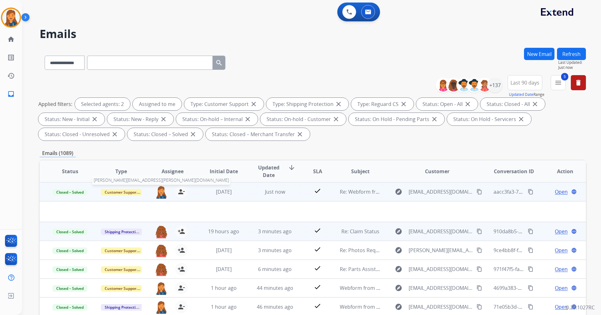
click at [162, 189] on img at bounding box center [161, 191] width 13 height 13
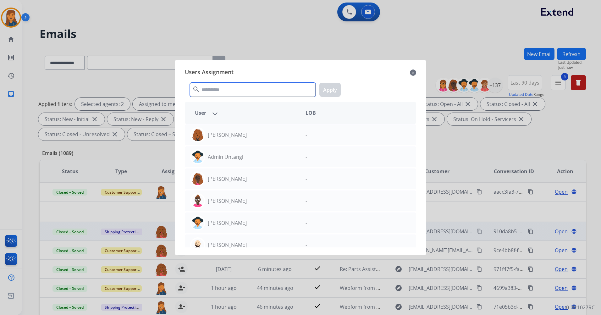
click at [220, 92] on input "text" at bounding box center [253, 90] width 126 height 14
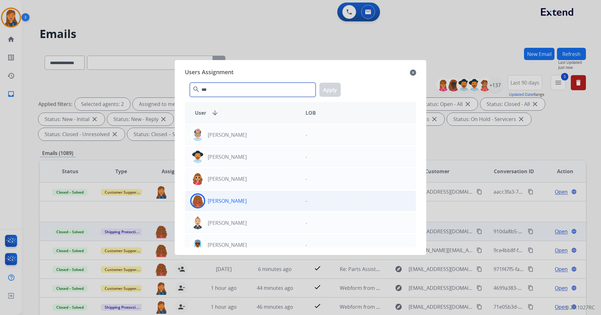
type input "***"
click at [200, 203] on img at bounding box center [197, 200] width 13 height 13
click at [334, 89] on button "Apply" at bounding box center [329, 90] width 21 height 14
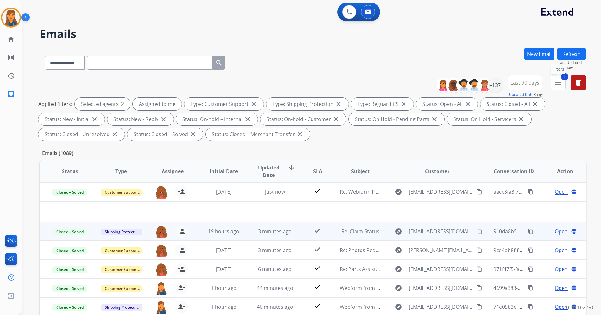
click at [557, 82] on mat-icon "menu" at bounding box center [558, 83] width 8 height 8
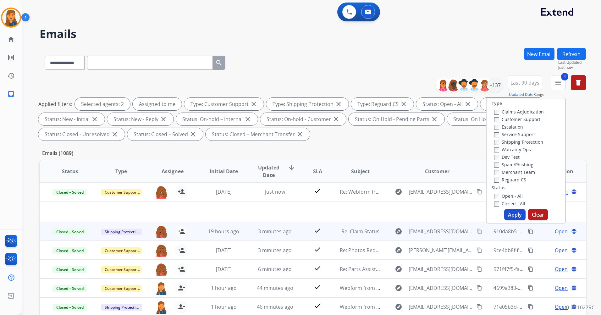
click at [507, 213] on button "Apply" at bounding box center [514, 214] width 21 height 11
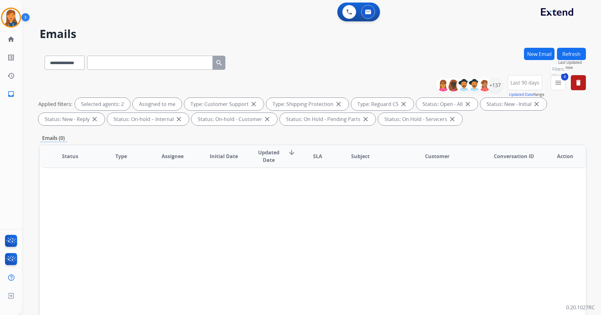
click at [563, 79] on span "4" at bounding box center [564, 77] width 7 height 8
click at [557, 84] on mat-icon "menu" at bounding box center [558, 83] width 8 height 8
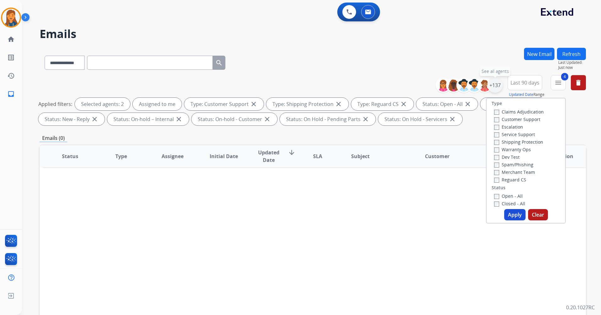
click at [495, 84] on div "+137" at bounding box center [494, 85] width 15 height 15
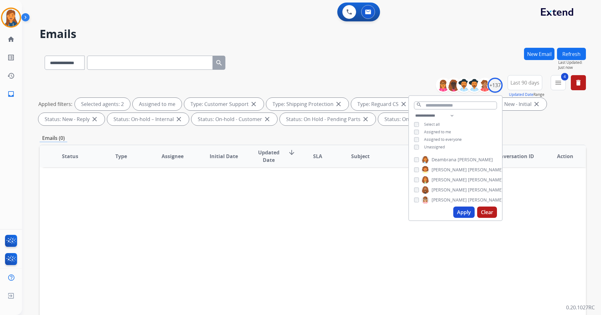
scroll to position [346, 0]
click at [472, 213] on button "Apply" at bounding box center [463, 211] width 21 height 11
click at [556, 80] on mat-icon "menu" at bounding box center [558, 83] width 8 height 8
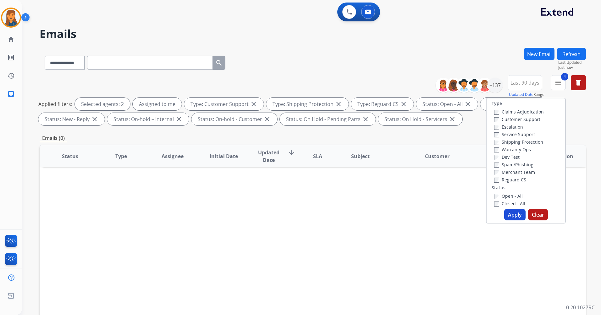
click at [510, 212] on button "Apply" at bounding box center [514, 214] width 21 height 11
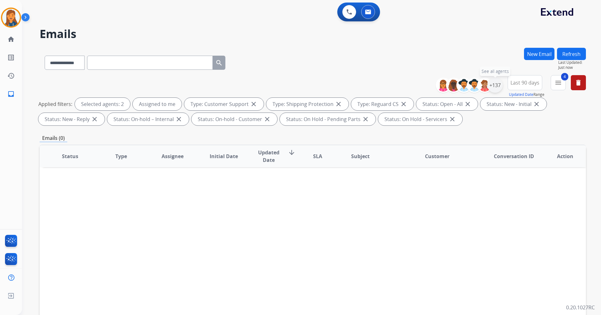
click at [498, 83] on div "+137" at bounding box center [494, 85] width 15 height 15
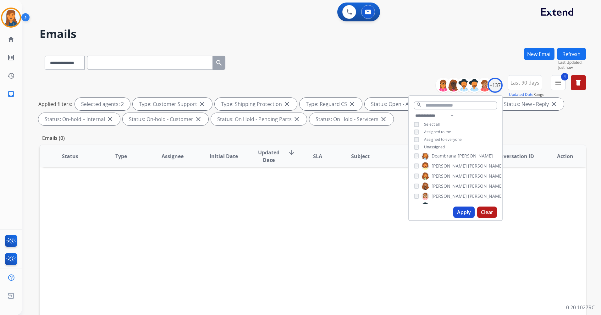
click at [464, 210] on button "Apply" at bounding box center [463, 211] width 21 height 11
click at [457, 211] on button "Apply" at bounding box center [463, 211] width 21 height 11
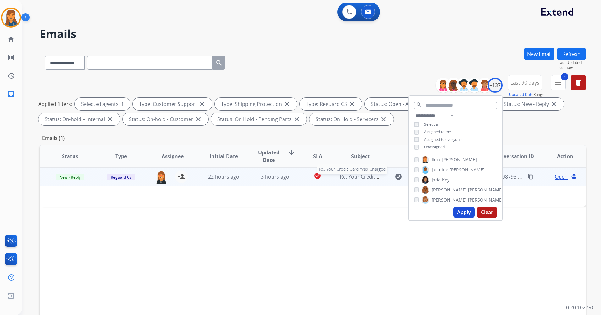
click at [345, 175] on span "Re: Your Credit Card Was Charged" at bounding box center [380, 176] width 81 height 7
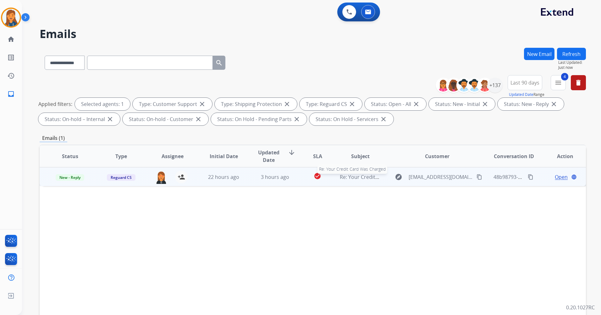
click at [351, 177] on span "Re: Your Credit Card Was Charged" at bounding box center [380, 176] width 81 height 7
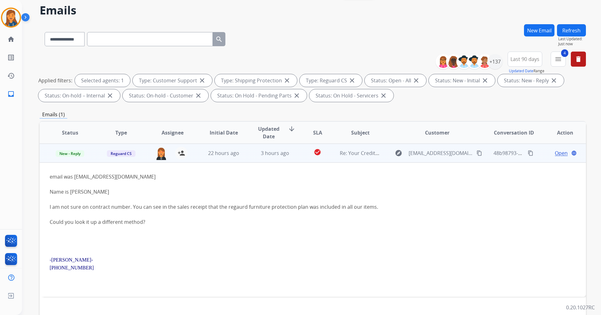
scroll to position [31, 0]
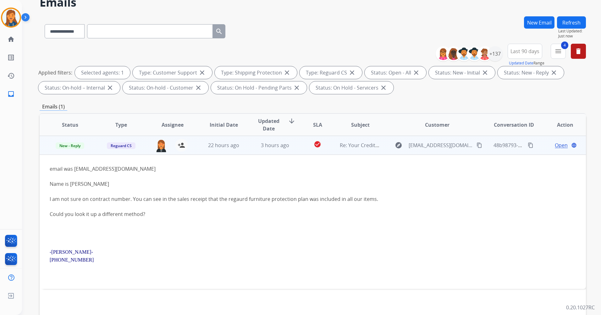
click at [555, 146] on span "Open" at bounding box center [561, 145] width 13 height 8
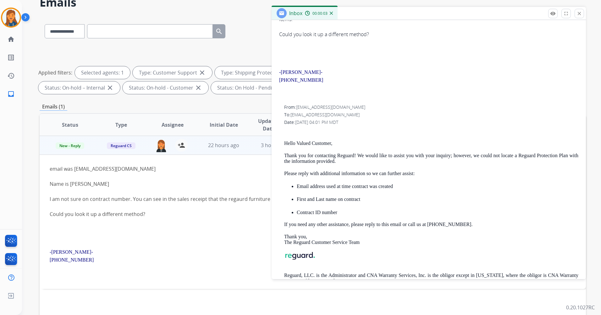
scroll to position [0, 0]
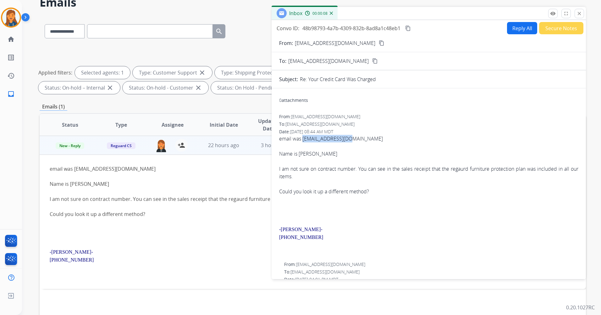
drag, startPoint x: 356, startPoint y: 138, endPoint x: 302, endPoint y: 138, distance: 53.7
click at [302, 138] on div "email was cbehmrun@yahoo.com" at bounding box center [428, 139] width 299 height 8
copy div "cbehmrun@yahoo.com"
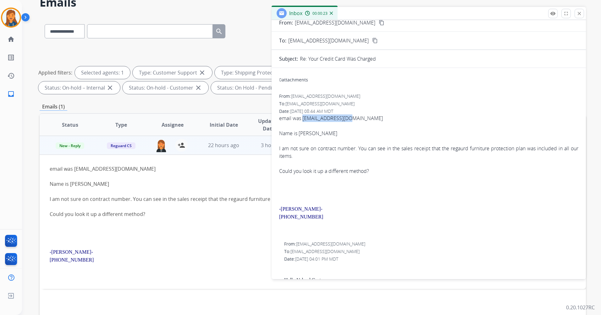
scroll to position [31, 0]
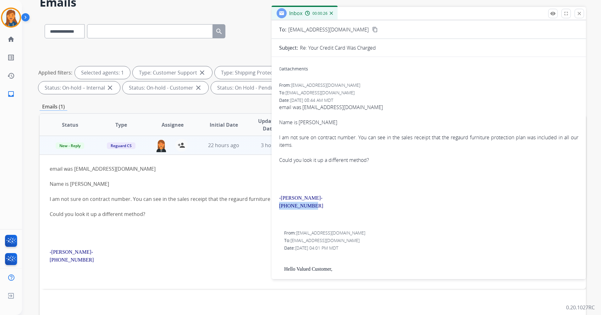
drag, startPoint x: 309, startPoint y: 205, endPoint x: 276, endPoint y: 205, distance: 33.3
copy span "404-545-1274"
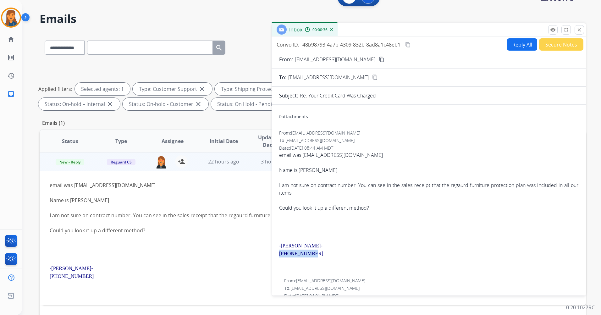
scroll to position [0, 0]
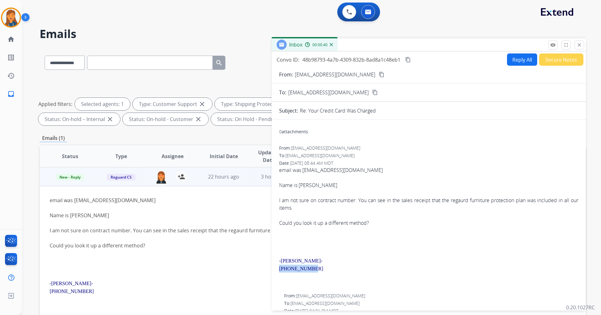
click at [516, 54] on button "Reply All" at bounding box center [522, 59] width 30 height 12
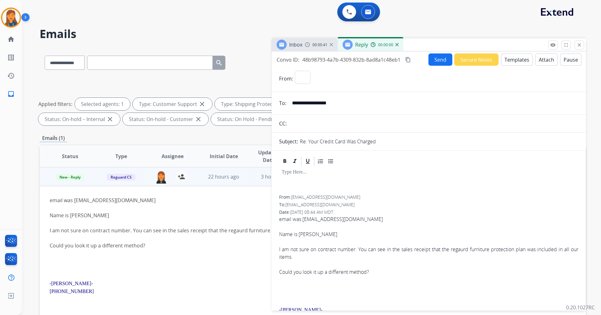
select select "**********"
click at [516, 62] on button "Templates" at bounding box center [517, 59] width 32 height 12
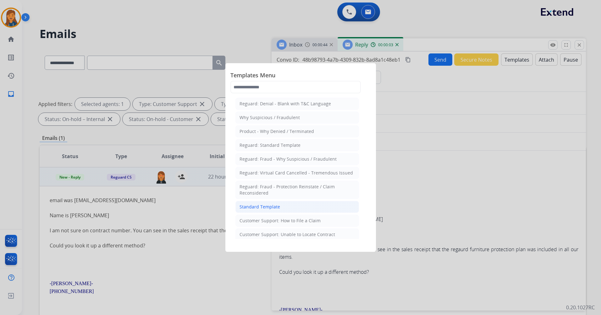
click at [270, 209] on div "Standard Template" at bounding box center [259, 207] width 41 height 6
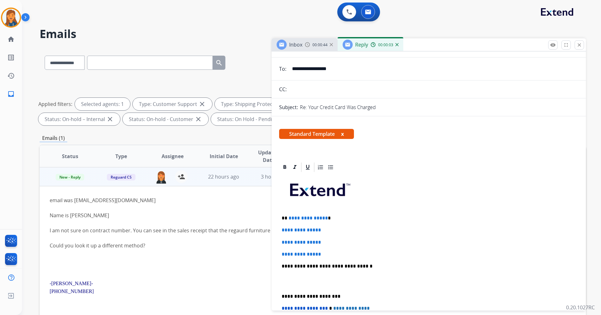
scroll to position [94, 0]
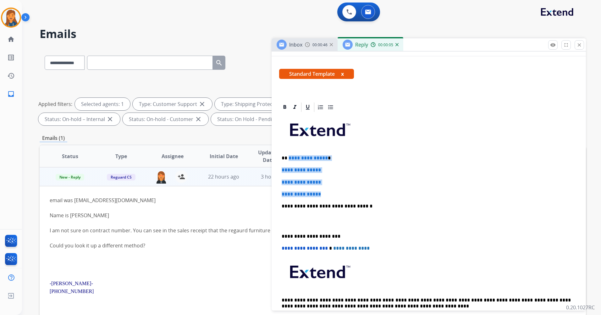
drag, startPoint x: 326, startPoint y: 195, endPoint x: 288, endPoint y: 158, distance: 52.9
click at [288, 158] on div "**********" at bounding box center [428, 221] width 299 height 216
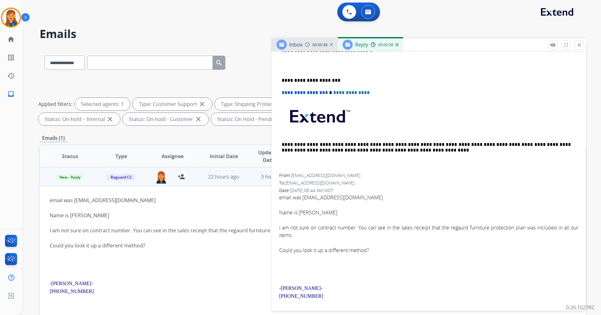
scroll to position [157, 0]
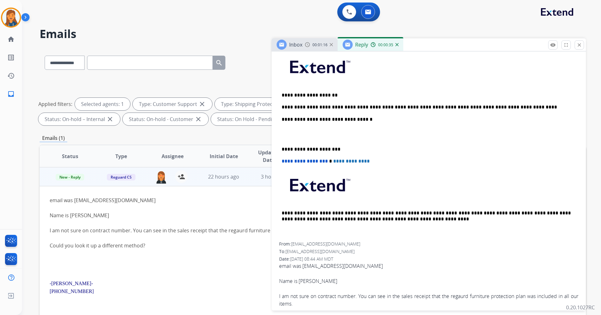
click at [501, 106] on p "**********" at bounding box center [425, 107] width 289 height 6
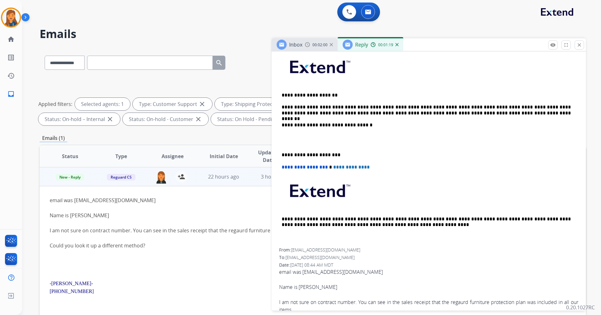
click at [481, 116] on p "**********" at bounding box center [425, 110] width 289 height 12
click at [280, 153] on div "**********" at bounding box center [428, 149] width 299 height 198
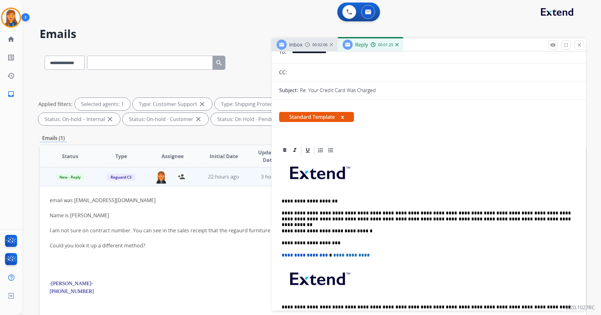
scroll to position [0, 0]
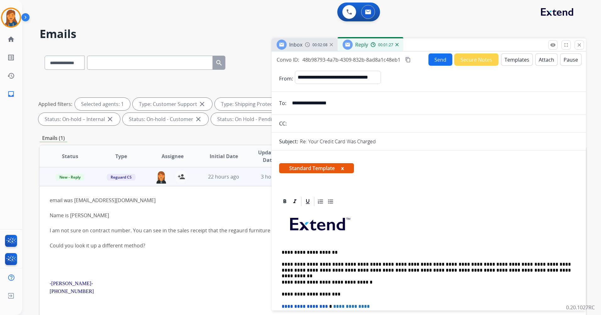
click at [432, 61] on button "Send" at bounding box center [440, 59] width 24 height 12
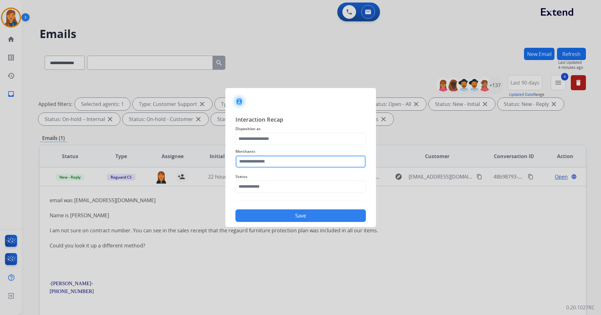
click at [266, 159] on input "text" at bounding box center [300, 161] width 130 height 13
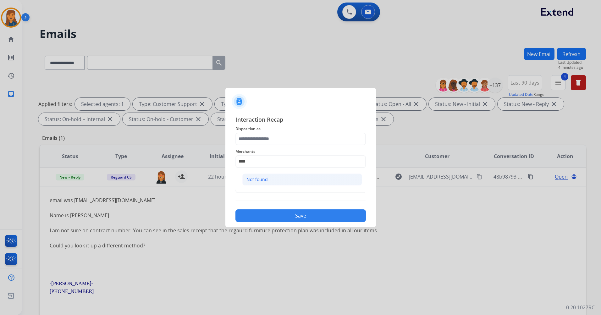
click at [257, 179] on div "Not found" at bounding box center [256, 179] width 21 height 6
type input "*********"
click at [256, 189] on input "text" at bounding box center [300, 186] width 130 height 13
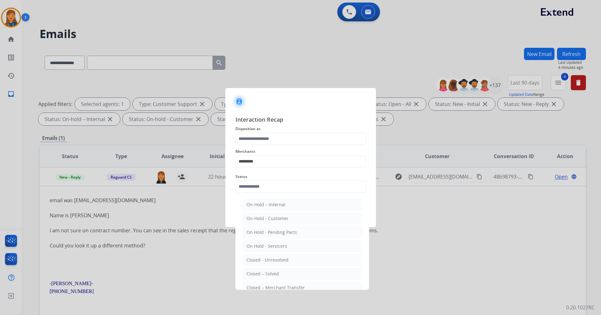
drag, startPoint x: 269, startPoint y: 273, endPoint x: 266, endPoint y: 265, distance: 8.1
click at [268, 272] on div "Closed – Solved" at bounding box center [262, 273] width 33 height 6
type input "**********"
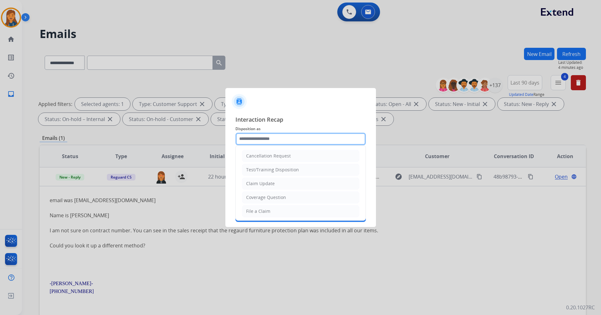
click at [265, 144] on input "text" at bounding box center [300, 139] width 130 height 13
click at [256, 196] on div "Other" at bounding box center [252, 196] width 12 height 6
type input "*****"
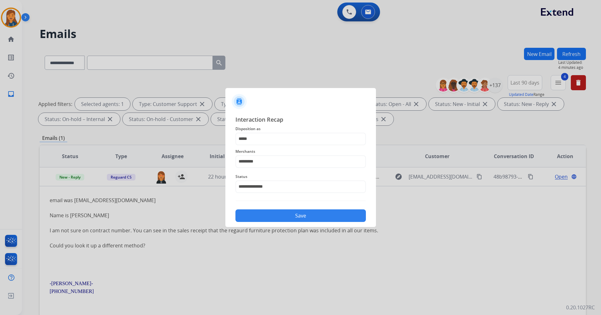
click at [267, 214] on button "Save" at bounding box center [300, 215] width 130 height 13
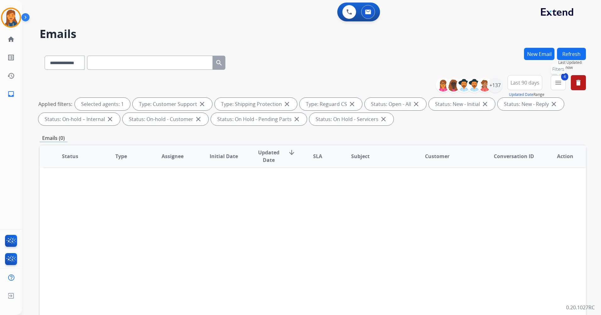
click at [558, 84] on mat-icon "menu" at bounding box center [558, 83] width 8 height 8
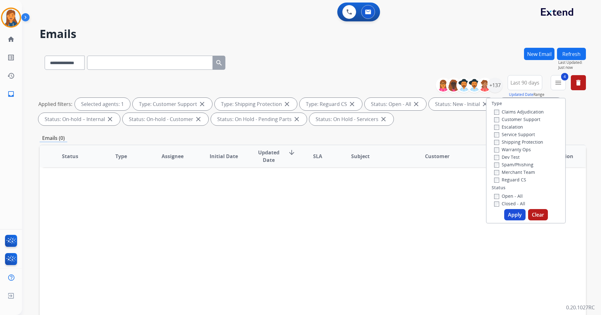
click at [497, 201] on label "Closed - All" at bounding box center [509, 203] width 31 height 6
click at [512, 213] on button "Apply" at bounding box center [514, 214] width 21 height 11
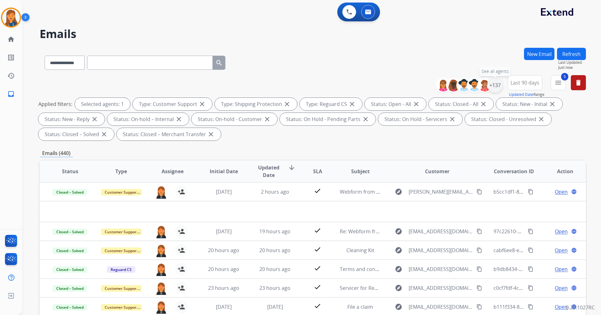
click at [492, 86] on div "+137" at bounding box center [494, 85] width 15 height 15
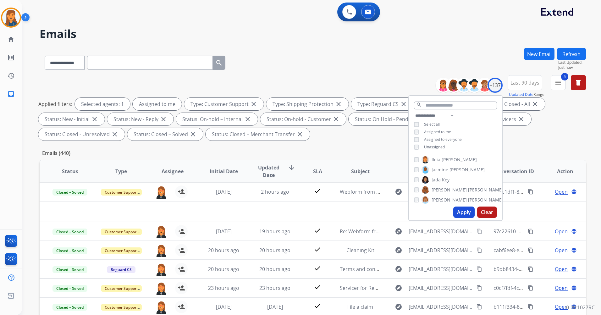
click at [473, 215] on button "Apply" at bounding box center [463, 211] width 21 height 11
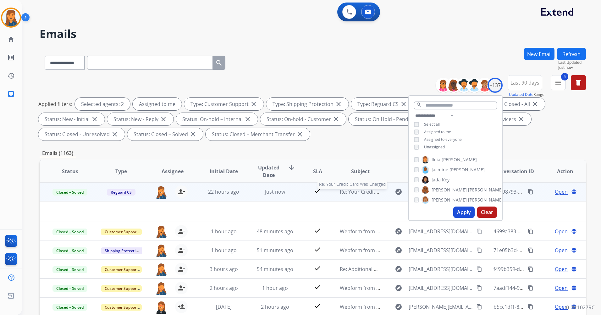
click at [360, 193] on span "Re: Your Credit Card Was Charged" at bounding box center [380, 191] width 81 height 7
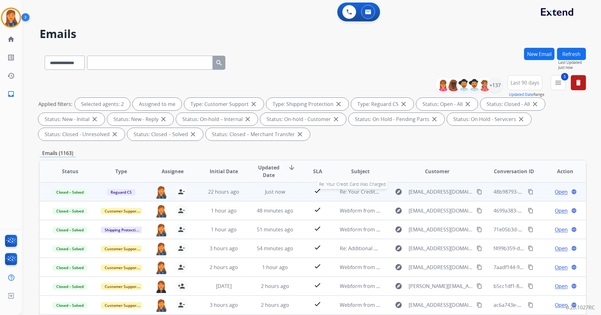
click at [360, 193] on span "Re: Your Credit Card Was Charged" at bounding box center [380, 191] width 81 height 7
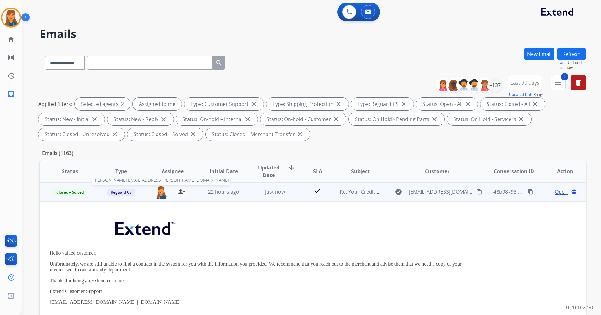
click at [162, 187] on img at bounding box center [161, 191] width 13 height 13
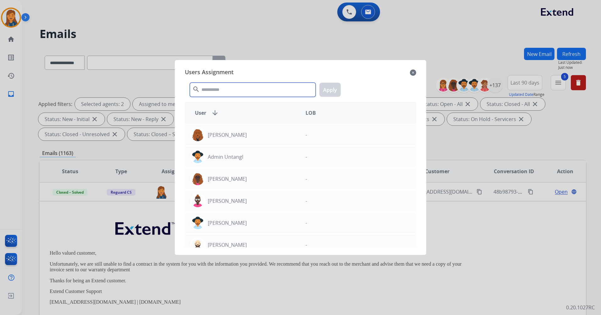
click at [211, 94] on input "text" at bounding box center [253, 90] width 126 height 14
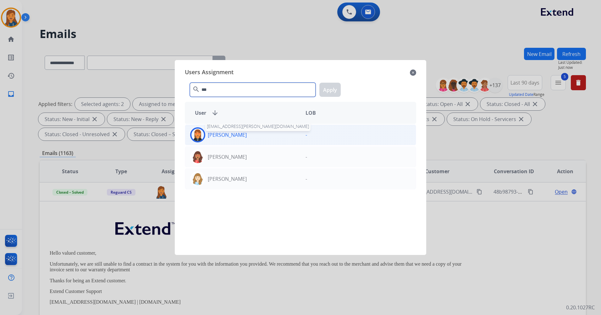
type input "***"
click at [198, 137] on img at bounding box center [197, 134] width 13 height 13
click at [337, 88] on button "Apply" at bounding box center [329, 90] width 21 height 14
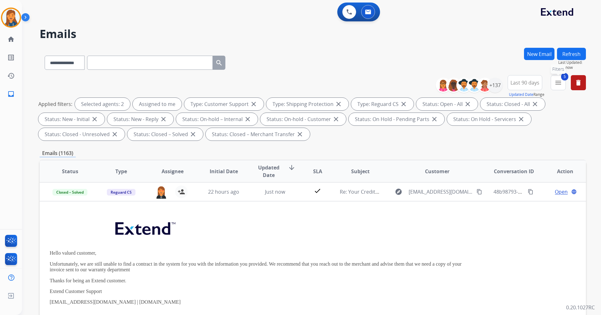
click at [556, 82] on mat-icon "menu" at bounding box center [558, 83] width 8 height 8
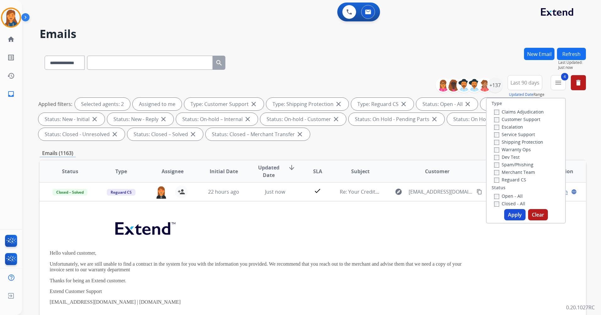
click at [516, 215] on button "Apply" at bounding box center [514, 214] width 21 height 11
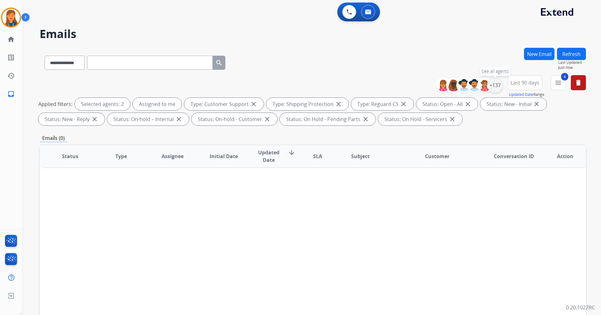
click at [497, 84] on div "+137" at bounding box center [494, 85] width 15 height 15
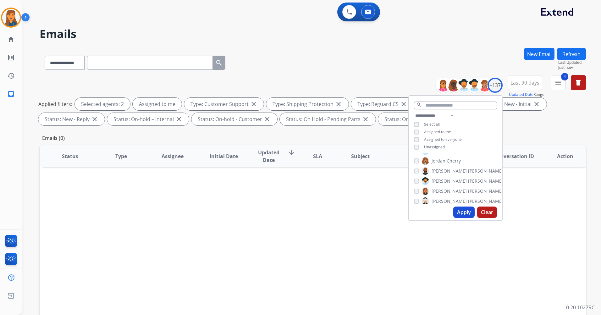
scroll to position [628, 0]
click at [461, 213] on button "Apply" at bounding box center [463, 211] width 21 height 11
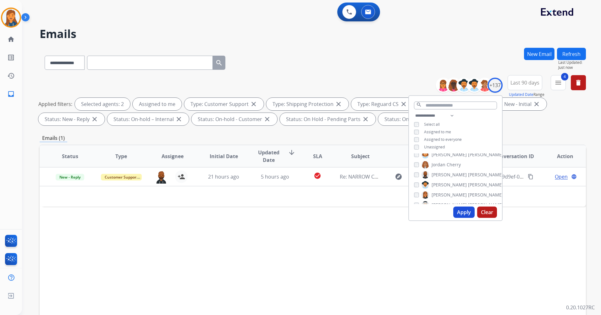
click at [263, 216] on div "Status Type Assignee Initial Date Updated Date arrow_downward SLA Subject Custo…" at bounding box center [313, 250] width 546 height 210
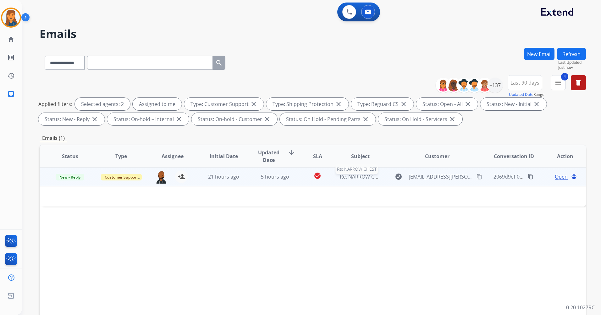
click at [357, 175] on span "Re: NARROW CHEST" at bounding box center [363, 176] width 47 height 7
click at [364, 178] on span "Re: NARROW CHEST" at bounding box center [363, 176] width 47 height 7
click at [555, 177] on span "Open" at bounding box center [561, 177] width 13 height 8
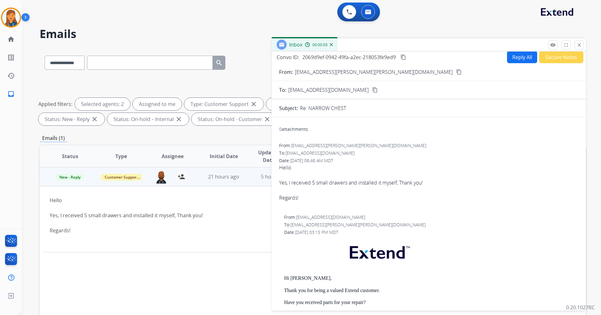
scroll to position [0, 0]
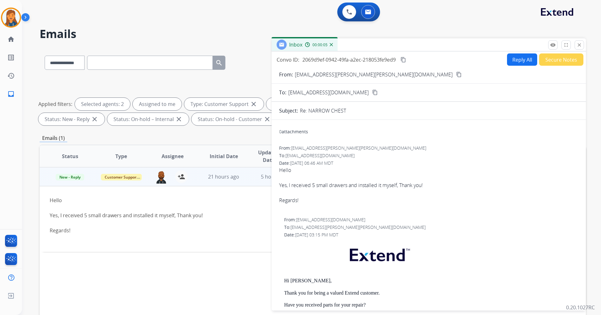
click at [456, 75] on mat-icon "content_copy" at bounding box center [459, 75] width 6 height 6
click at [75, 178] on span "New - Reply" at bounding box center [70, 177] width 29 height 7
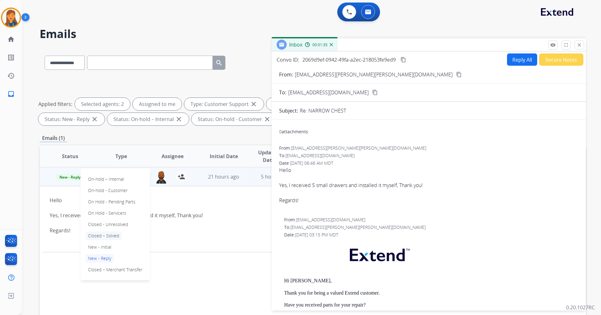
click at [99, 235] on p "Closed – Solved" at bounding box center [103, 235] width 36 height 9
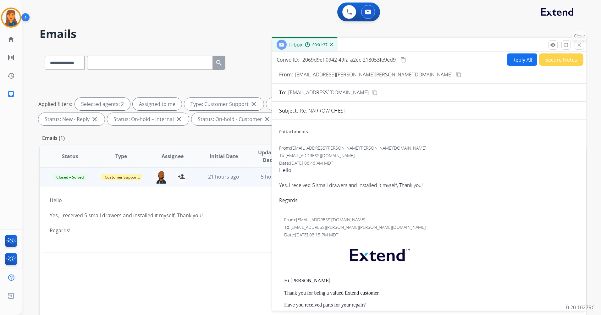
click at [582, 44] on mat-icon "close" at bounding box center [579, 45] width 6 height 6
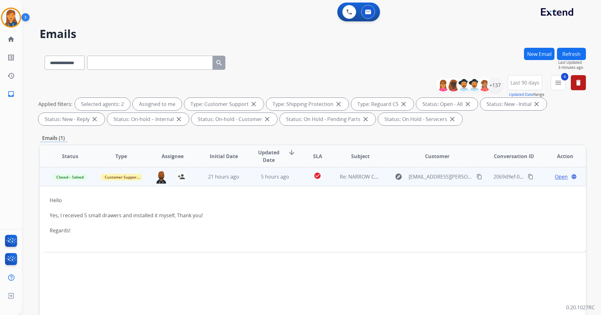
click at [527, 177] on mat-icon "content_copy" at bounding box center [530, 177] width 6 height 6
click at [556, 176] on span "Open" at bounding box center [561, 177] width 13 height 8
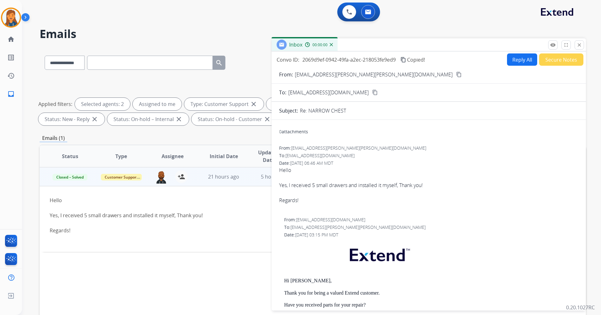
click at [561, 60] on button "Secure Notes" at bounding box center [561, 59] width 44 height 12
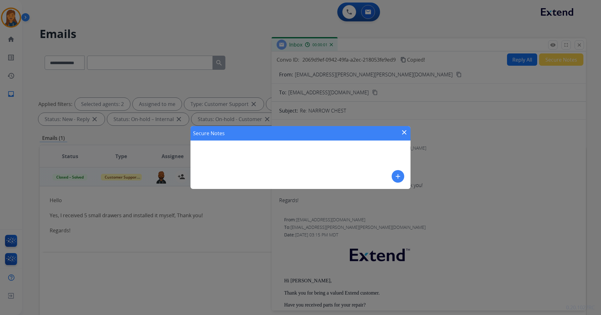
click at [292, 173] on div "Secure Notes close add" at bounding box center [300, 157] width 220 height 63
click at [396, 177] on mat-icon "add" at bounding box center [398, 176] width 8 height 8
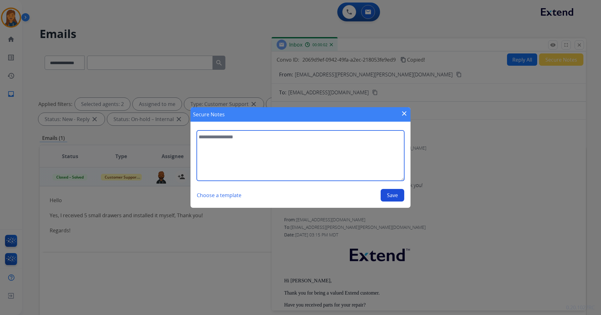
click at [286, 170] on textarea at bounding box center [300, 155] width 207 height 50
click at [217, 137] on textarea "**********" at bounding box center [300, 155] width 207 height 50
click at [222, 139] on textarea "**********" at bounding box center [300, 155] width 207 height 50
type textarea "**********"
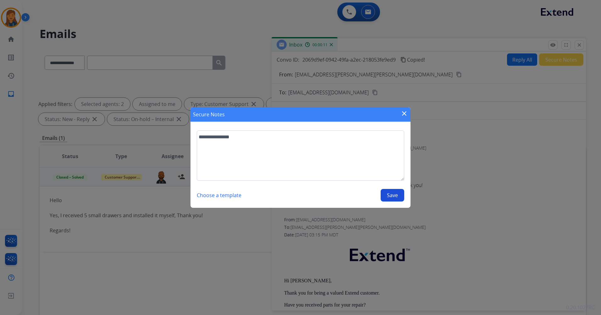
click at [397, 198] on button "Save" at bounding box center [392, 195] width 24 height 13
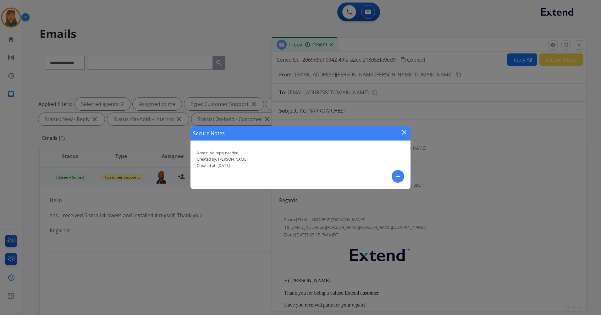
click at [403, 131] on mat-icon "close" at bounding box center [404, 132] width 8 height 8
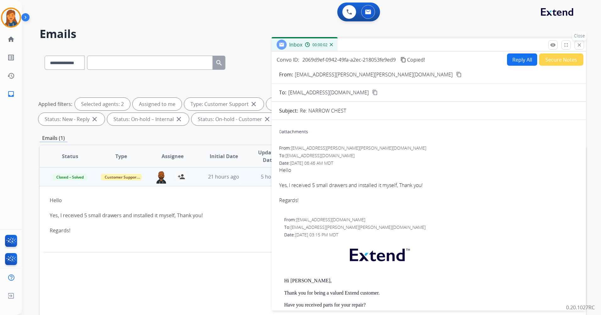
drag, startPoint x: 582, startPoint y: 43, endPoint x: 441, endPoint y: 14, distance: 144.0
click at [582, 43] on button "close Close" at bounding box center [578, 44] width 9 height 9
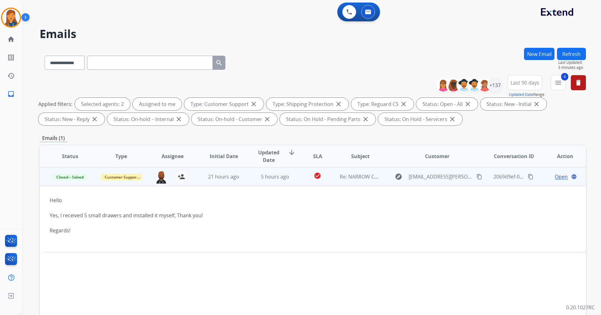
click at [568, 56] on button "Refresh" at bounding box center [571, 54] width 29 height 12
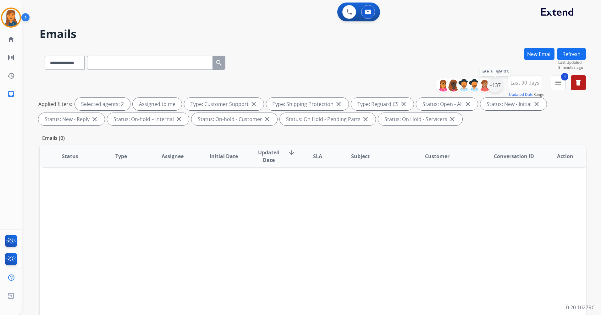
click at [498, 82] on div "+137" at bounding box center [494, 85] width 15 height 15
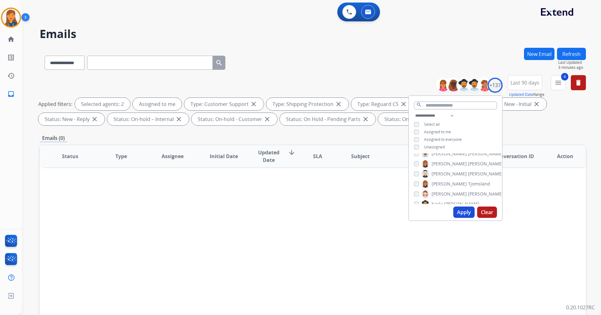
scroll to position [660, 0]
click at [463, 210] on button "Apply" at bounding box center [463, 211] width 21 height 11
click at [465, 207] on button "Apply" at bounding box center [463, 211] width 21 height 11
click at [269, 237] on div "Status Type Assignee Initial Date Updated Date arrow_downward SLA Subject Custo…" at bounding box center [313, 250] width 546 height 210
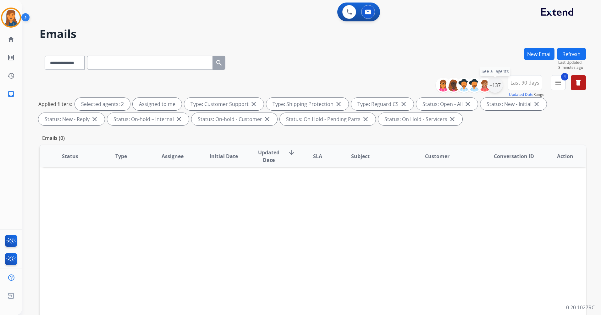
click at [496, 86] on div "+137" at bounding box center [494, 85] width 15 height 15
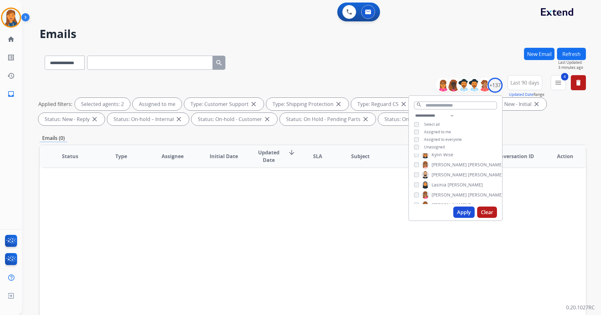
scroll to position [785, 0]
click at [457, 212] on button "Apply" at bounding box center [463, 211] width 21 height 11
click at [557, 83] on mat-icon "menu" at bounding box center [558, 83] width 8 height 8
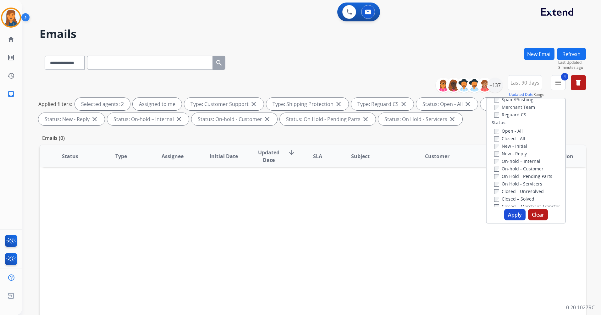
scroll to position [0, 0]
click at [493, 84] on div "+137" at bounding box center [494, 85] width 15 height 15
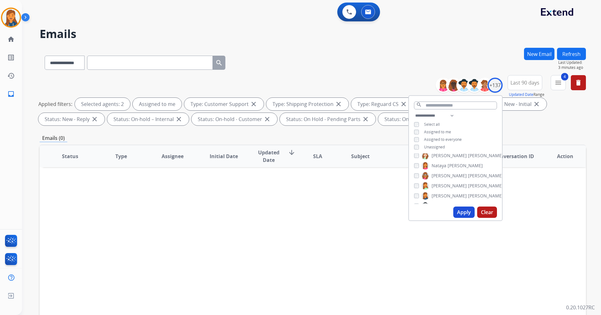
scroll to position [942, 0]
click at [464, 213] on button "Apply" at bounding box center [463, 211] width 21 height 11
click at [464, 215] on button "Apply" at bounding box center [463, 211] width 21 height 11
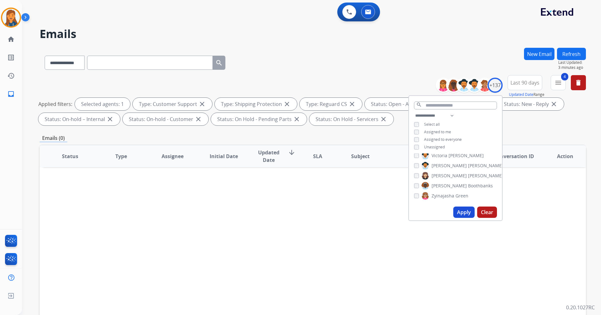
click at [465, 209] on button "Apply" at bounding box center [463, 211] width 21 height 11
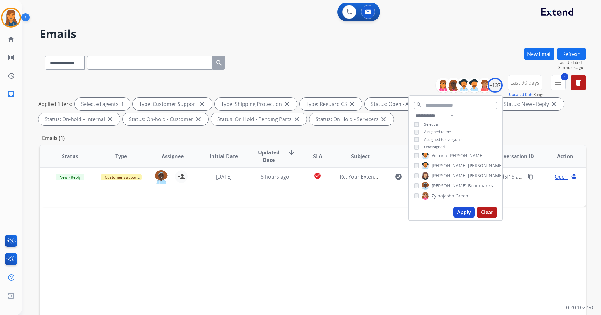
click at [222, 221] on div "Status Type Assignee Initial Date Updated Date arrow_downward SLA Subject Custo…" at bounding box center [313, 250] width 546 height 210
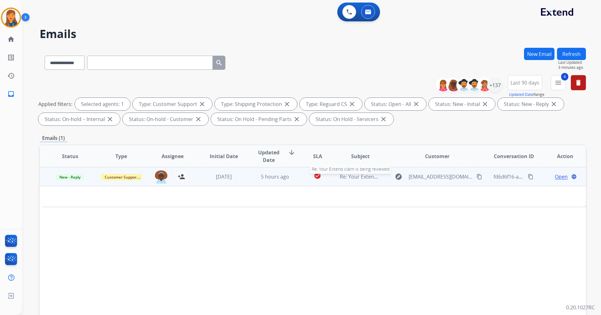
click at [353, 177] on span "Re: Your Extend claim is being reviewed" at bounding box center [386, 176] width 93 height 7
click at [362, 178] on span "Re: Your Extend claim is being reviewed" at bounding box center [386, 176] width 93 height 7
click at [555, 177] on span "Open" at bounding box center [561, 177] width 13 height 8
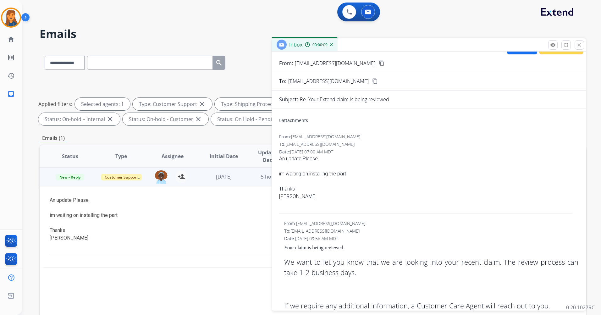
scroll to position [0, 0]
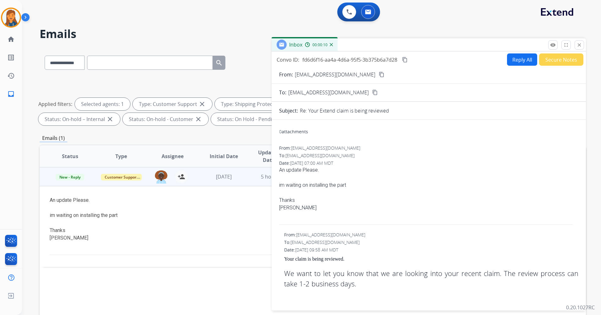
drag, startPoint x: 361, startPoint y: 75, endPoint x: 351, endPoint y: 76, distance: 9.8
click at [379, 75] on mat-icon "content_copy" at bounding box center [382, 75] width 6 height 6
click at [516, 56] on button "Reply All" at bounding box center [522, 59] width 30 height 12
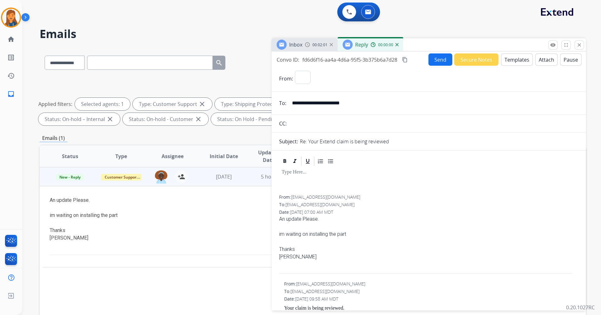
select select "**********"
click at [515, 62] on button "Templates" at bounding box center [517, 59] width 32 height 12
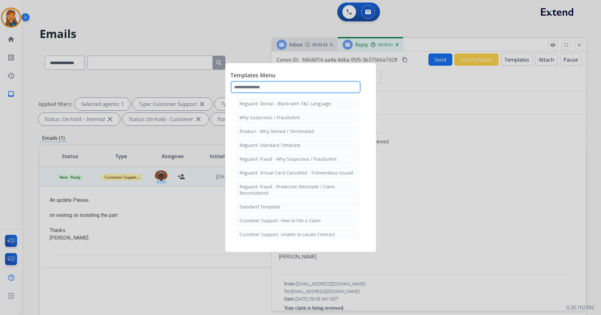
click at [299, 84] on input "text" at bounding box center [295, 87] width 130 height 13
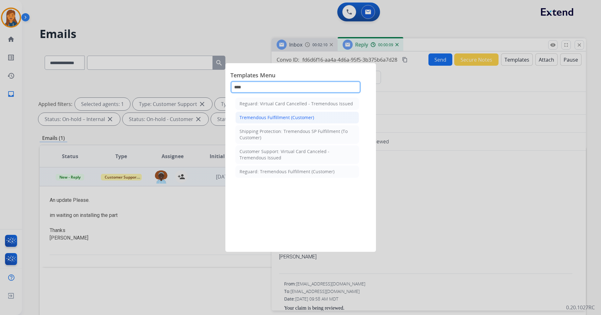
type input "****"
click at [282, 115] on div "Tremendous Fulfillment (Customer)" at bounding box center [276, 117] width 74 height 6
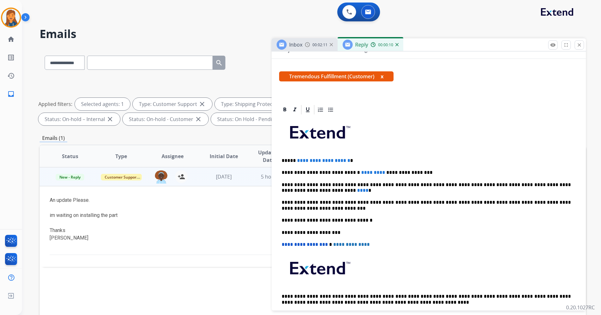
scroll to position [94, 0]
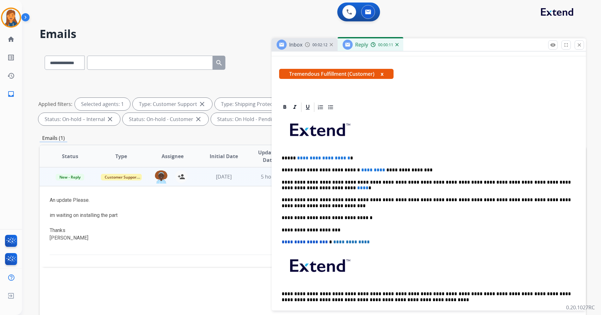
click at [355, 156] on p "**********" at bounding box center [425, 158] width 289 height 6
click at [367, 169] on p "**********" at bounding box center [425, 170] width 289 height 6
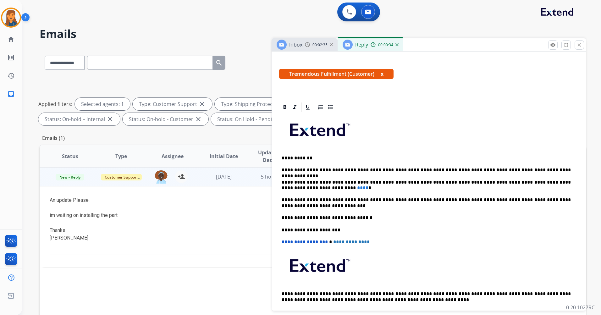
click at [357, 187] on span "****" at bounding box center [362, 187] width 11 height 5
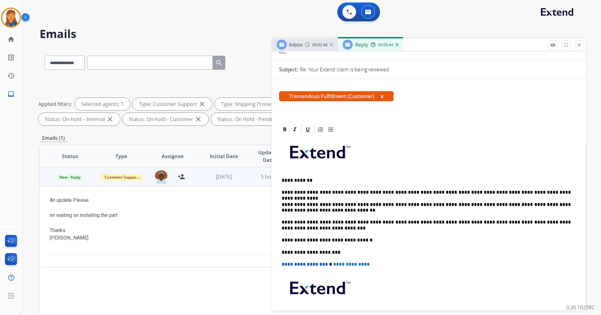
scroll to position [0, 0]
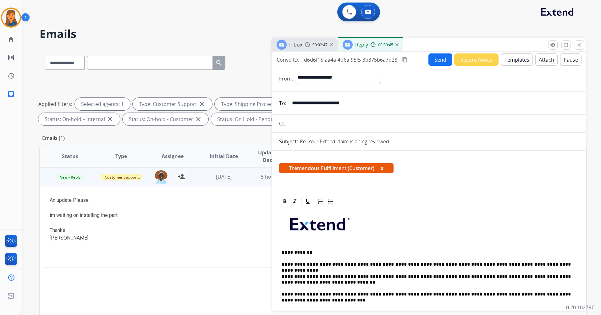
click at [405, 60] on mat-icon "content_copy" at bounding box center [405, 60] width 6 height 6
click at [444, 61] on button "Send" at bounding box center [440, 59] width 24 height 12
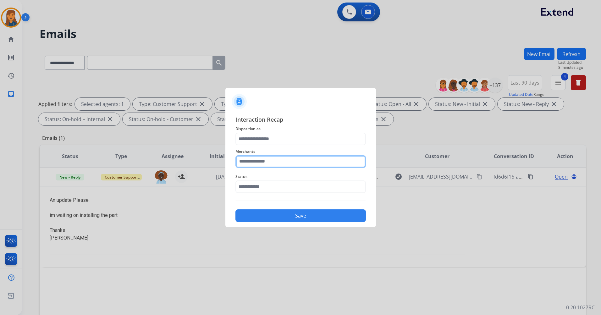
click at [269, 163] on input "text" at bounding box center [300, 161] width 130 height 13
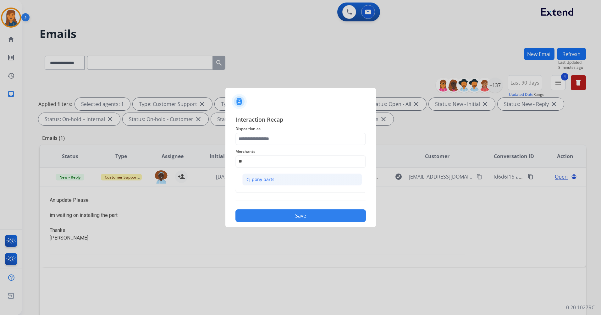
click at [261, 181] on div "Cj pony parts" at bounding box center [260, 179] width 28 height 6
type input "**********"
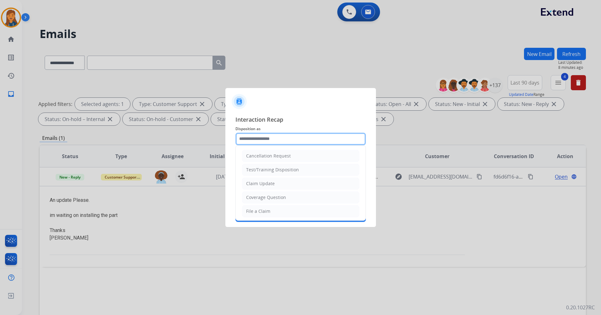
click at [270, 143] on input "text" at bounding box center [300, 139] width 130 height 13
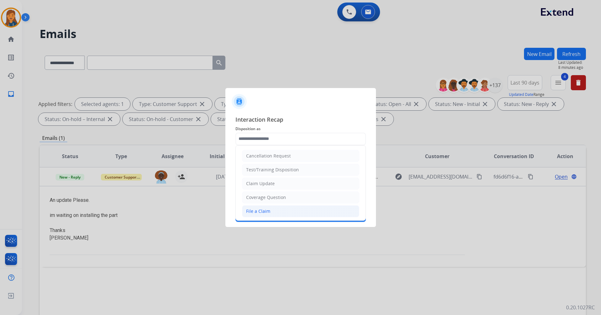
click at [265, 209] on div "File a Claim" at bounding box center [258, 211] width 24 height 6
type input "**********"
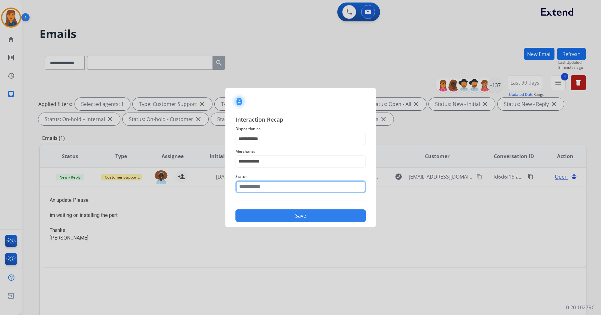
click at [259, 187] on input "text" at bounding box center [300, 186] width 130 height 13
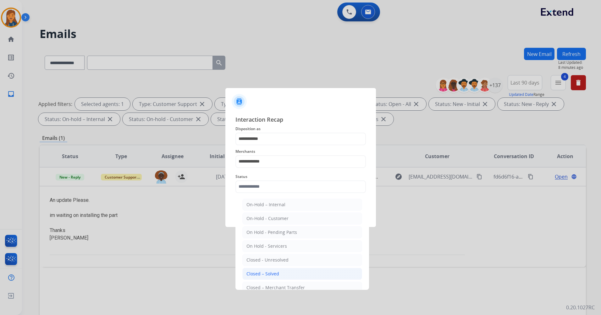
click at [261, 272] on div "Closed – Solved" at bounding box center [262, 273] width 33 height 6
type input "**********"
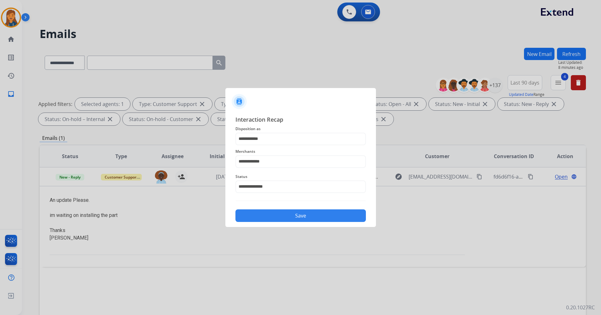
click at [268, 217] on button "Save" at bounding box center [300, 215] width 130 height 13
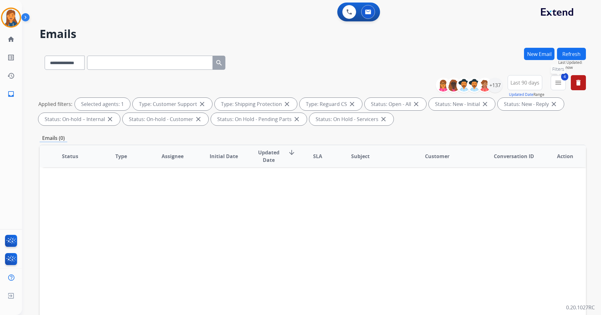
click at [556, 84] on mat-icon "menu" at bounding box center [558, 83] width 8 height 8
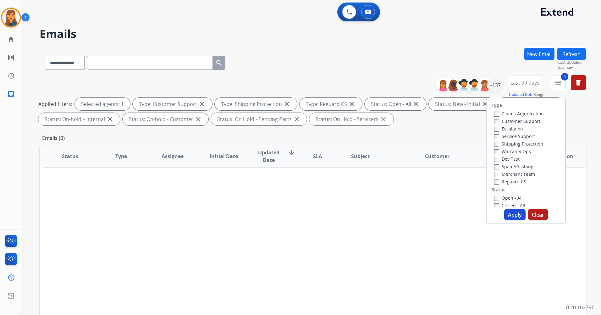
click at [519, 217] on button "Apply" at bounding box center [514, 214] width 21 height 11
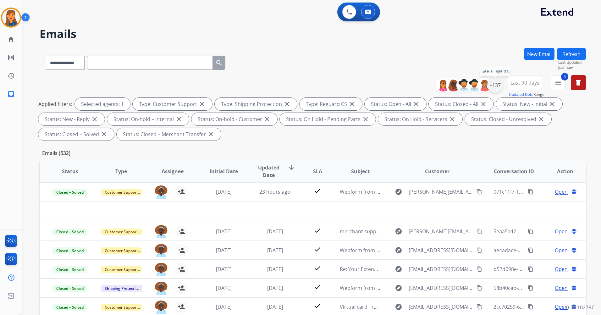
click at [495, 79] on div "+137" at bounding box center [494, 85] width 15 height 15
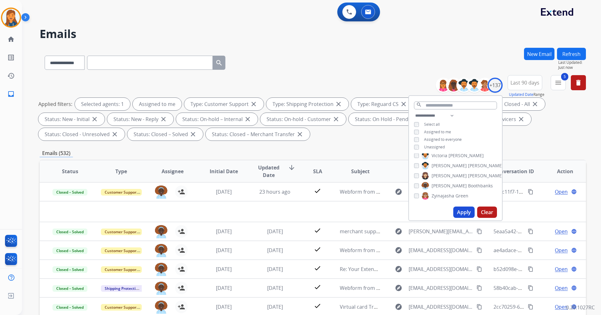
click at [460, 210] on button "Apply" at bounding box center [463, 211] width 21 height 11
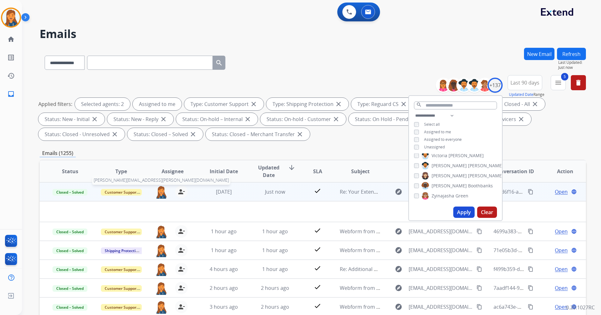
click at [161, 192] on img at bounding box center [161, 191] width 13 height 13
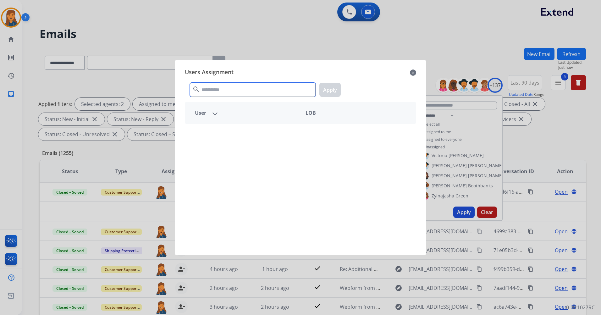
click at [223, 90] on input "text" at bounding box center [253, 90] width 126 height 14
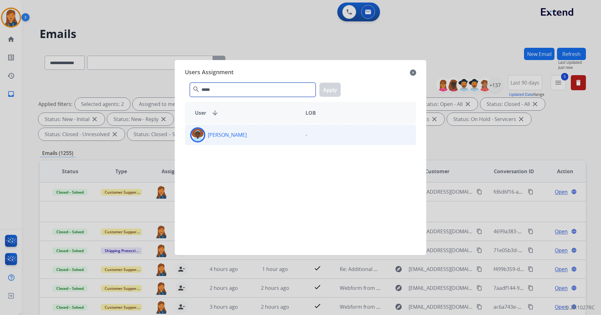
type input "*****"
click at [200, 139] on img at bounding box center [197, 134] width 13 height 13
click at [330, 85] on button "Apply" at bounding box center [329, 90] width 21 height 14
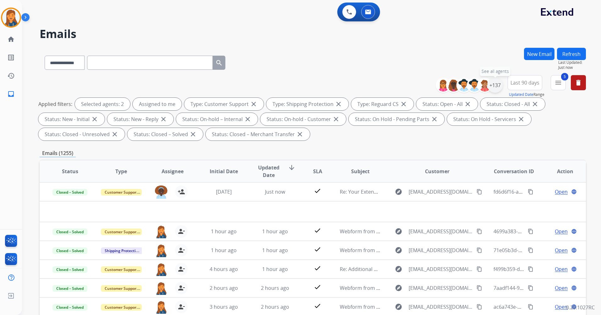
click at [498, 85] on div "+137" at bounding box center [494, 85] width 15 height 15
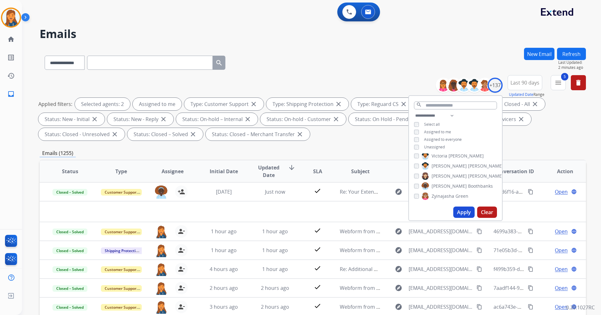
scroll to position [1331, 0]
click at [463, 209] on button "Apply" at bounding box center [463, 211] width 21 height 11
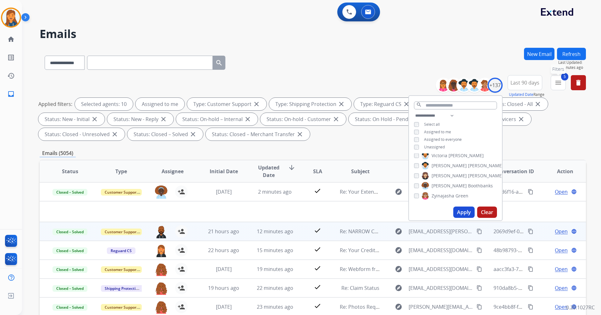
click at [556, 80] on mat-icon "menu" at bounding box center [558, 83] width 8 height 8
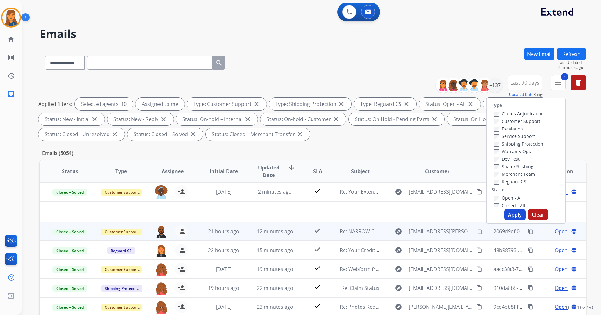
click at [508, 213] on button "Apply" at bounding box center [514, 214] width 21 height 11
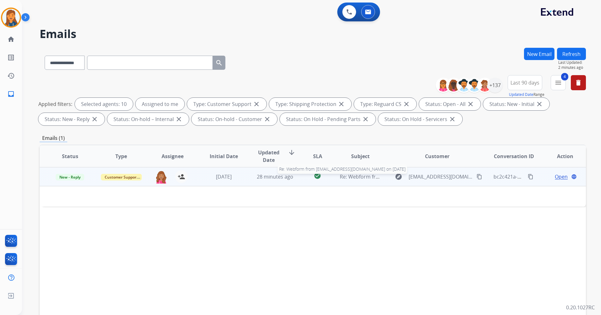
click at [353, 178] on span "Re: Webform from Fijordinalikaj@gmail.com on 08/27/2025" at bounding box center [415, 176] width 151 height 7
click at [354, 178] on span "Re: Webform from Fijordinalikaj@gmail.com on 08/27/2025" at bounding box center [415, 176] width 151 height 7
click at [555, 177] on span "Open" at bounding box center [561, 177] width 13 height 8
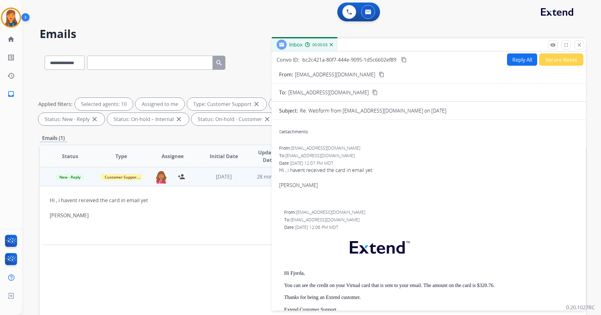
click at [379, 74] on mat-icon "content_copy" at bounding box center [382, 75] width 6 height 6
click at [526, 56] on button "Reply All" at bounding box center [522, 59] width 30 height 12
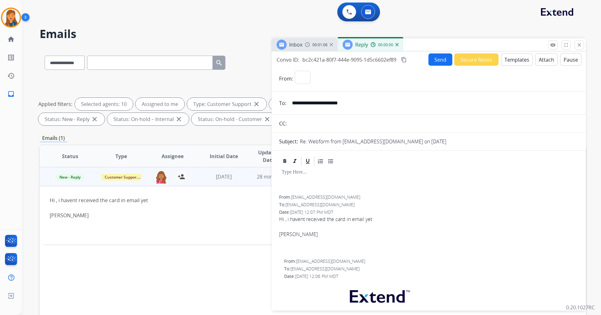
select select "**********"
click at [514, 59] on button "Templates" at bounding box center [517, 59] width 32 height 12
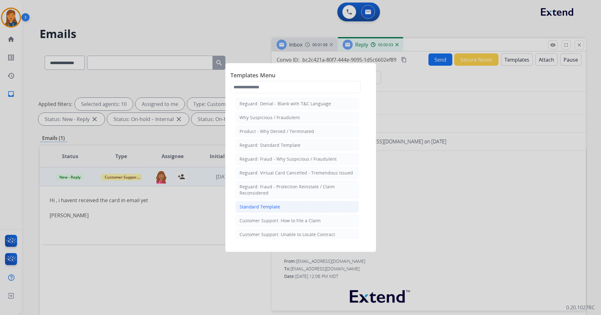
click at [284, 204] on li "Standard Template" at bounding box center [296, 207] width 123 height 12
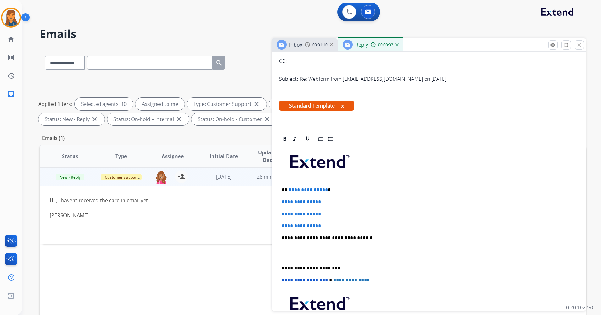
scroll to position [63, 0]
drag, startPoint x: 326, startPoint y: 225, endPoint x: 288, endPoint y: 188, distance: 52.4
click at [288, 188] on div "**********" at bounding box center [428, 252] width 299 height 216
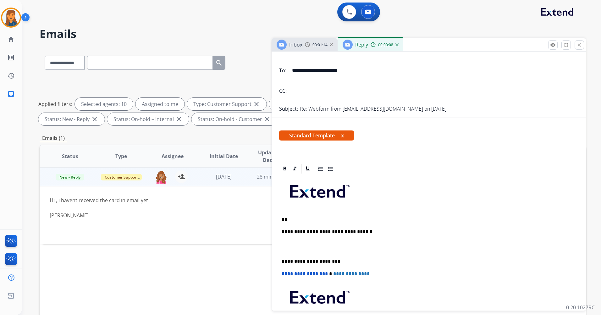
scroll to position [31, 0]
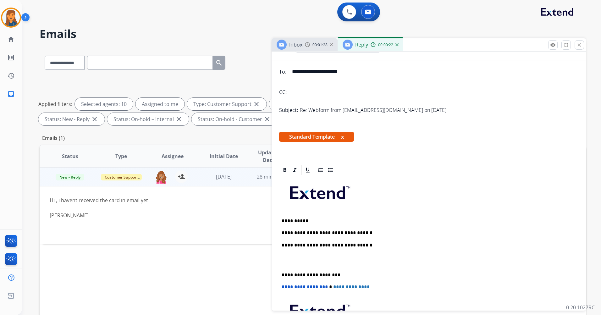
click at [359, 227] on div "**********" at bounding box center [428, 272] width 299 height 192
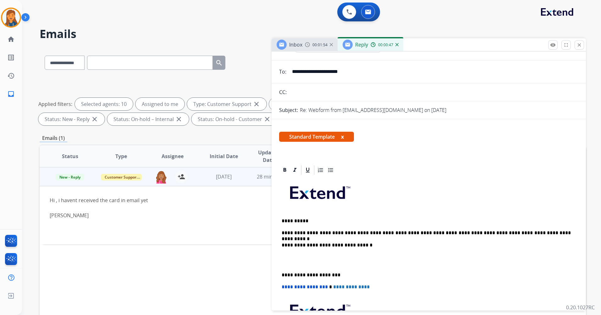
click at [280, 272] on div "**********" at bounding box center [428, 272] width 299 height 192
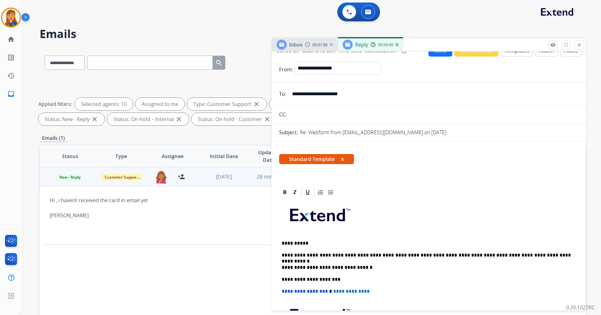
scroll to position [0, 0]
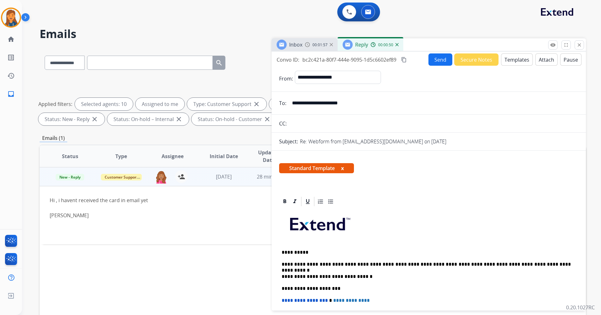
click at [434, 57] on button "Send" at bounding box center [440, 59] width 24 height 12
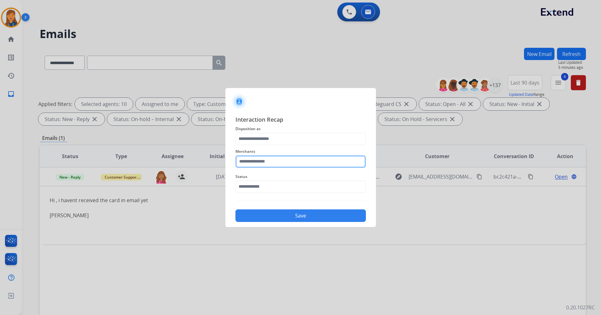
click at [252, 161] on input "text" at bounding box center [300, 161] width 130 height 13
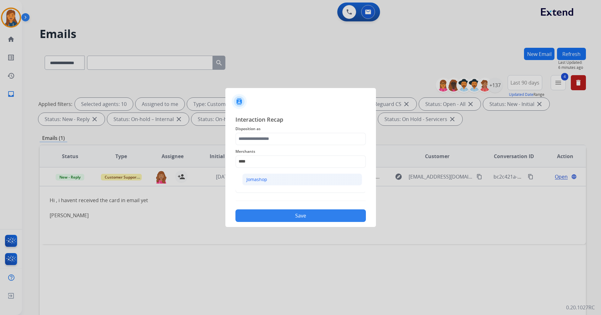
click at [273, 180] on li "Jomashop" at bounding box center [302, 179] width 120 height 12
type input "********"
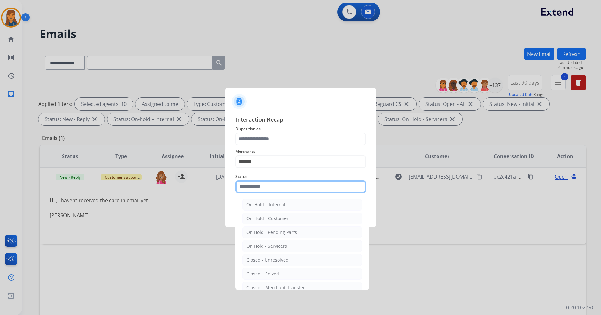
click at [268, 190] on input "text" at bounding box center [300, 186] width 130 height 13
click at [295, 275] on li "Closed – Solved" at bounding box center [302, 274] width 120 height 12
type input "**********"
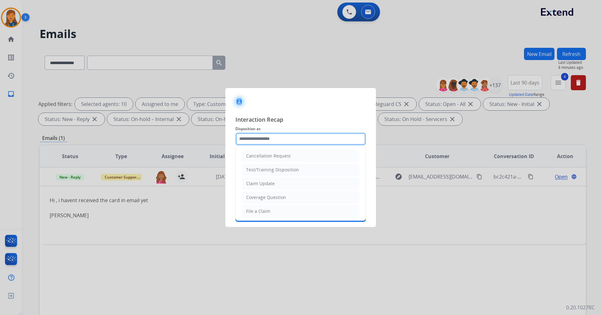
click at [280, 138] on input "text" at bounding box center [300, 139] width 130 height 13
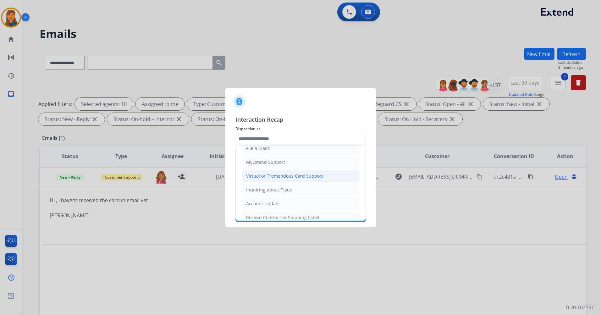
click at [268, 177] on div "Virtual or Tremendous Card Support" at bounding box center [284, 176] width 77 height 6
type input "**********"
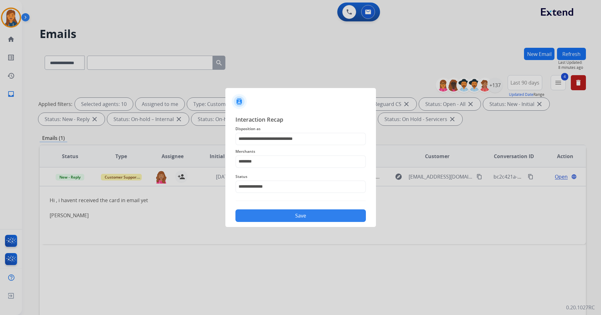
click at [280, 216] on button "Save" at bounding box center [300, 215] width 130 height 13
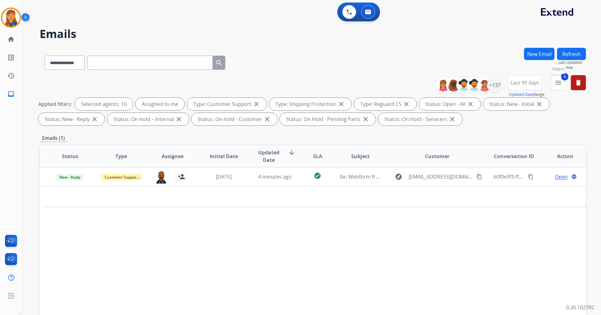
click at [562, 79] on span "4" at bounding box center [564, 77] width 7 height 8
click at [555, 84] on mat-icon "menu" at bounding box center [558, 83] width 8 height 8
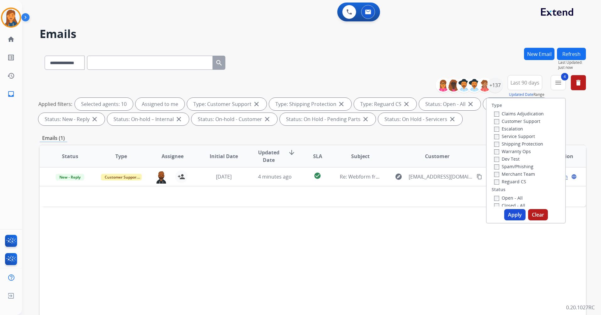
click at [494, 202] on div "Closed - All" at bounding box center [527, 205] width 66 height 8
click at [510, 213] on button "Apply" at bounding box center [514, 214] width 21 height 11
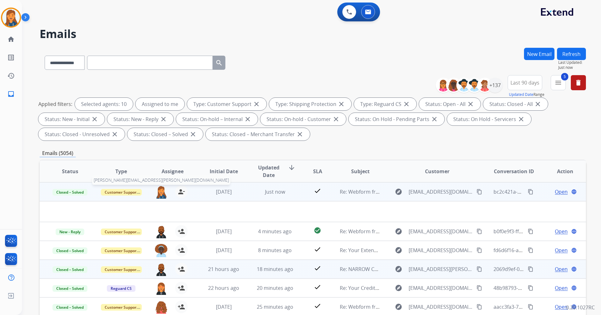
click at [159, 193] on img at bounding box center [161, 191] width 13 height 13
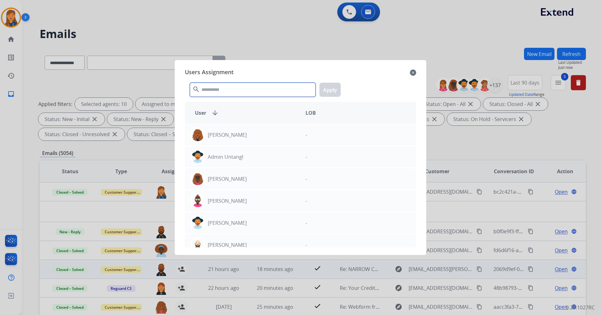
click at [218, 85] on input "text" at bounding box center [253, 90] width 126 height 14
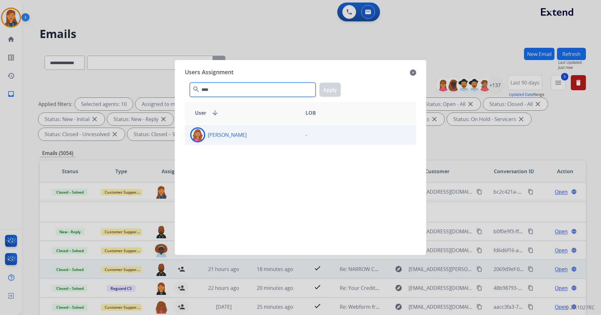
type input "****"
click at [216, 131] on div "Bree Montez" at bounding box center [242, 134] width 115 height 15
click at [329, 91] on button "Apply" at bounding box center [329, 90] width 21 height 14
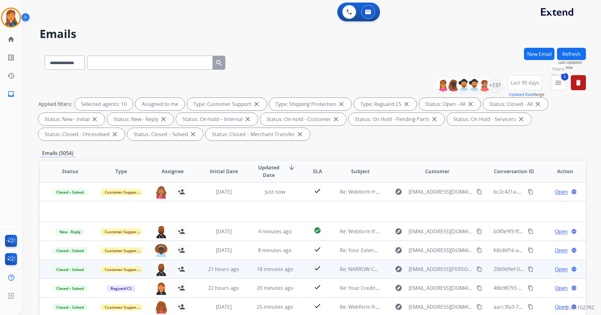
click at [565, 85] on button "5 menu Filters" at bounding box center [557, 82] width 15 height 15
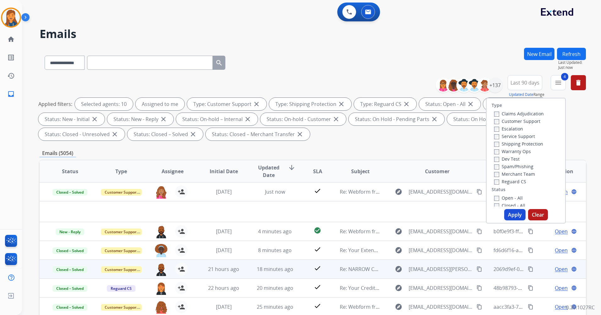
click at [504, 210] on button "Apply" at bounding box center [514, 214] width 21 height 11
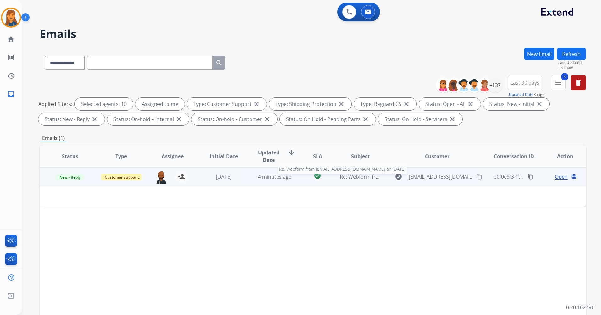
click at [364, 176] on span "Re: Webform from billydubin@aol.com on 08/27/2025" at bounding box center [415, 176] width 151 height 7
click at [357, 174] on span "Re: Webform from billydubin@aol.com on 08/27/2025" at bounding box center [415, 176] width 151 height 7
click at [555, 176] on span "Open" at bounding box center [561, 177] width 13 height 8
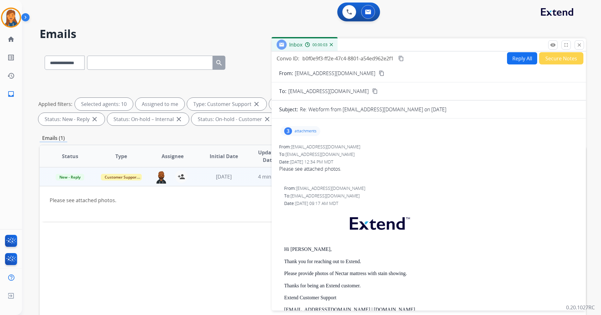
scroll to position [0, 0]
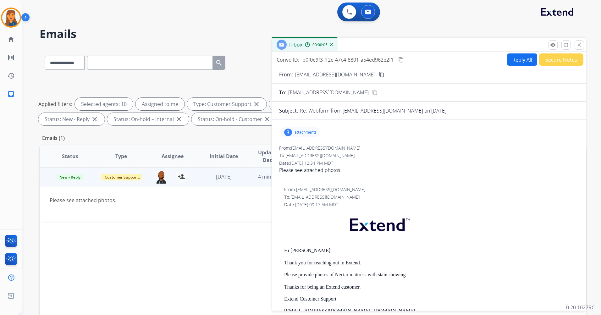
click at [379, 76] on mat-icon "content_copy" at bounding box center [382, 75] width 6 height 6
click at [294, 133] on p "attachments" at bounding box center [305, 132] width 22 height 5
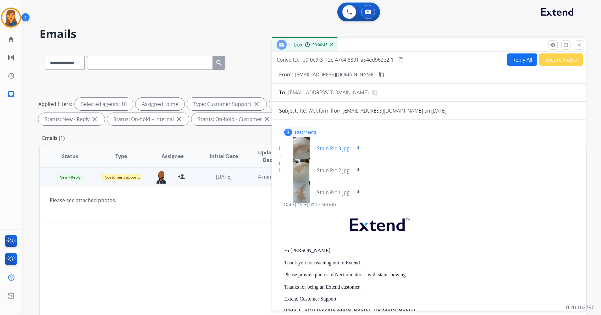
click at [296, 152] on div at bounding box center [300, 148] width 31 height 22
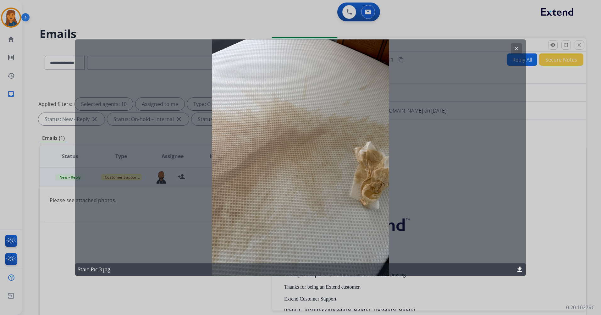
click at [516, 48] on mat-icon "clear" at bounding box center [516, 49] width 6 height 6
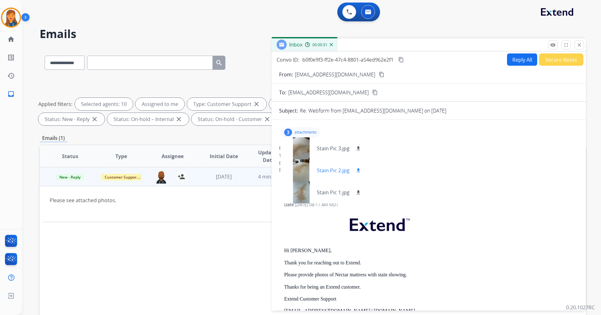
click at [305, 168] on div at bounding box center [300, 170] width 31 height 22
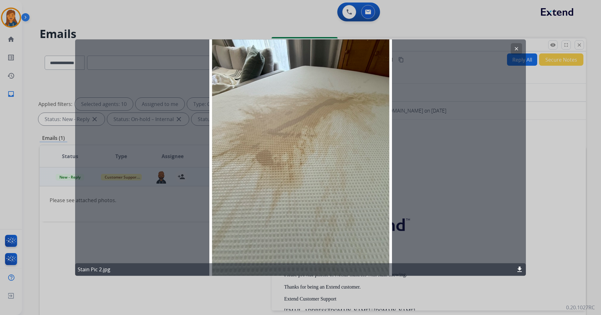
click at [514, 48] on mat-icon "clear" at bounding box center [516, 49] width 6 height 6
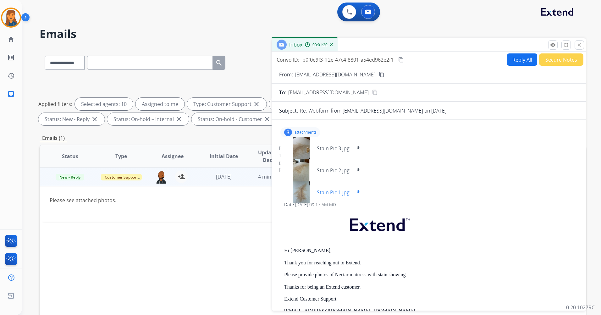
click at [302, 188] on div at bounding box center [300, 192] width 31 height 22
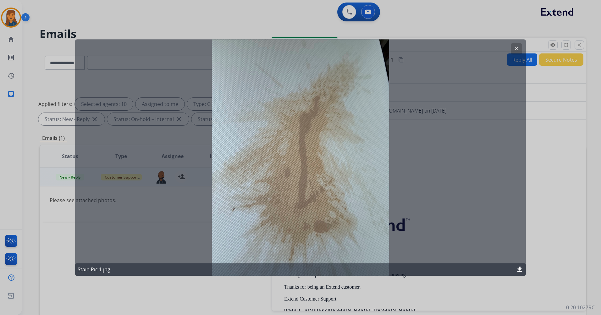
click at [516, 48] on mat-icon "clear" at bounding box center [516, 49] width 6 height 6
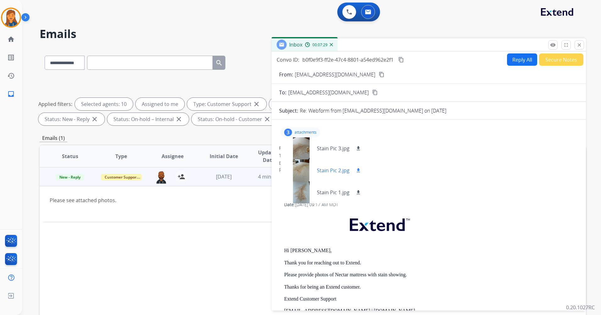
click at [296, 176] on div at bounding box center [300, 170] width 31 height 22
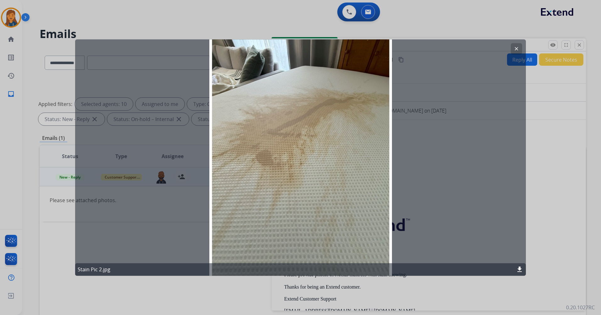
click at [519, 47] on button "clear" at bounding box center [516, 48] width 11 height 11
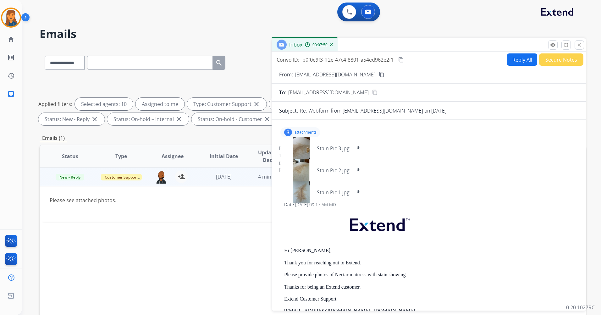
click at [303, 128] on div "3 attachments Stain Pic 3.jpg download Stain Pic 2.jpg download Stain Pic 1.jpg…" at bounding box center [300, 132] width 40 height 10
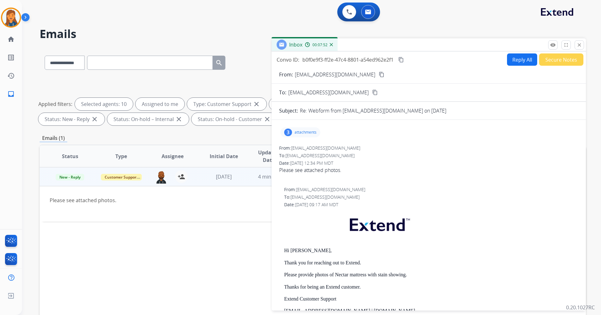
click at [306, 131] on p "attachments" at bounding box center [305, 132] width 22 height 5
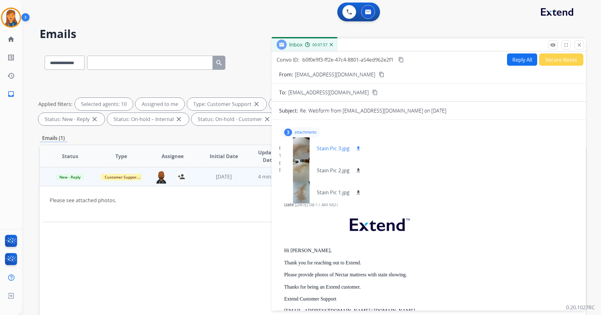
click at [299, 152] on div at bounding box center [300, 148] width 31 height 22
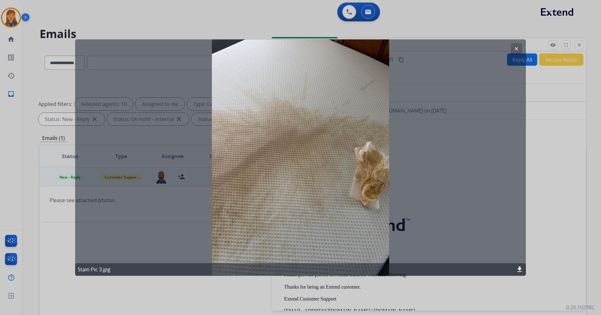
click at [516, 48] on mat-icon "clear" at bounding box center [516, 49] width 6 height 6
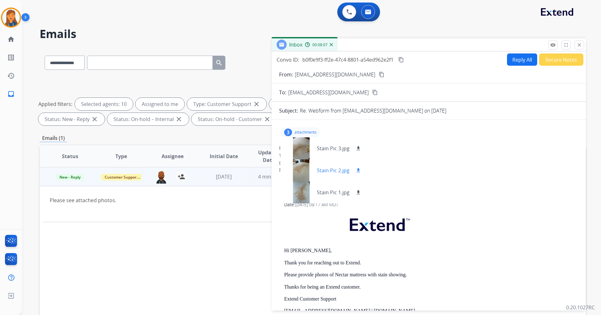
click at [298, 173] on div at bounding box center [300, 170] width 31 height 22
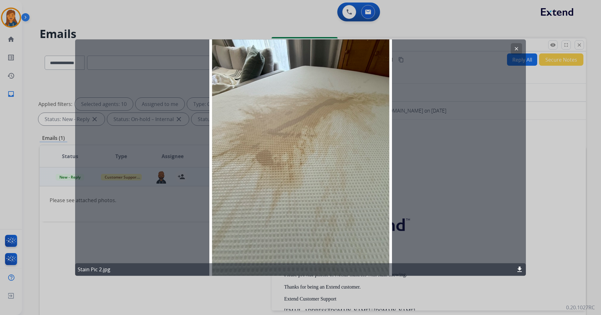
click at [518, 46] on button "clear" at bounding box center [516, 48] width 11 height 11
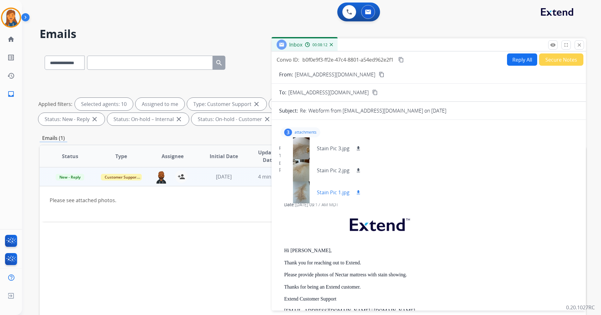
click at [301, 194] on div at bounding box center [300, 192] width 31 height 22
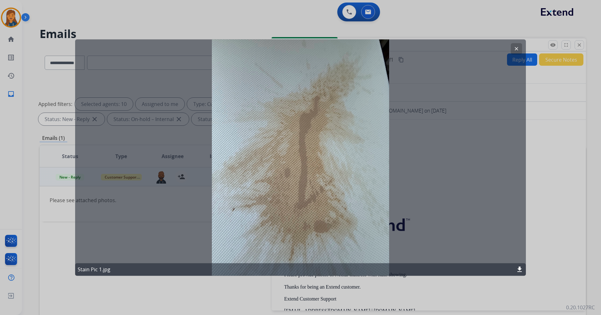
click at [516, 42] on div "clear Stain Pic 1.jpg download" at bounding box center [300, 157] width 451 height 236
click at [516, 46] on button "clear" at bounding box center [516, 48] width 11 height 11
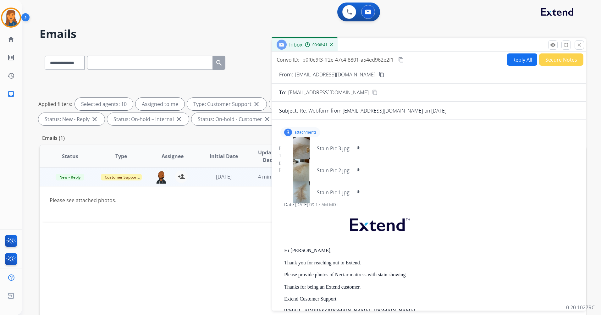
click at [296, 129] on div "3 attachments Stain Pic 3.jpg download Stain Pic 2.jpg download Stain Pic 1.jpg…" at bounding box center [300, 132] width 40 height 10
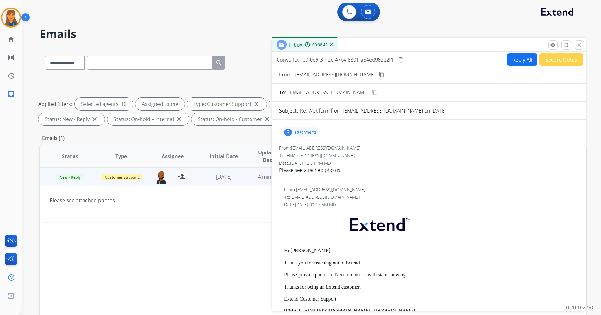
click at [527, 58] on button "Reply All" at bounding box center [522, 59] width 30 height 12
select select "**********"
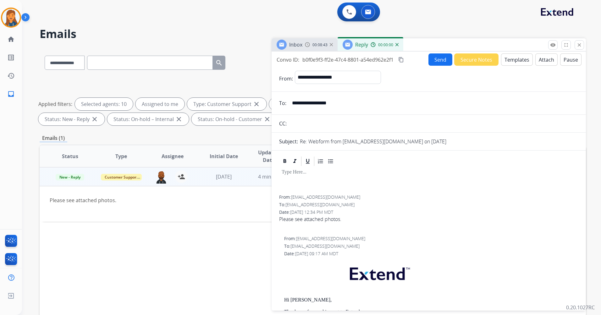
click at [506, 66] on form "**********" at bounding box center [428, 295] width 314 height 459
click at [509, 57] on button "Templates" at bounding box center [517, 59] width 32 height 12
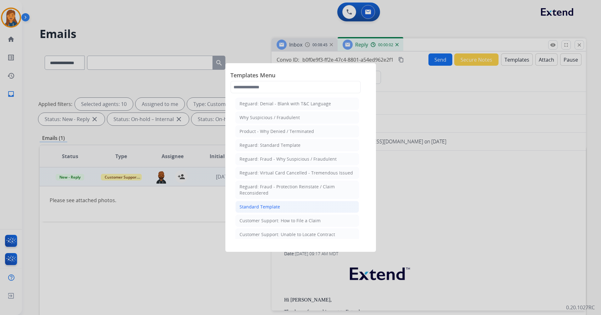
click at [282, 208] on li "Standard Template" at bounding box center [296, 207] width 123 height 12
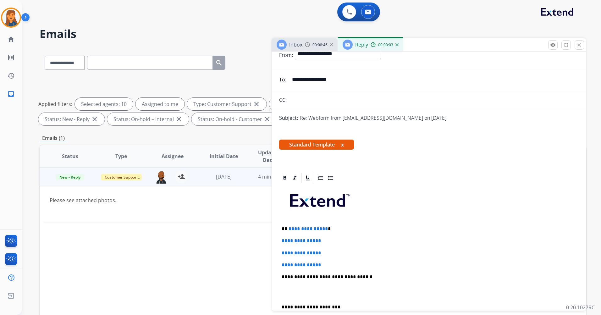
scroll to position [63, 0]
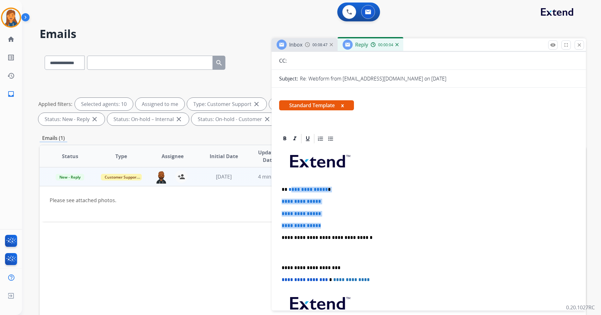
drag, startPoint x: 330, startPoint y: 225, endPoint x: 289, endPoint y: 185, distance: 56.4
click at [289, 185] on div "**********" at bounding box center [428, 252] width 299 height 216
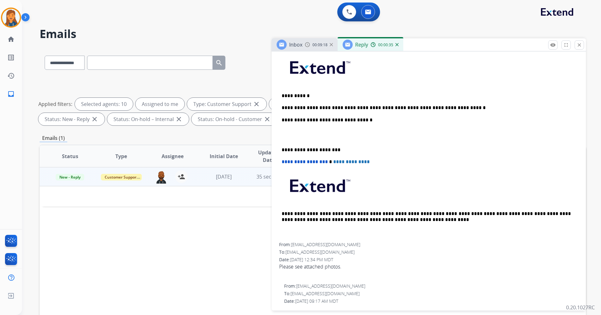
scroll to position [147, 0]
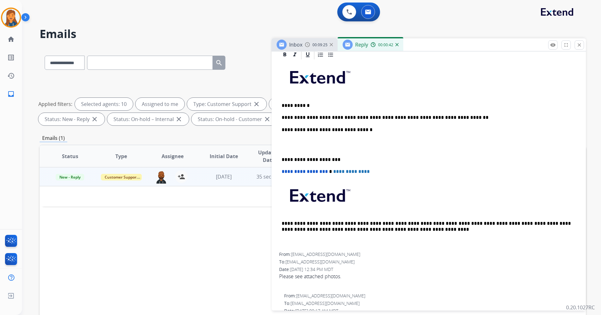
click at [456, 121] on div "**********" at bounding box center [428, 156] width 299 height 192
click at [457, 120] on p "**********" at bounding box center [425, 118] width 289 height 6
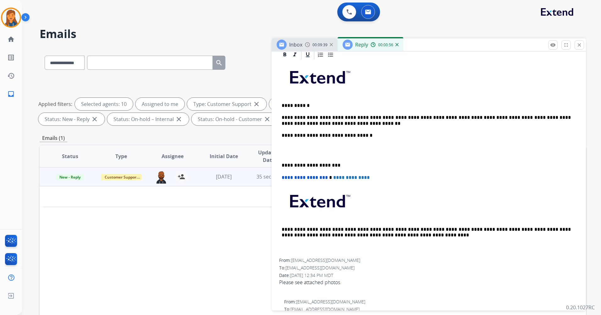
click at [278, 163] on div "**********" at bounding box center [428, 315] width 314 height 533
click at [281, 165] on div "**********" at bounding box center [428, 159] width 299 height 198
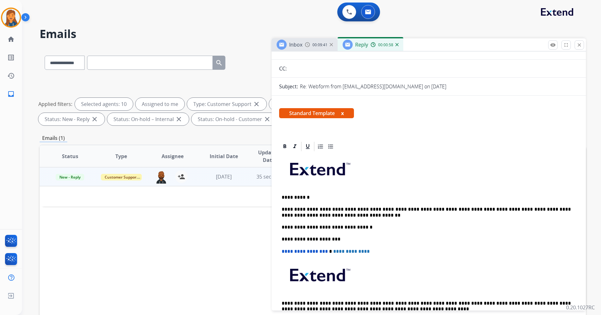
scroll to position [0, 0]
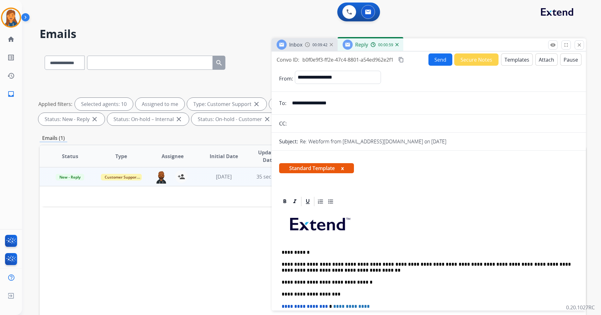
click at [431, 61] on button "Send" at bounding box center [440, 59] width 24 height 12
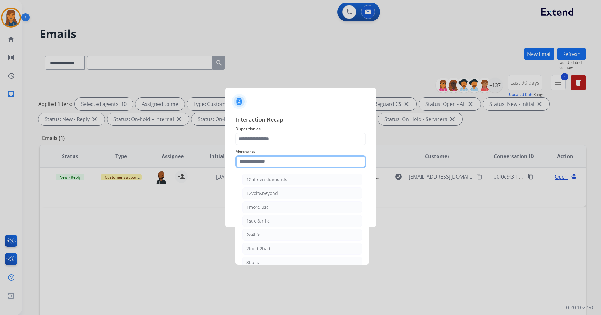
click at [273, 157] on input "text" at bounding box center [300, 161] width 130 height 13
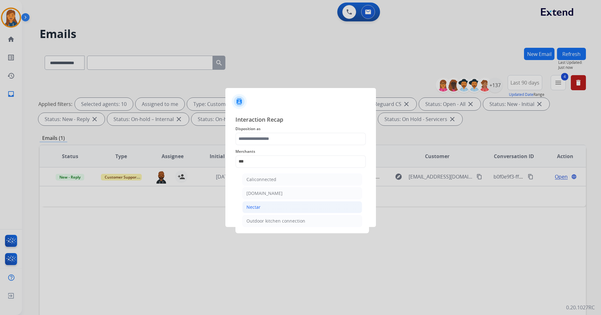
click at [266, 206] on li "Nectar" at bounding box center [302, 207] width 120 height 12
type input "******"
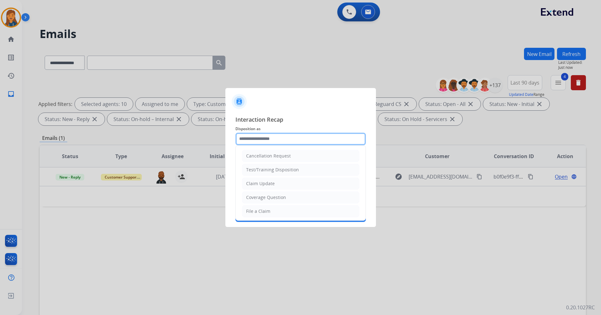
click at [256, 137] on input "text" at bounding box center [300, 139] width 130 height 13
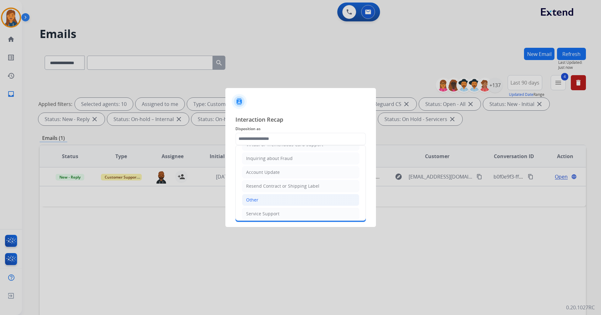
click at [252, 199] on div "Other" at bounding box center [252, 200] width 12 height 6
type input "*****"
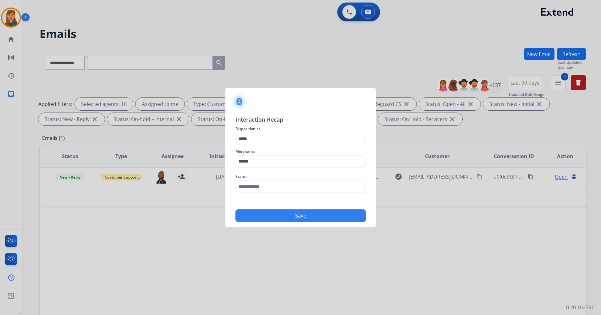
click at [252, 199] on div "Interaction Recap Disposition as ***** Merchants ****** Status Save" at bounding box center [300, 168] width 130 height 107
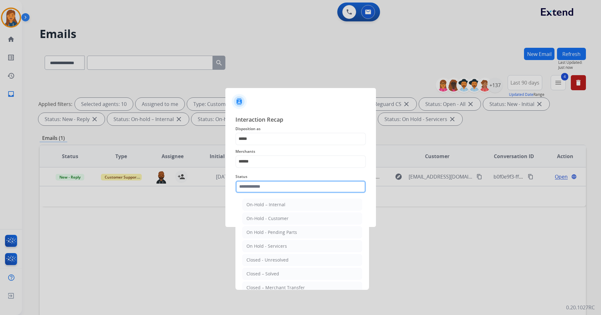
drag, startPoint x: 252, startPoint y: 199, endPoint x: 254, endPoint y: 187, distance: 11.8
click at [254, 187] on input "text" at bounding box center [300, 186] width 130 height 13
click at [260, 269] on li "Closed – Solved" at bounding box center [302, 274] width 120 height 12
type input "**********"
click at [260, 269] on div at bounding box center [300, 157] width 601 height 315
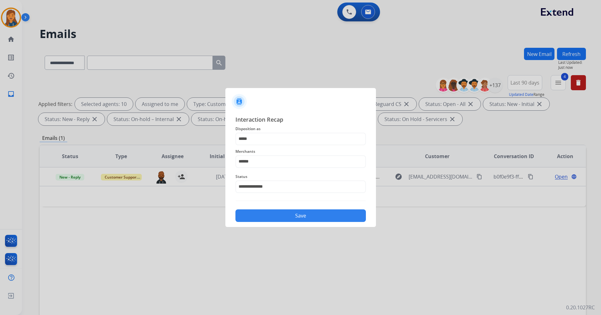
click at [252, 206] on div "Save" at bounding box center [300, 213] width 130 height 16
click at [251, 215] on button "Save" at bounding box center [300, 215] width 130 height 13
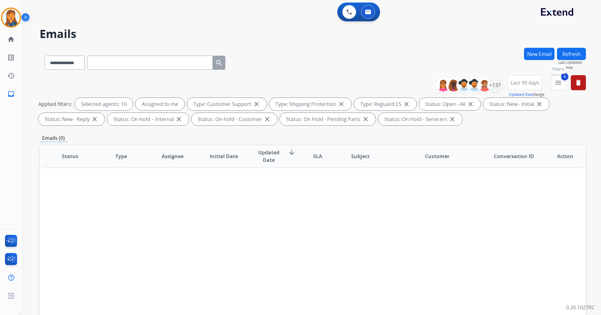
click at [560, 84] on mat-icon "menu" at bounding box center [558, 83] width 8 height 8
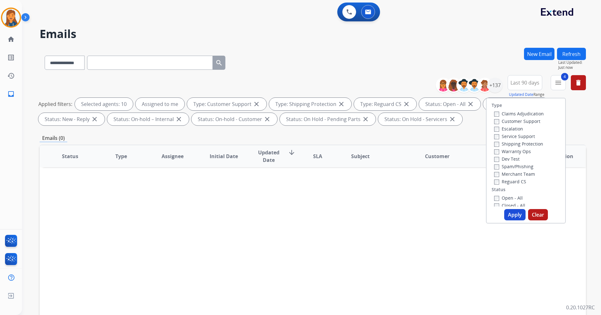
click at [501, 205] on label "Closed - All" at bounding box center [509, 205] width 31 height 6
click at [511, 212] on button "Apply" at bounding box center [514, 214] width 21 height 11
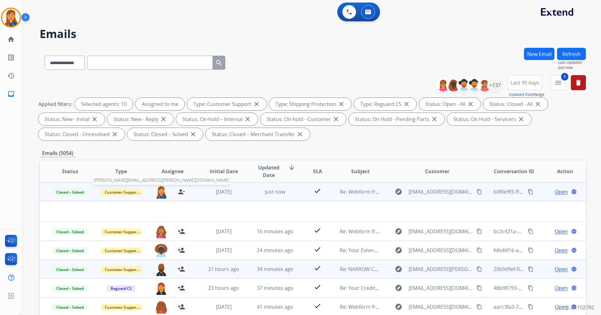
click at [161, 193] on img at bounding box center [161, 191] width 13 height 13
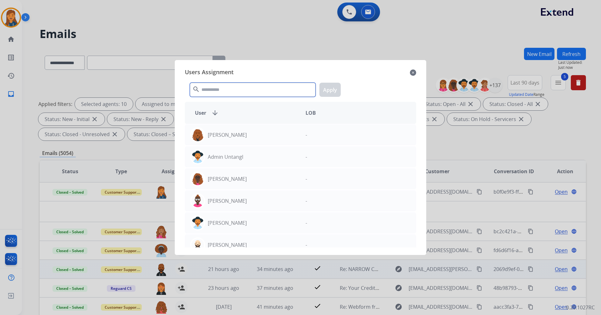
click at [239, 92] on input "text" at bounding box center [253, 90] width 126 height 14
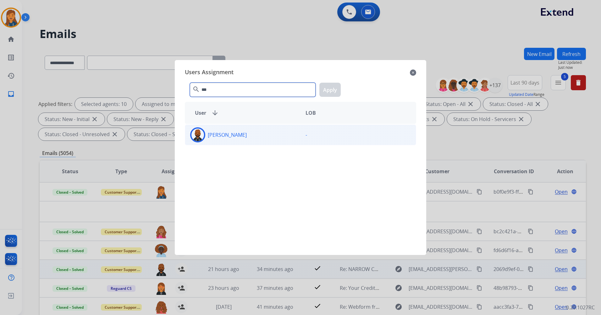
type input "***"
click at [198, 129] on img at bounding box center [197, 134] width 13 height 13
click at [325, 95] on button "Apply" at bounding box center [329, 90] width 21 height 14
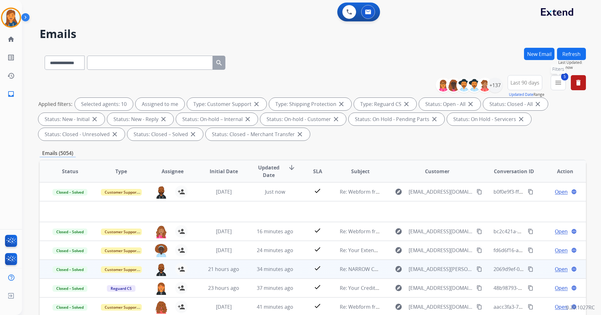
click at [555, 80] on mat-icon "menu" at bounding box center [558, 83] width 8 height 8
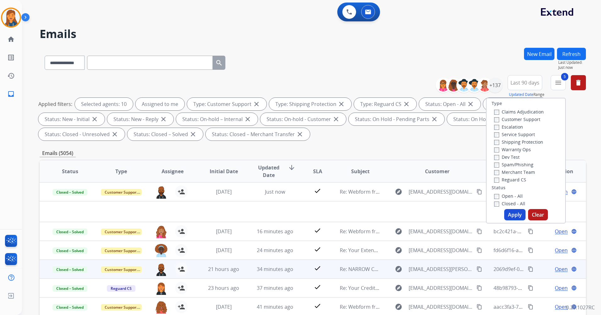
click at [490, 207] on div "Type Claims Adjudication Customer Support Escalation Service Support Shipping P…" at bounding box center [526, 161] width 80 height 126
click at [508, 216] on button "Apply" at bounding box center [514, 214] width 21 height 11
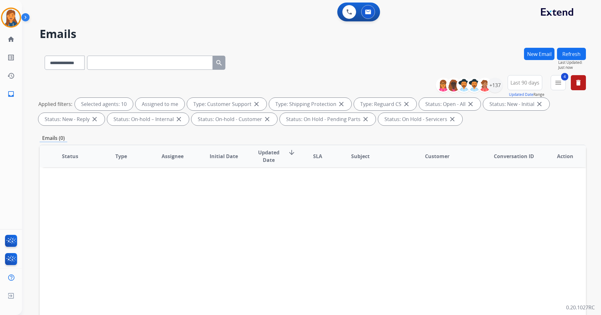
click at [574, 47] on div "**********" at bounding box center [304, 180] width 564 height 315
click at [574, 53] on button "Refresh" at bounding box center [571, 54] width 29 height 12
click at [578, 54] on button "Refresh" at bounding box center [571, 54] width 29 height 12
click at [575, 54] on button "Refresh" at bounding box center [571, 54] width 29 height 12
click at [496, 85] on div "+137" at bounding box center [494, 85] width 15 height 15
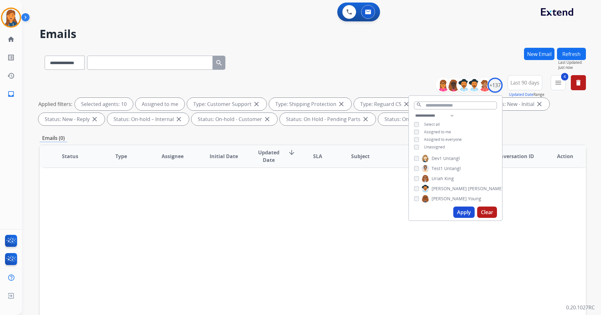
scroll to position [998, 0]
click at [484, 212] on button "Clear" at bounding box center [487, 211] width 20 height 11
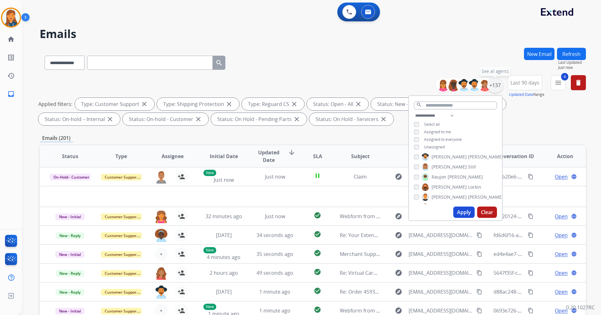
click at [498, 82] on div "+137" at bounding box center [494, 85] width 15 height 15
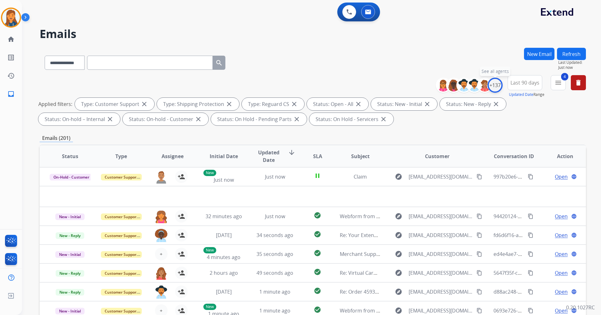
click at [495, 85] on div "+137" at bounding box center [494, 85] width 15 height 15
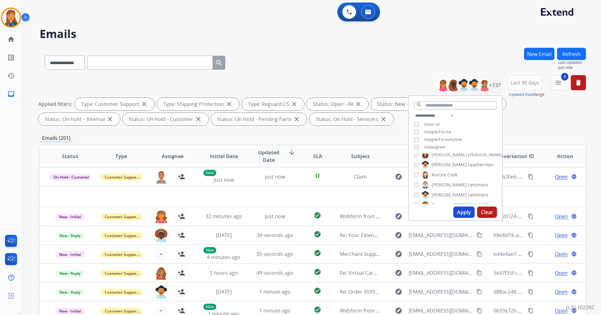
scroll to position [157, 0]
click at [463, 211] on button "Apply" at bounding box center [463, 211] width 21 height 11
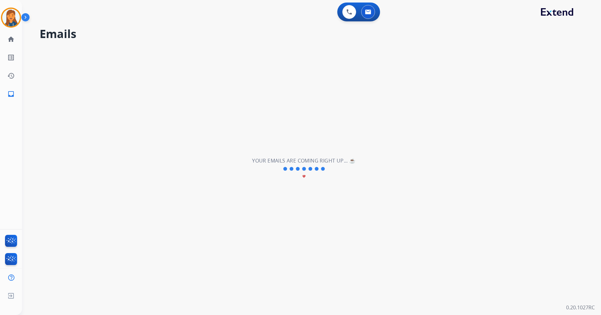
click at [463, 211] on div "**********" at bounding box center [304, 169] width 564 height 292
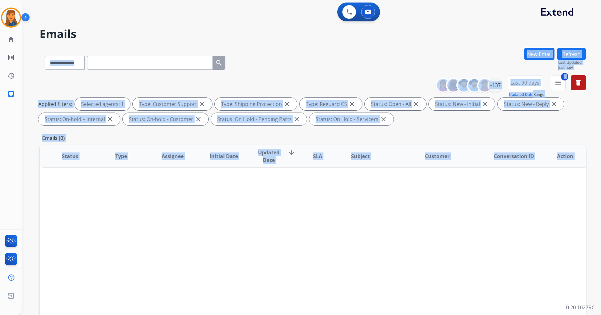
click at [449, 220] on div "Status Type Assignee Initial Date Updated Date arrow_downward SLA Subject Custo…" at bounding box center [313, 250] width 546 height 210
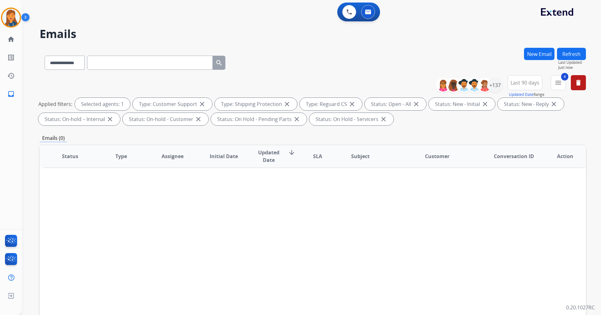
click at [448, 220] on div "Status Type Assignee Initial Date Updated Date arrow_downward SLA Subject Custo…" at bounding box center [313, 250] width 546 height 210
click at [498, 84] on div "+137" at bounding box center [494, 85] width 15 height 15
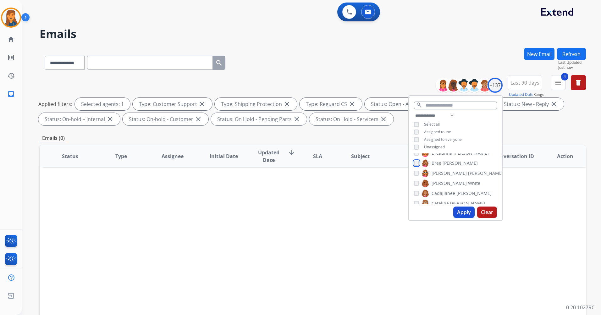
scroll to position [188, 0]
click at [465, 213] on button "Apply" at bounding box center [463, 211] width 21 height 11
click at [463, 212] on button "Apply" at bounding box center [463, 211] width 21 height 11
click at [467, 211] on button "Apply" at bounding box center [463, 211] width 21 height 11
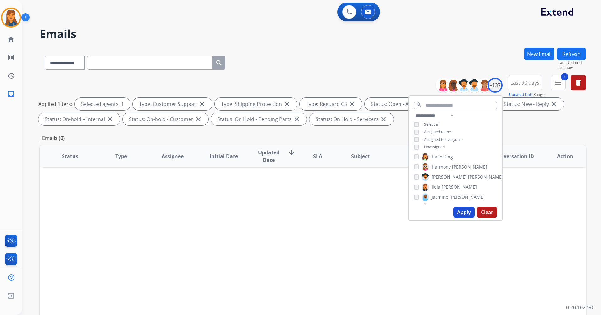
scroll to position [471, 0]
click at [464, 216] on button "Apply" at bounding box center [463, 211] width 21 height 11
click at [457, 211] on button "Apply" at bounding box center [463, 211] width 21 height 11
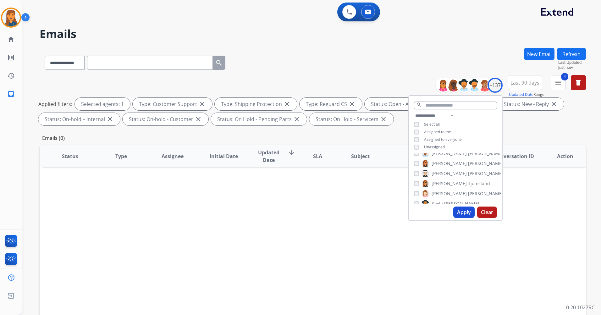
click at [462, 212] on button "Apply" at bounding box center [463, 211] width 21 height 11
click at [465, 211] on button "Apply" at bounding box center [463, 211] width 21 height 11
click at [454, 210] on button "Apply" at bounding box center [463, 211] width 21 height 11
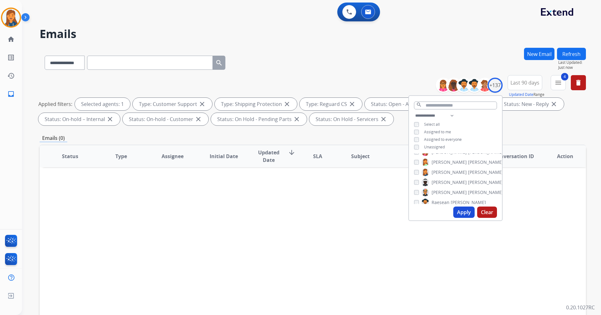
click at [463, 214] on button "Apply" at bounding box center [463, 211] width 21 height 11
drag, startPoint x: 455, startPoint y: 210, endPoint x: 453, endPoint y: 216, distance: 6.3
click at [455, 210] on button "Apply" at bounding box center [463, 211] width 21 height 11
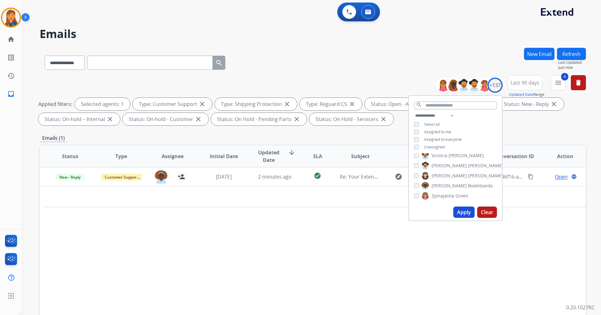
click at [235, 286] on div "Status Type Assignee Initial Date Updated Date arrow_downward SLA Subject Custo…" at bounding box center [313, 250] width 546 height 210
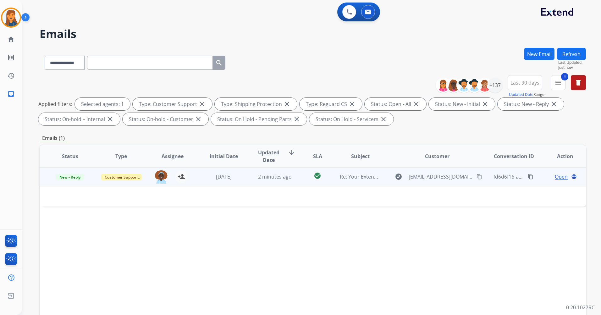
click at [358, 176] on span "Re: Your Extend claim is being reviewed" at bounding box center [386, 176] width 93 height 7
click at [362, 177] on span "Re: Your Extend claim is being reviewed" at bounding box center [386, 176] width 93 height 7
click at [69, 175] on span "New - Reply" at bounding box center [70, 177] width 29 height 7
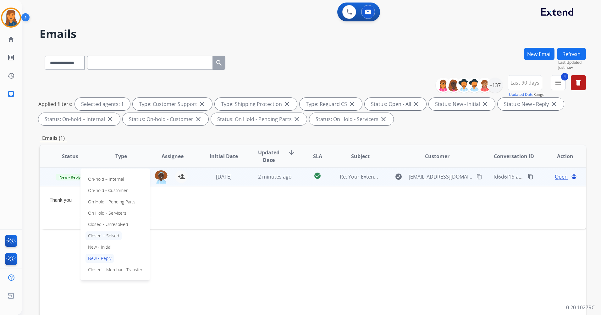
click at [100, 233] on p "Closed – Solved" at bounding box center [103, 235] width 36 height 9
click at [555, 175] on span "Open" at bounding box center [561, 177] width 13 height 8
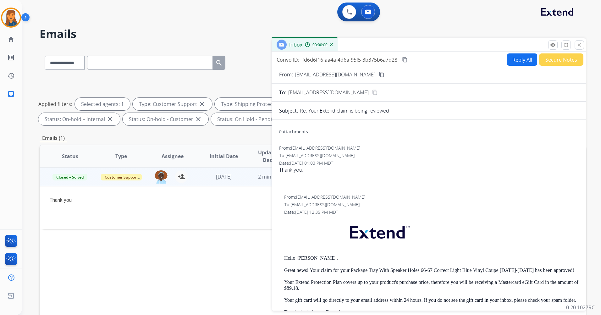
click at [552, 59] on button "Secure Notes" at bounding box center [561, 59] width 44 height 12
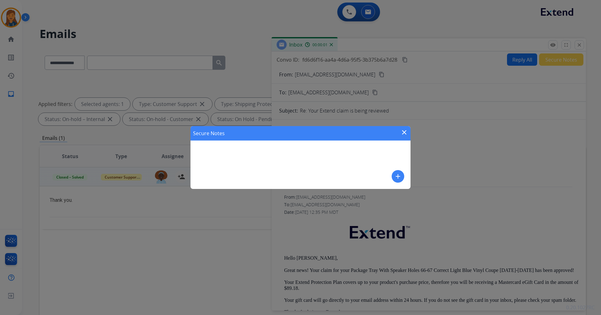
click at [401, 173] on mat-icon "add" at bounding box center [398, 176] width 8 height 8
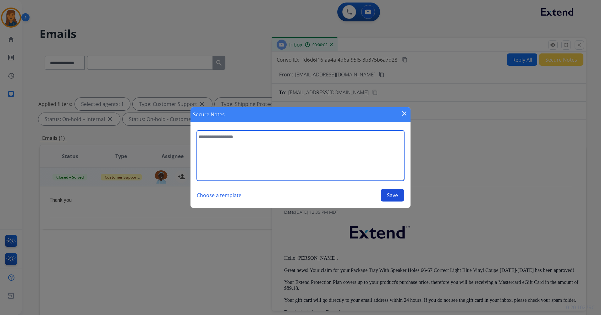
click at [275, 159] on textarea at bounding box center [300, 155] width 207 height 50
type textarea "**********"
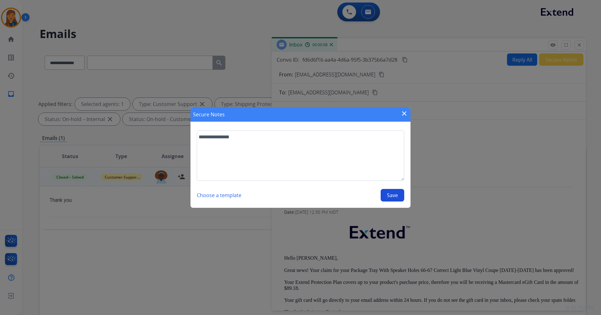
click at [391, 197] on button "Save" at bounding box center [392, 195] width 24 height 13
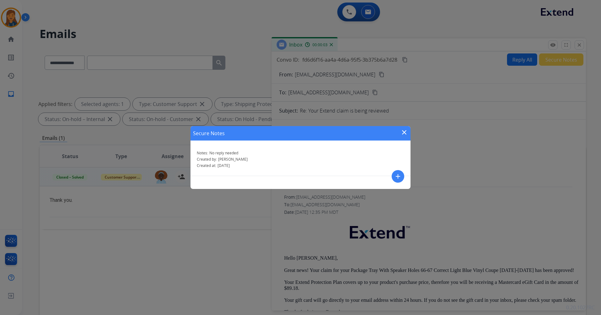
click at [407, 131] on mat-icon "close" at bounding box center [404, 132] width 8 height 8
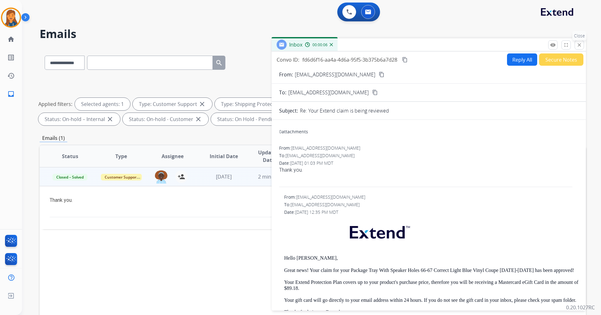
click at [578, 43] on mat-icon "close" at bounding box center [579, 45] width 6 height 6
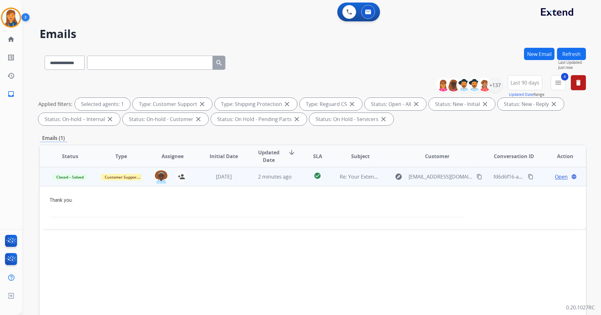
click at [579, 53] on button "Refresh" at bounding box center [571, 54] width 29 height 12
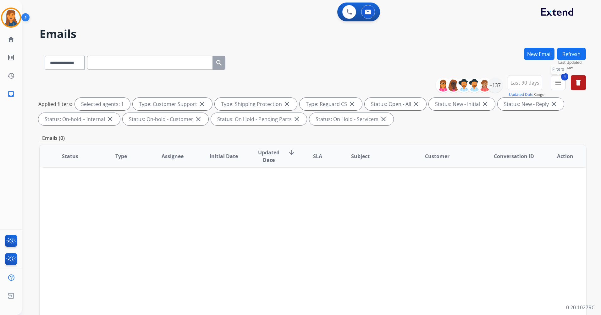
click at [560, 85] on mat-icon "menu" at bounding box center [558, 83] width 8 height 8
drag, startPoint x: 568, startPoint y: 46, endPoint x: 567, endPoint y: 53, distance: 7.0
click at [568, 47] on div "**********" at bounding box center [304, 180] width 564 height 315
click at [567, 53] on button "Refresh" at bounding box center [571, 54] width 29 height 12
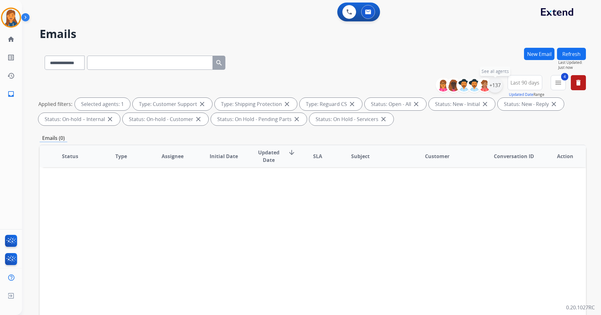
click at [491, 83] on div "+137" at bounding box center [494, 85] width 15 height 15
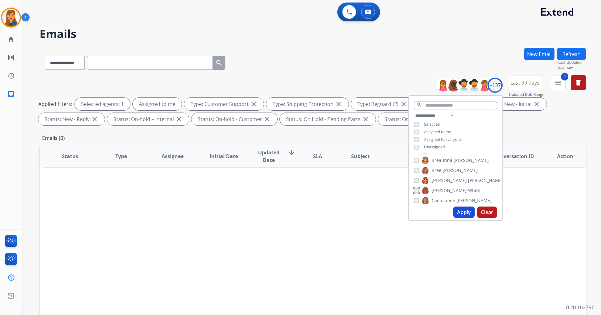
scroll to position [169, 0]
click at [456, 212] on button "Apply" at bounding box center [463, 211] width 21 height 11
click at [480, 208] on button "Clear" at bounding box center [487, 211] width 20 height 11
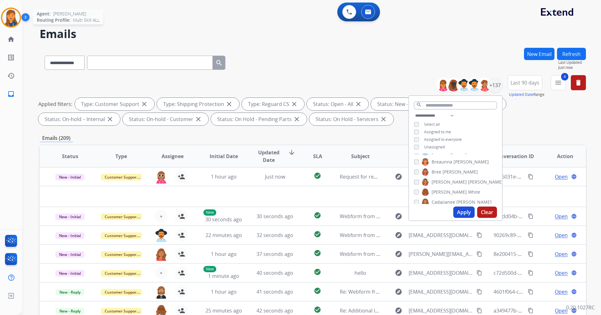
click at [18, 26] on div "Agent: Patricia Routing Profile: Multi Skill ALL" at bounding box center [11, 18] width 20 height 20
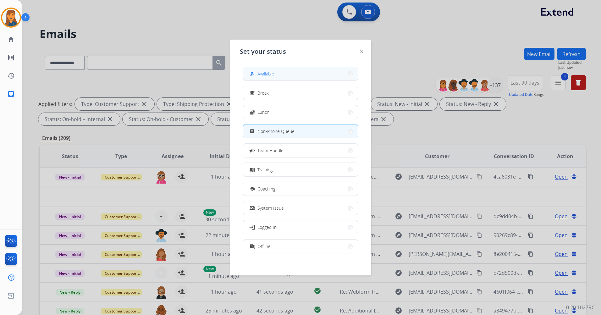
click at [270, 73] on span "Available" at bounding box center [265, 73] width 17 height 7
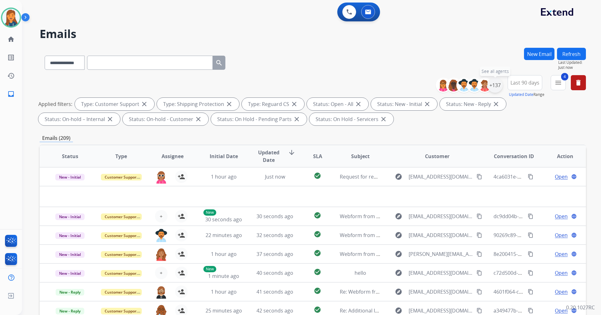
click at [498, 82] on div "+137" at bounding box center [494, 85] width 15 height 15
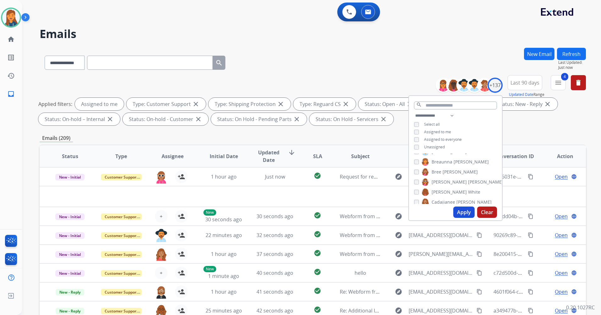
click at [454, 213] on button "Apply" at bounding box center [463, 211] width 21 height 11
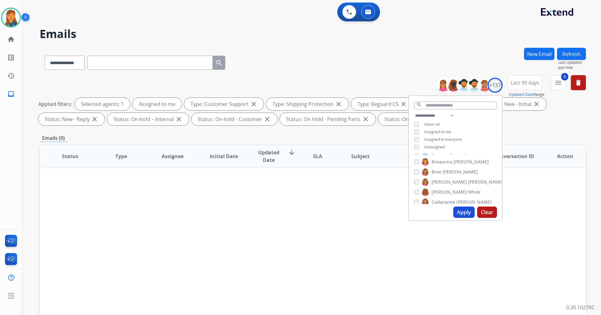
click at [550, 125] on div "Applied filters: Selected agents: 1 Assigned to me Type: Customer Support close…" at bounding box center [311, 112] width 546 height 28
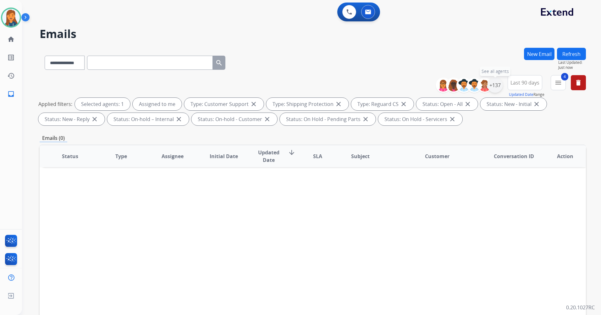
click at [498, 81] on div "+137" at bounding box center [494, 85] width 15 height 15
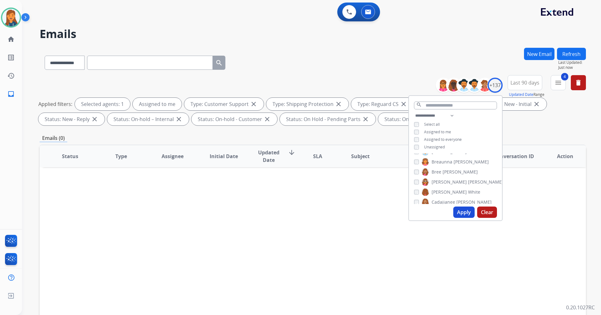
click at [421, 146] on div "Unassigned" at bounding box center [429, 147] width 31 height 5
click at [429, 148] on span "Unassigned" at bounding box center [434, 146] width 21 height 5
click at [457, 210] on button "Apply" at bounding box center [463, 211] width 21 height 11
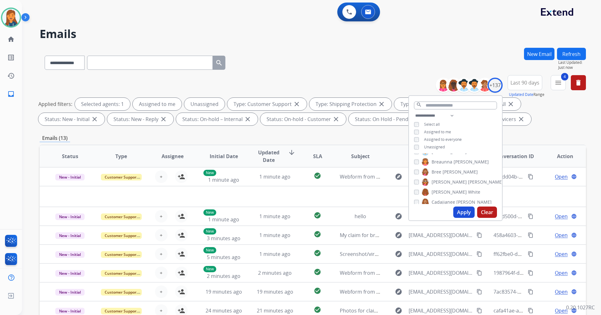
click at [279, 134] on div "**********" at bounding box center [313, 218] width 546 height 340
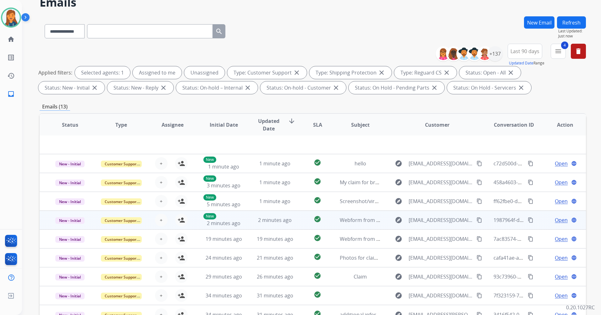
scroll to position [73, 0]
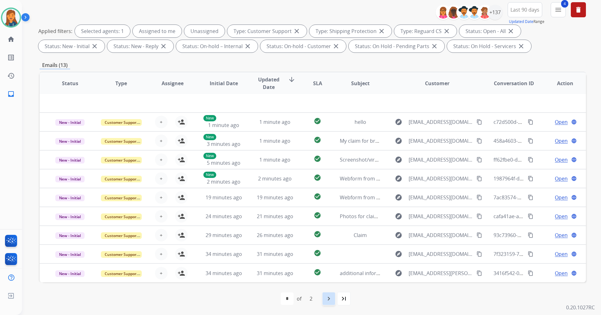
click at [327, 298] on mat-icon "navigate_next" at bounding box center [329, 299] width 8 height 8
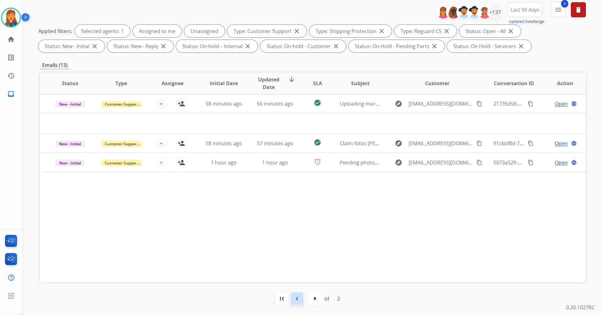
click at [302, 297] on div "navigate_before" at bounding box center [297, 299] width 14 height 14
select select "*"
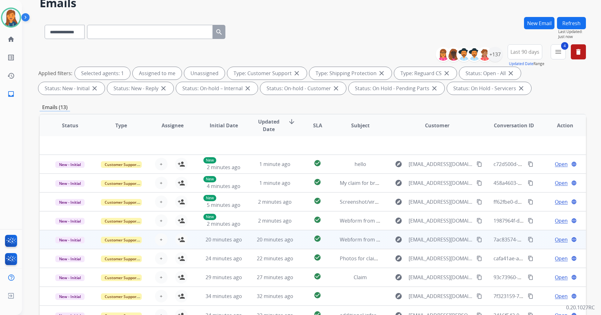
scroll to position [63, 0]
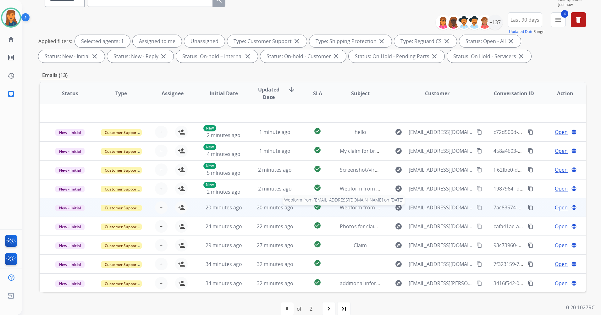
click at [354, 206] on span "Webform from [EMAIL_ADDRESS][DOMAIN_NAME] on [DATE]" at bounding box center [411, 207] width 142 height 7
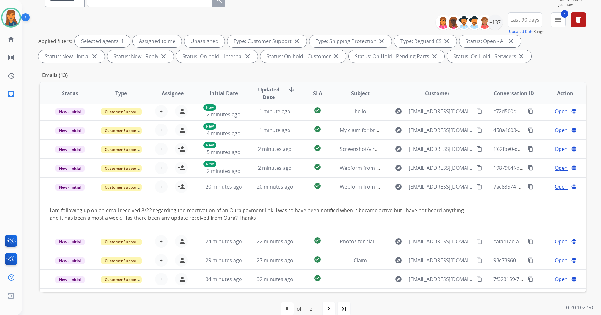
scroll to position [36, 0]
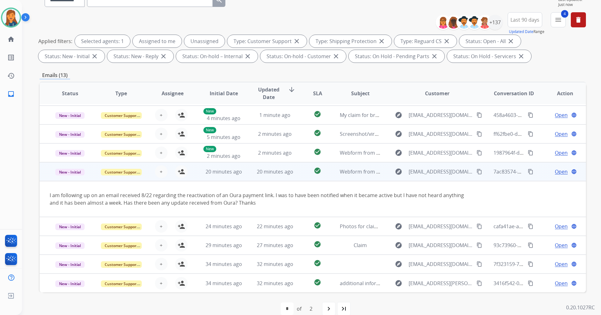
click at [476, 171] on mat-icon "content_copy" at bounding box center [479, 172] width 6 height 6
click at [556, 170] on span "Open" at bounding box center [561, 172] width 13 height 8
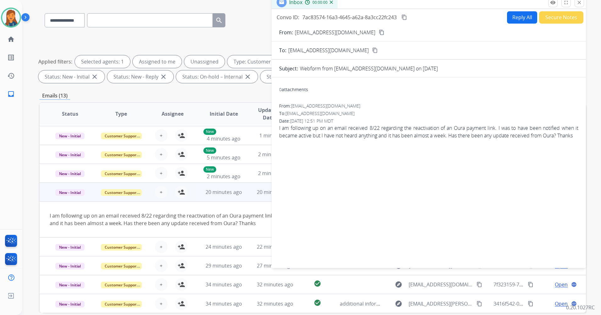
scroll to position [31, 0]
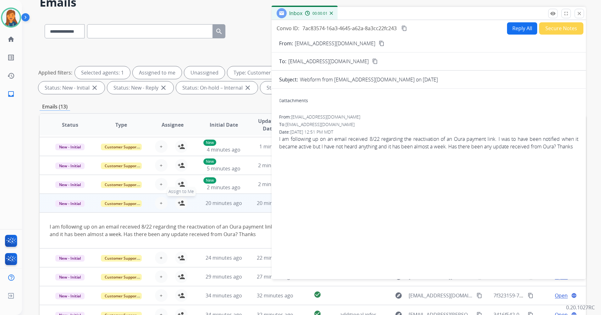
click at [181, 205] on mat-icon "person_add" at bounding box center [182, 203] width 8 height 8
click at [511, 28] on button "Reply All" at bounding box center [522, 28] width 30 height 12
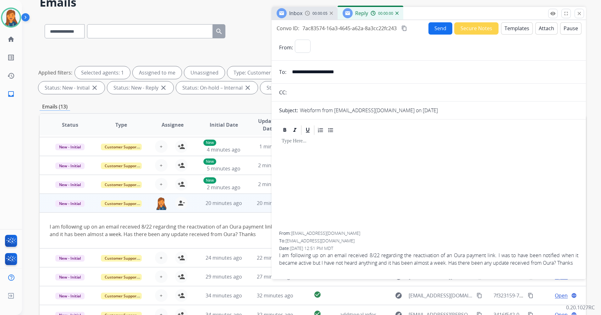
select select "**********"
click at [509, 31] on button "Templates" at bounding box center [517, 28] width 32 height 12
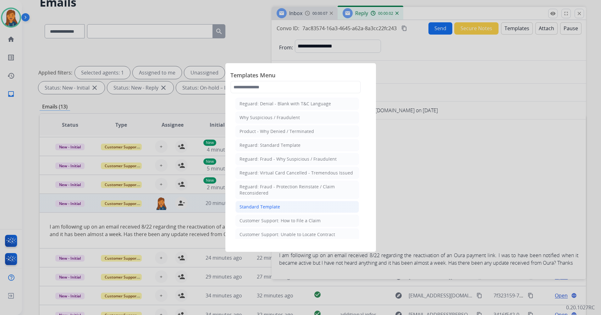
click at [257, 207] on div "Standard Template" at bounding box center [259, 207] width 41 height 6
click at [257, 207] on td "20 minutes ago" at bounding box center [269, 203] width 51 height 19
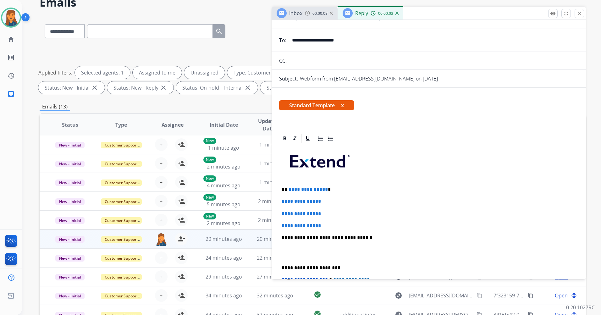
click at [328, 228] on p "**********" at bounding box center [428, 226] width 294 height 6
drag, startPoint x: 327, startPoint y: 228, endPoint x: 288, endPoint y: 187, distance: 56.7
click at [288, 187] on div "**********" at bounding box center [428, 252] width 299 height 216
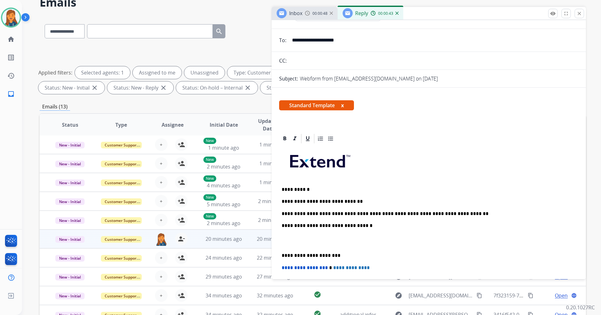
click at [448, 214] on p "**********" at bounding box center [425, 214] width 289 height 6
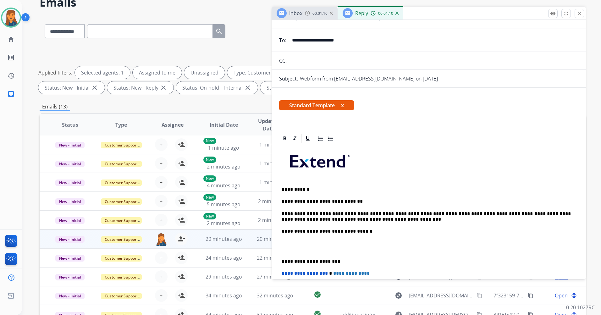
click at [278, 258] on div "**********" at bounding box center [428, 263] width 314 height 261
click at [281, 259] on div "**********" at bounding box center [428, 249] width 299 height 210
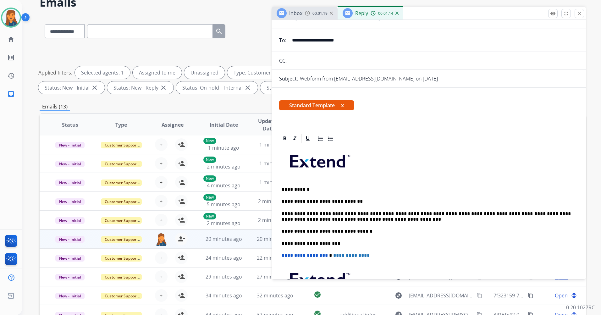
scroll to position [0, 0]
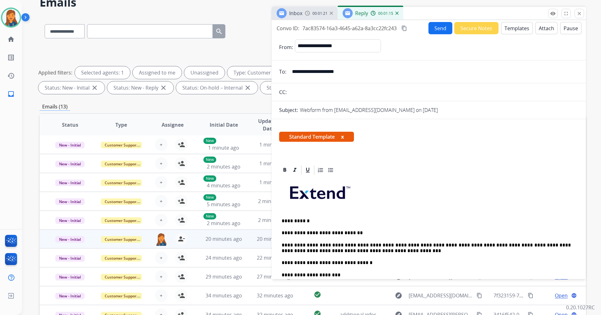
click at [406, 28] on mat-icon "content_copy" at bounding box center [404, 28] width 6 height 6
click at [434, 28] on button "Send" at bounding box center [440, 28] width 24 height 12
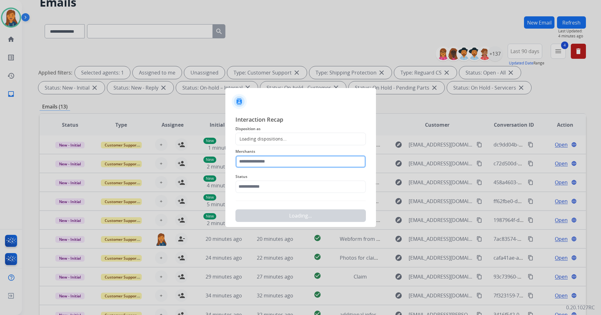
click at [262, 157] on input "text" at bounding box center [300, 161] width 130 height 13
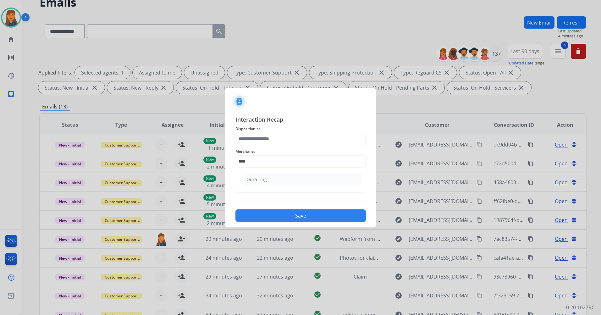
drag, startPoint x: 318, startPoint y: 175, endPoint x: 307, endPoint y: 160, distance: 18.4
click at [318, 175] on li "Oura ring" at bounding box center [302, 179] width 120 height 12
type input "*********"
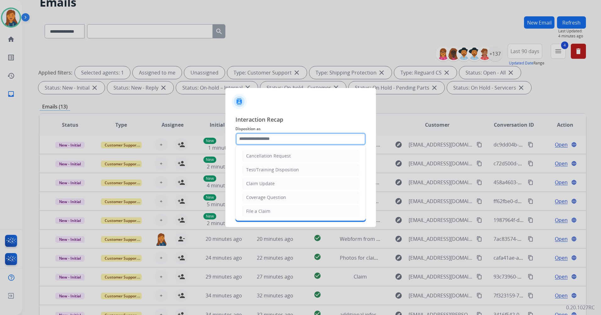
click at [286, 137] on input "text" at bounding box center [300, 139] width 130 height 13
click at [257, 210] on li "Service Support" at bounding box center [300, 214] width 117 height 12
type input "**********"
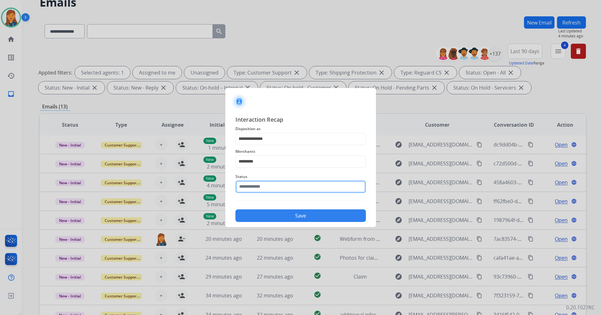
click at [260, 182] on input "text" at bounding box center [300, 186] width 130 height 13
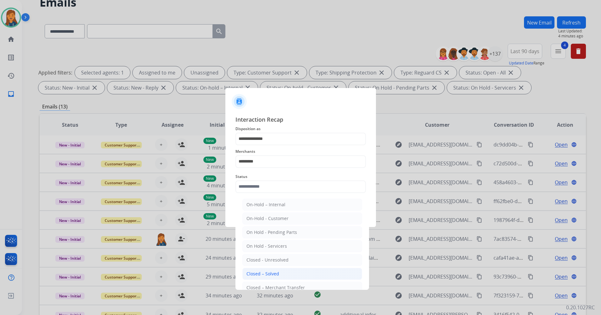
click at [260, 268] on li "Closed – Solved" at bounding box center [302, 274] width 120 height 12
type input "**********"
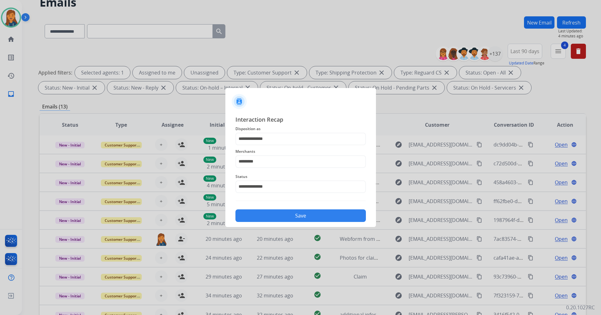
click at [263, 212] on button "Save" at bounding box center [300, 215] width 130 height 13
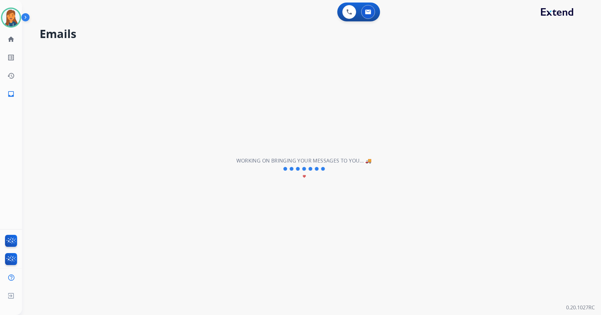
scroll to position [0, 0]
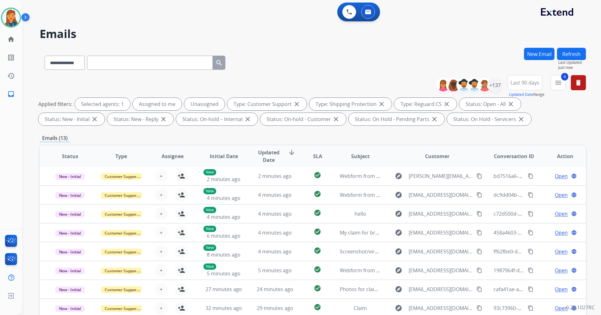
click at [571, 55] on button "Refresh" at bounding box center [571, 54] width 29 height 12
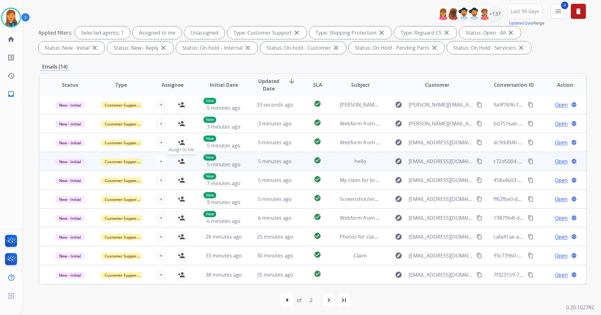
scroll to position [73, 0]
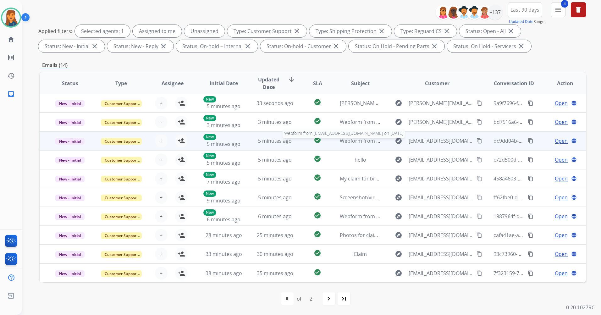
click at [360, 139] on span "Webform from gask34@msn.com on 08/28/2025" at bounding box center [411, 140] width 142 height 7
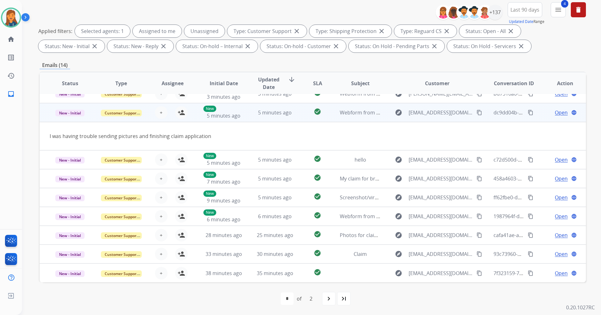
scroll to position [0, 0]
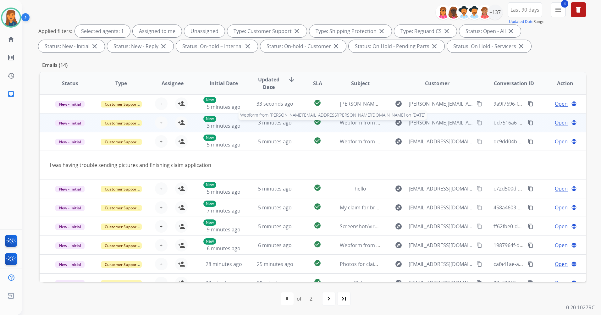
click at [357, 125] on span "Webform from Jeri.prowell@yahoo.com on 08/28/2025" at bounding box center [450, 122] width 220 height 7
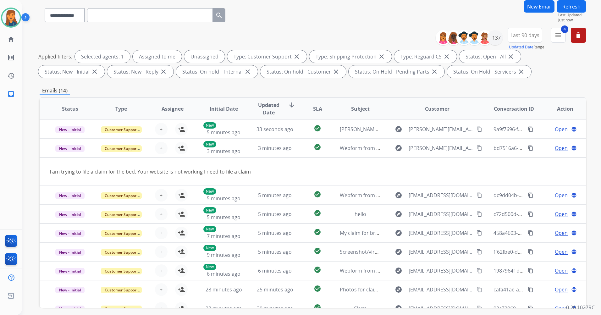
scroll to position [10, 0]
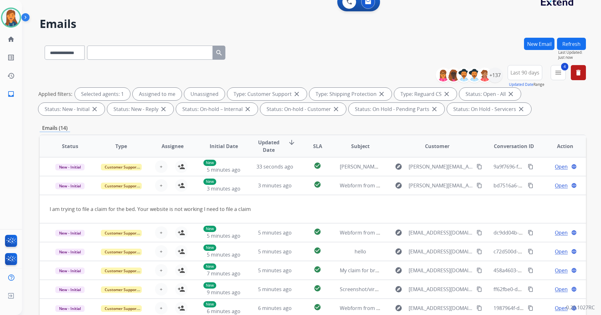
click at [569, 46] on button "Refresh" at bounding box center [571, 44] width 29 height 12
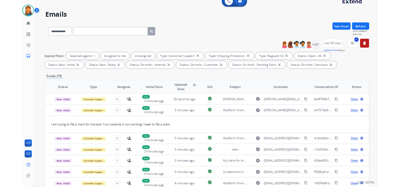
scroll to position [0, 0]
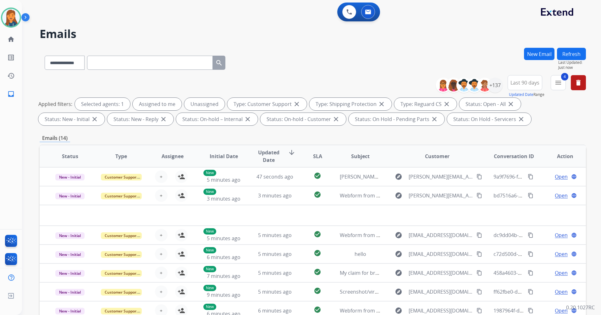
click at [577, 47] on div "**********" at bounding box center [304, 180] width 564 height 315
click at [577, 63] on span "Last Updated:" at bounding box center [572, 62] width 28 height 5
click at [576, 57] on button "Refresh" at bounding box center [571, 54] width 29 height 12
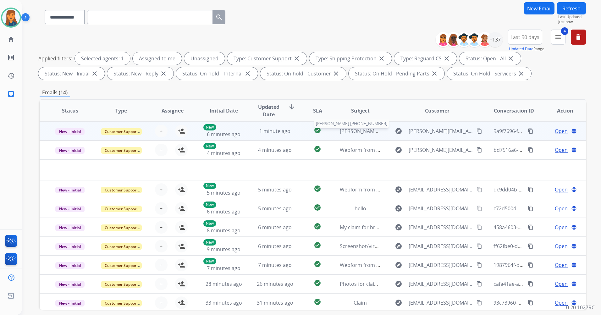
scroll to position [10, 0]
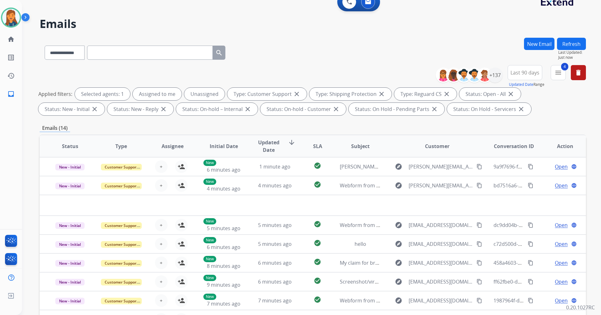
click at [559, 43] on button "Refresh" at bounding box center [571, 44] width 29 height 12
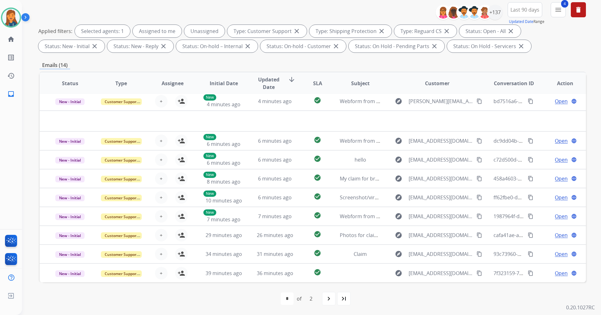
scroll to position [0, 0]
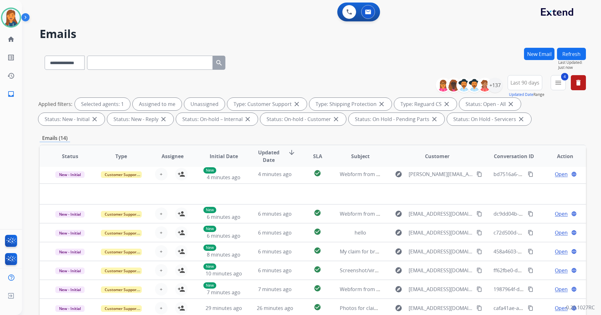
click at [573, 53] on button "Refresh" at bounding box center [571, 54] width 29 height 12
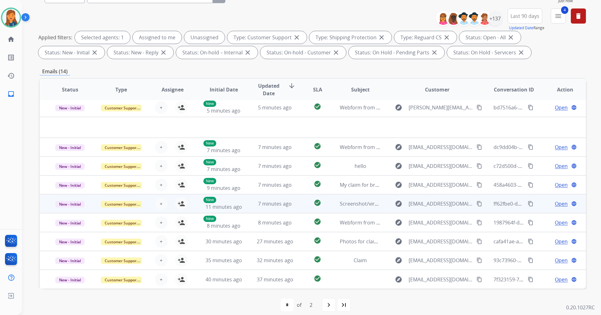
scroll to position [73, 0]
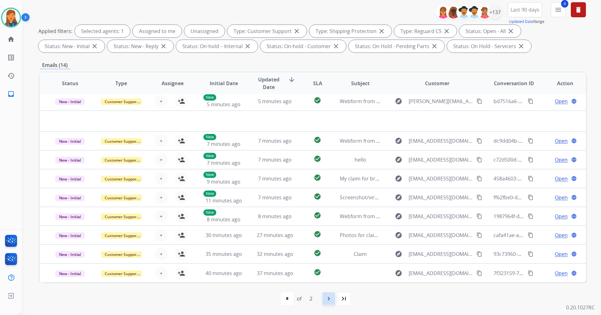
click at [332, 299] on mat-icon "navigate_next" at bounding box center [329, 299] width 8 height 8
select select "*"
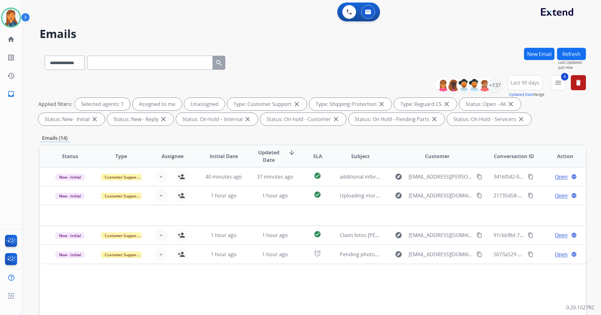
scroll to position [0, 0]
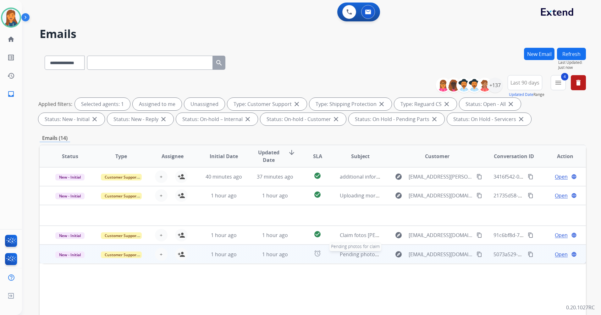
click at [352, 255] on span "Pending photos for claim" at bounding box center [370, 254] width 60 height 7
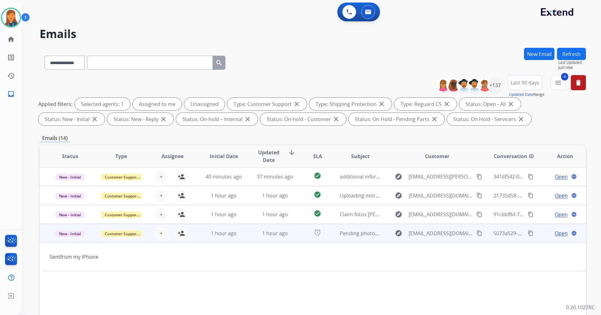
click at [476, 232] on mat-icon "content_copy" at bounding box center [479, 233] width 6 height 6
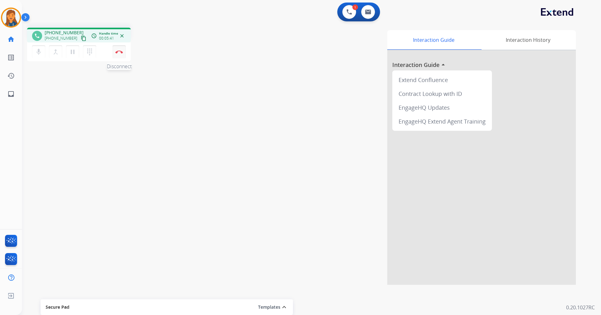
click at [117, 48] on button "Disconnect" at bounding box center [118, 51] width 13 height 13
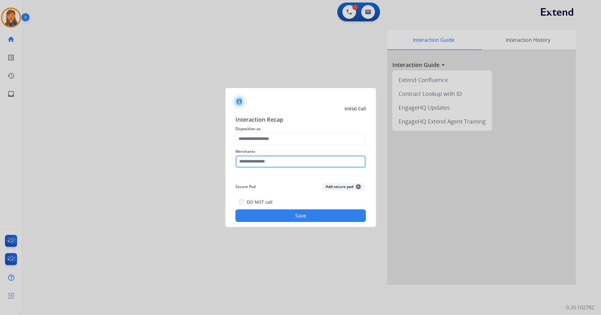
click at [276, 165] on input "text" at bounding box center [300, 161] width 130 height 13
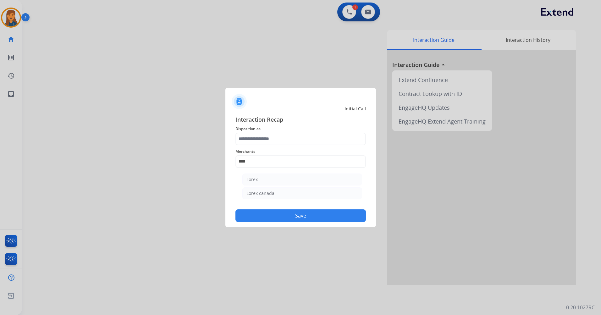
drag, startPoint x: 268, startPoint y: 183, endPoint x: 265, endPoint y: 171, distance: 12.6
click at [268, 183] on li "Lorex" at bounding box center [302, 179] width 120 height 12
type input "*****"
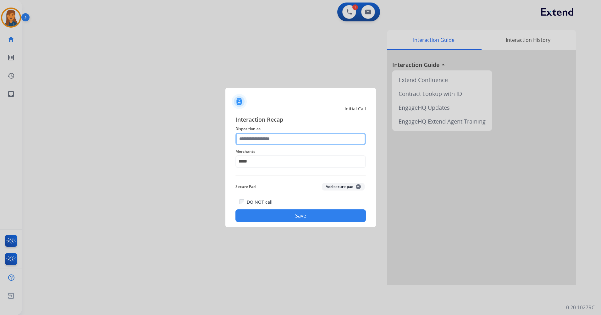
click at [265, 138] on input "text" at bounding box center [300, 139] width 130 height 13
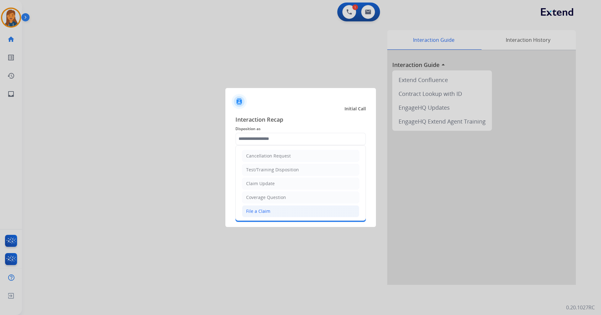
click at [261, 209] on div "File a Claim" at bounding box center [258, 211] width 24 height 6
type input "**********"
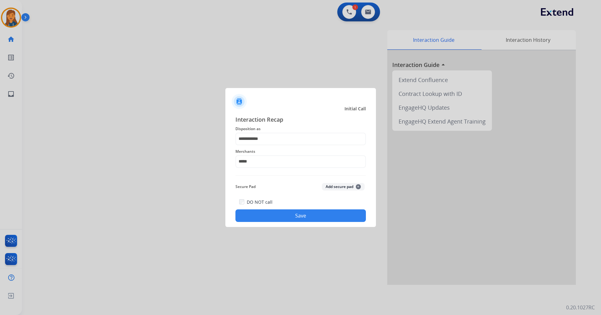
click at [261, 206] on div "DO NOT call Save" at bounding box center [300, 210] width 130 height 24
click at [266, 216] on button "Save" at bounding box center [300, 215] width 130 height 13
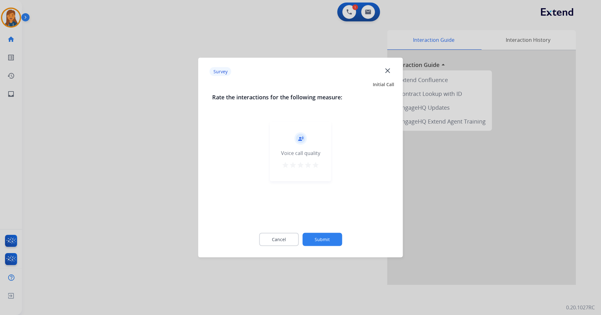
click at [313, 169] on div "star star star star star" at bounding box center [300, 165] width 38 height 9
click at [311, 167] on mat-icon "star" at bounding box center [308, 165] width 8 height 8
click at [313, 166] on mat-icon "star" at bounding box center [316, 165] width 8 height 8
click at [321, 233] on div "Cancel Submit" at bounding box center [300, 239] width 177 height 28
click at [321, 239] on button "Submit" at bounding box center [322, 239] width 40 height 13
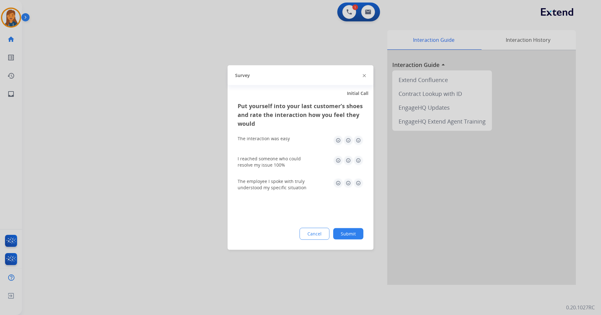
click at [358, 141] on img at bounding box center [358, 140] width 10 height 10
drag, startPoint x: 358, startPoint y: 157, endPoint x: 358, endPoint y: 177, distance: 19.8
click at [358, 158] on img at bounding box center [358, 161] width 10 height 10
click at [358, 188] on img at bounding box center [358, 183] width 10 height 10
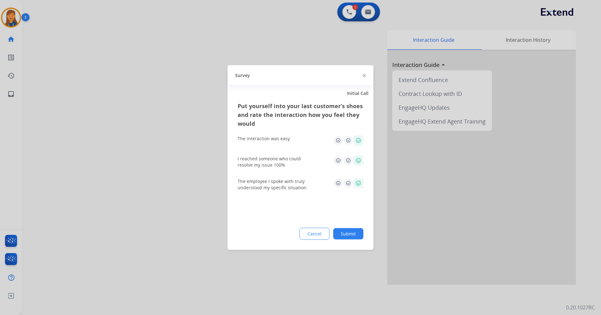
click at [352, 229] on button "Submit" at bounding box center [348, 233] width 30 height 11
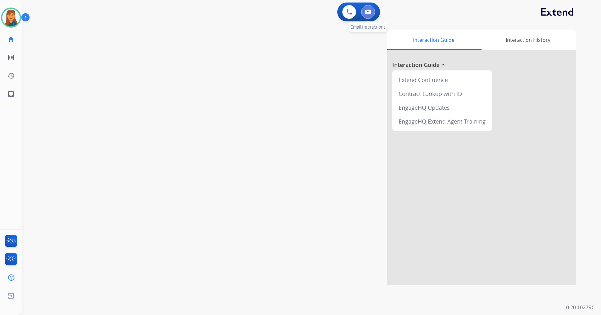
click at [366, 12] on img at bounding box center [368, 11] width 6 height 5
select select "**********"
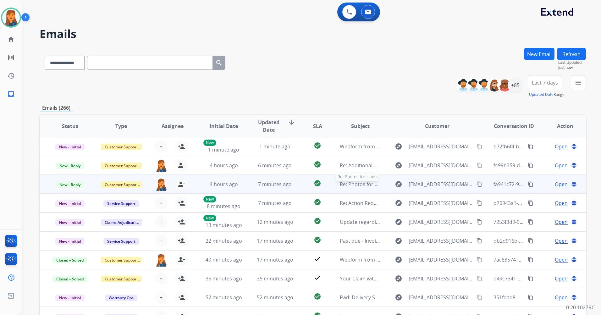
click at [359, 182] on span "Re: Photos for claim" at bounding box center [363, 184] width 47 height 7
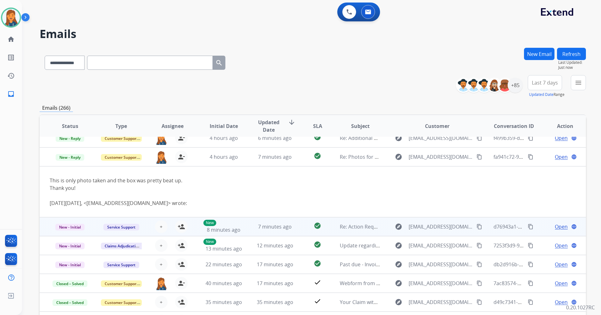
scroll to position [38, 0]
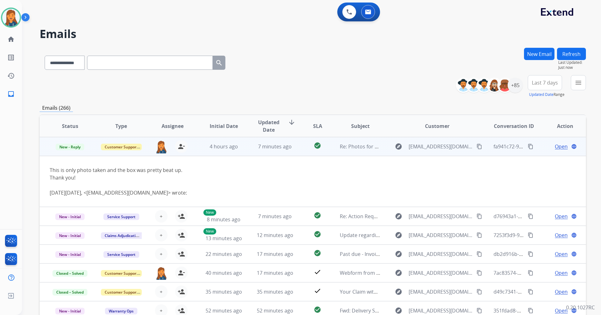
click at [558, 146] on span "Open" at bounding box center [561, 147] width 13 height 8
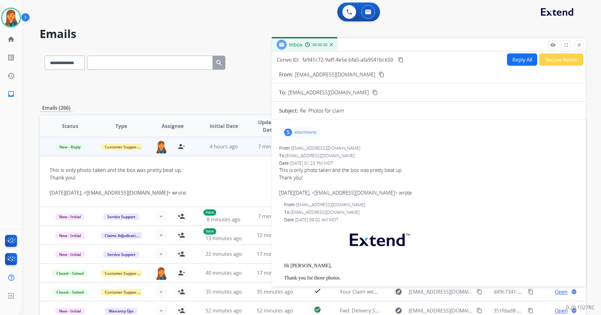
click at [297, 131] on p "attachments" at bounding box center [305, 132] width 22 height 5
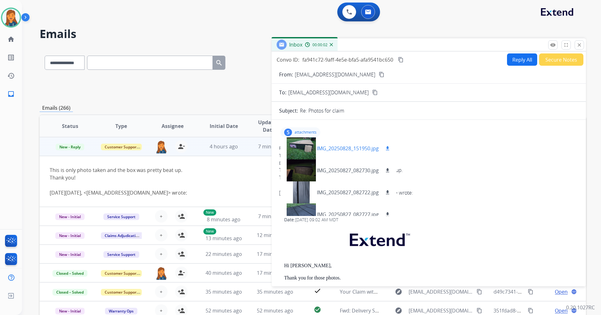
click at [306, 154] on div at bounding box center [300, 148] width 31 height 22
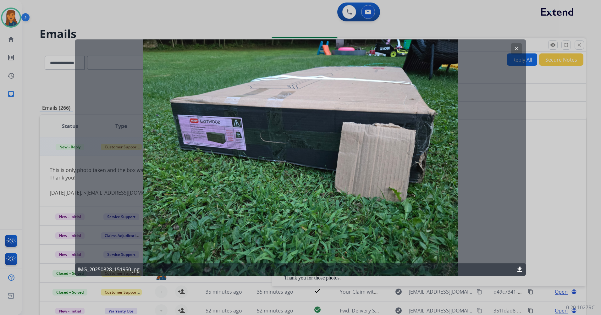
click at [515, 47] on mat-icon "clear" at bounding box center [516, 49] width 6 height 6
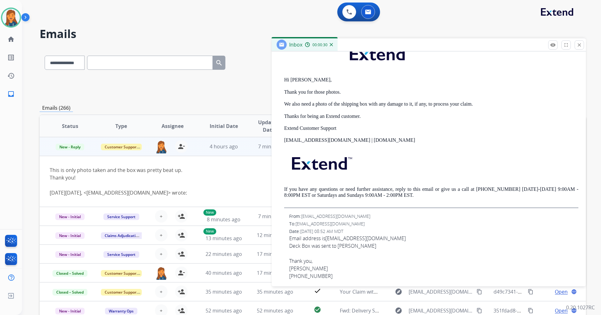
scroll to position [189, 0]
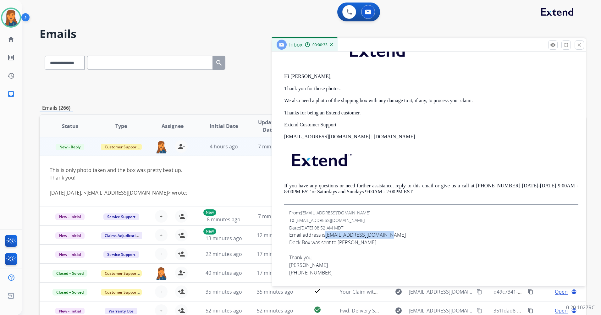
drag, startPoint x: 389, startPoint y: 233, endPoint x: 326, endPoint y: 232, distance: 62.5
click at [326, 232] on span "Email address is jknapp@physics.umass.edu Deck Box was sent to Jillian Millett …" at bounding box center [433, 253] width 289 height 45
copy link "jknapp@physics.umass.edu"
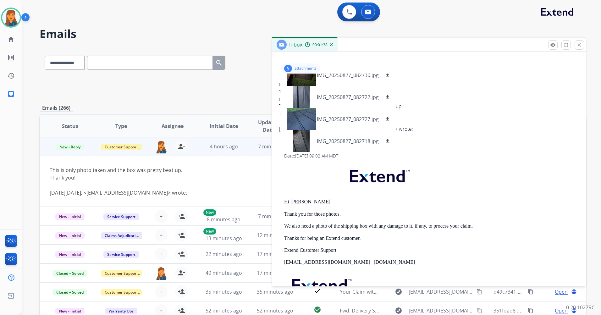
scroll to position [63, 0]
click at [499, 136] on div "From: jknapp@umass.edu To: support@extend.com Date: 08/28/2025 - 01:23 PM MDT T…" at bounding box center [428, 241] width 299 height 320
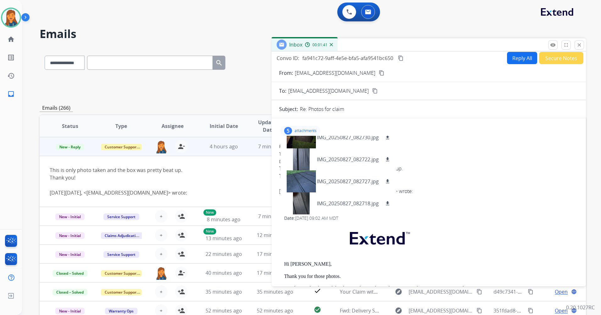
scroll to position [0, 0]
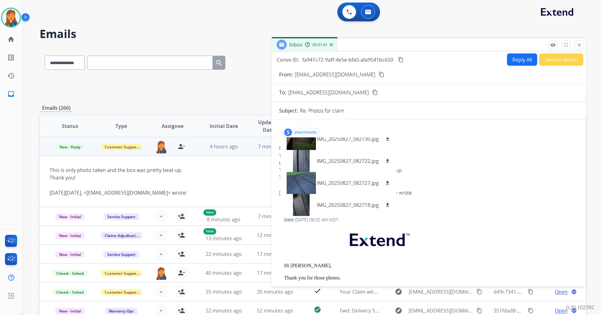
click at [522, 63] on button "Reply All" at bounding box center [522, 59] width 30 height 12
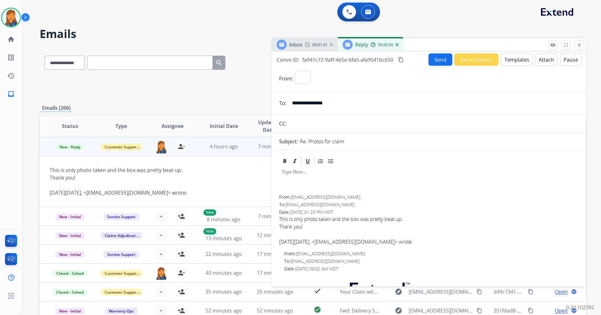
select select "**********"
click at [511, 57] on button "Templates" at bounding box center [517, 59] width 32 height 12
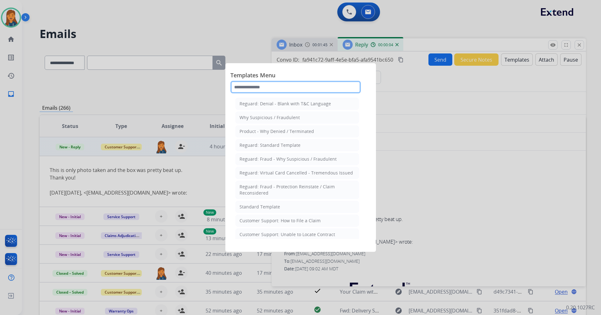
click at [275, 87] on input "text" at bounding box center [295, 87] width 130 height 13
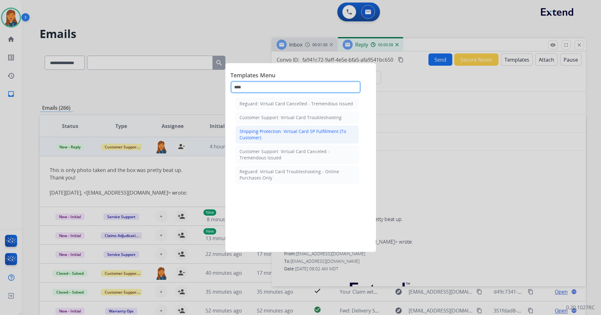
type input "****"
click at [280, 131] on div "Shipping Protection: Virtual Card SP Fulfillment (To Customer)" at bounding box center [296, 134] width 115 height 13
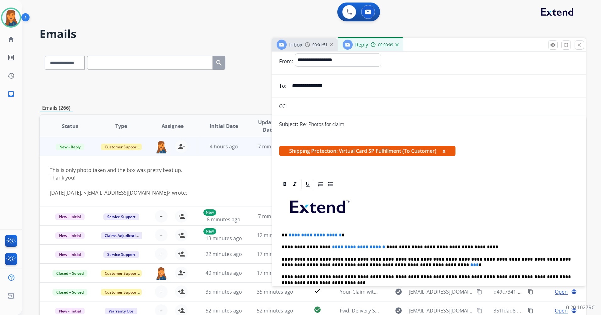
scroll to position [63, 0]
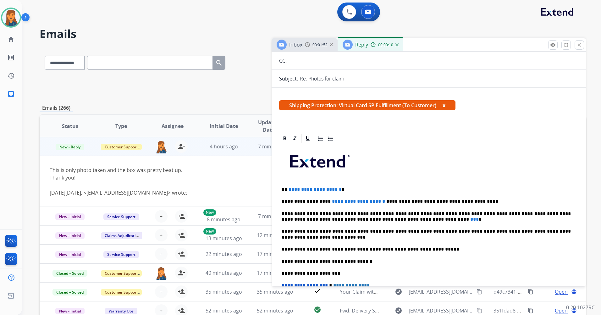
click at [341, 189] on span "**********" at bounding box center [314, 189] width 53 height 5
drag, startPoint x: 368, startPoint y: 199, endPoint x: 327, endPoint y: 203, distance: 41.1
click at [327, 203] on p "**********" at bounding box center [425, 202] width 289 height 6
click at [470, 220] on span "***" at bounding box center [474, 219] width 8 height 5
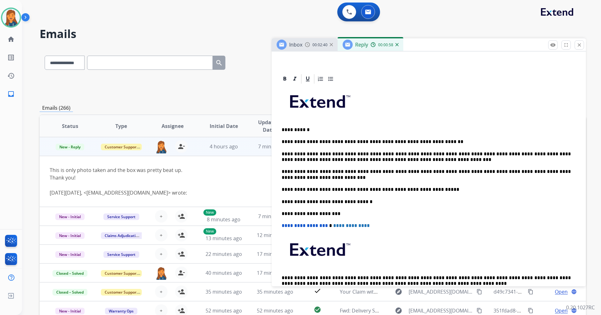
scroll to position [0, 0]
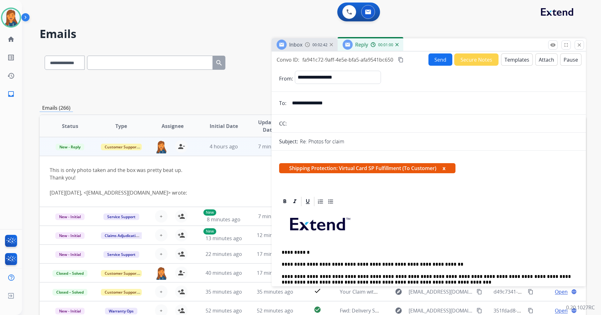
click at [397, 60] on div "Convo ID: fa941c72-9aff-4e5e-bfa5-afa9541bc650 content_copy" at bounding box center [340, 60] width 128 height 8
click at [402, 60] on mat-icon "content_copy" at bounding box center [401, 60] width 6 height 6
click at [441, 61] on button "Send" at bounding box center [440, 59] width 24 height 12
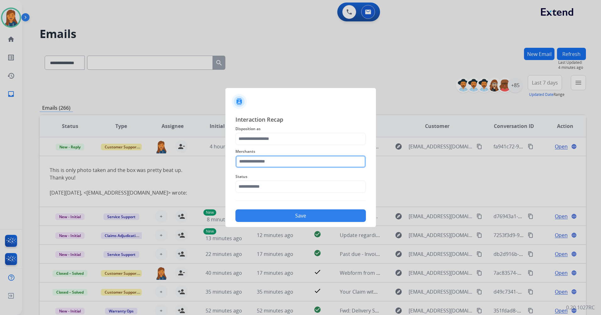
click at [259, 162] on input "text" at bounding box center [300, 161] width 130 height 13
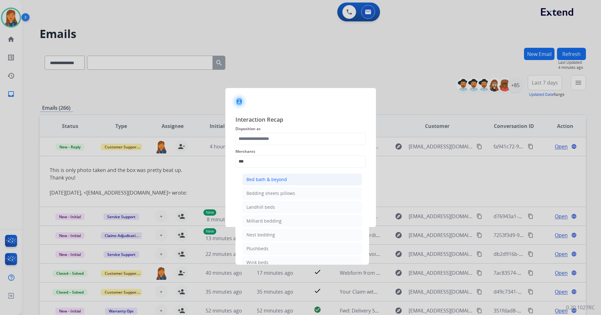
click at [265, 176] on li "Bed bath & beyond" at bounding box center [302, 179] width 120 height 12
type input "**********"
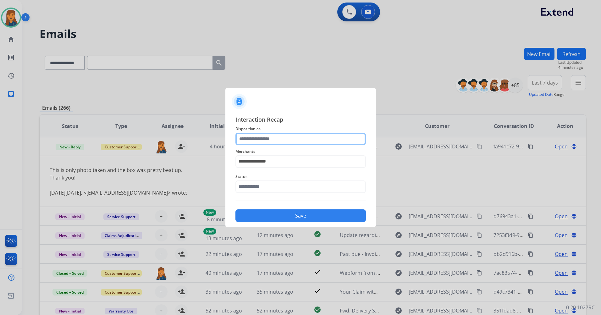
click at [253, 142] on input "text" at bounding box center [300, 139] width 130 height 13
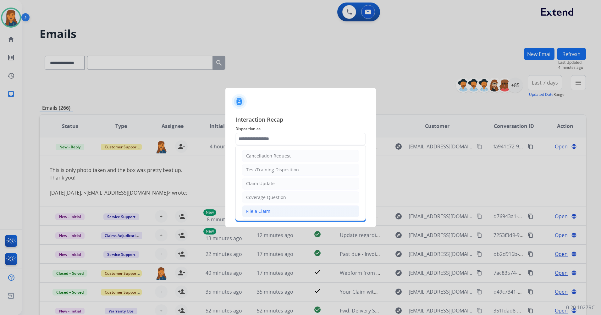
click at [264, 213] on div "File a Claim" at bounding box center [258, 211] width 24 height 6
type input "**********"
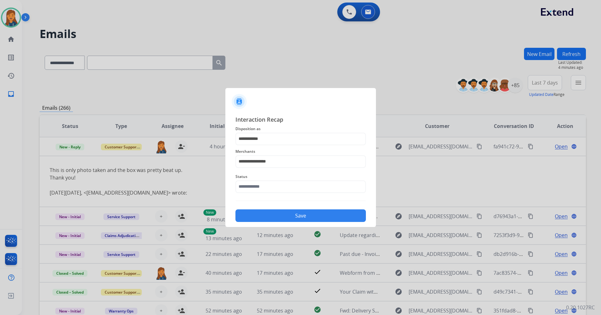
click at [260, 200] on img at bounding box center [300, 200] width 130 height 0
click at [260, 191] on input "text" at bounding box center [300, 186] width 130 height 13
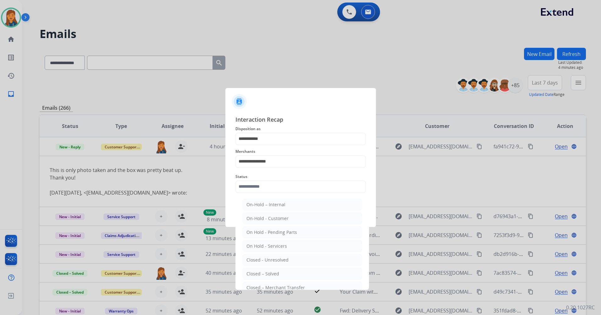
drag, startPoint x: 250, startPoint y: 271, endPoint x: 260, endPoint y: 238, distance: 34.9
click at [250, 271] on div "Closed – Solved" at bounding box center [262, 273] width 33 height 6
type input "**********"
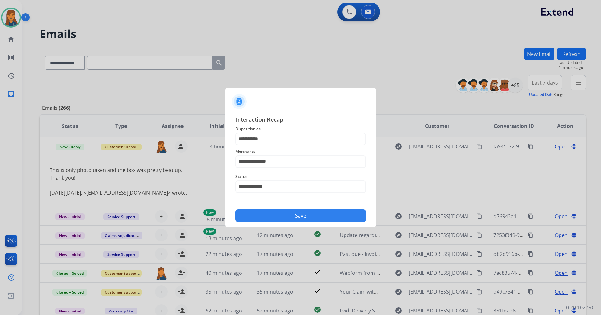
click at [273, 210] on button "Save" at bounding box center [300, 215] width 130 height 13
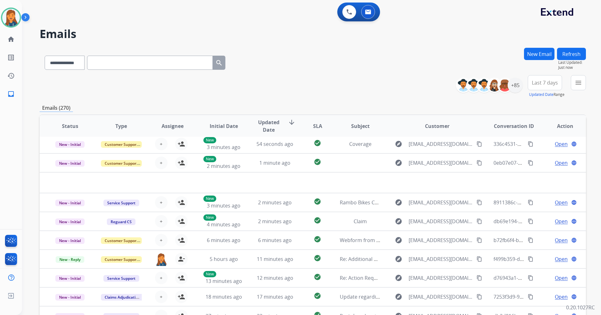
scroll to position [21, 0]
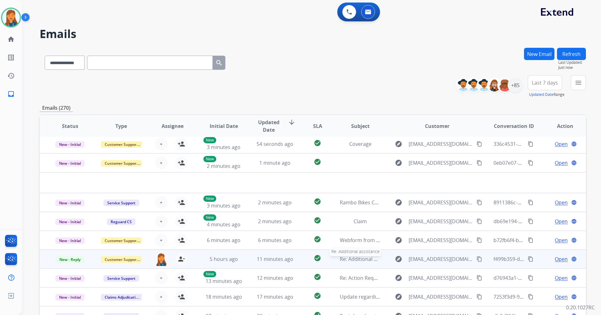
click at [361, 261] on span "Re: Additional assistance" at bounding box center [369, 258] width 59 height 7
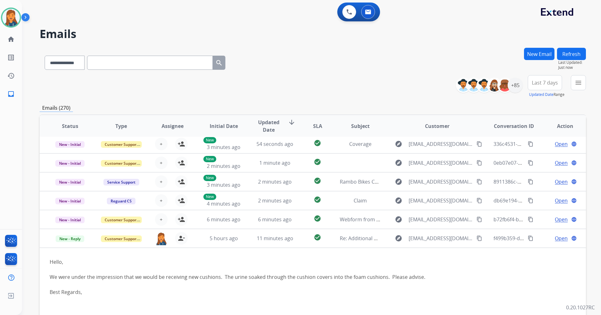
scroll to position [74, 0]
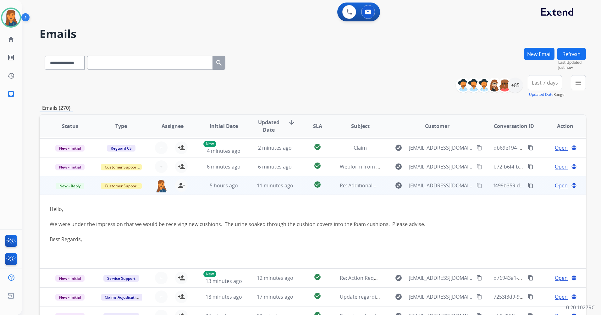
click at [557, 186] on span "Open" at bounding box center [561, 186] width 13 height 8
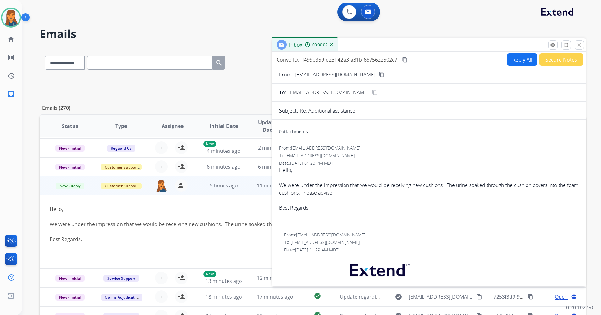
drag, startPoint x: 361, startPoint y: 75, endPoint x: 348, endPoint y: 70, distance: 13.8
click at [379, 75] on mat-icon "content_copy" at bounding box center [382, 75] width 6 height 6
click at [517, 53] on button "Reply All" at bounding box center [522, 59] width 30 height 12
select select "**********"
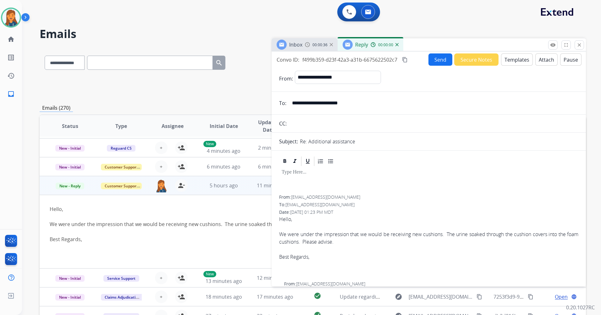
click at [523, 58] on button "Templates" at bounding box center [517, 59] width 32 height 12
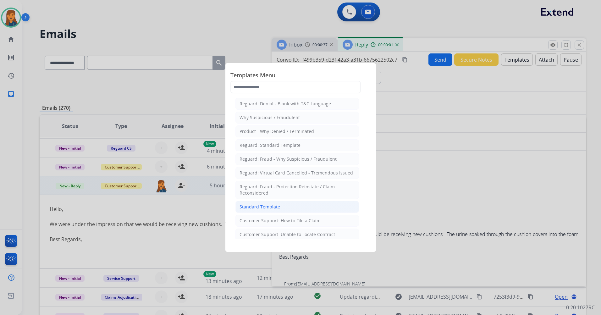
click at [277, 206] on div "Standard Template" at bounding box center [259, 207] width 41 height 6
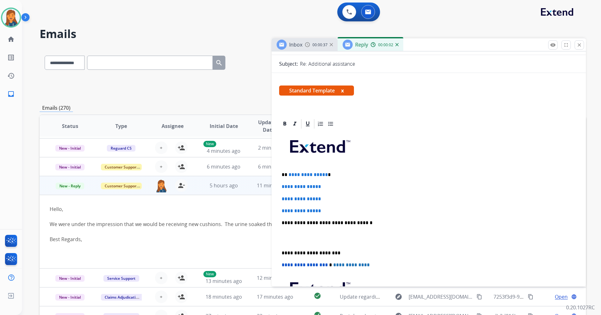
scroll to position [94, 0]
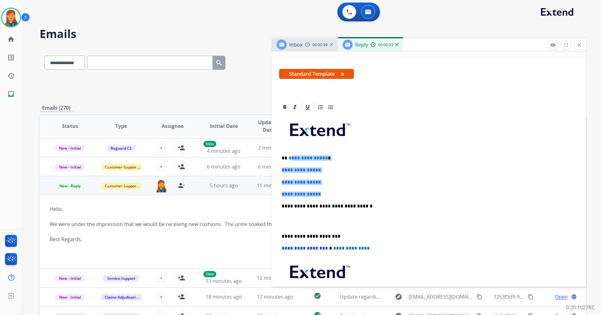
drag, startPoint x: 324, startPoint y: 196, endPoint x: 290, endPoint y: 159, distance: 50.2
click at [290, 159] on div "**********" at bounding box center [428, 221] width 299 height 216
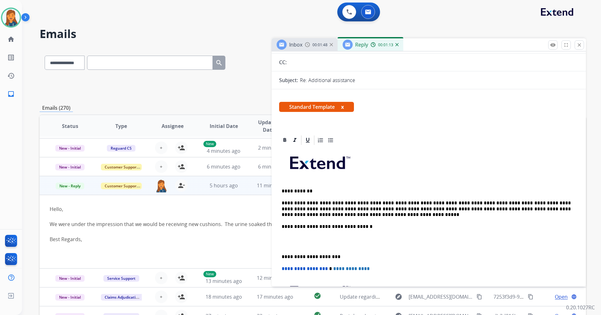
scroll to position [63, 0]
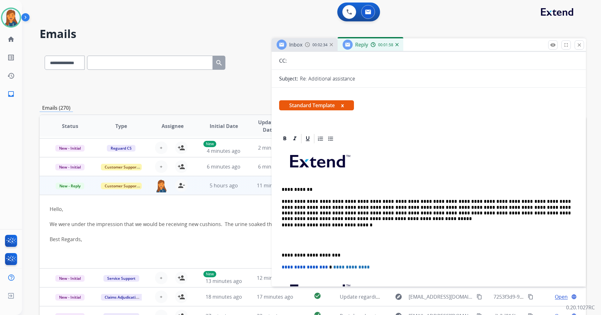
click at [281, 257] on div "**********" at bounding box center [428, 246] width 299 height 204
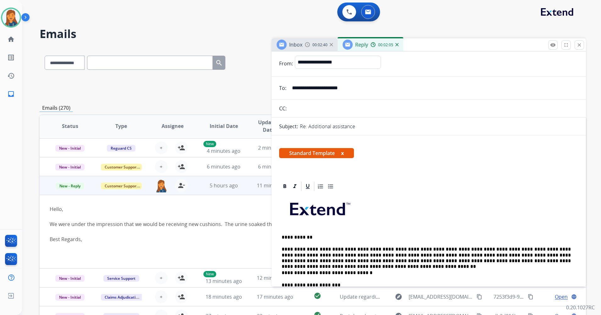
scroll to position [0, 0]
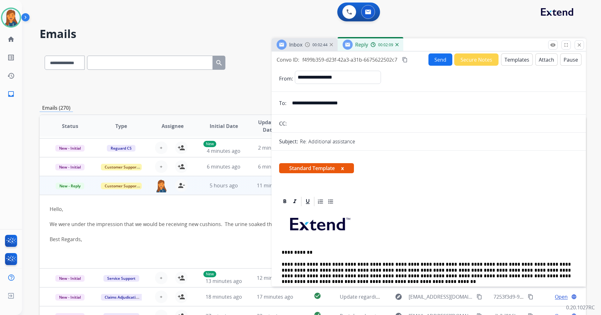
click at [435, 63] on button "Send" at bounding box center [440, 59] width 24 height 12
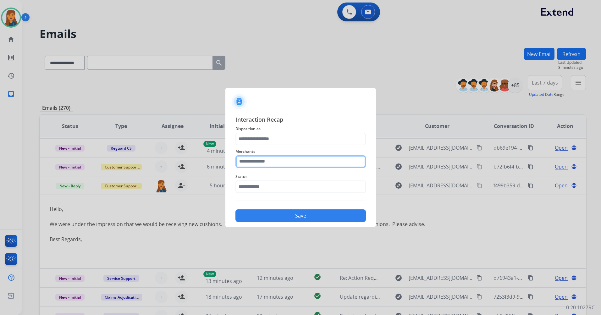
click at [268, 163] on input "text" at bounding box center [300, 161] width 130 height 13
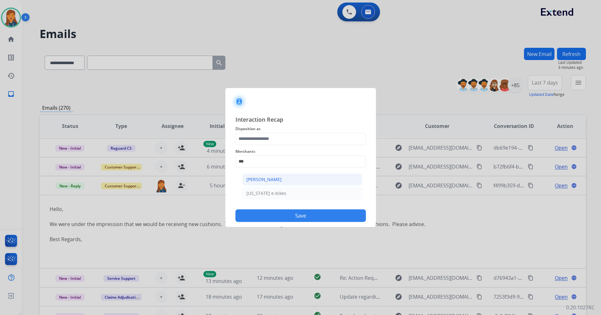
click at [267, 181] on div "Ashley - Reguard" at bounding box center [263, 179] width 35 height 6
type input "**********"
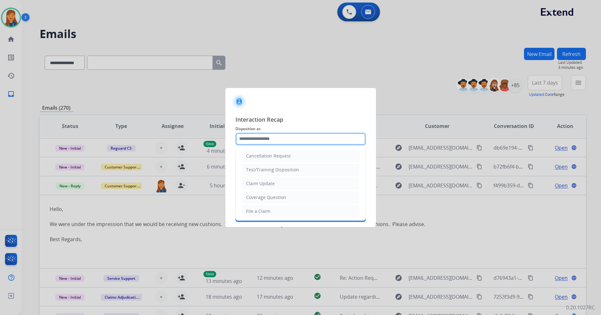
click at [263, 143] on input "text" at bounding box center [300, 139] width 130 height 13
click at [261, 195] on li "Other" at bounding box center [300, 196] width 117 height 12
type input "*****"
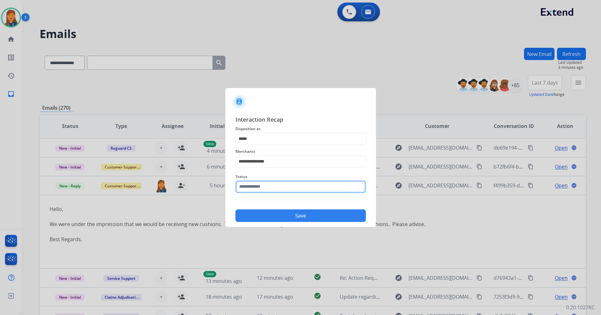
click at [252, 189] on input "text" at bounding box center [300, 186] width 130 height 13
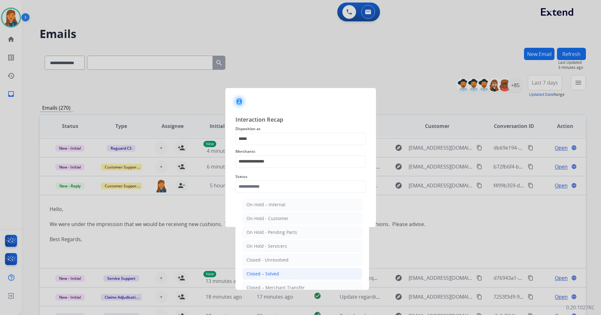
click at [256, 275] on div "Closed – Solved" at bounding box center [262, 273] width 33 height 6
type input "**********"
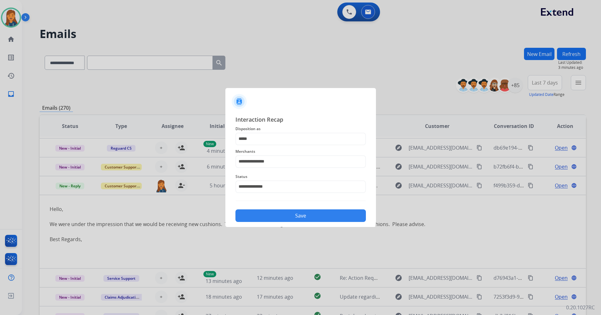
click at [262, 216] on button "Save" at bounding box center [300, 215] width 130 height 13
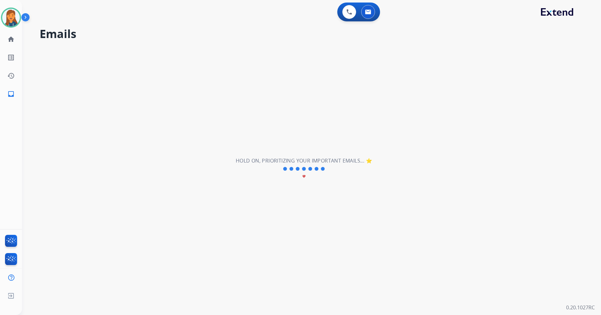
scroll to position [21, 0]
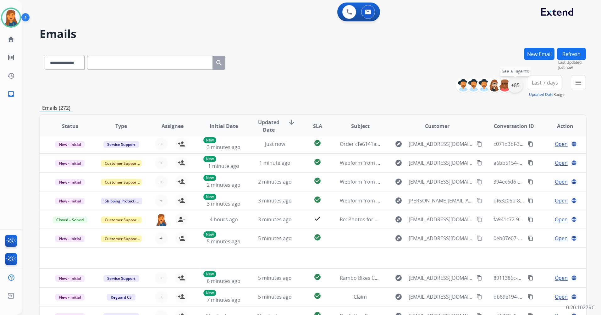
click at [518, 89] on div "+85" at bounding box center [514, 85] width 15 height 15
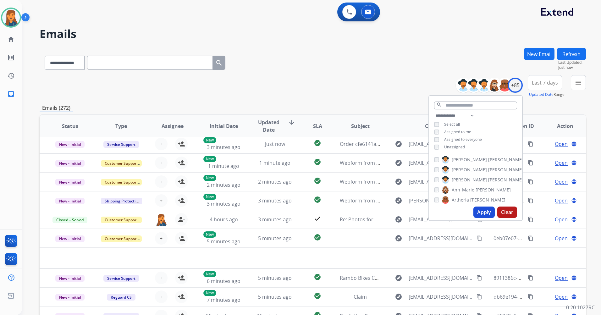
click at [577, 57] on button "Refresh" at bounding box center [571, 54] width 29 height 12
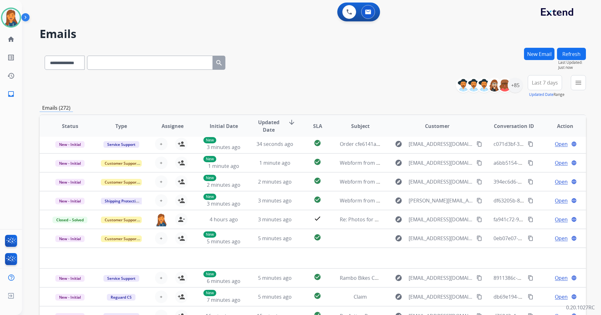
click at [549, 82] on span "Last 7 days" at bounding box center [545, 82] width 26 height 3
click at [528, 158] on div "Last 90 days" at bounding box center [542, 158] width 35 height 9
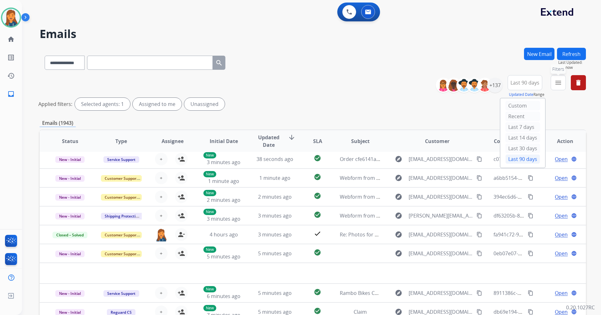
click at [557, 81] on mat-icon "menu" at bounding box center [558, 83] width 8 height 8
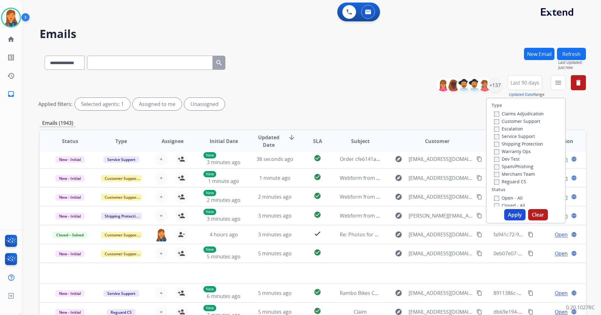
click at [508, 119] on label "Customer Support" at bounding box center [517, 121] width 46 height 6
click at [506, 141] on label "Shipping Protection" at bounding box center [518, 144] width 49 height 6
click at [505, 181] on label "Reguard CS" at bounding box center [510, 181] width 32 height 6
click at [505, 199] on label "Open - All" at bounding box center [508, 198] width 29 height 6
click at [504, 211] on button "Apply" at bounding box center [514, 214] width 21 height 11
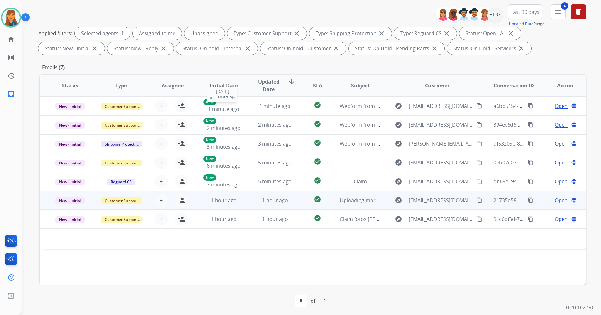
scroll to position [73, 0]
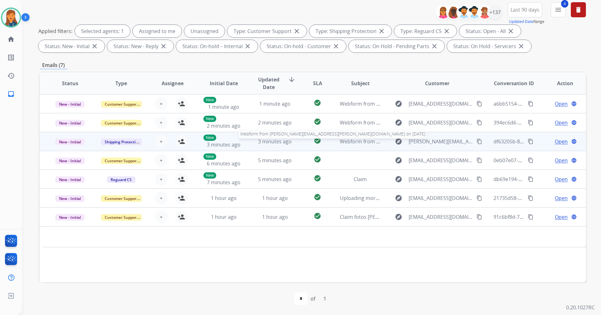
click at [359, 141] on span "Webform from [PERSON_NAME][EMAIL_ADDRESS][PERSON_NAME][DOMAIN_NAME] on [DATE]" at bounding box center [450, 141] width 220 height 7
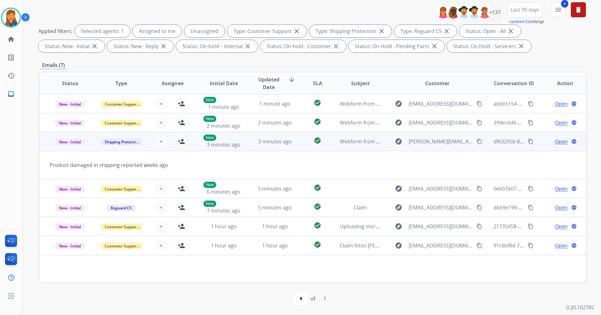
click at [476, 144] on mat-icon "content_copy" at bounding box center [479, 142] width 6 height 6
click at [180, 142] on mat-icon "person_add" at bounding box center [182, 142] width 8 height 8
click at [555, 142] on span "Open" at bounding box center [561, 142] width 13 height 8
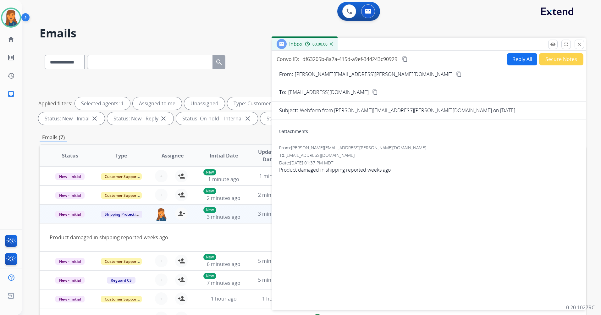
scroll to position [0, 0]
click at [525, 59] on button "Reply All" at bounding box center [522, 60] width 30 height 12
select select "**********"
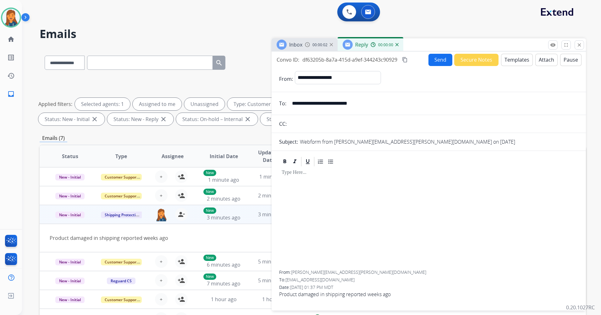
click at [512, 64] on button "Templates" at bounding box center [517, 60] width 32 height 12
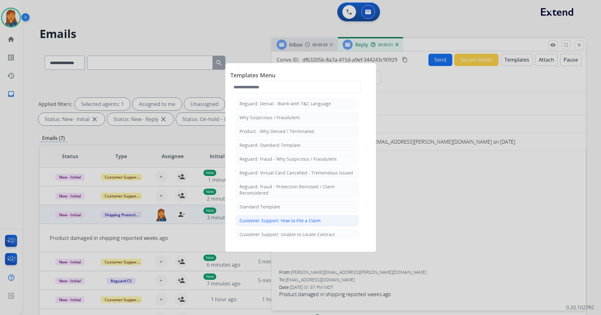
click at [284, 222] on div "Customer Support: How to File a Claim" at bounding box center [279, 220] width 81 height 6
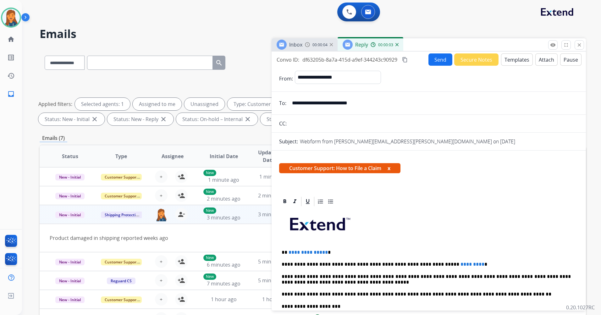
click at [323, 252] on span "**********" at bounding box center [307, 252] width 39 height 5
click at [453, 264] on p "**********" at bounding box center [425, 264] width 289 height 6
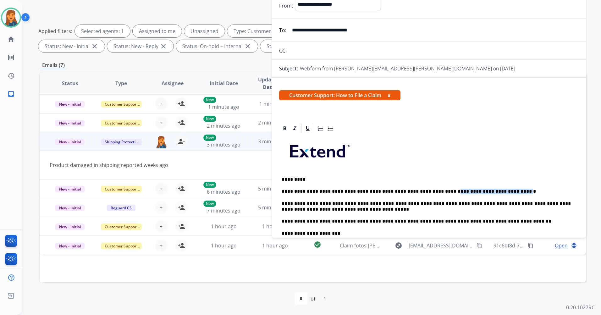
drag, startPoint x: 492, startPoint y: 190, endPoint x: 427, endPoint y: 187, distance: 65.4
click at [427, 187] on div "**********" at bounding box center [428, 230] width 299 height 192
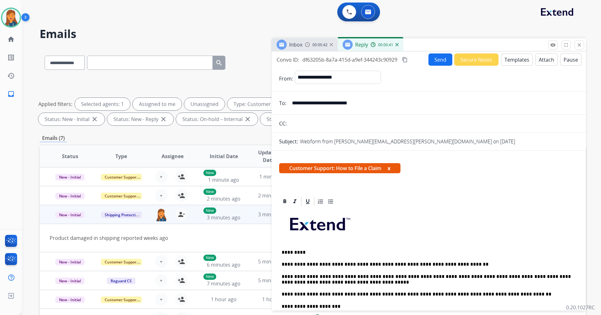
click at [403, 60] on mat-icon "content_copy" at bounding box center [405, 60] width 6 height 6
click at [429, 60] on button "Send" at bounding box center [440, 59] width 24 height 12
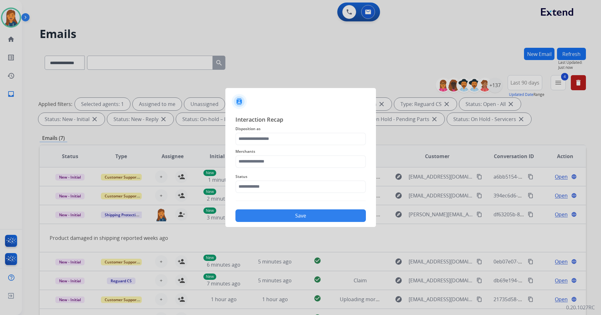
click at [264, 154] on span "Merchants" at bounding box center [300, 152] width 130 height 8
click at [261, 162] on input "text" at bounding box center [300, 161] width 130 height 13
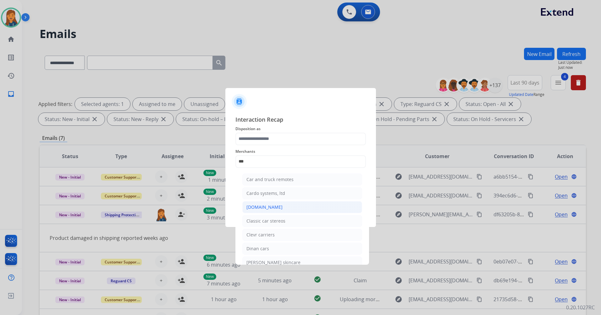
click at [265, 207] on div "Carparts.com" at bounding box center [264, 207] width 36 height 6
type input "**********"
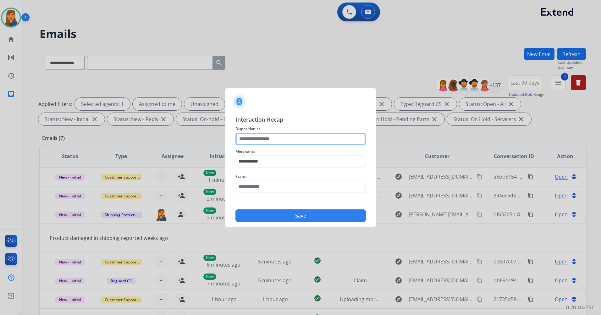
click at [265, 140] on input "text" at bounding box center [300, 139] width 130 height 13
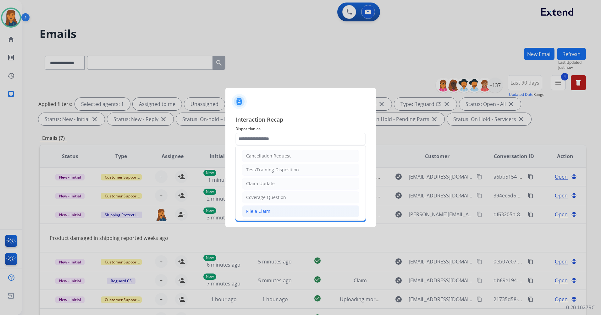
click at [264, 207] on li "File a Claim" at bounding box center [300, 211] width 117 height 12
type input "**********"
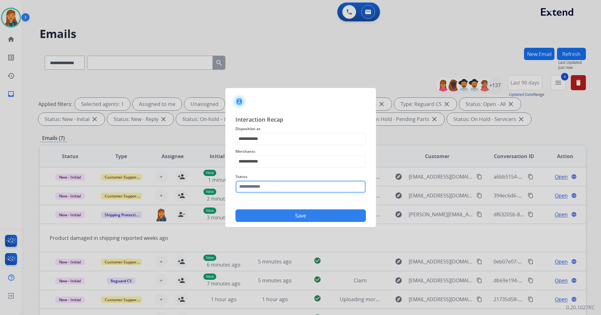
click at [263, 188] on input "text" at bounding box center [300, 186] width 130 height 13
select select "**********"
click at [263, 223] on div "**********" at bounding box center [300, 168] width 150 height 117
click at [258, 217] on button "Save" at bounding box center [300, 215] width 130 height 13
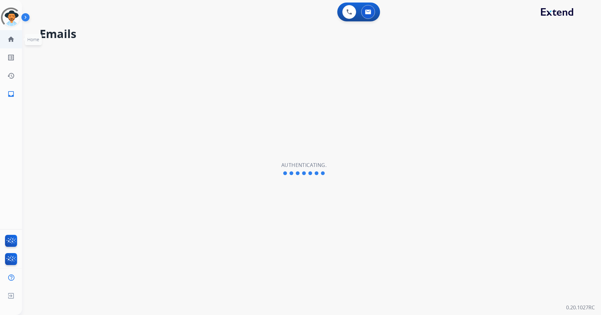
select select "**********"
click at [7, 17] on img at bounding box center [11, 18] width 18 height 18
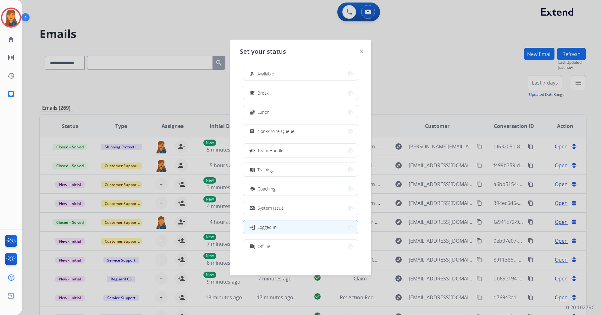
click at [275, 79] on button "how_to_reg Available" at bounding box center [300, 74] width 114 height 14
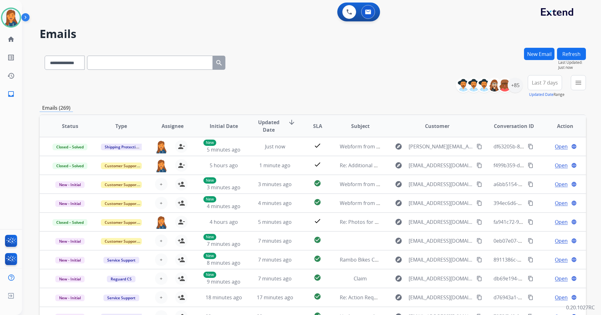
click at [538, 81] on span "Last 7 days" at bounding box center [545, 82] width 26 height 3
click at [546, 162] on div "Last 90 days" at bounding box center [542, 158] width 35 height 9
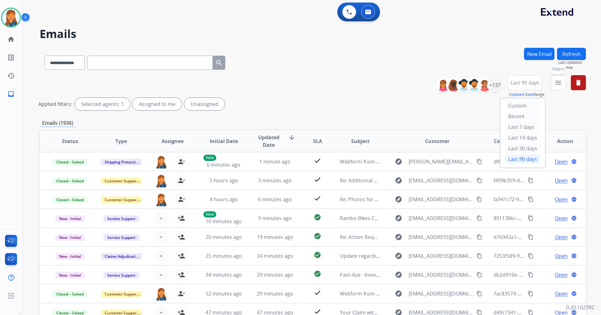
click at [557, 80] on mat-icon "menu" at bounding box center [558, 83] width 8 height 8
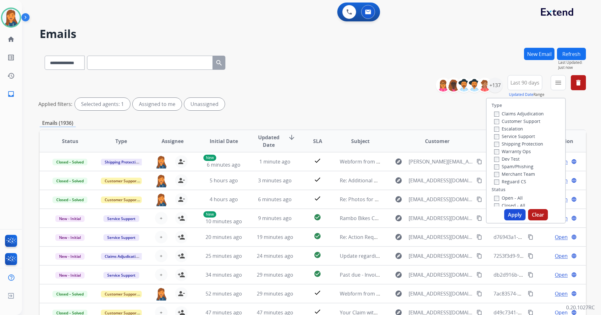
click at [516, 122] on label "Customer Support" at bounding box center [517, 121] width 46 height 6
click at [515, 141] on label "Shipping Protection" at bounding box center [518, 144] width 49 height 6
click at [502, 182] on label "Reguard CS" at bounding box center [510, 181] width 32 height 6
click at [502, 198] on label "Open - All" at bounding box center [508, 198] width 29 height 6
click at [510, 220] on div "Type Claims Adjudication Customer Support Escalation Service Support Shipping P…" at bounding box center [526, 161] width 80 height 126
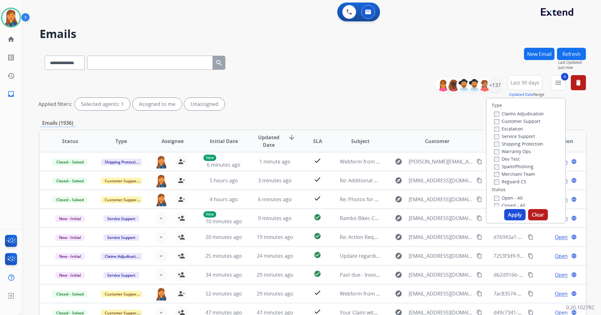
click at [510, 216] on button "Apply" at bounding box center [514, 214] width 21 height 11
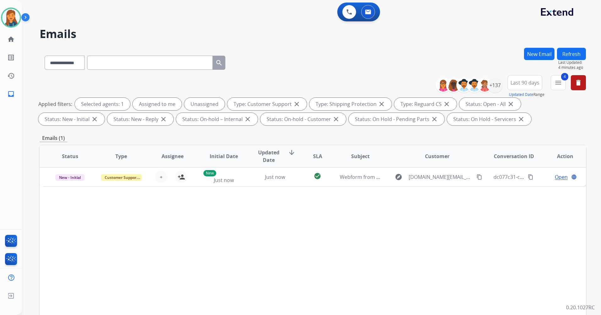
click at [570, 57] on button "Refresh" at bounding box center [571, 54] width 29 height 12
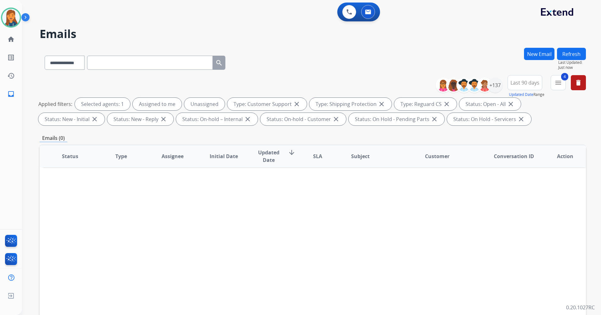
click at [562, 52] on button "Refresh" at bounding box center [571, 54] width 29 height 12
click at [15, 21] on img at bounding box center [11, 18] width 18 height 18
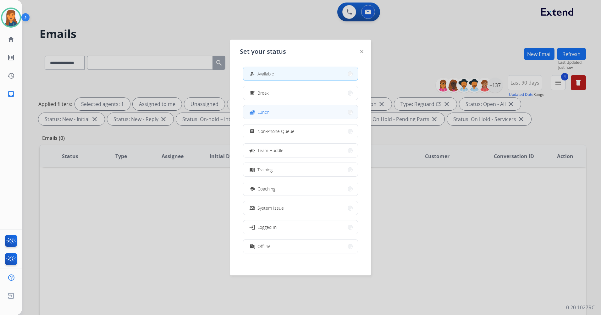
click at [269, 110] on span "Lunch" at bounding box center [263, 112] width 12 height 7
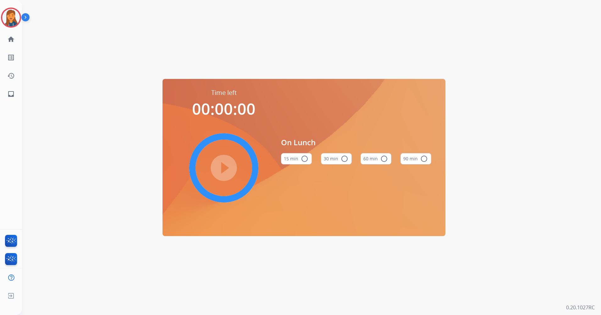
click at [370, 155] on button "60 min radio_button_unchecked" at bounding box center [375, 158] width 31 height 11
click at [221, 167] on mat-icon "play_circle_filled" at bounding box center [224, 168] width 8 height 8
